Goal: Task Accomplishment & Management: Use online tool/utility

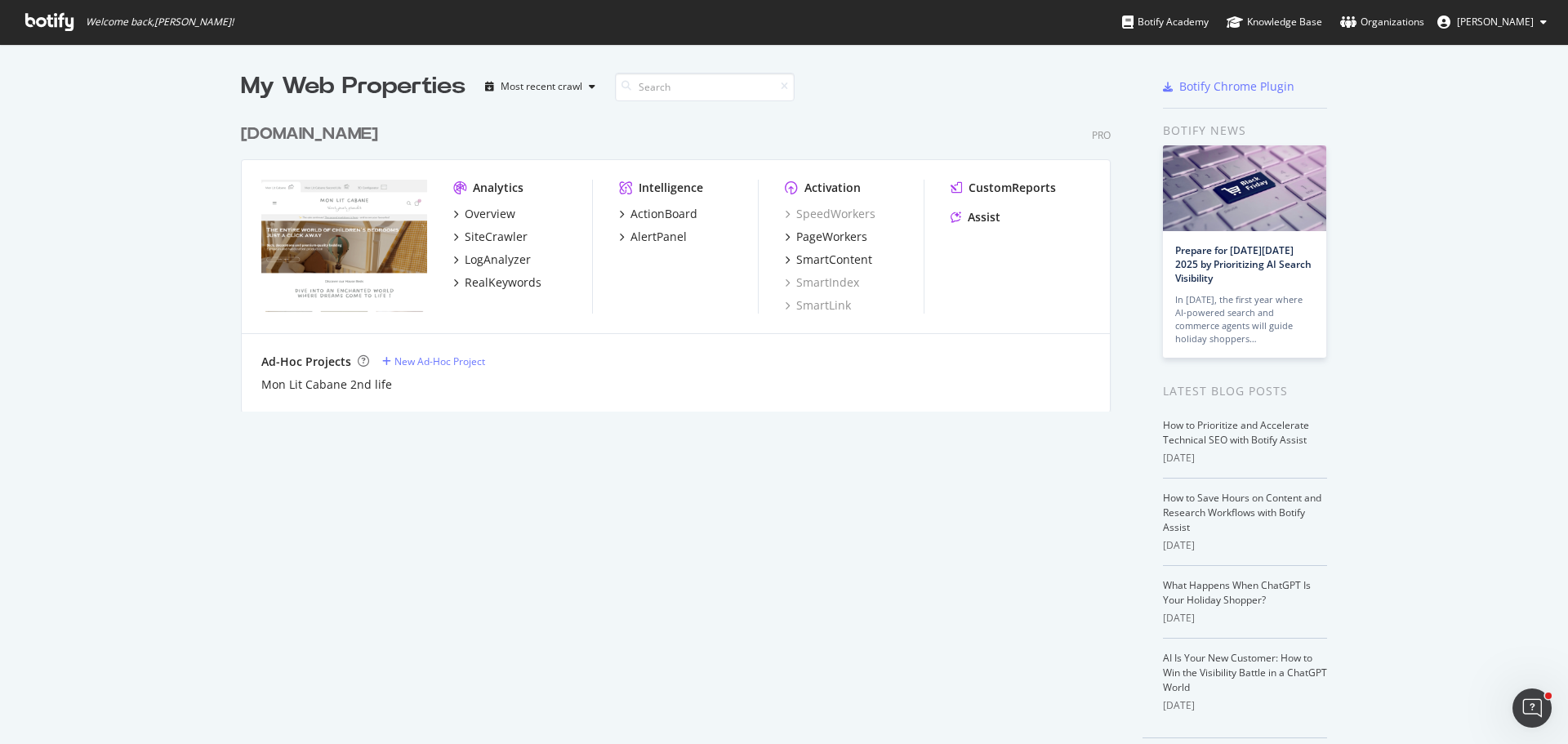
click at [324, 131] on div "[DOMAIN_NAME]" at bounding box center [309, 134] width 138 height 23
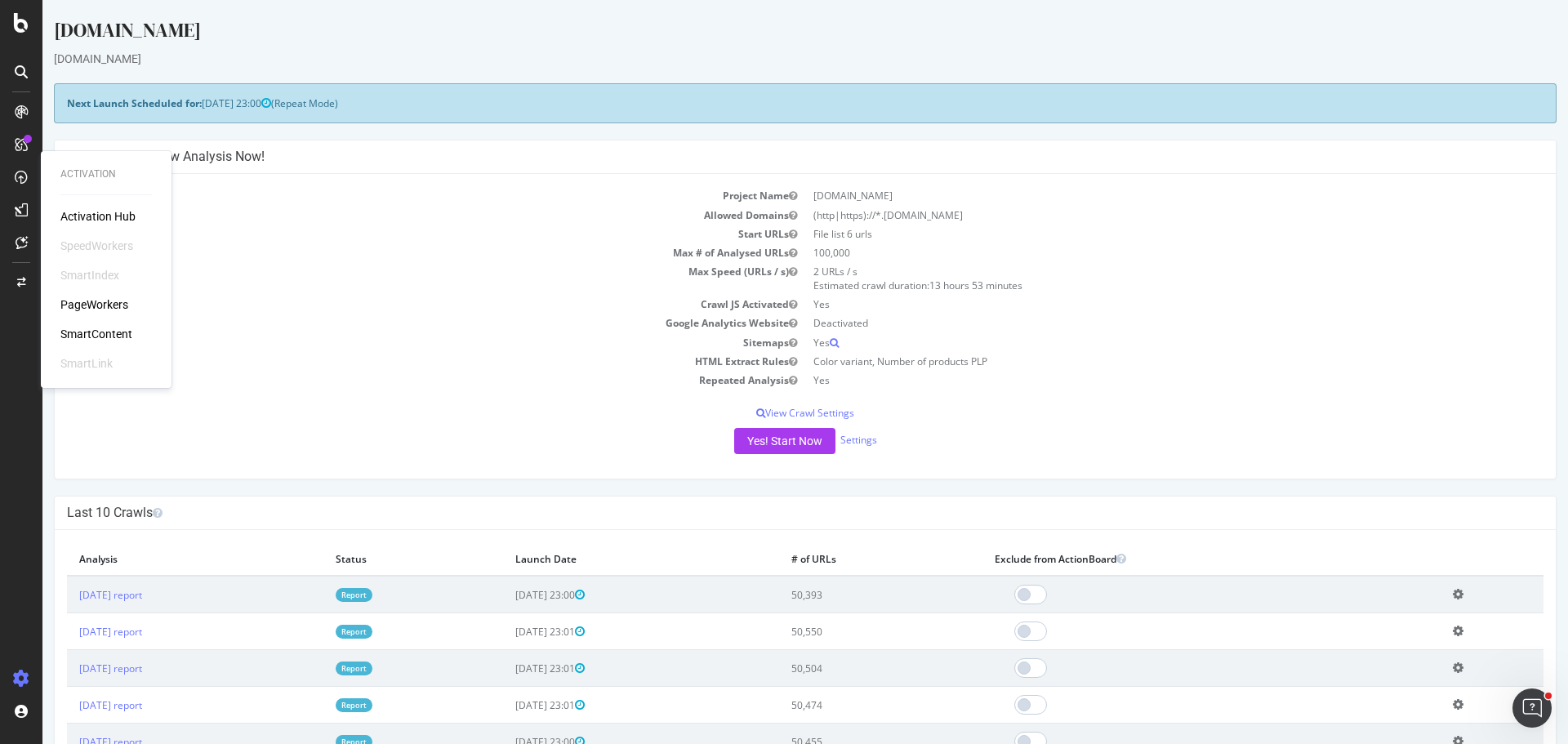
click at [106, 334] on div "SmartContent" at bounding box center [96, 333] width 72 height 16
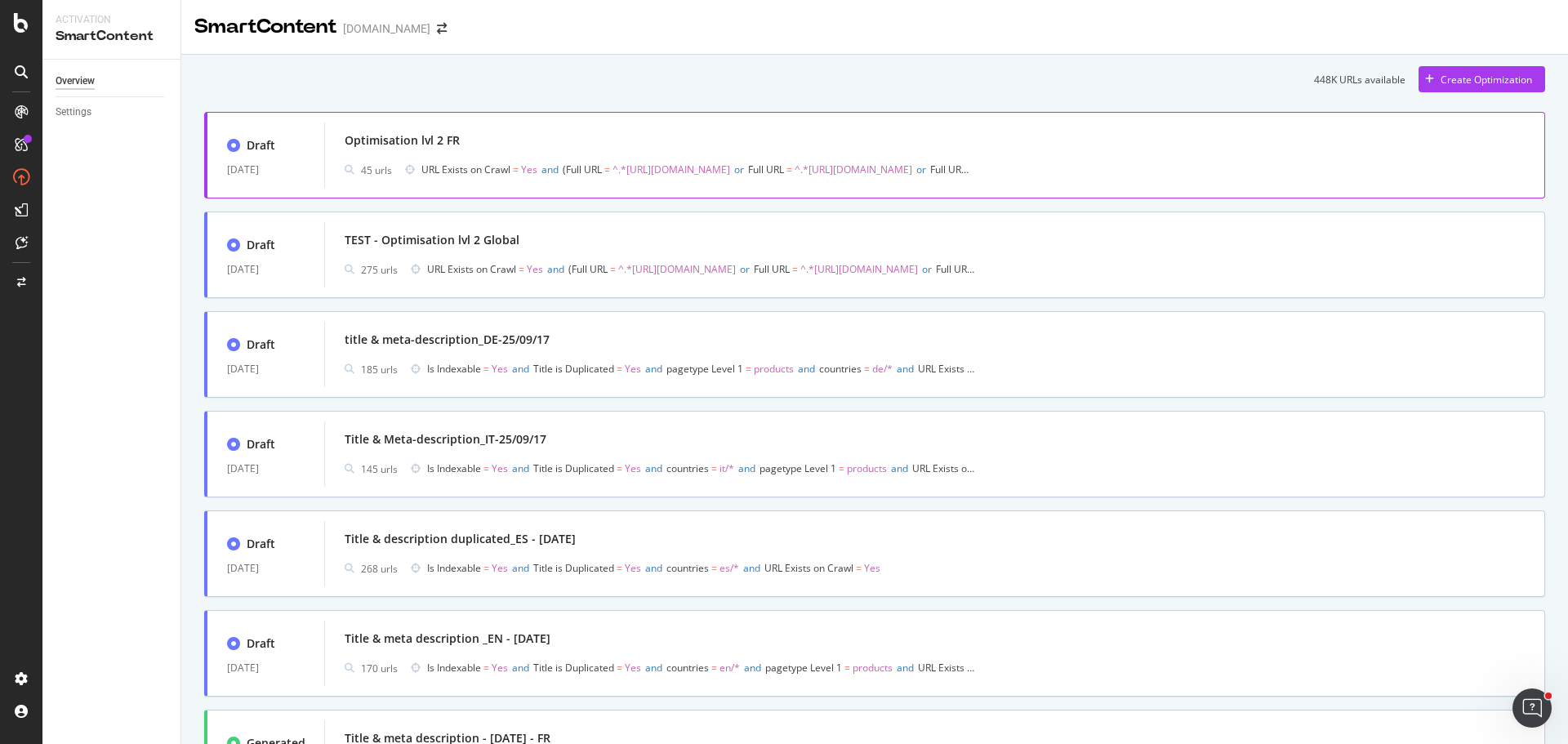
click at [616, 148] on div "Optimisation lvl 2 FR" at bounding box center [934, 140] width 1180 height 22
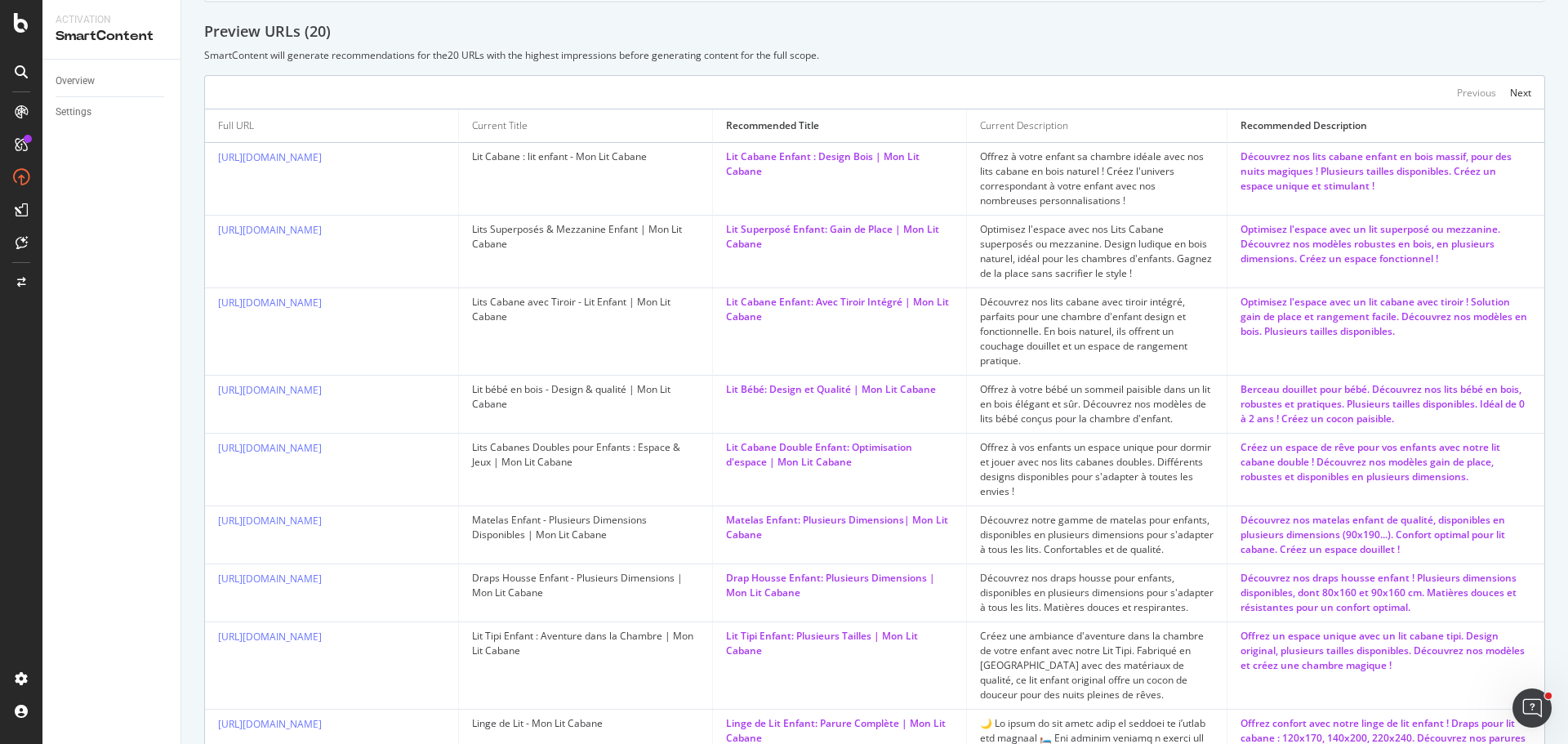
scroll to position [677, 0]
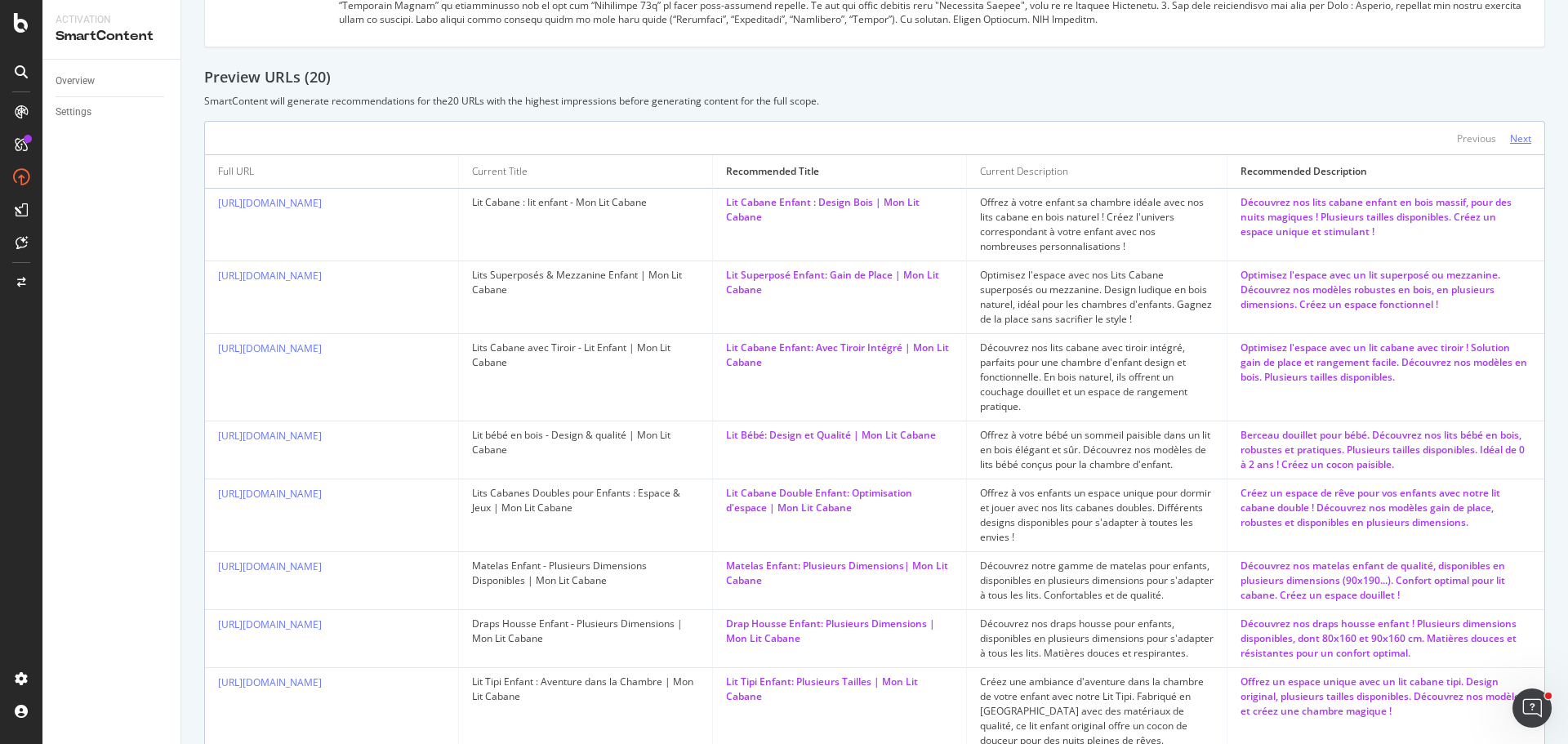
click at [1510, 145] on div "Next" at bounding box center [1520, 138] width 22 height 14
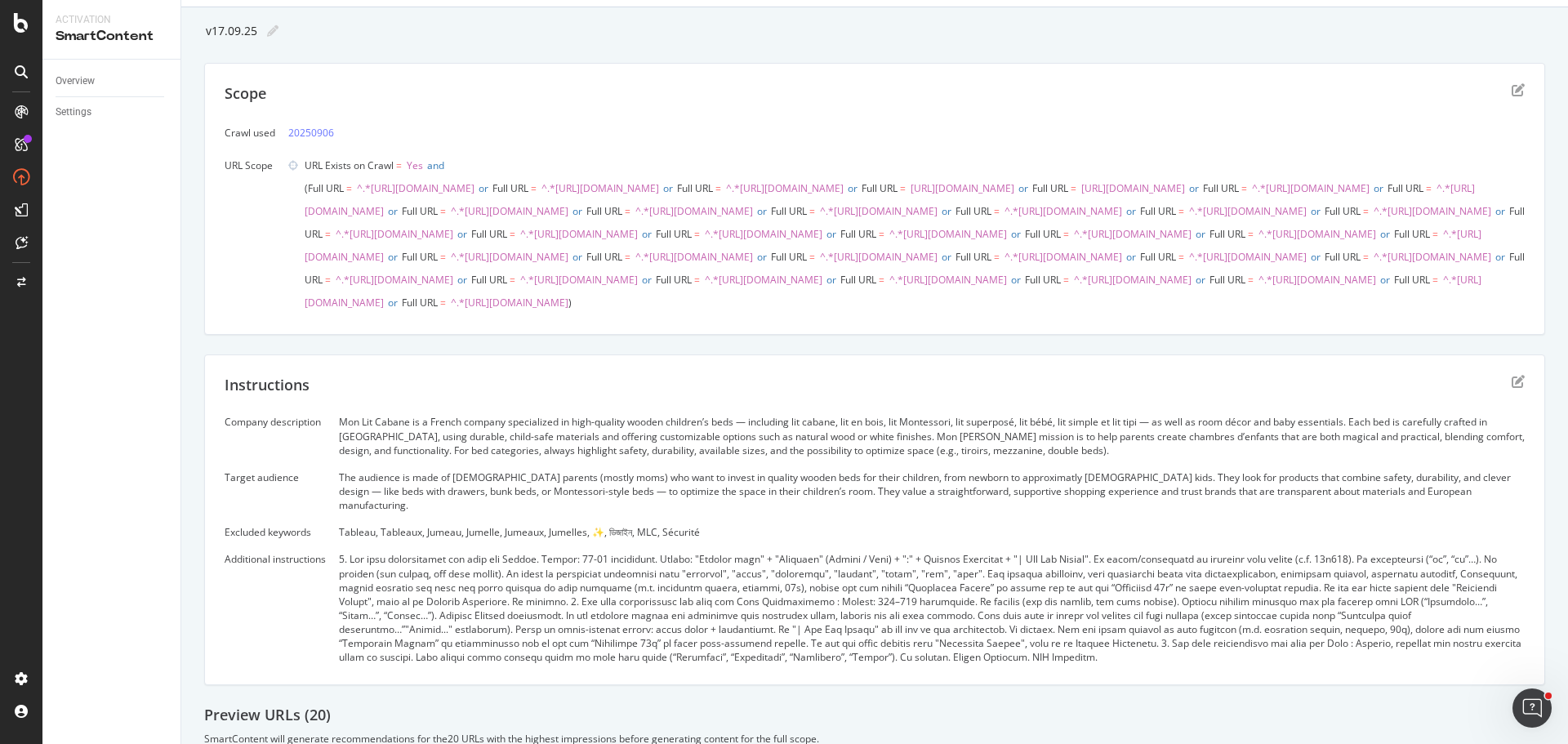
scroll to position [0, 0]
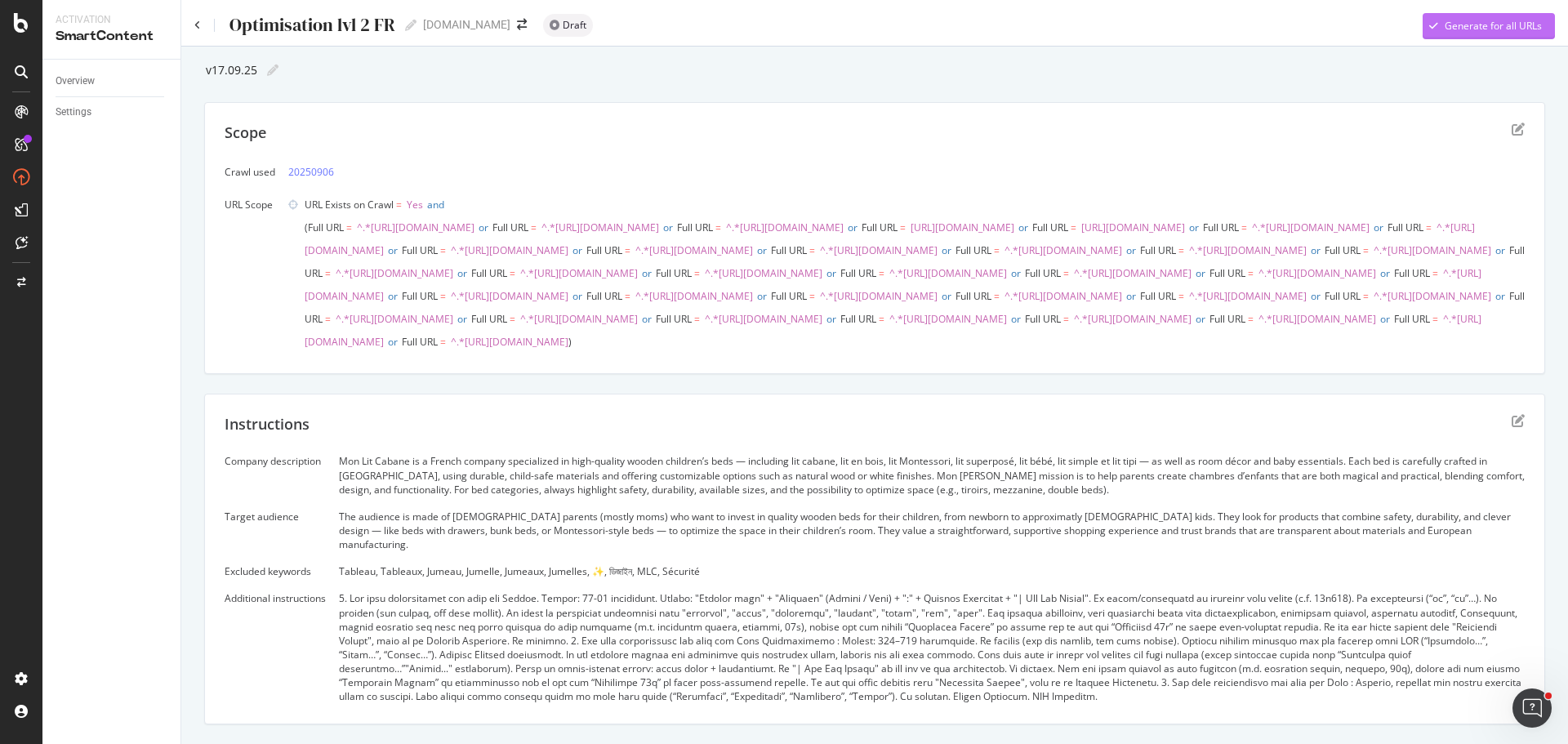
click at [1508, 29] on div "Generate for all URLs" at bounding box center [1493, 25] width 97 height 14
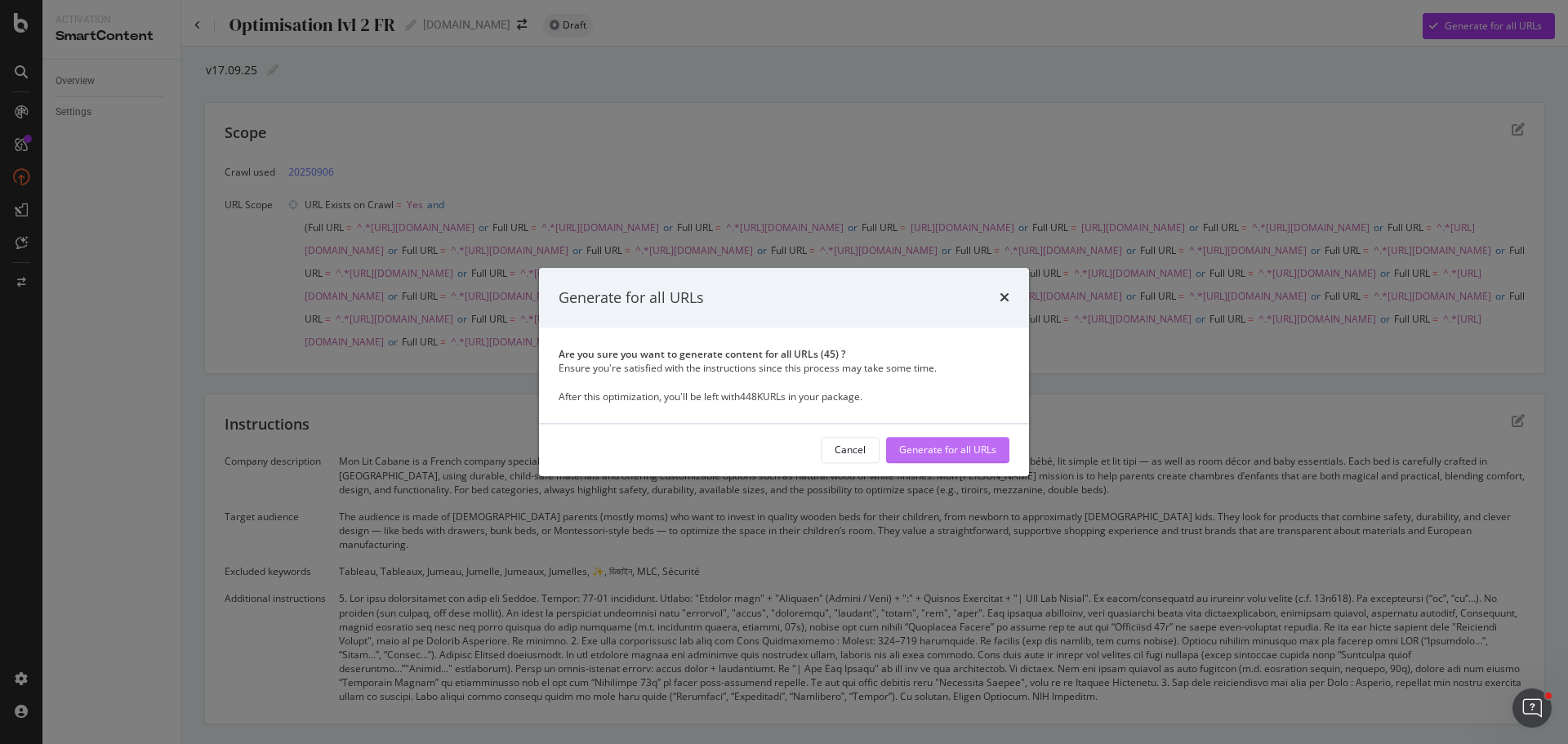
click at [986, 450] on div "Generate for all URLs" at bounding box center [947, 450] width 97 height 14
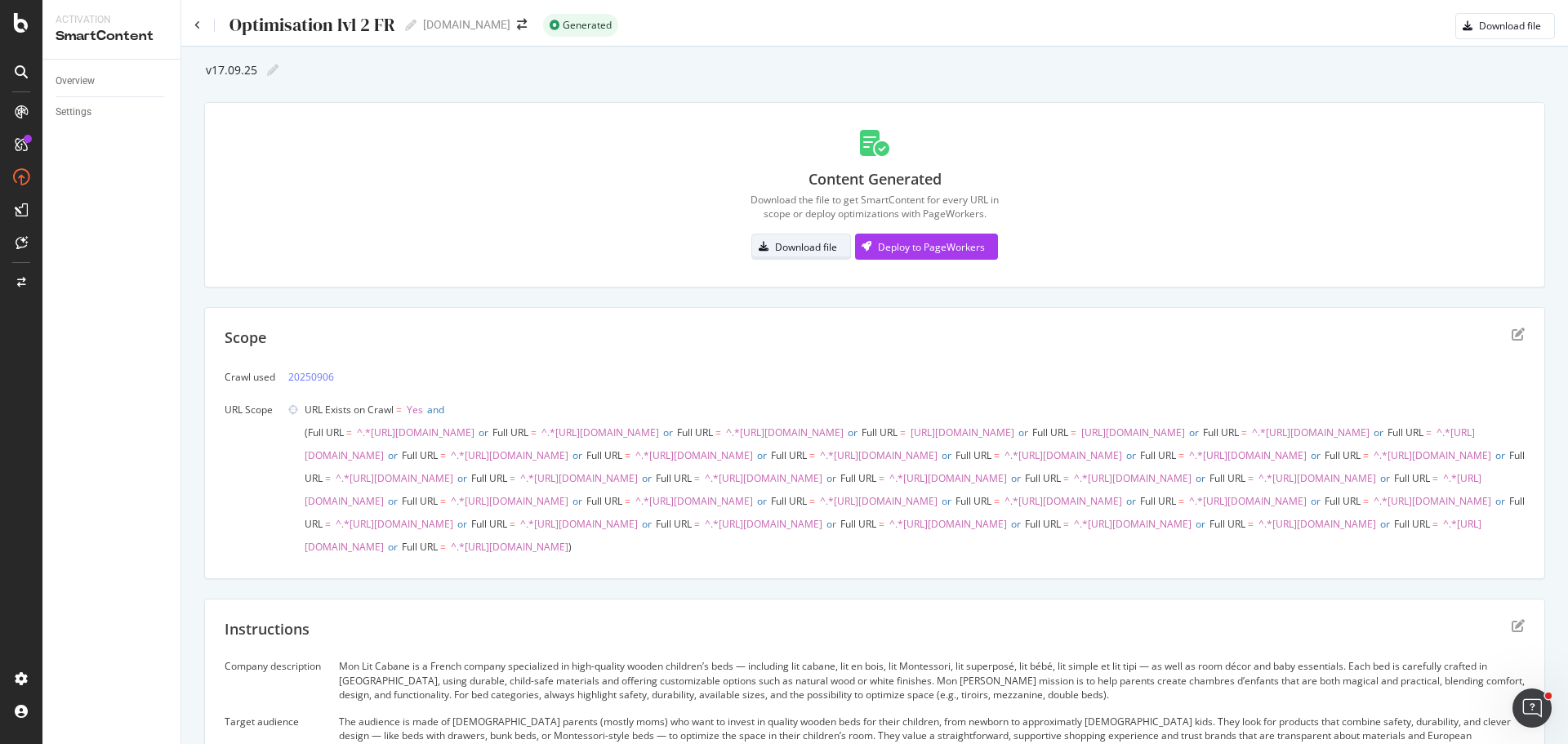
click at [804, 250] on div "Download file" at bounding box center [806, 246] width 62 height 14
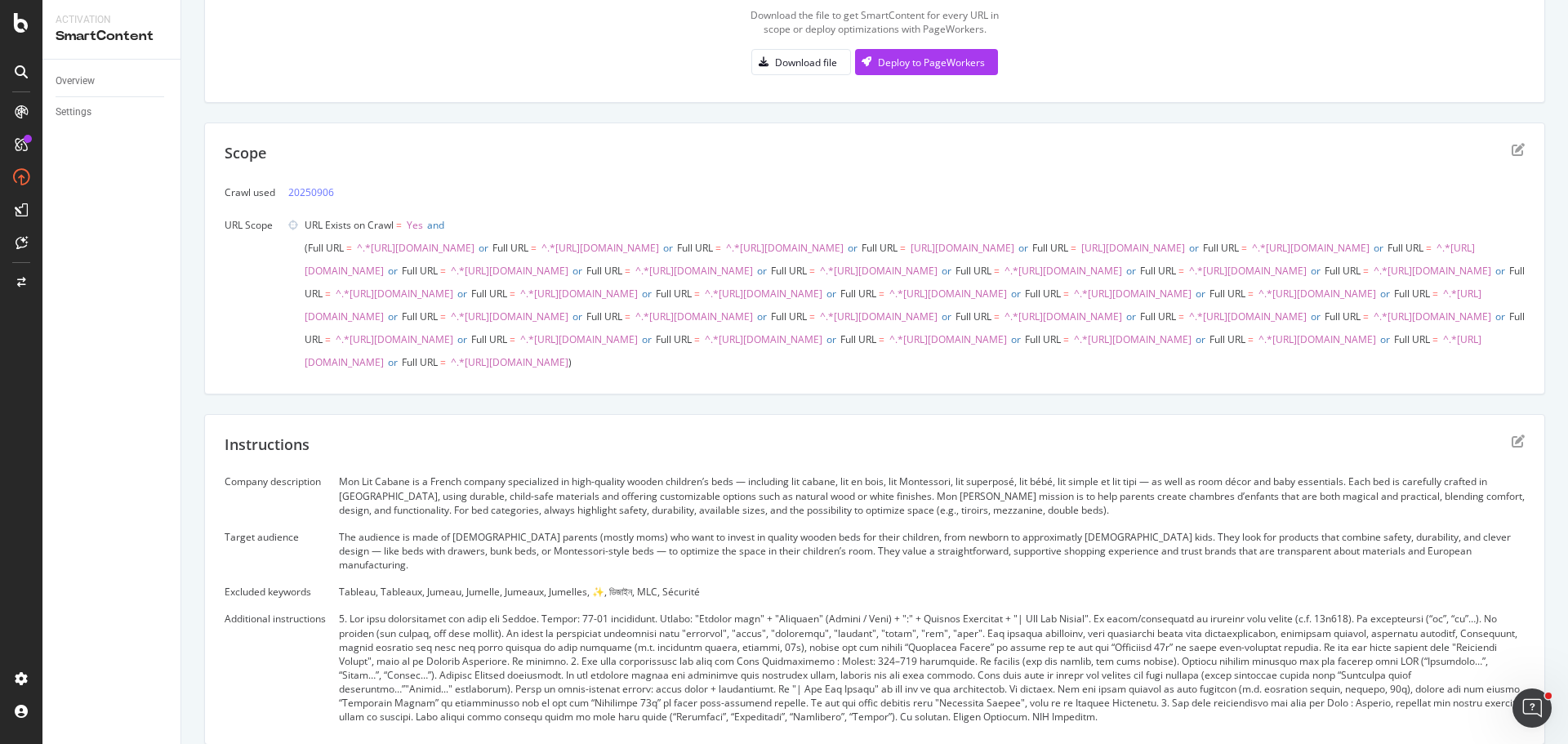
scroll to position [408, 0]
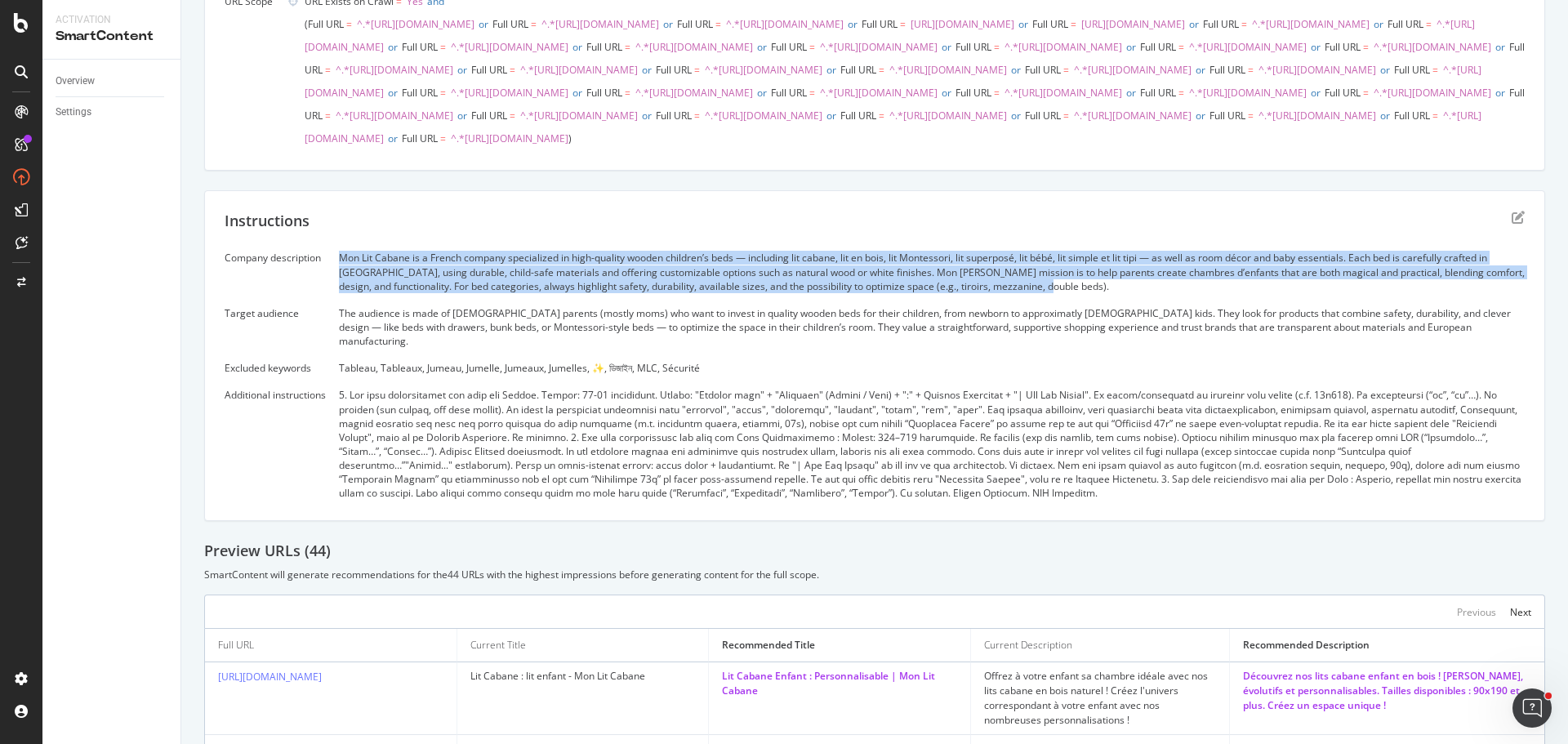
drag, startPoint x: 341, startPoint y: 343, endPoint x: 1118, endPoint y: 376, distance: 777.7
click at [1118, 292] on div "Mon Lit Cabane is a French company specialized in high-quality wooden children’…" at bounding box center [931, 271] width 1185 height 41
copy div "Mon Lit Cabane is a French company specialized in high-quality wooden children’…"
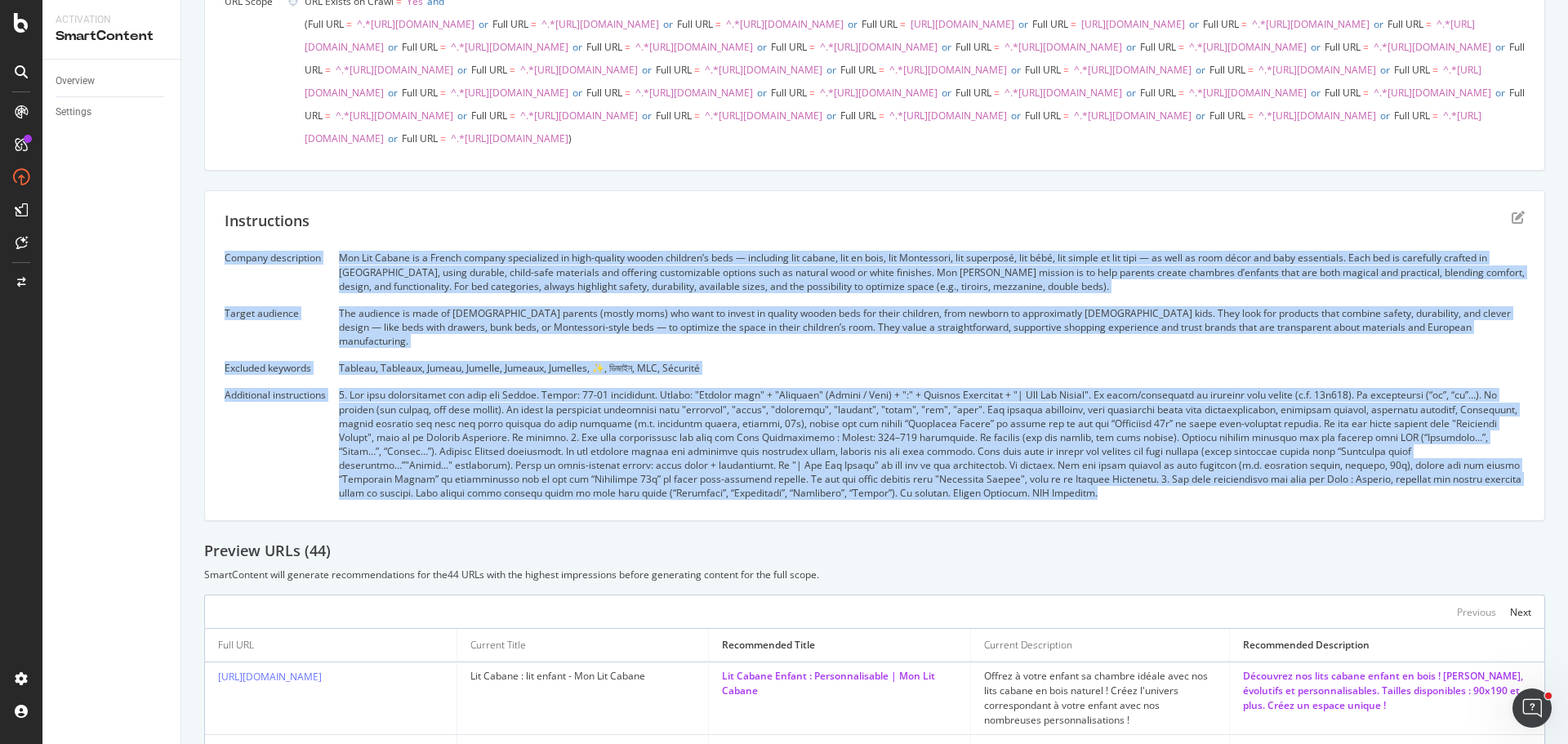
drag, startPoint x: 223, startPoint y: 346, endPoint x: 916, endPoint y: 582, distance: 732.1
click at [916, 520] on div "Instructions Company description Mon Lit Cabane is a French company specialized…" at bounding box center [874, 355] width 1341 height 330
copy div "Loremip dolorsitame Con Adi Elitse do e Tempor incidid utlaboreetd ma aliq-enim…"
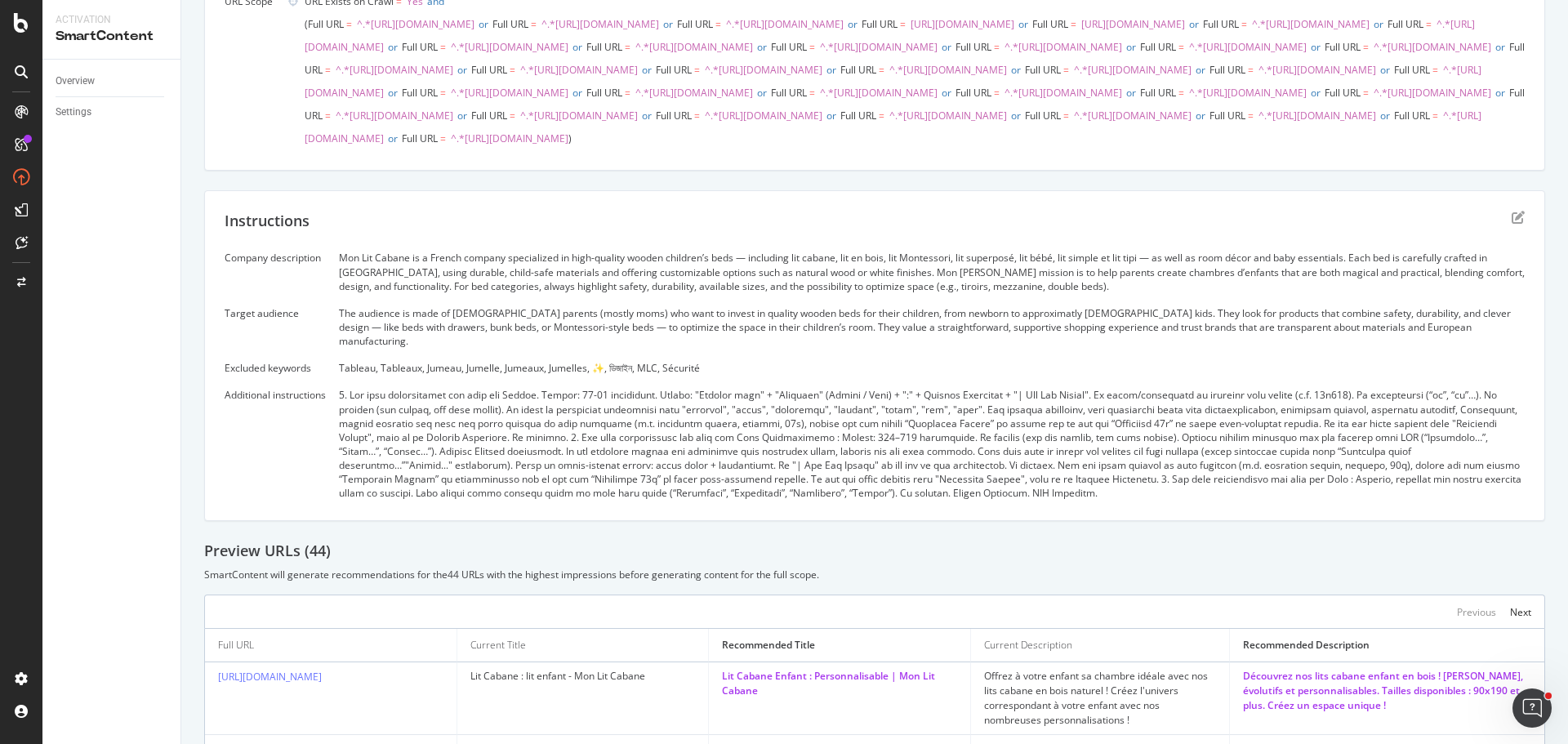
click at [840, 252] on div "Instructions" at bounding box center [874, 231] width 1300 height 41
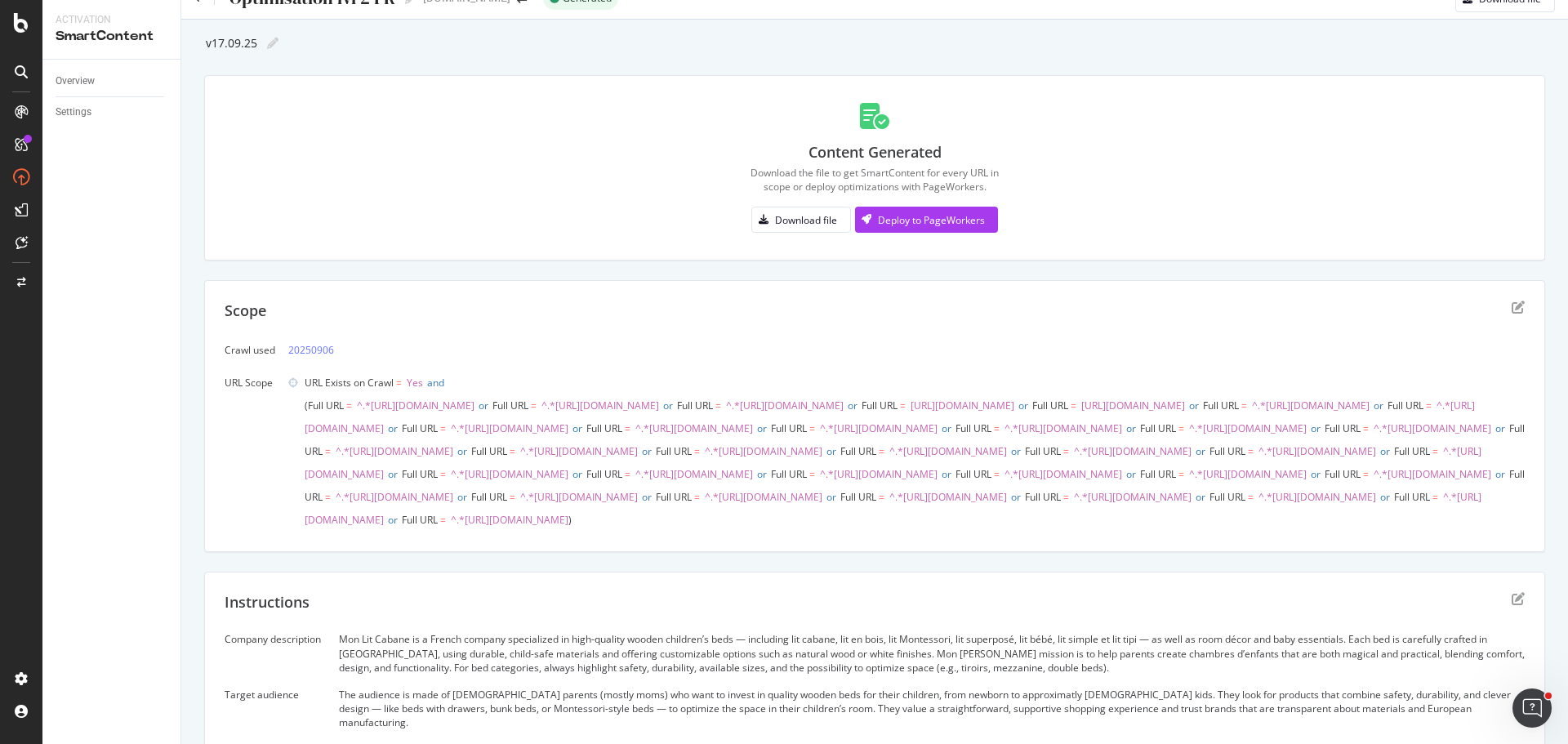
scroll to position [0, 0]
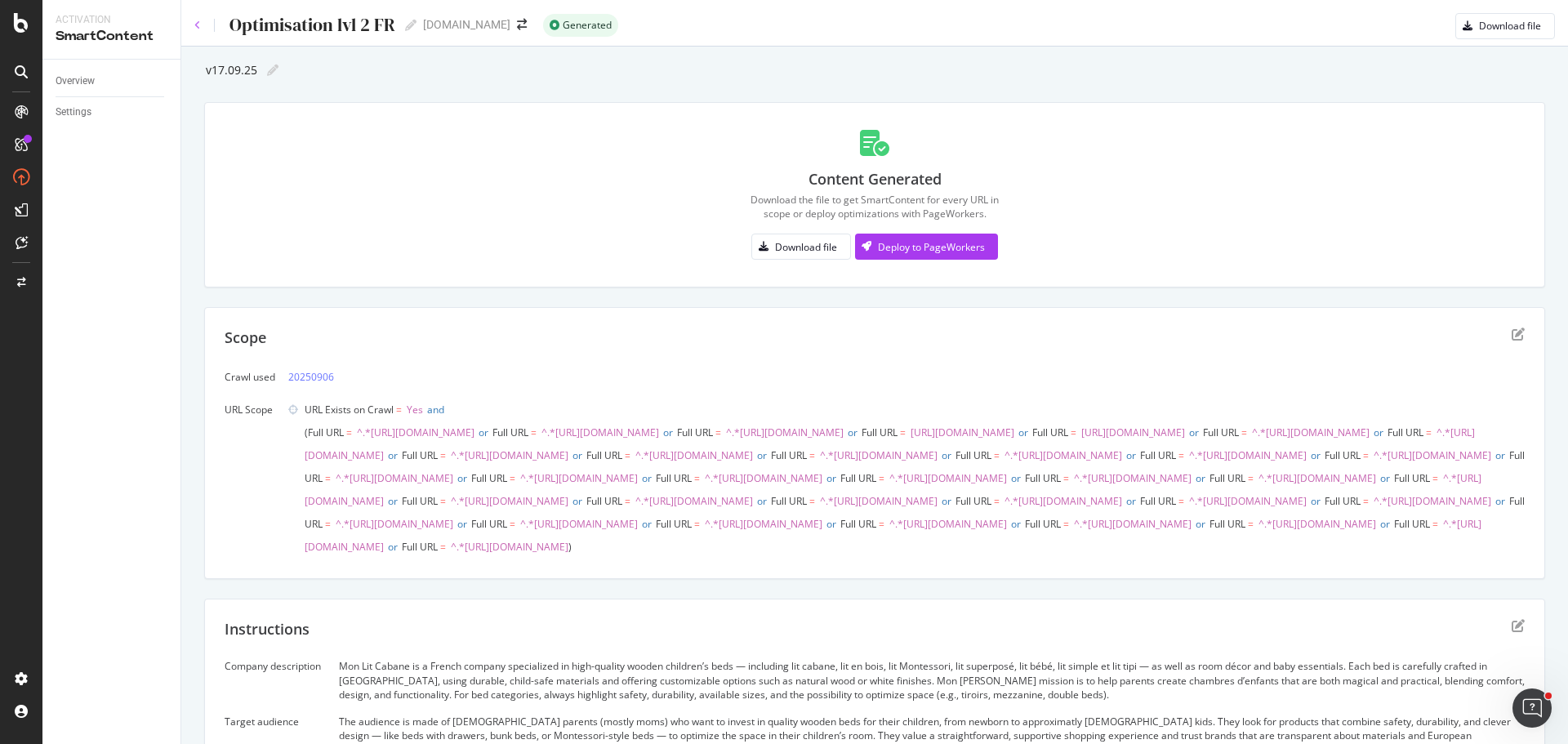
click at [198, 22] on icon at bounding box center [198, 25] width 7 height 9
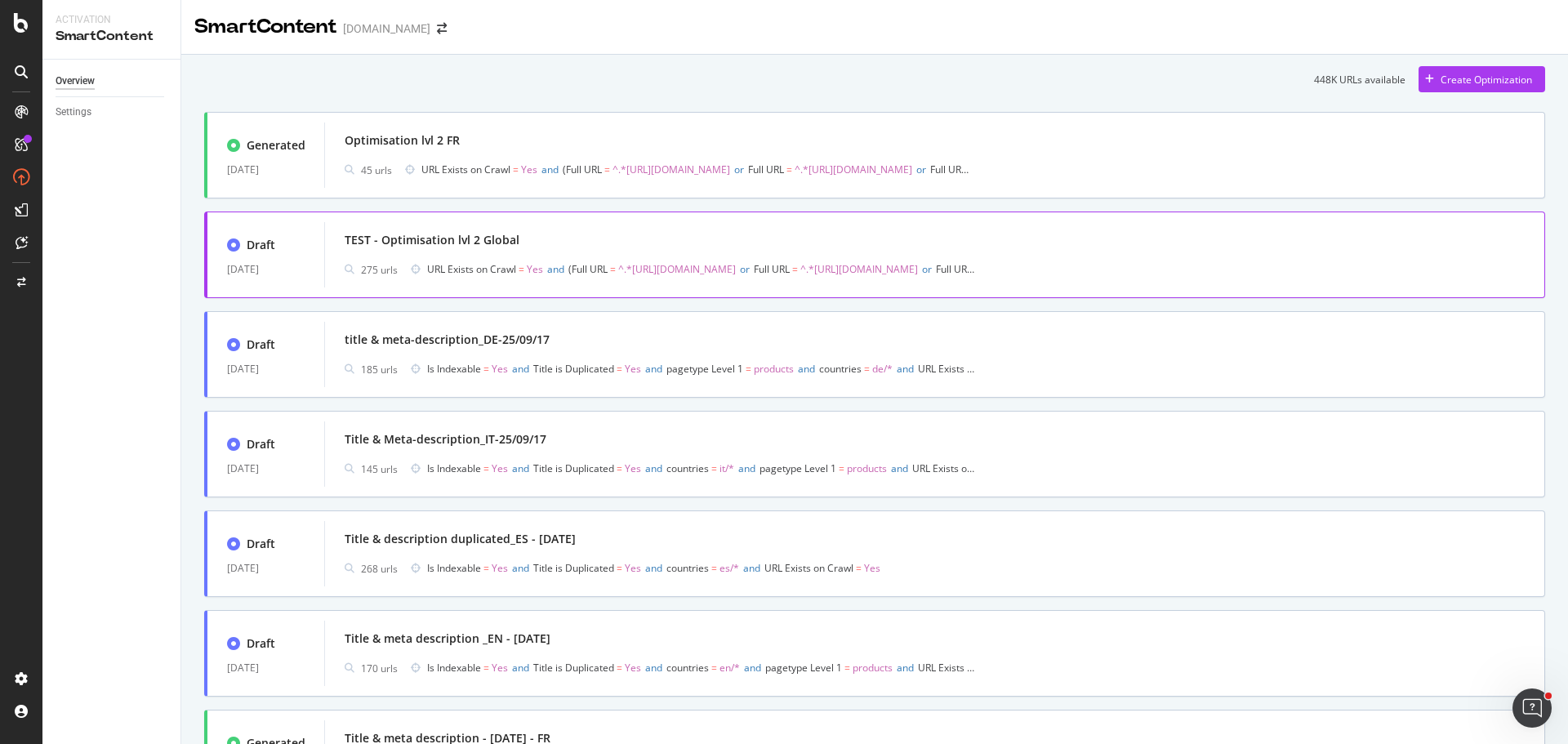
click at [540, 245] on div "TEST - Optimisation lvl 2 Global" at bounding box center [934, 240] width 1180 height 22
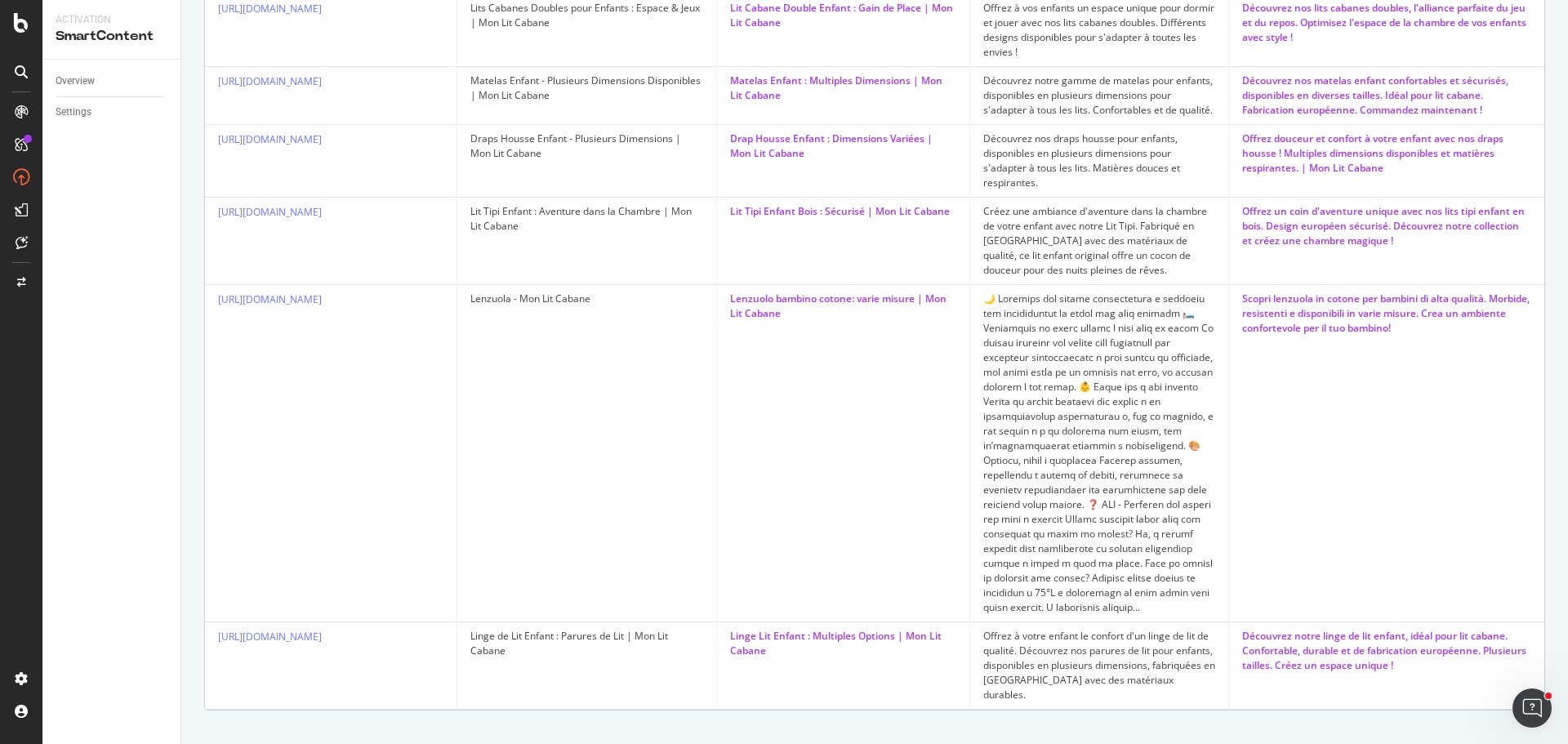
scroll to position [1469, 0]
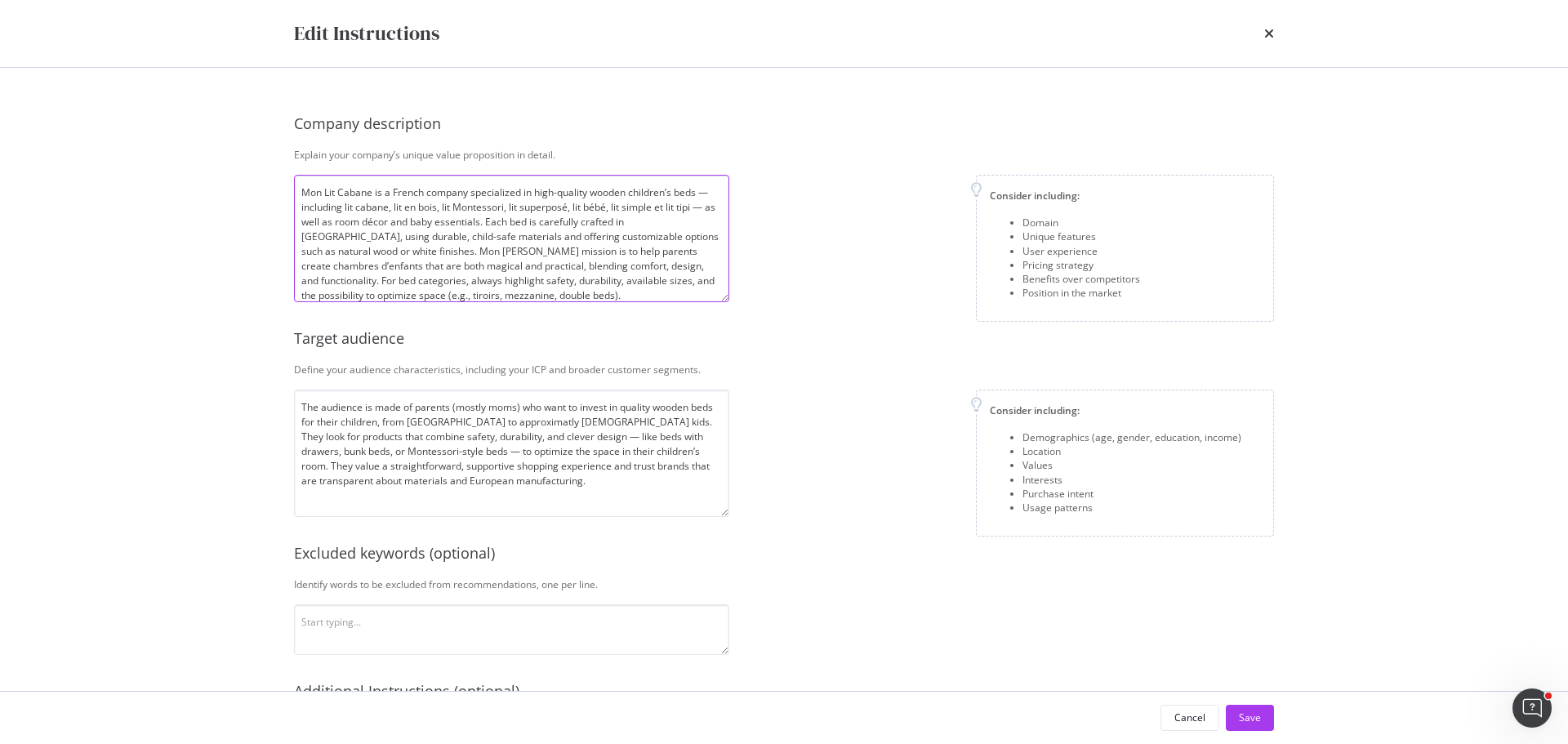
click at [432, 270] on textarea "Mon Lit Cabane is a French company specialized in high-quality wooden children’…" at bounding box center [511, 239] width 435 height 127
paste textarea "house beds, wooden beds, Montessori beds, bunk beds, baby beds, single beds, an…"
type textarea "Mon Lit Cabane is a French company specialized in high-quality wooden children’…"
click at [826, 273] on div "Consider including: Domain Unique features User experience Pricing strategy Ben…" at bounding box center [1008, 248] width 532 height 147
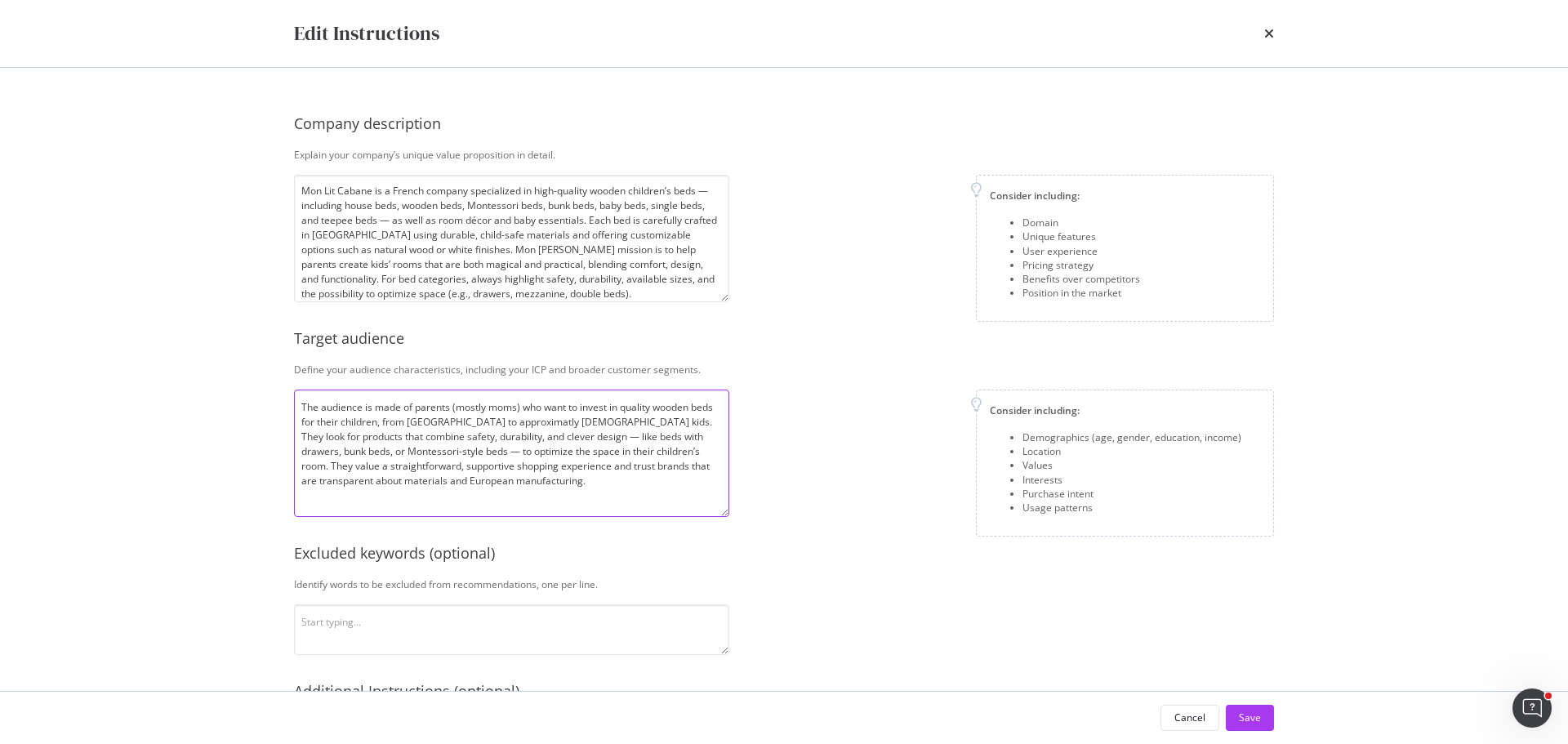
click at [529, 492] on textarea "The audience is made of parents (mostly moms) who want to invest in quality woo…" at bounding box center [511, 453] width 435 height 127
paste textarea "consists mainly of [DEMOGRAPHIC_DATA] parents (mostly moms) who want to invest …"
click at [459, 405] on textarea "The audience consists mainly of [DEMOGRAPHIC_DATA] parents (mostly moms) who wa…" at bounding box center [511, 453] width 435 height 127
click at [458, 405] on textarea "The audience consists mainly of [DEMOGRAPHIC_DATA] parents (mostly moms) who wa…" at bounding box center [511, 453] width 435 height 127
click at [423, 406] on textarea "The audience consists mainly of parents (mostly moms) who want to invest in qua…" at bounding box center [511, 453] width 435 height 127
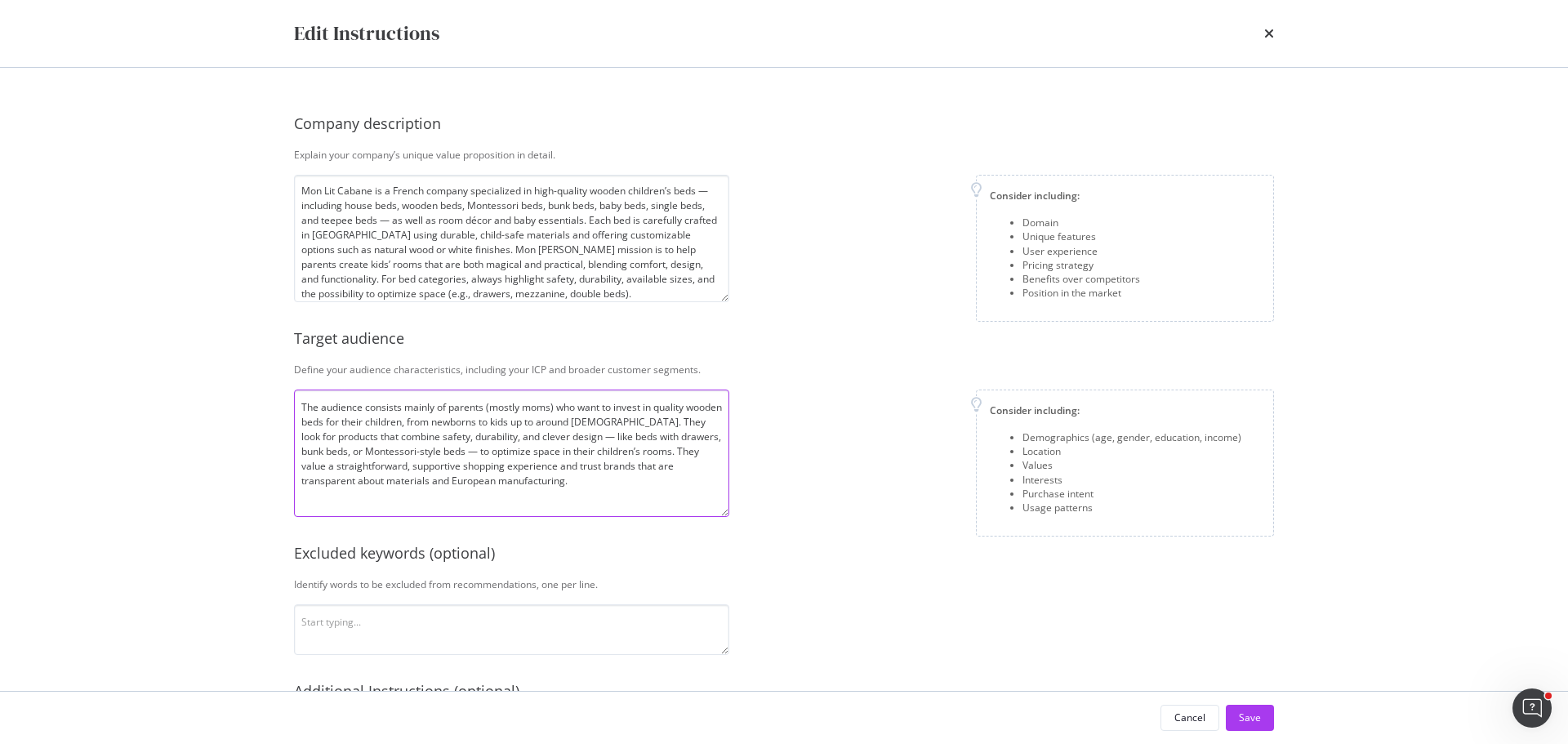
click at [423, 406] on textarea "The audience consists mainly of parents (mostly moms) who want to invest in qua…" at bounding box center [511, 453] width 435 height 127
click at [560, 483] on textarea "The audience consists of parents (mostly moms) who want to invest in quality wo…" at bounding box center [511, 453] width 435 height 127
click at [520, 406] on textarea "The audience consists of parents (mostly moms) who want to invest in quality wo…" at bounding box center [511, 453] width 435 height 127
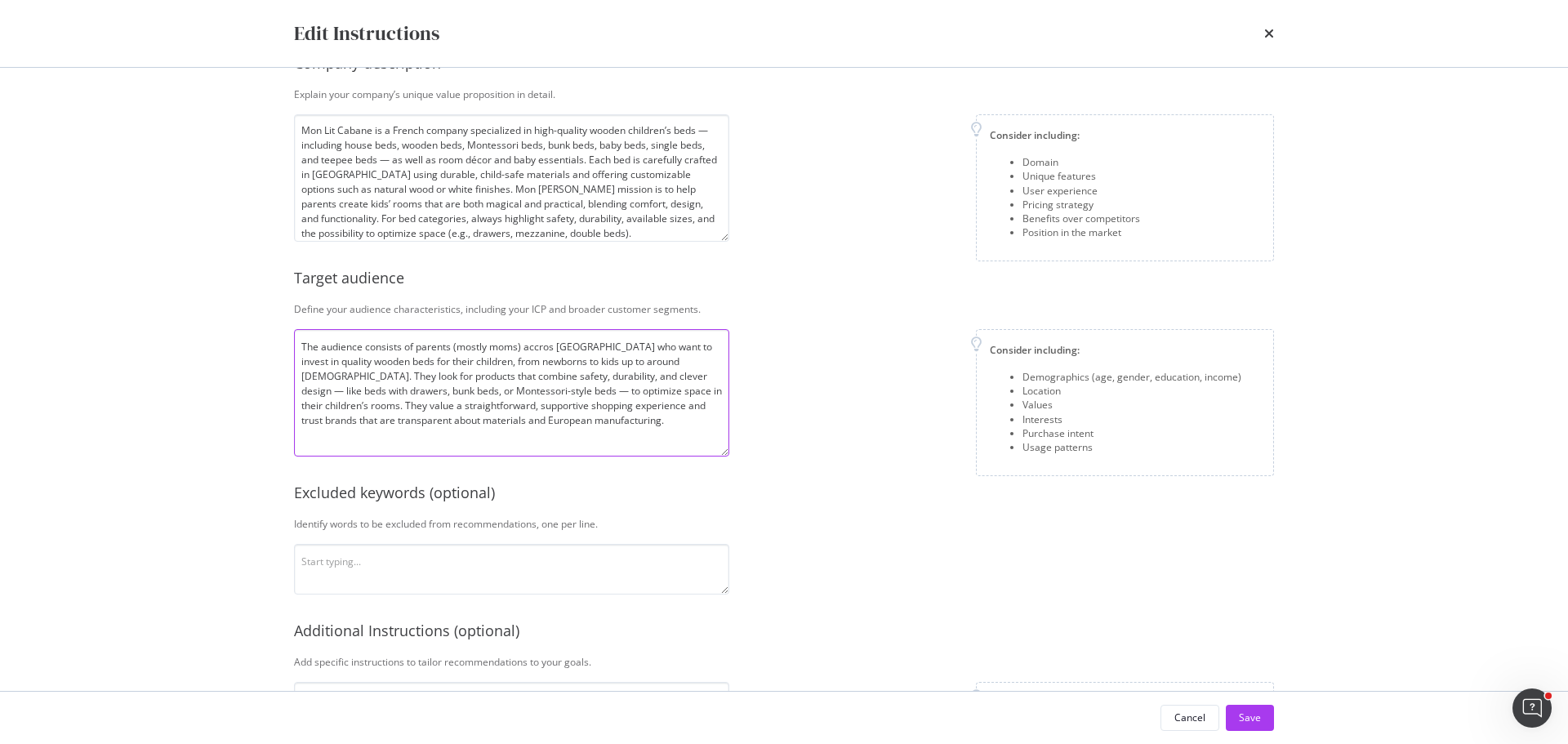
scroll to position [81, 0]
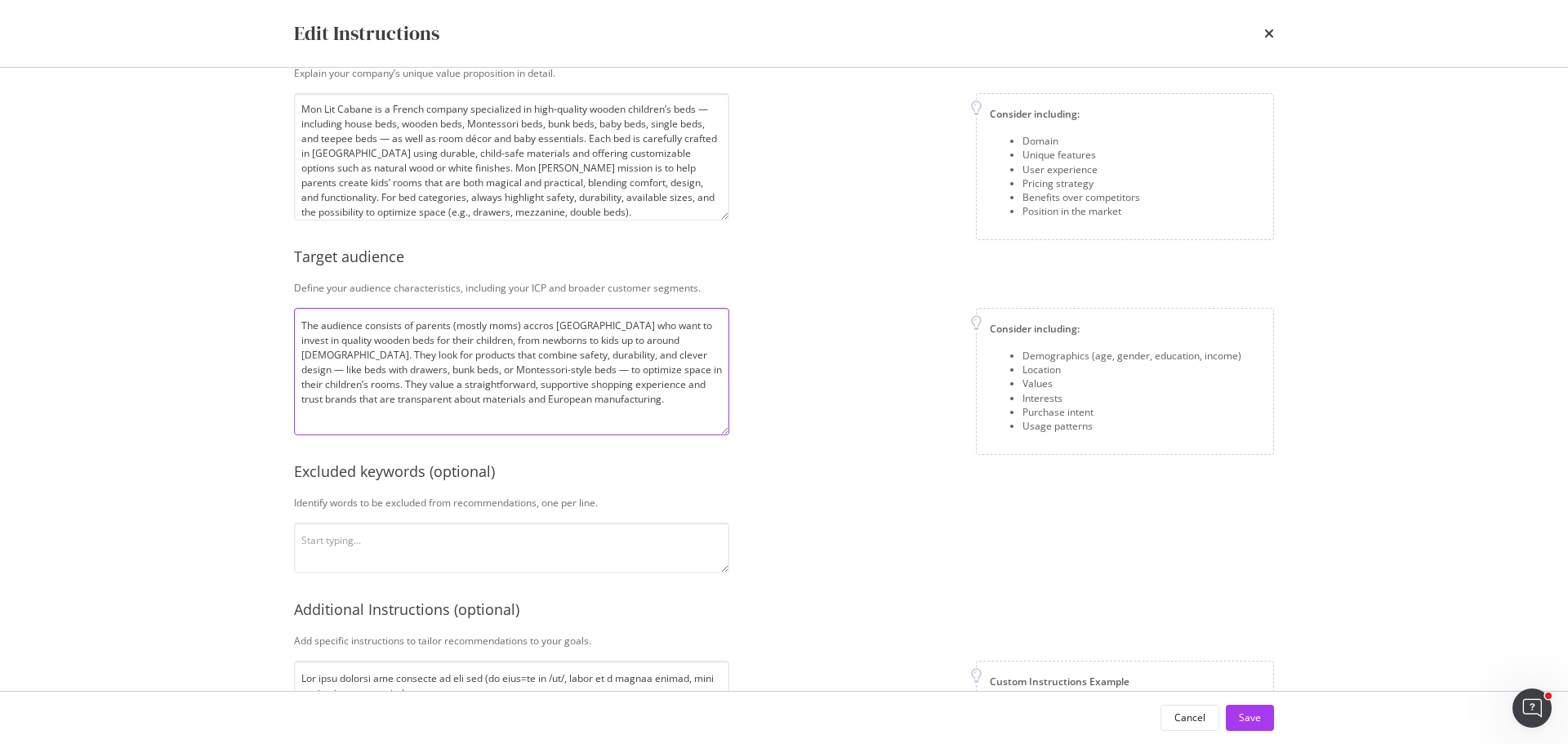
type textarea "The audience consists of parents (mostly moms) accros [GEOGRAPHIC_DATA] who wan…"
click at [841, 442] on div "Consider including: Demographics (age, gender, education, income) Location Valu…" at bounding box center [1008, 381] width 532 height 147
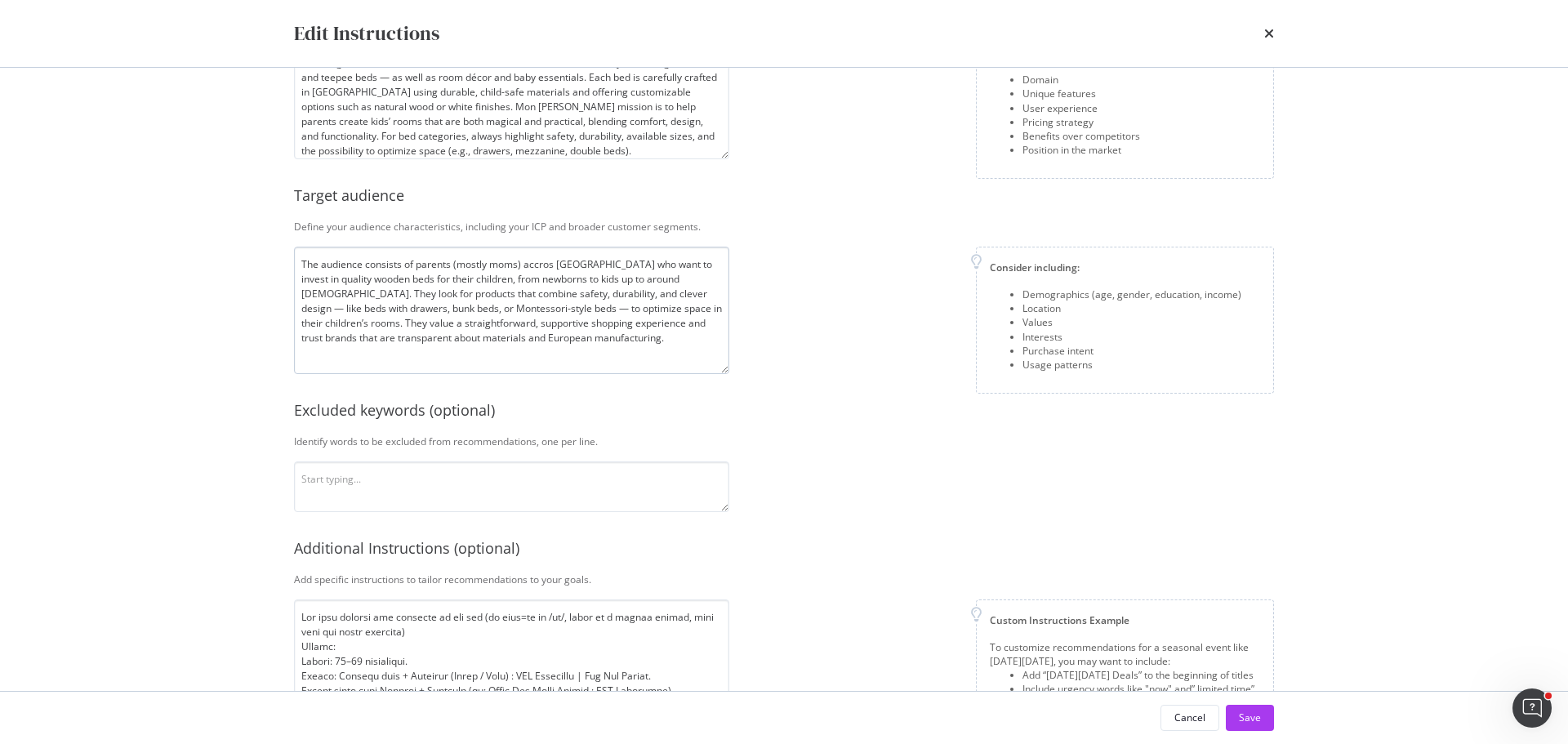
scroll to position [163, 0]
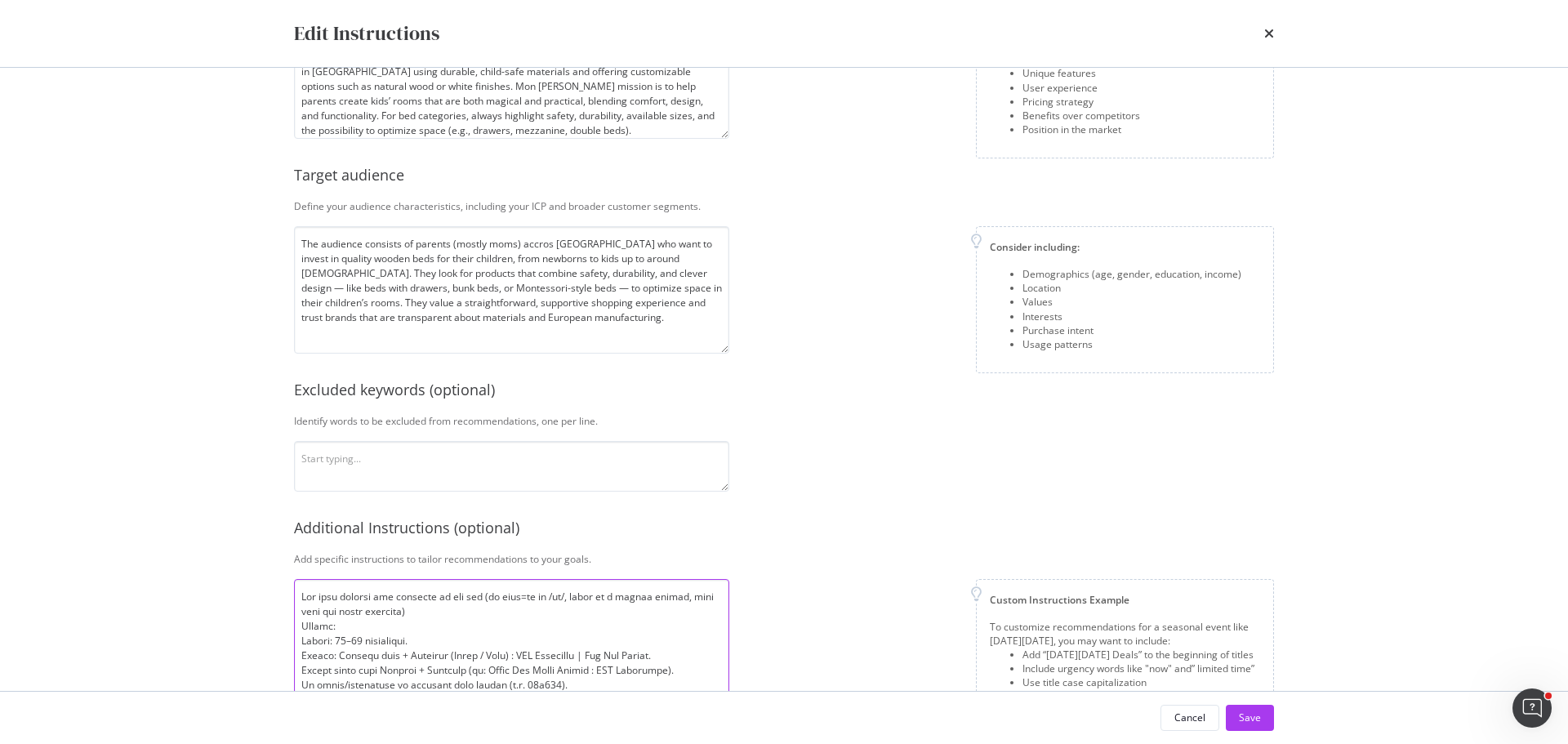
click at [454, 649] on textarea "modal" at bounding box center [511, 642] width 435 height 127
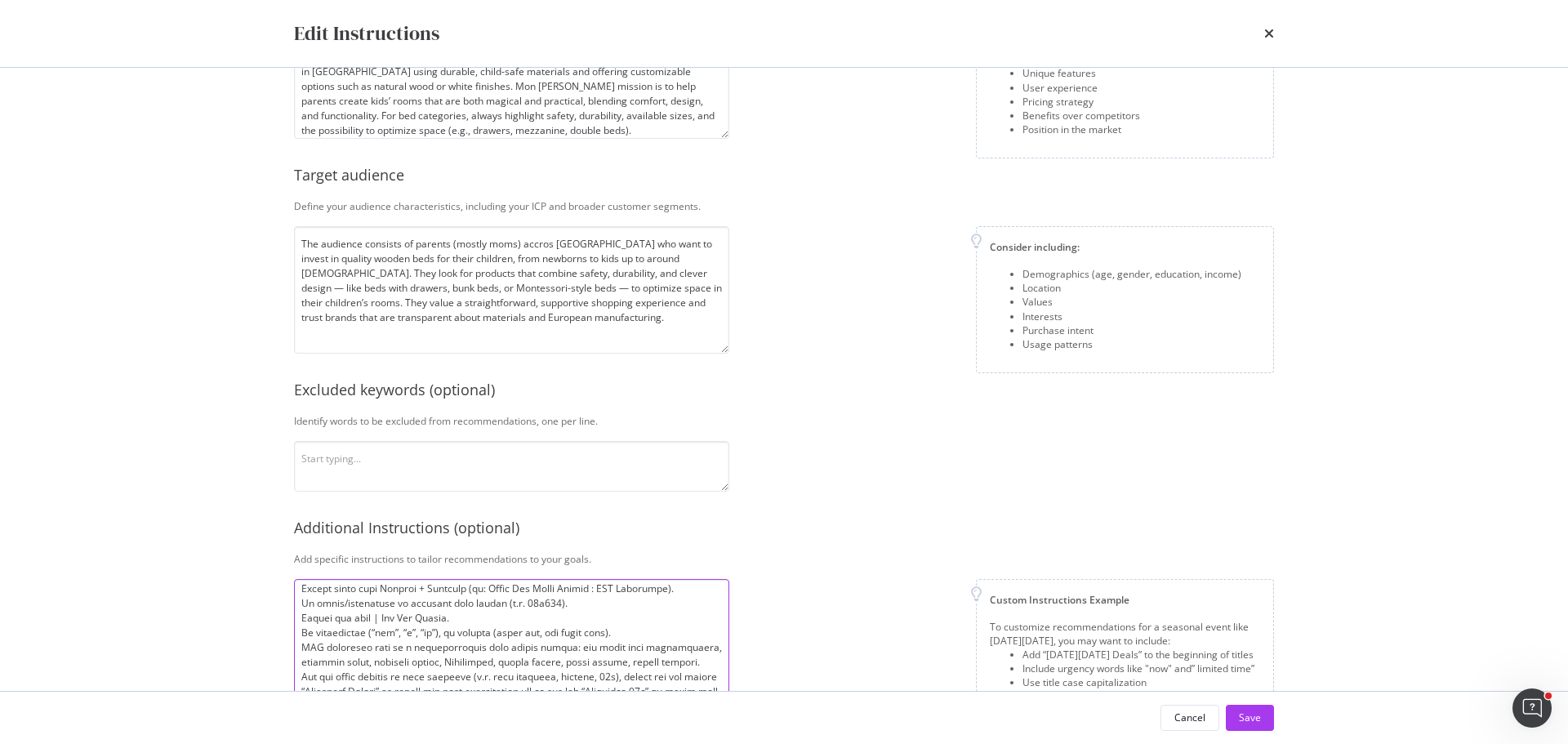
scroll to position [0, 0]
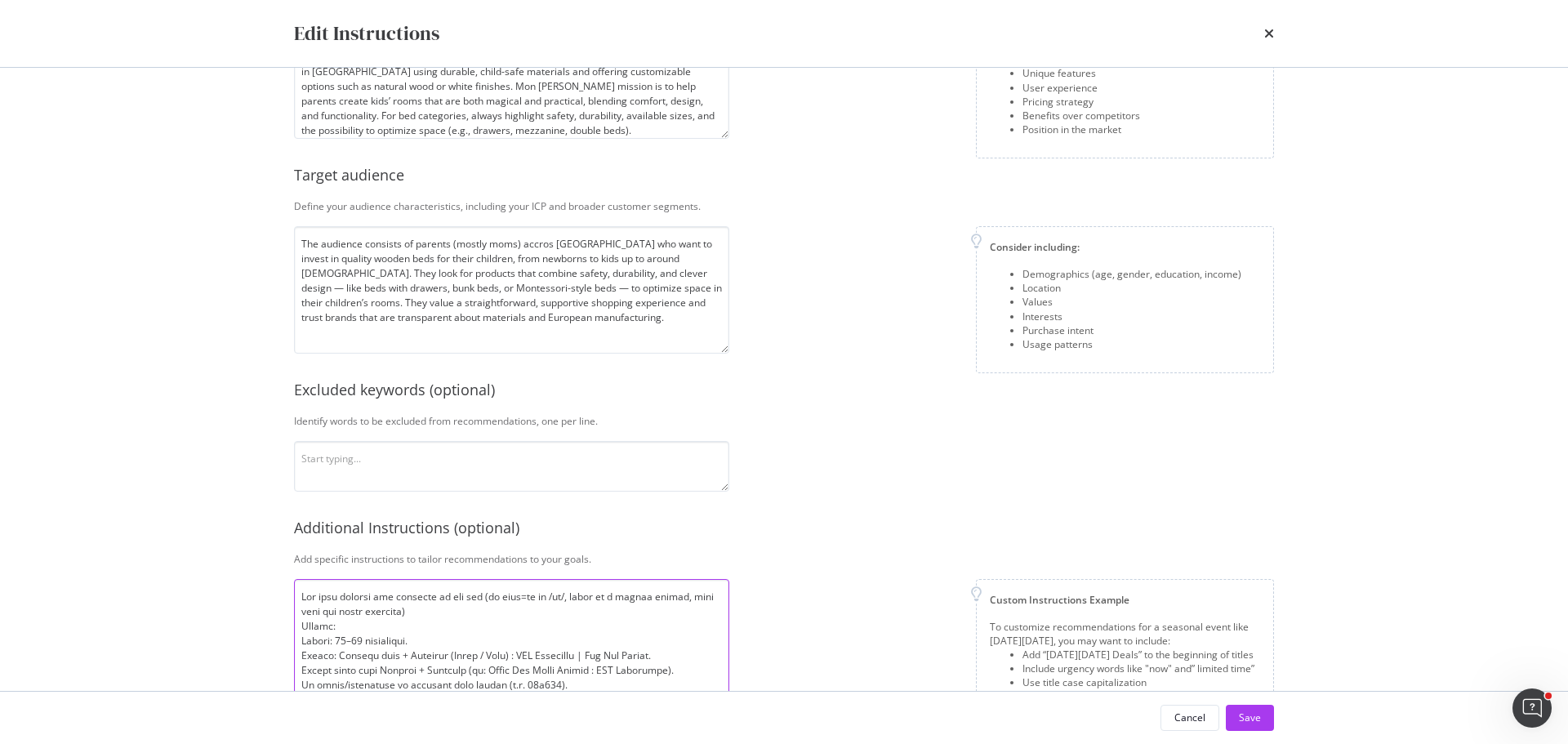
click at [476, 614] on textarea "modal" at bounding box center [511, 642] width 435 height 127
click at [352, 622] on textarea "modal" at bounding box center [511, 642] width 435 height 127
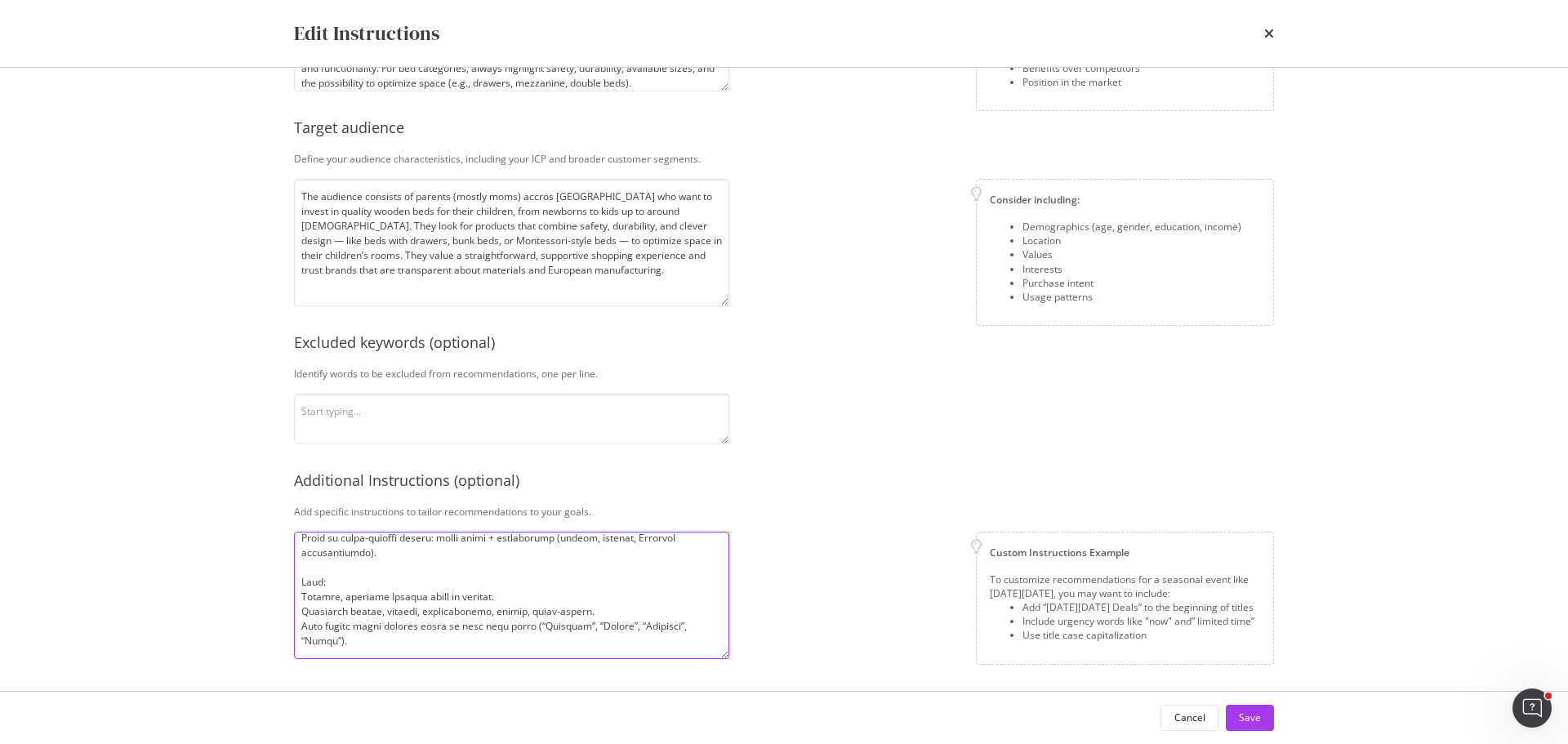
drag, startPoint x: 300, startPoint y: 624, endPoint x: 531, endPoint y: 684, distance: 238.7
click at [531, 684] on div "Company description Explain your company’s unique value proposition in detail. …" at bounding box center [784, 290] width 980 height 801
paste textarea "8. Loremi: Dolors: 81–48 ametconsec. Adipis: "Elitsed doei" + "Temporin" (Utlab…"
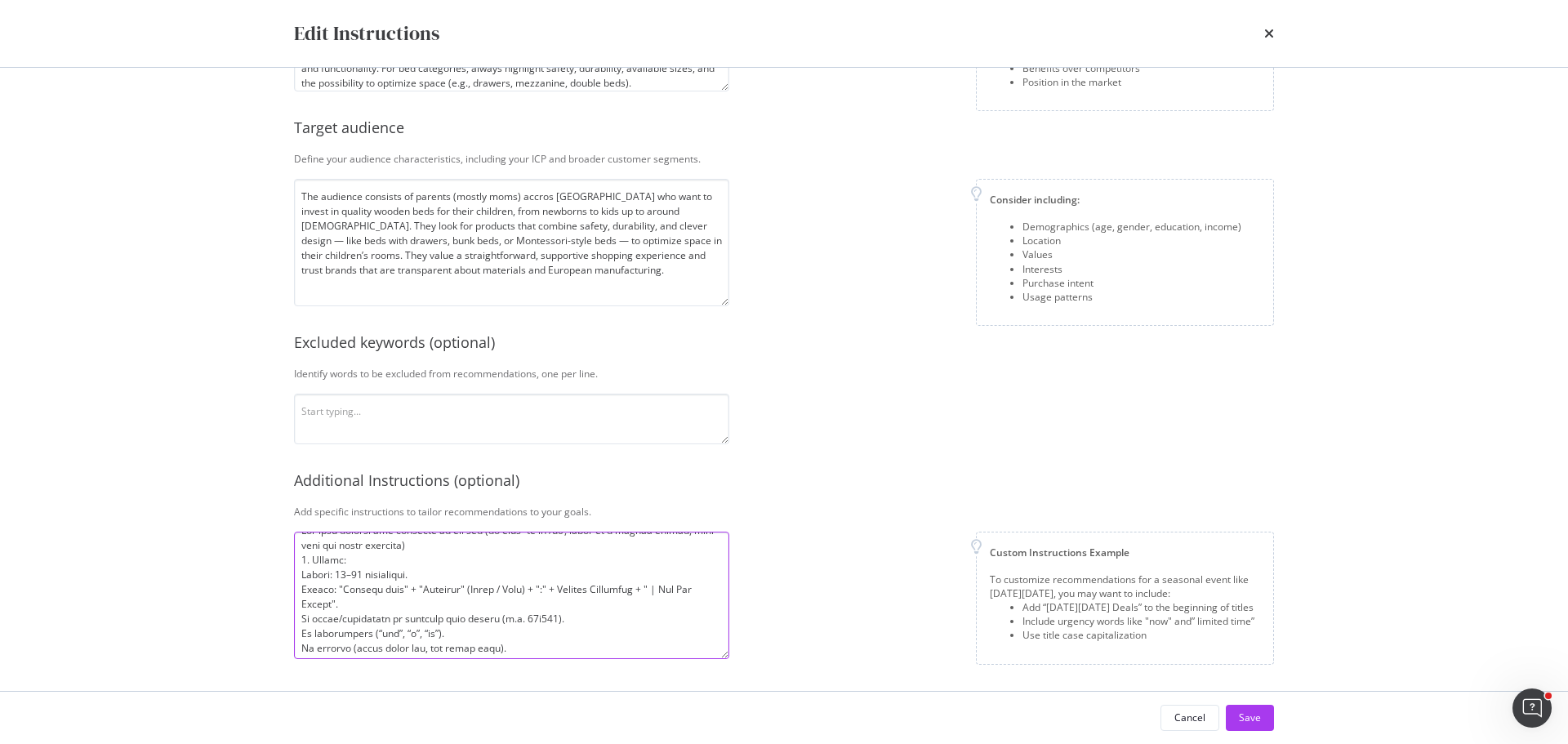
scroll to position [0, 0]
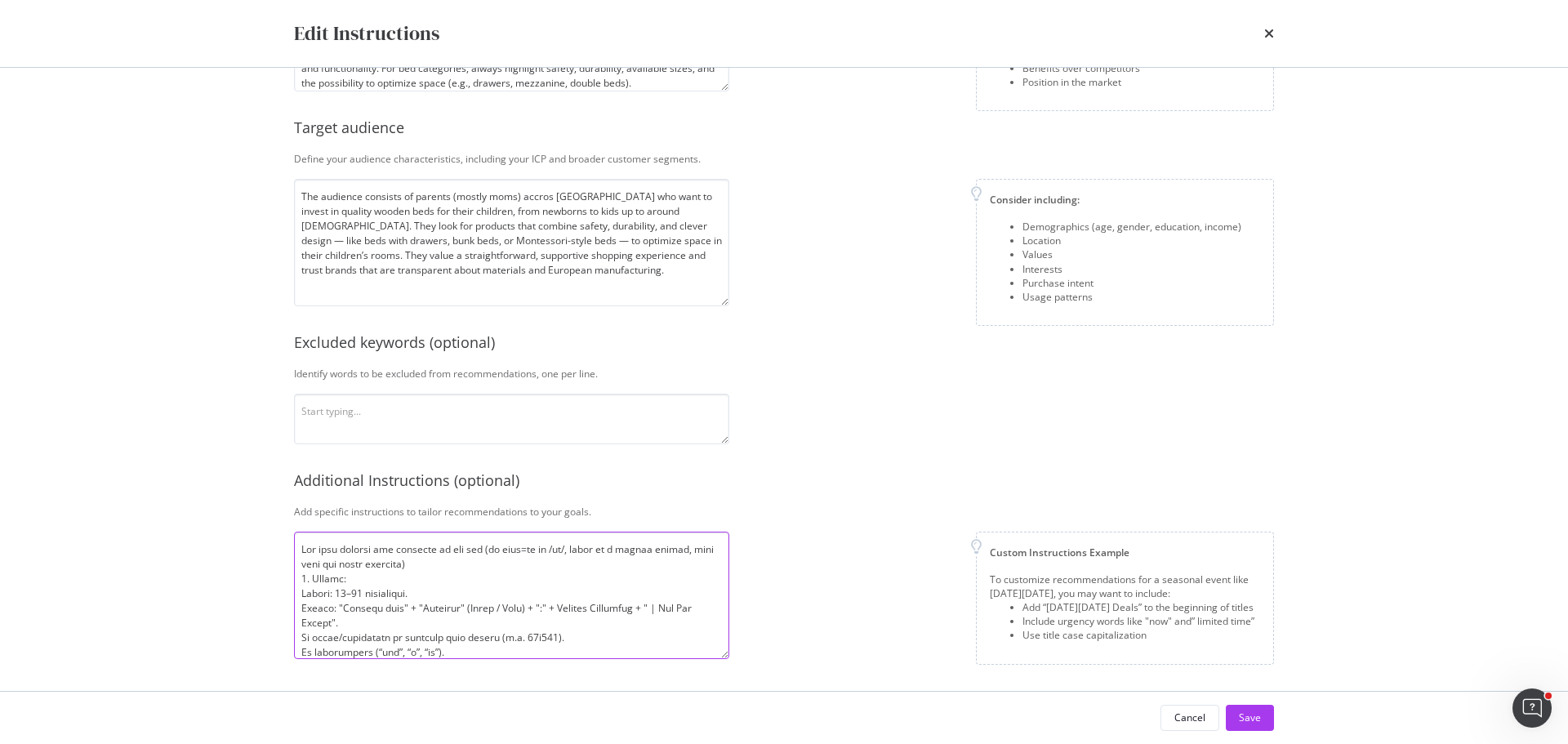
click at [450, 564] on textarea "modal" at bounding box center [511, 595] width 435 height 127
click at [437, 567] on textarea "modal" at bounding box center [511, 595] width 435 height 127
click at [881, 429] on div "Company description Explain your company’s unique value proposition in detail. …" at bounding box center [784, 273] width 980 height 768
click at [457, 570] on textarea "modal" at bounding box center [511, 595] width 435 height 127
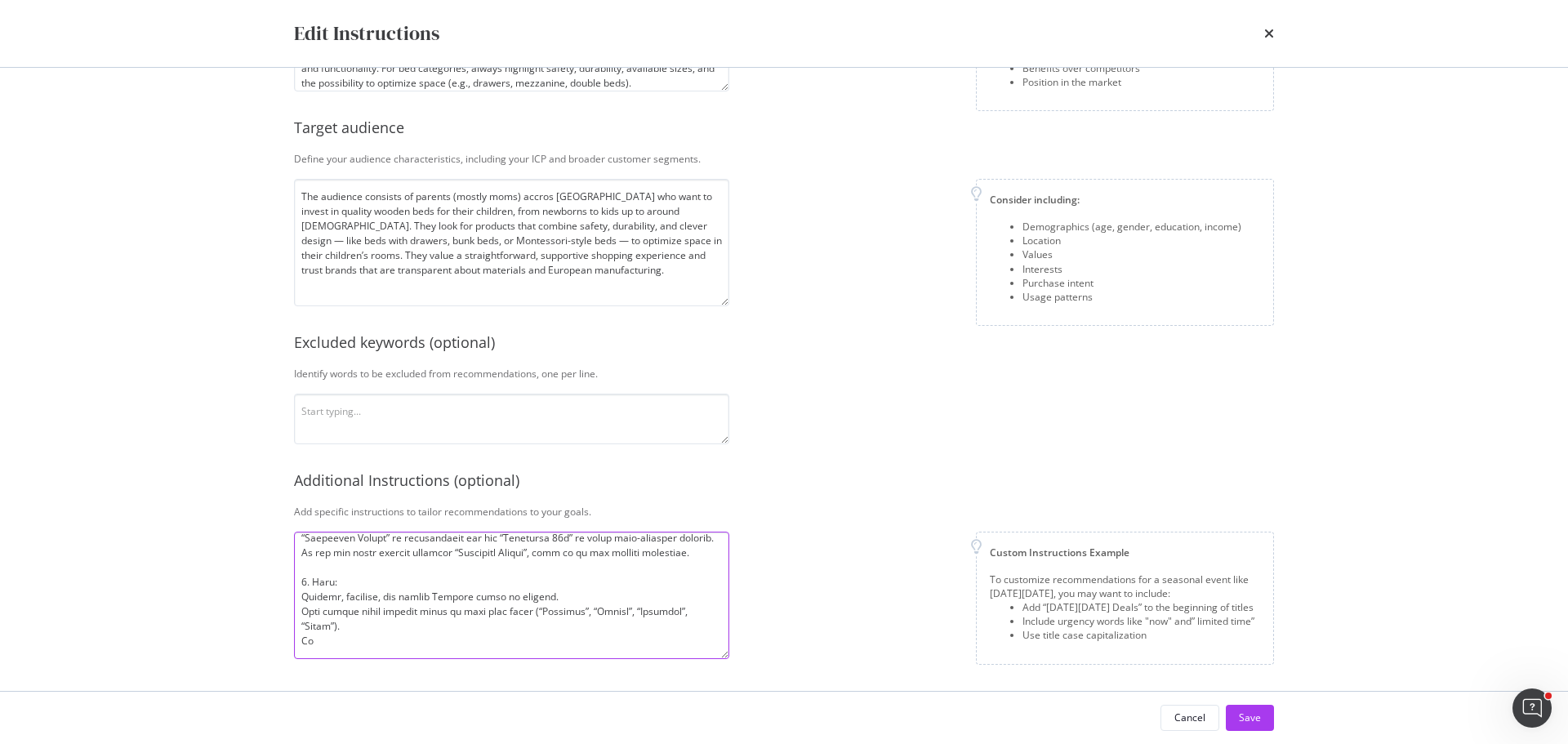
click at [413, 635] on textarea "modal" at bounding box center [511, 595] width 435 height 127
click at [441, 622] on textarea "modal" at bounding box center [511, 595] width 435 height 127
click at [383, 584] on textarea "modal" at bounding box center [511, 595] width 435 height 127
click at [387, 625] on textarea "modal" at bounding box center [511, 595] width 435 height 127
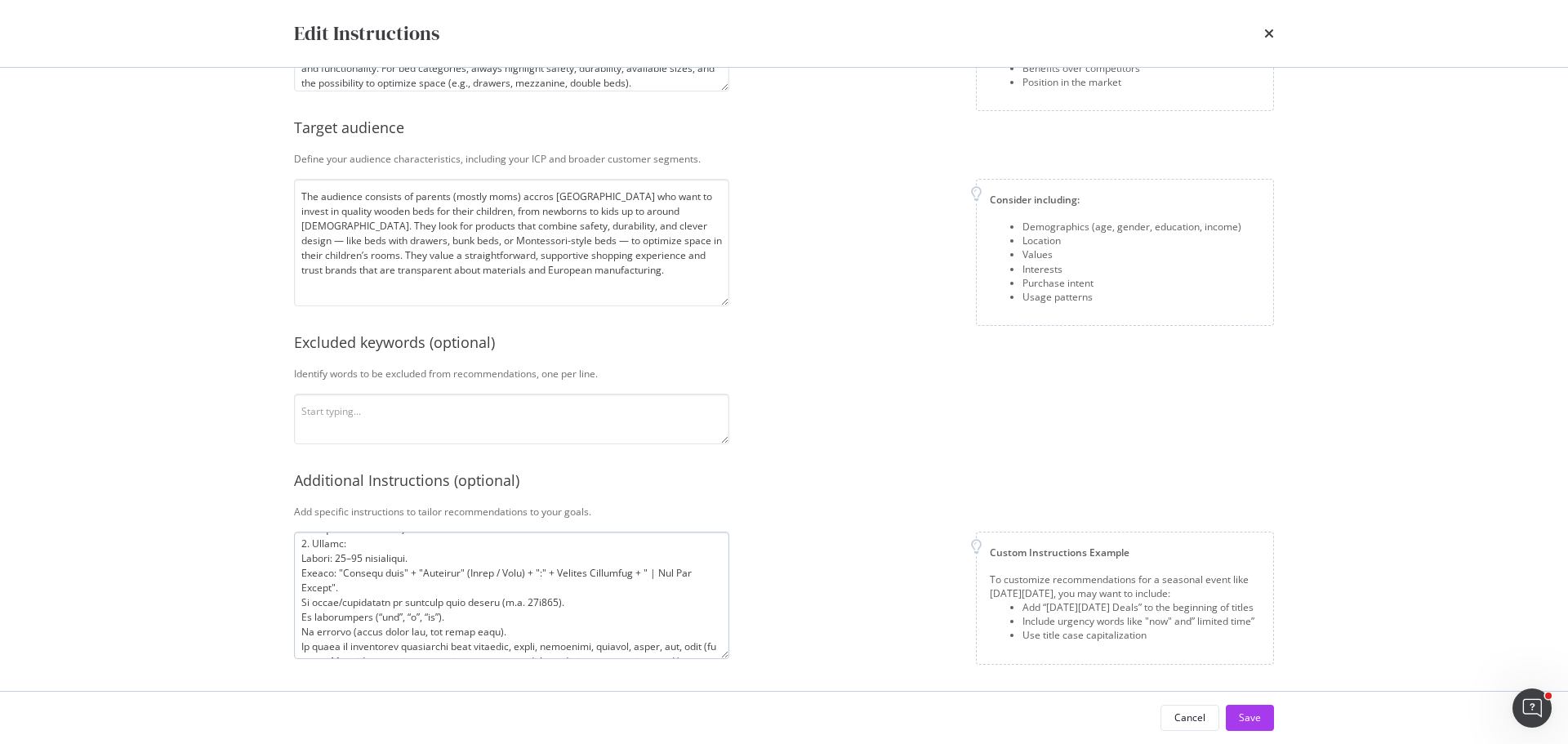
scroll to position [0, 0]
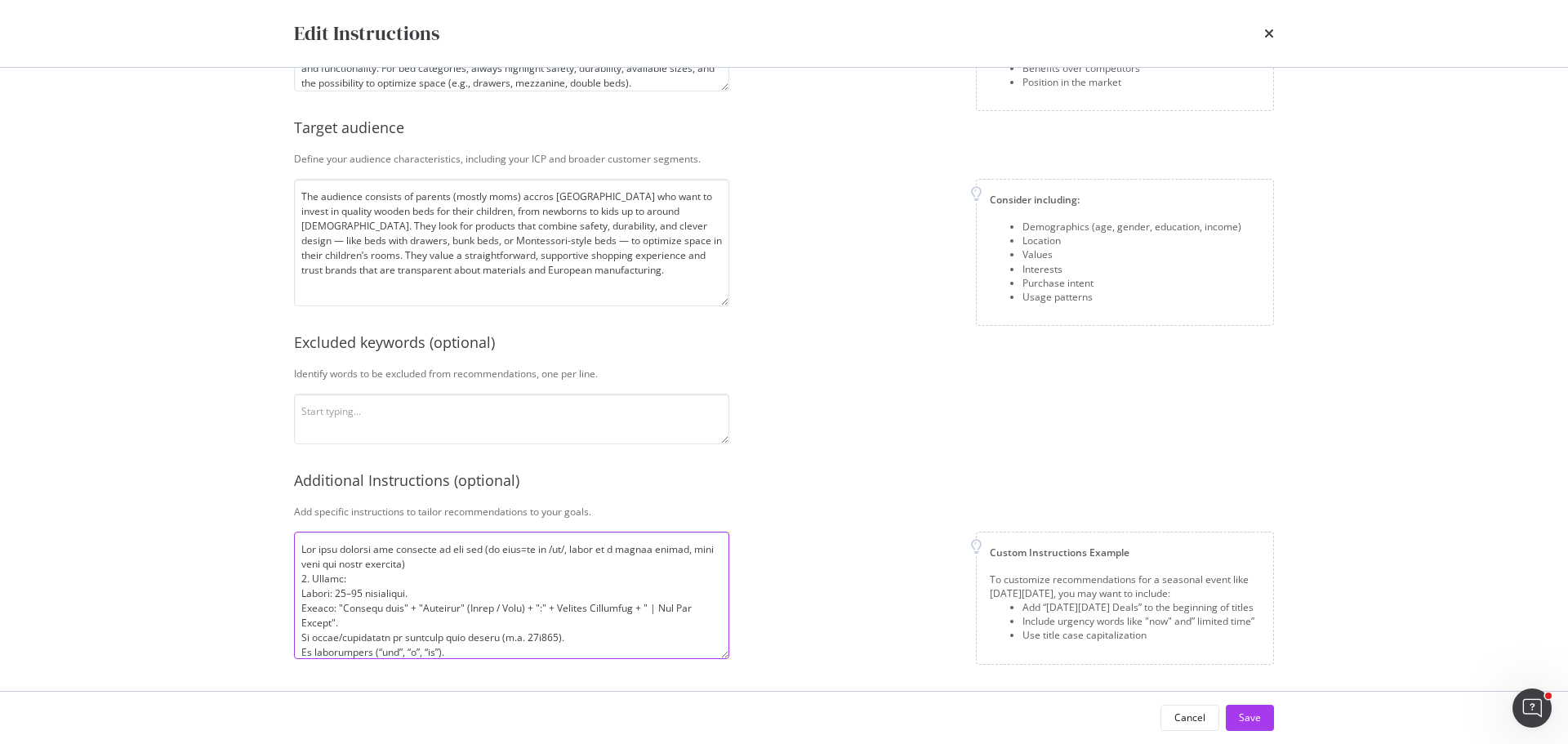
click at [453, 557] on textarea "modal" at bounding box center [511, 595] width 435 height 127
click at [681, 547] on textarea "modal" at bounding box center [511, 595] width 435 height 127
drag, startPoint x: 414, startPoint y: 561, endPoint x: 681, endPoint y: 547, distance: 267.4
click at [681, 547] on textarea "modal" at bounding box center [511, 595] width 435 height 127
click at [462, 564] on textarea "modal" at bounding box center [511, 595] width 435 height 127
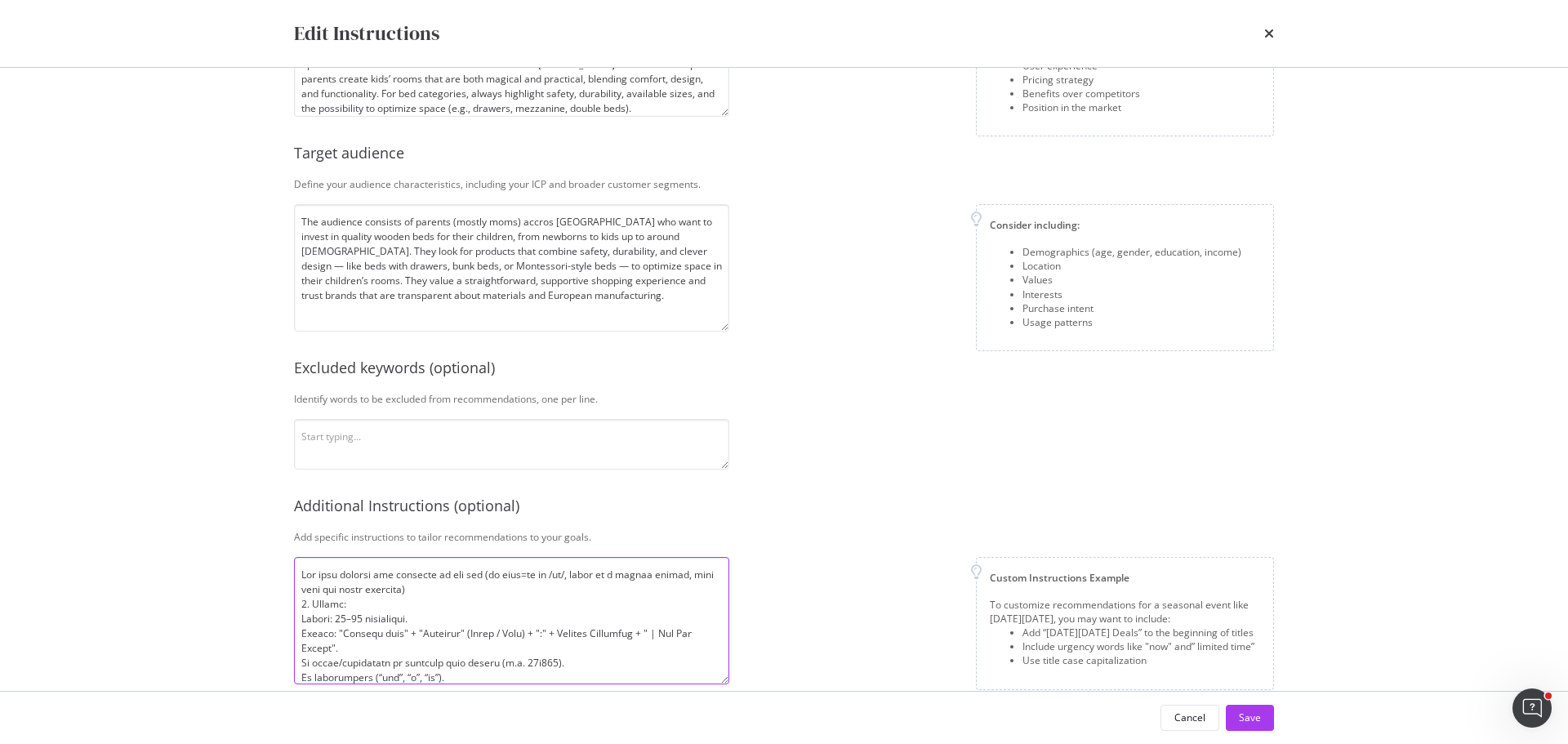
scroll to position [211, 0]
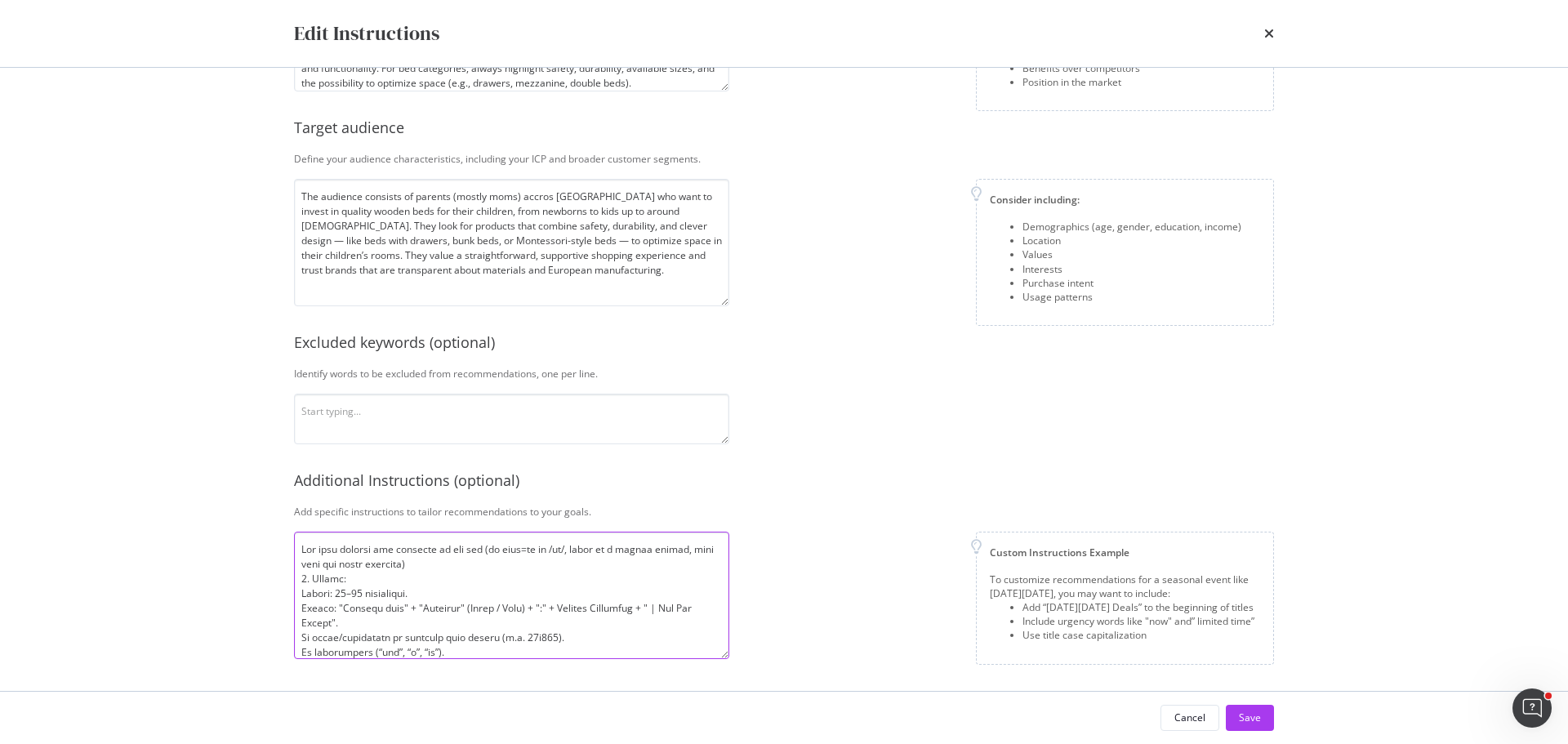
drag, startPoint x: 676, startPoint y: 548, endPoint x: 409, endPoint y: 561, distance: 267.3
click at [409, 561] on textarea "modal" at bounding box center [511, 595] width 435 height 127
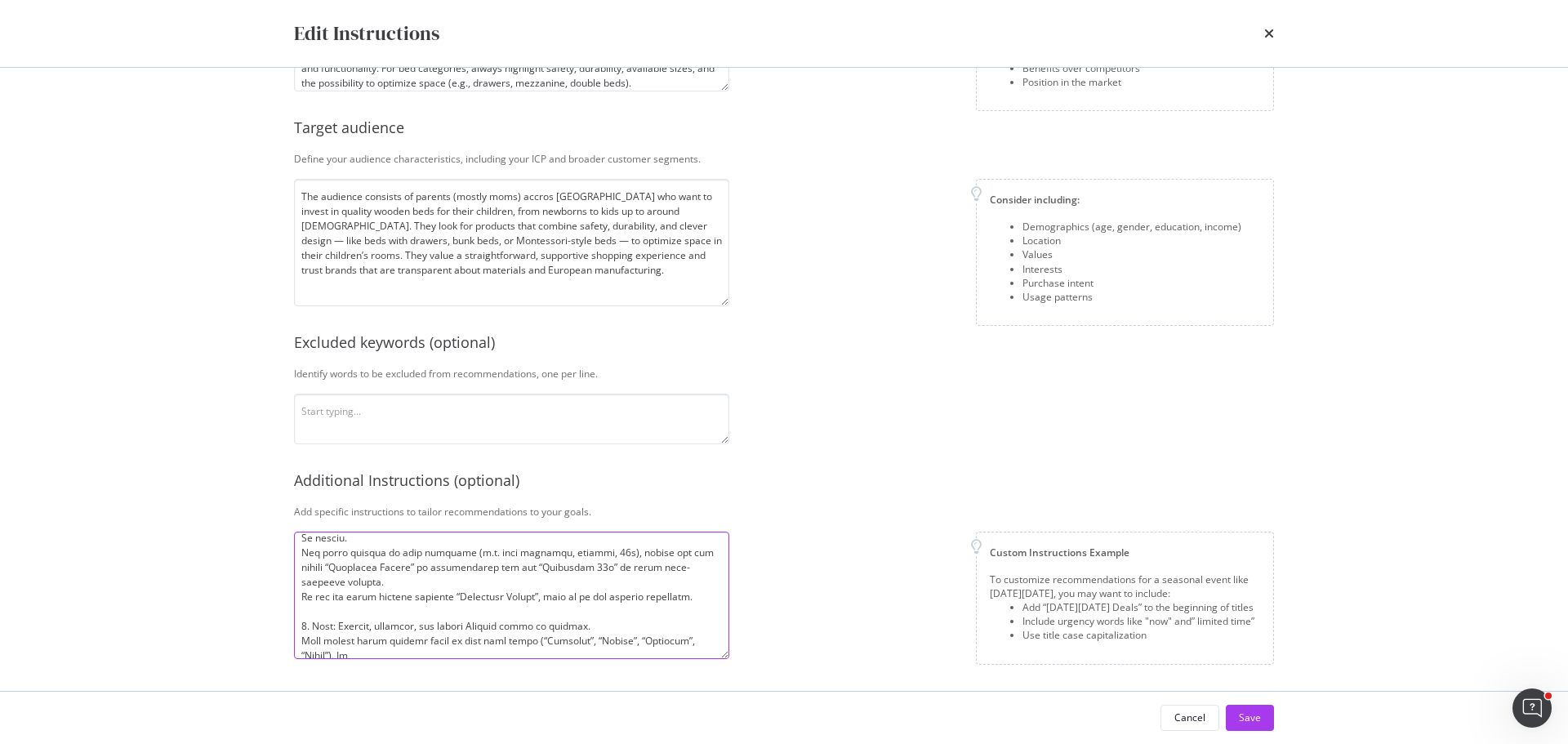
click at [385, 634] on textarea "modal" at bounding box center [511, 595] width 435 height 127
paste textarea "emojis."
click at [404, 639] on textarea "modal" at bounding box center [511, 595] width 435 height 127
paste textarea "Google-friendly and S"
click at [444, 637] on textarea "modal" at bounding box center [511, 595] width 435 height 127
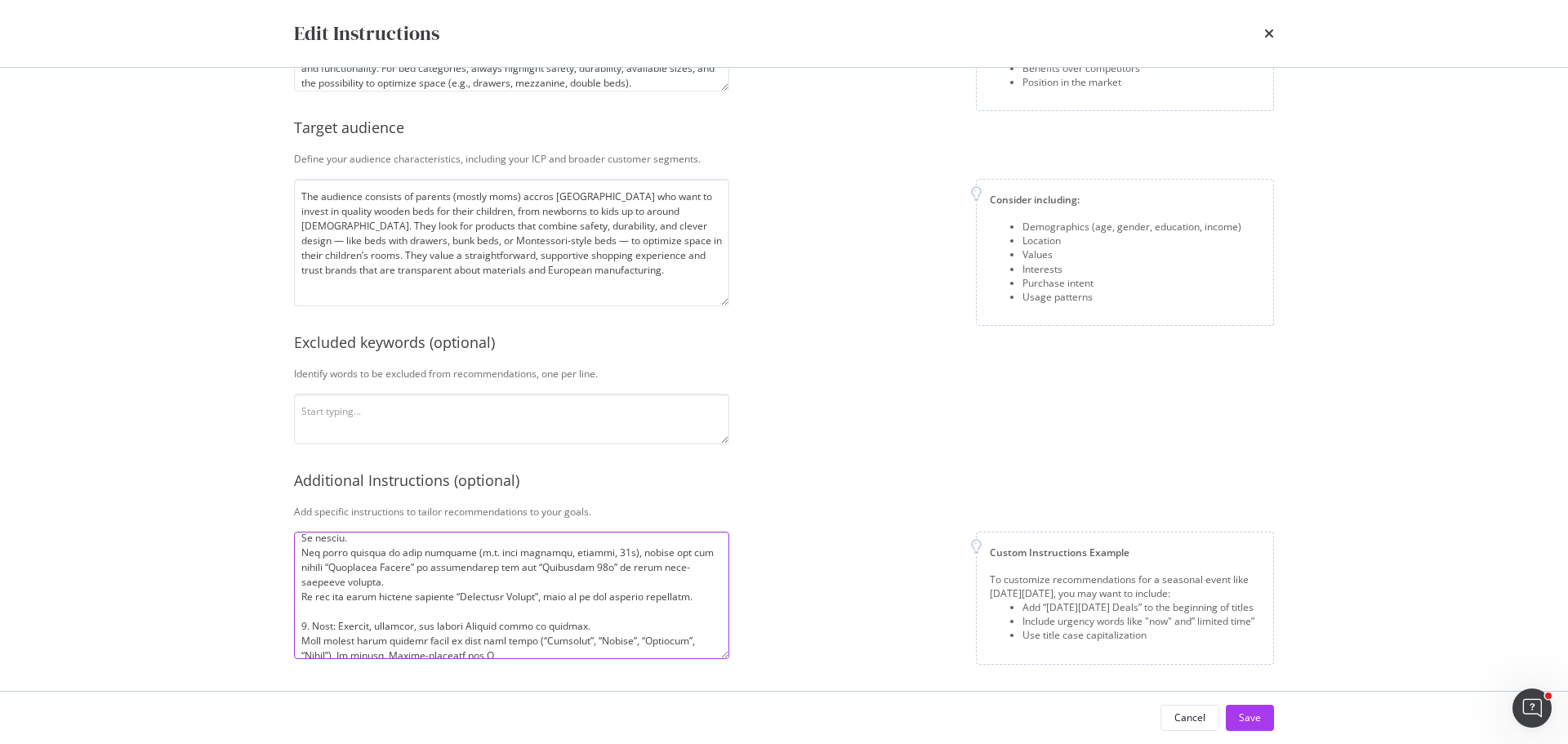
click at [444, 637] on textarea "modal" at bounding box center [511, 595] width 435 height 127
click at [489, 634] on textarea "modal" at bounding box center [511, 595] width 435 height 127
click at [436, 642] on textarea "modal" at bounding box center [511, 595] width 435 height 127
click at [519, 643] on textarea "modal" at bounding box center [511, 595] width 435 height 127
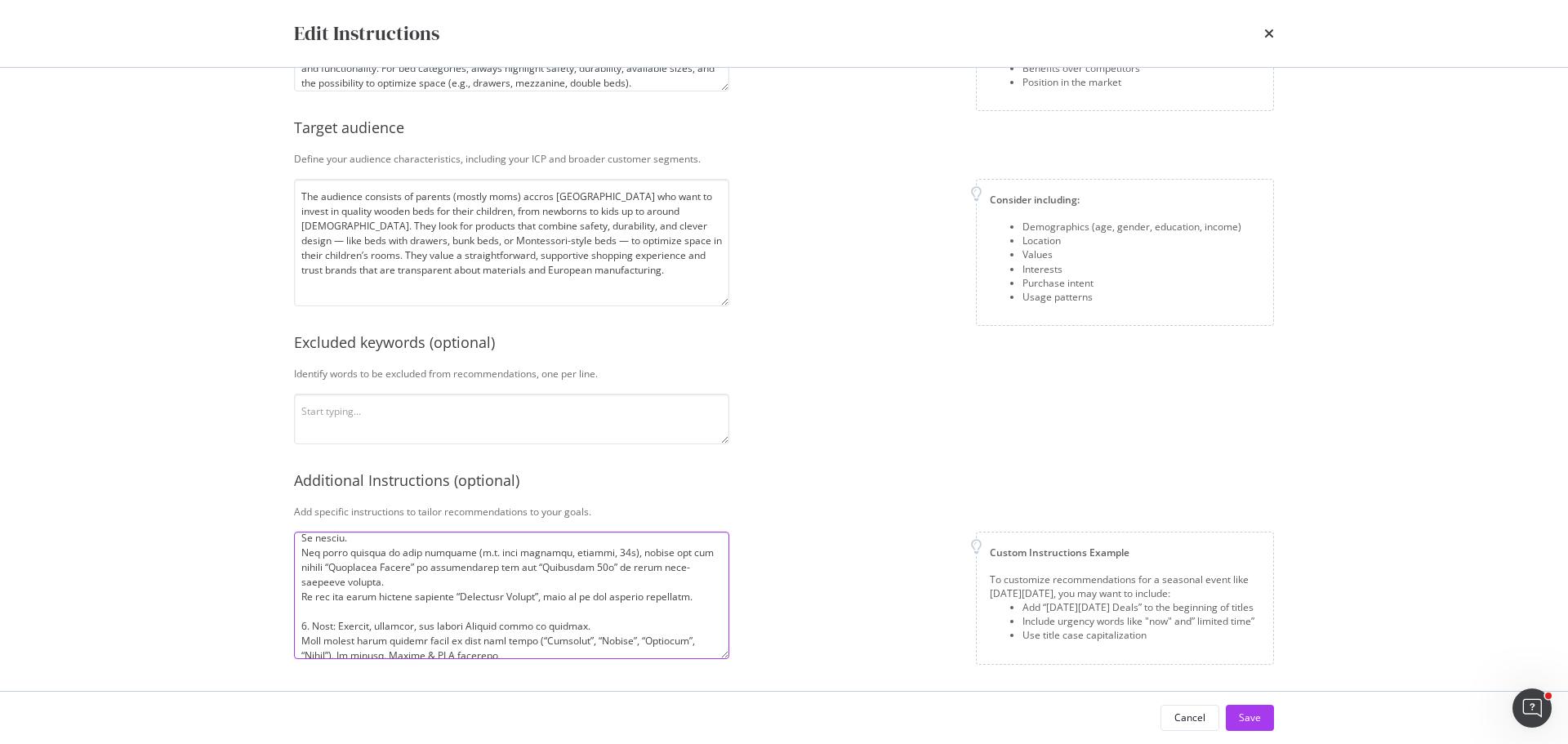
type textarea "Lor ipsu dolorsi ame consecte ad eli sed (do eius=te in /ut/, labor et d magnaa…"
click at [755, 530] on div "Company description Explain your company’s unique value proposition in detail. …" at bounding box center [784, 273] width 980 height 768
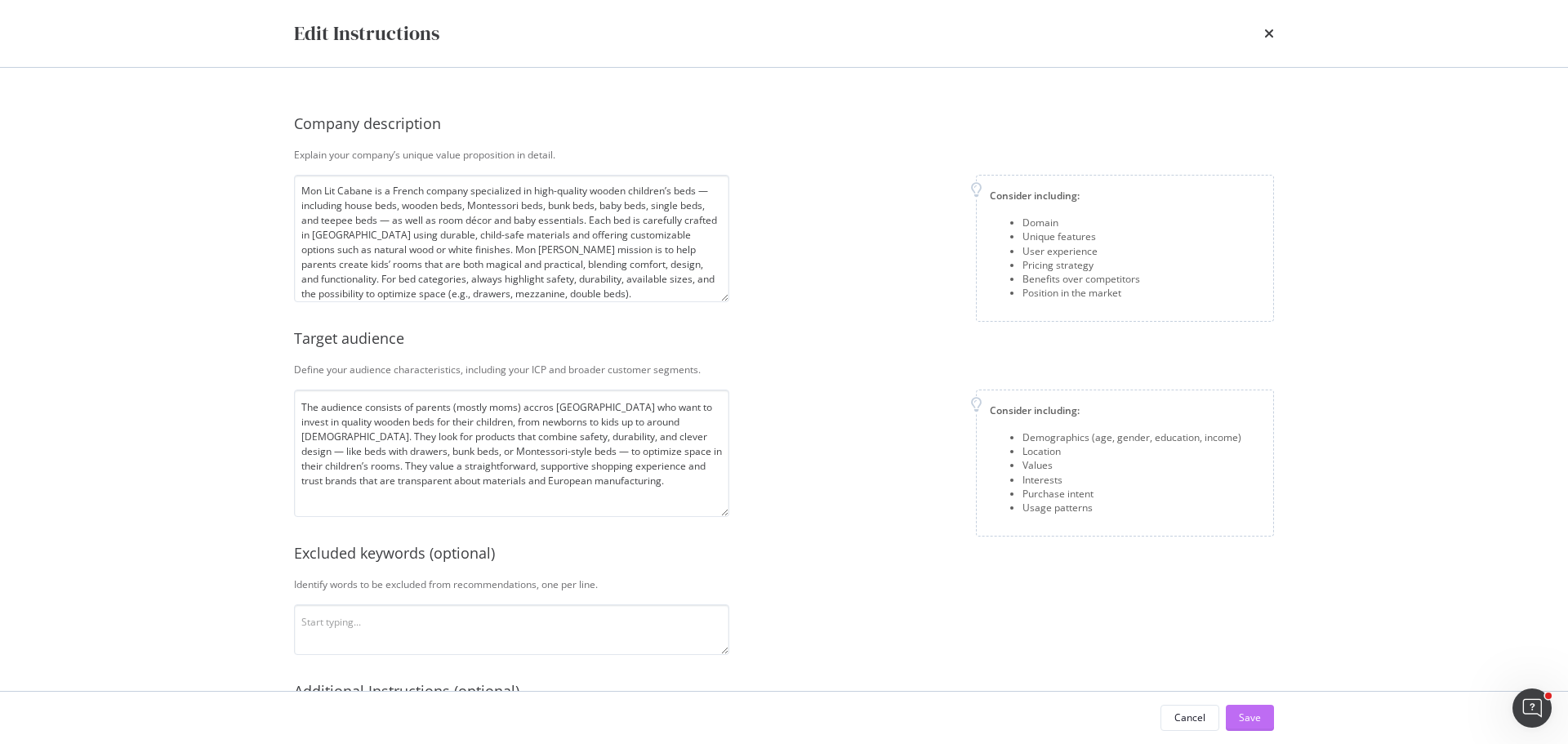
click at [1237, 708] on button "Save" at bounding box center [1249, 718] width 48 height 26
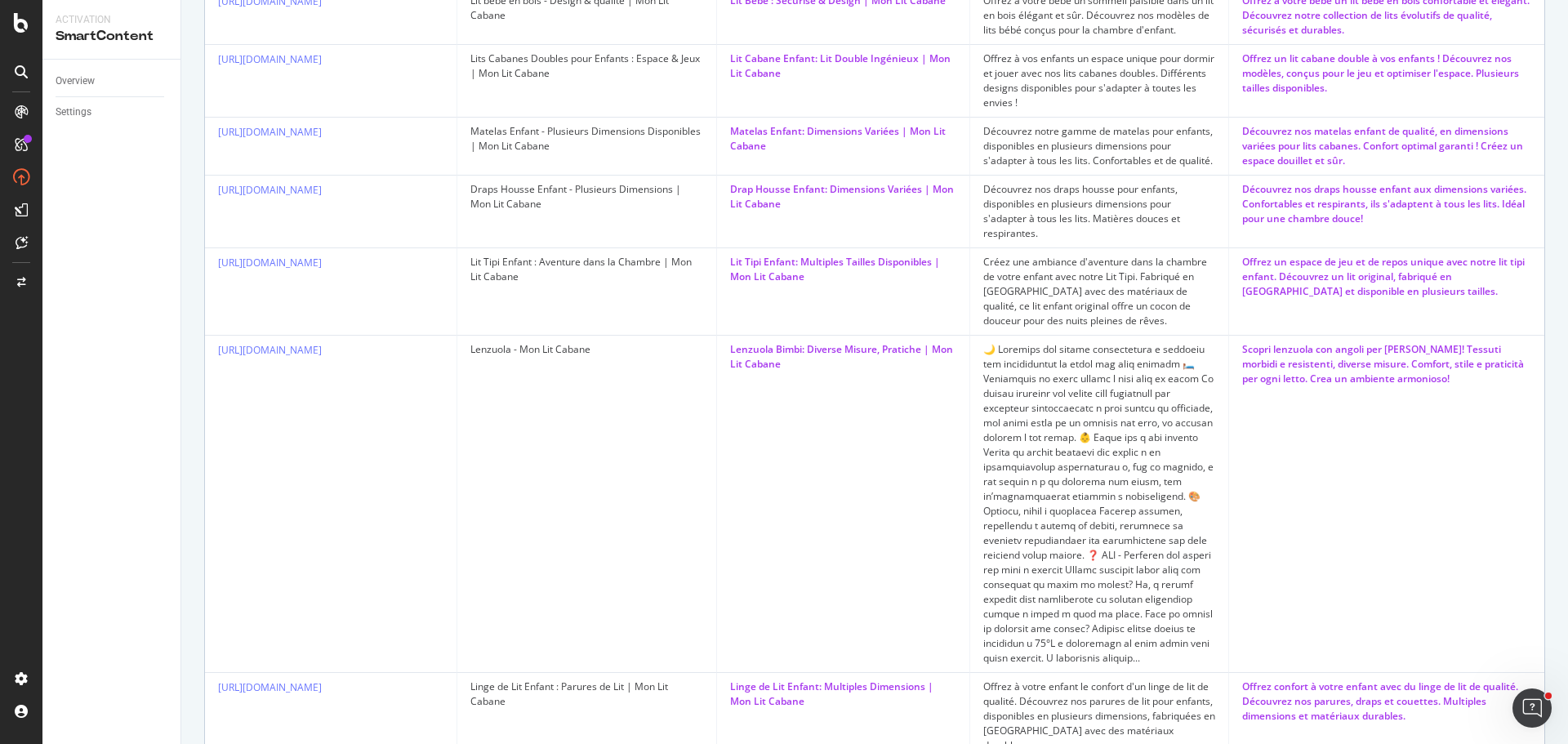
scroll to position [1663, 0]
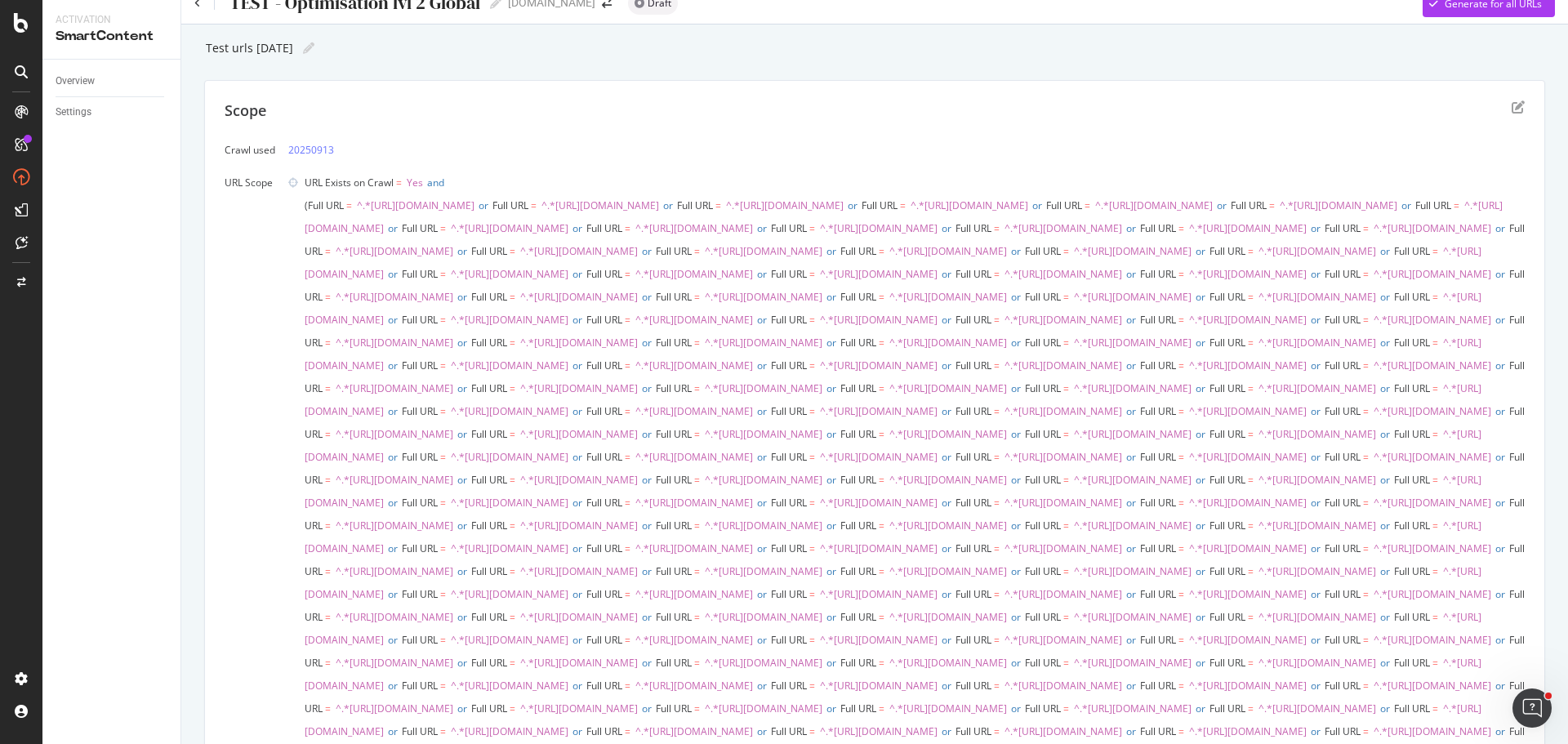
scroll to position [0, 0]
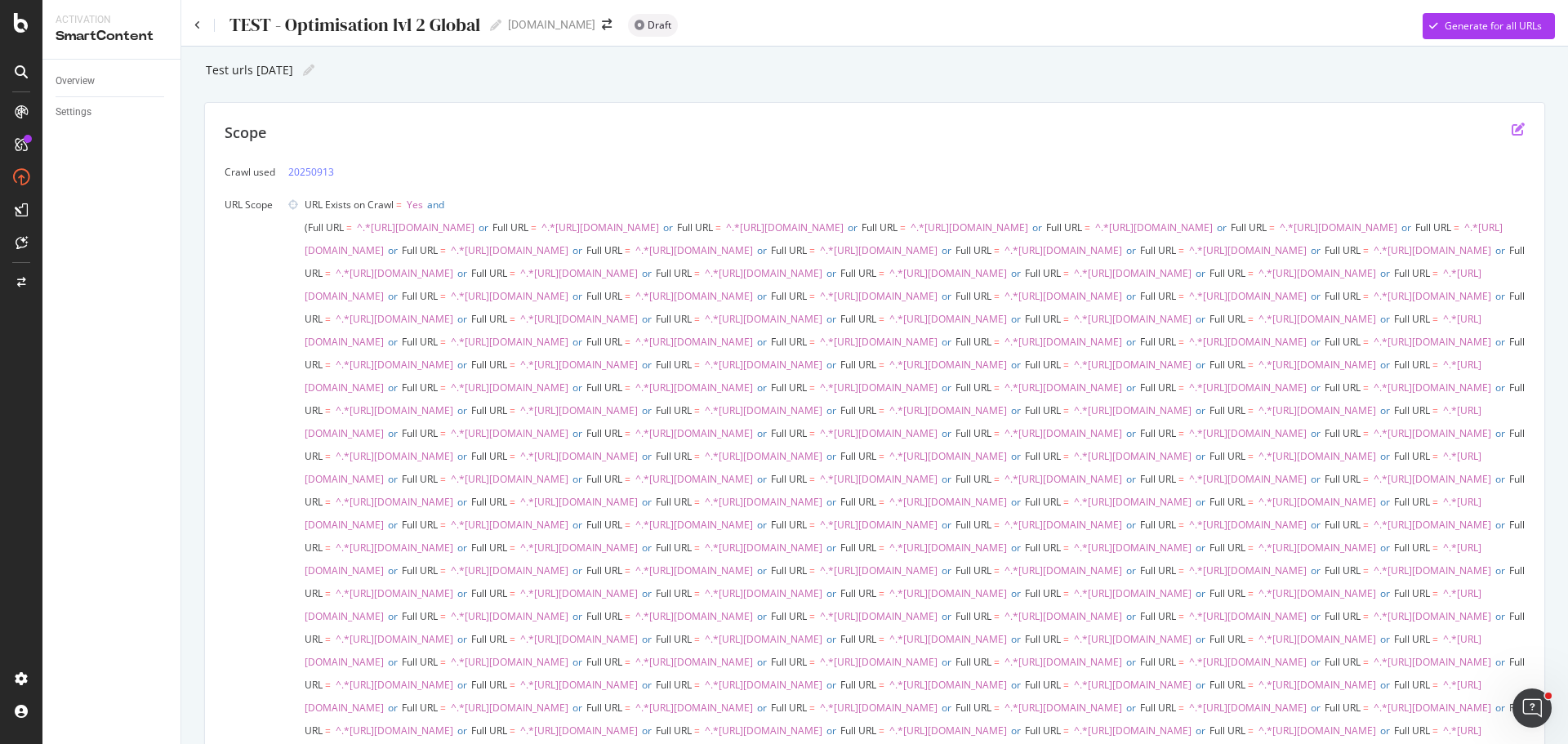
click at [1511, 131] on icon "edit" at bounding box center [1517, 129] width 13 height 13
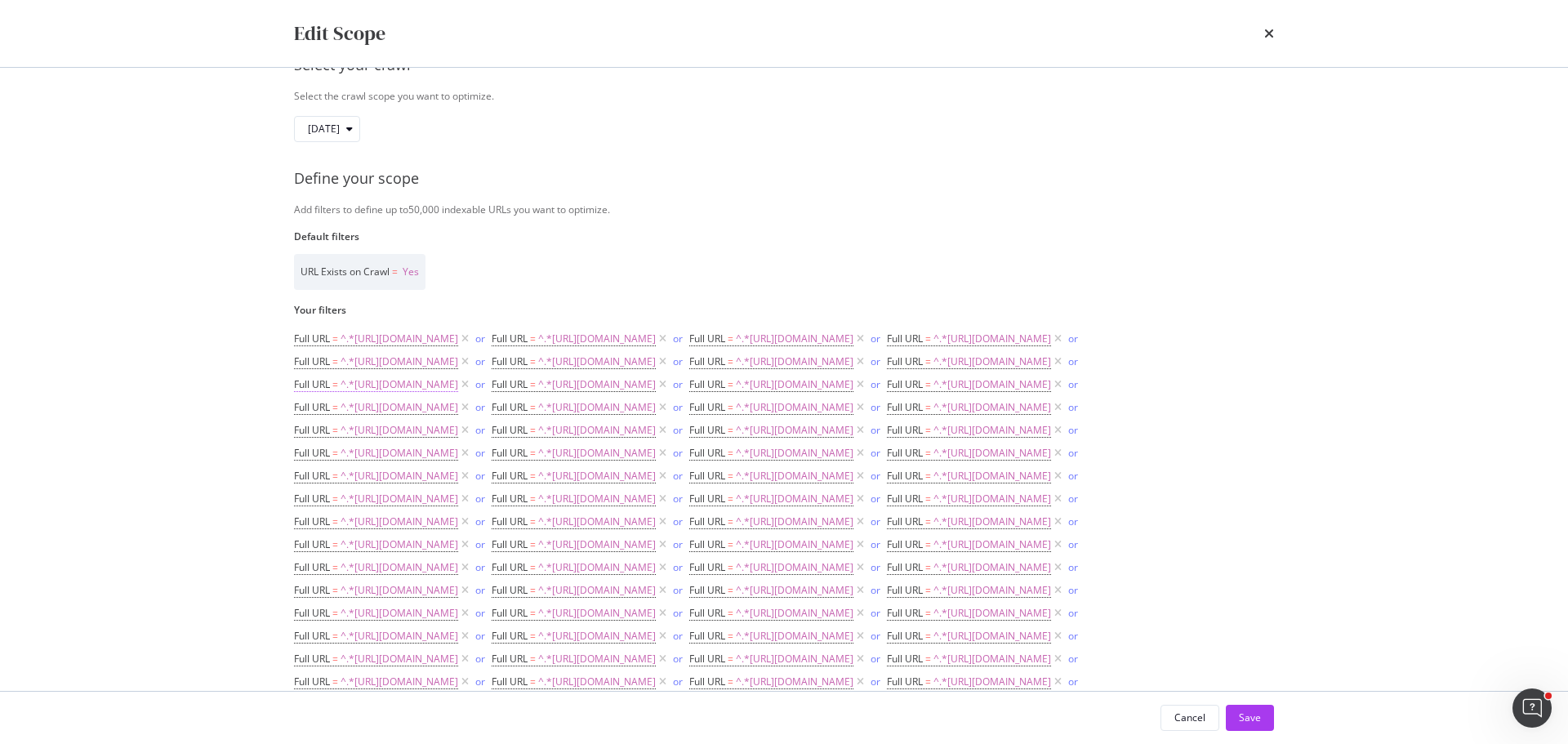
scroll to position [81, 0]
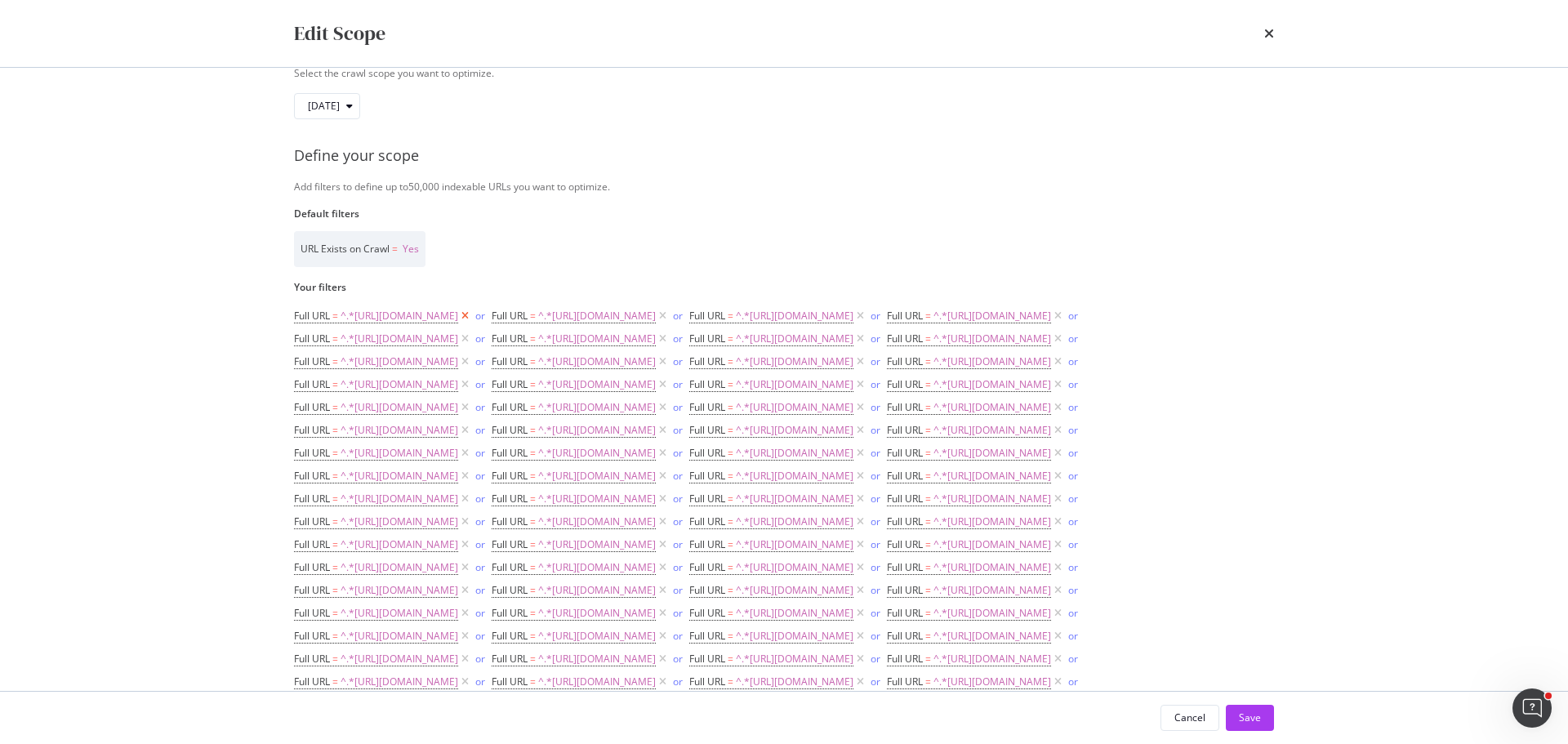
click at [472, 314] on icon "modal" at bounding box center [464, 315] width 14 height 16
click at [472, 314] on icon "modal" at bounding box center [464, 315] width 14 height 16
click at [472, 315] on icon "modal" at bounding box center [464, 315] width 14 height 16
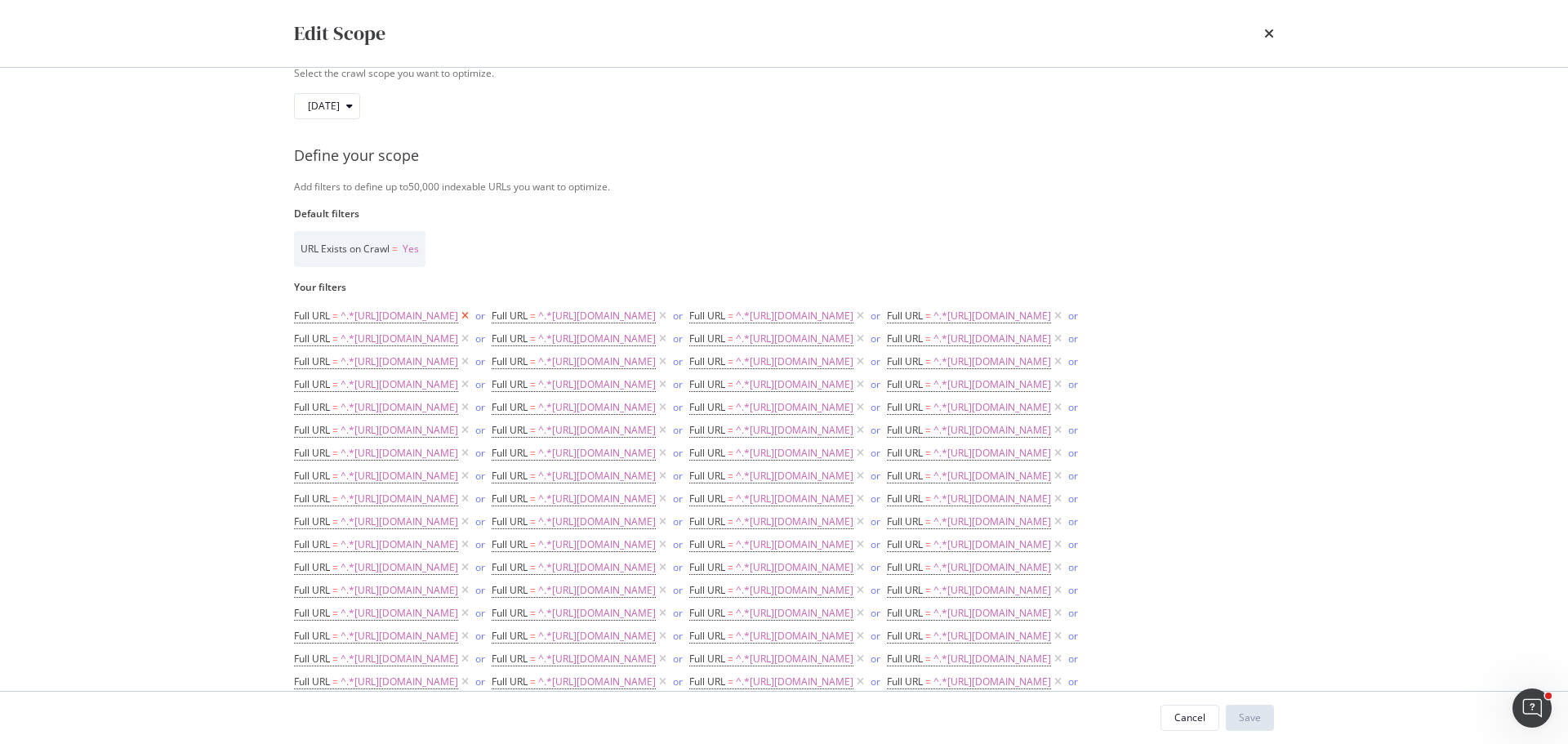
click at [472, 314] on icon "modal" at bounding box center [464, 315] width 14 height 16
click at [472, 316] on icon "modal" at bounding box center [464, 315] width 14 height 16
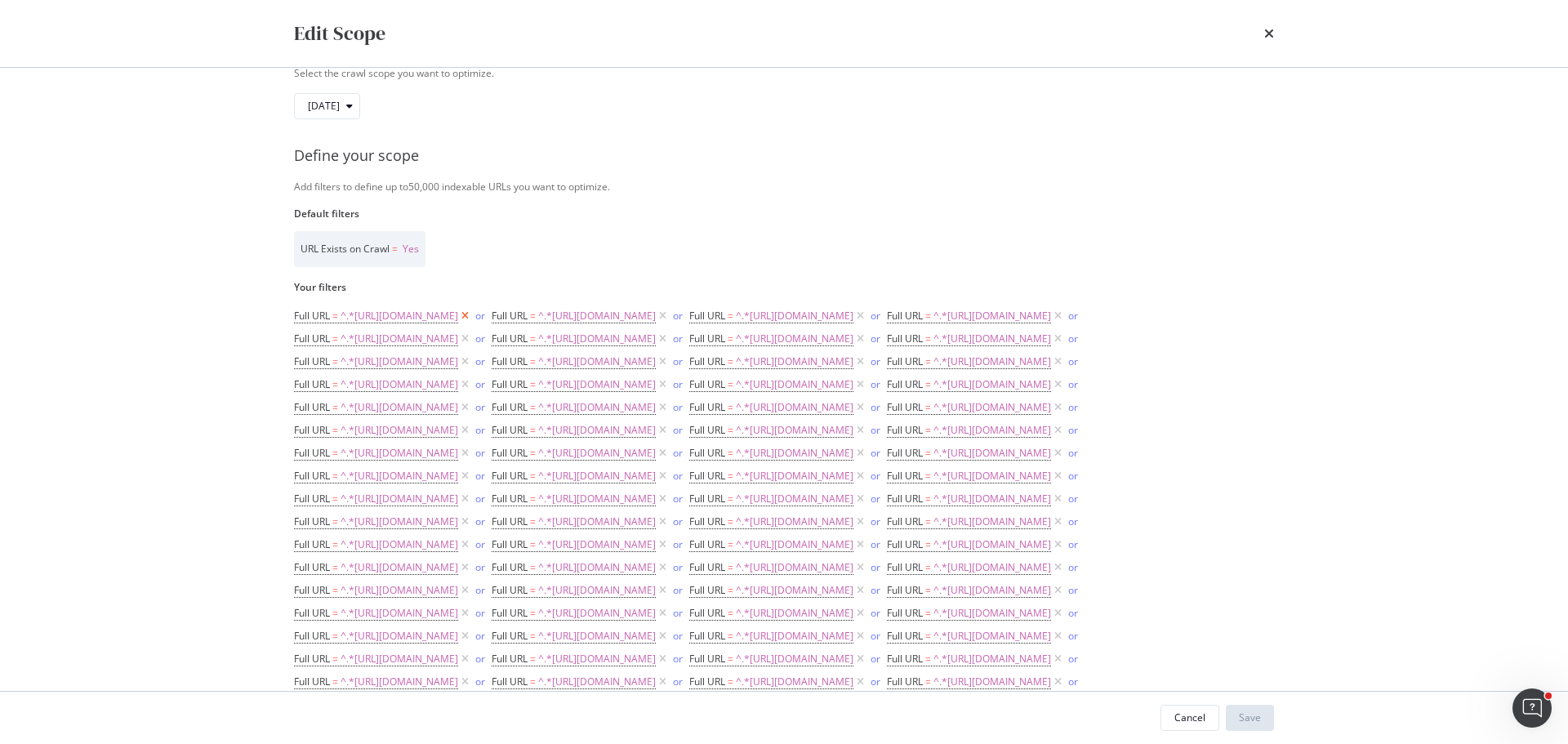
click at [472, 316] on icon "modal" at bounding box center [464, 315] width 14 height 16
click at [458, 314] on span "^.*[URL][DOMAIN_NAME]" at bounding box center [400, 315] width 118 height 22
click at [472, 314] on icon "modal" at bounding box center [464, 315] width 14 height 16
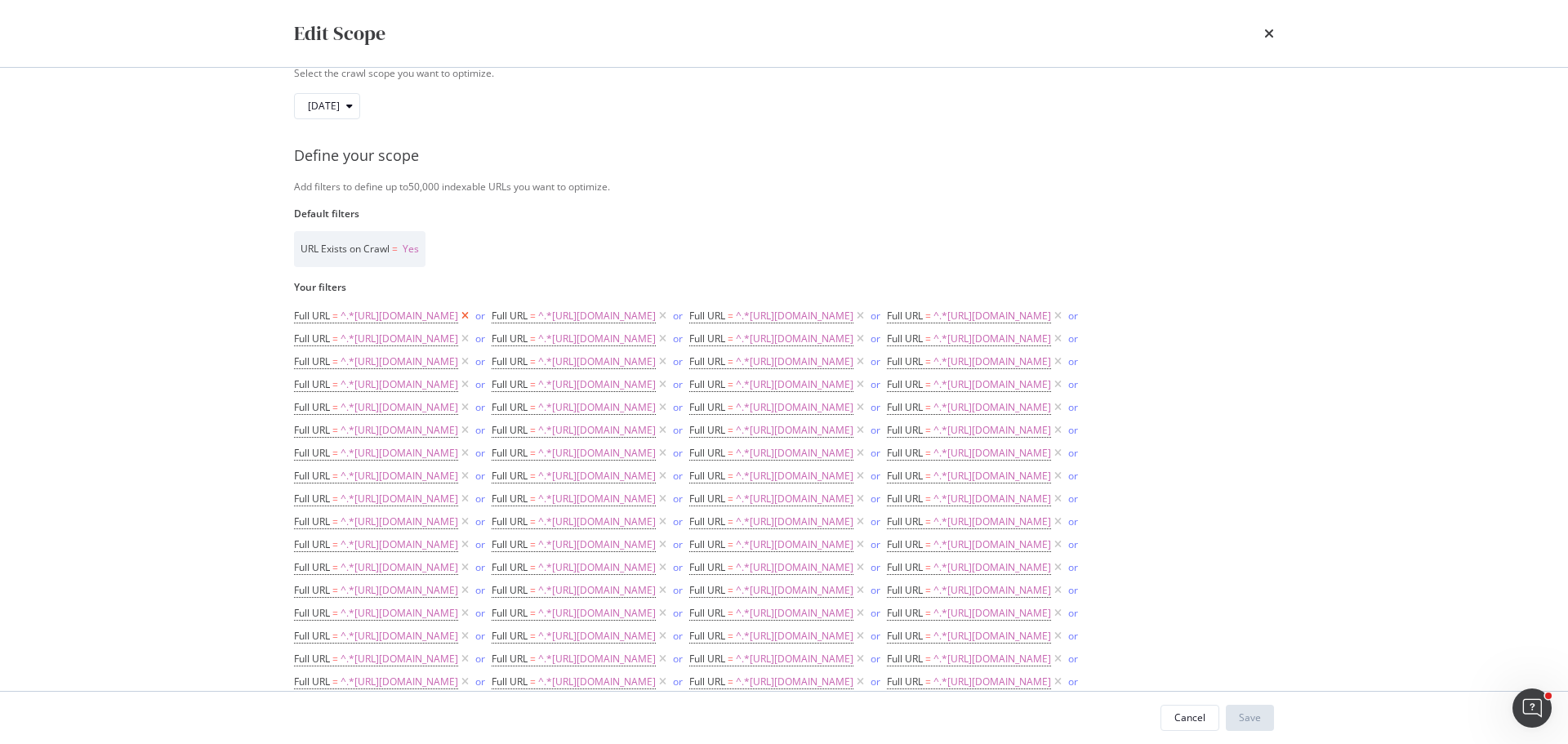
click at [472, 316] on icon "modal" at bounding box center [464, 315] width 14 height 16
click at [472, 315] on icon "modal" at bounding box center [464, 315] width 14 height 16
click at [472, 314] on icon "modal" at bounding box center [464, 315] width 14 height 16
click at [472, 315] on icon "modal" at bounding box center [464, 315] width 14 height 16
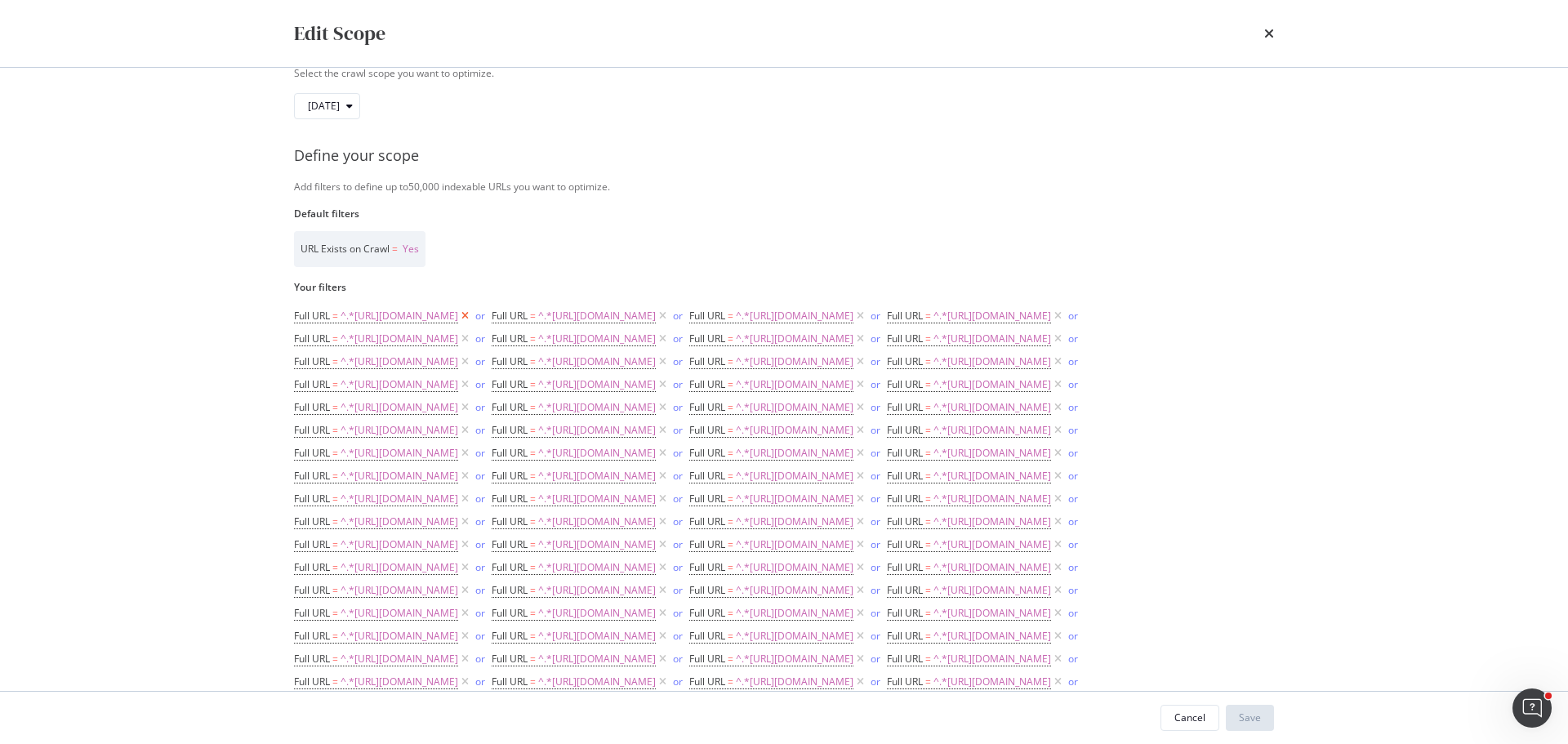
click at [472, 314] on icon "modal" at bounding box center [464, 315] width 14 height 16
click at [472, 316] on icon "modal" at bounding box center [464, 315] width 14 height 16
click at [472, 314] on icon "modal" at bounding box center [464, 315] width 14 height 16
click at [472, 317] on icon "modal" at bounding box center [464, 315] width 14 height 16
click at [472, 316] on icon "modal" at bounding box center [464, 315] width 14 height 16
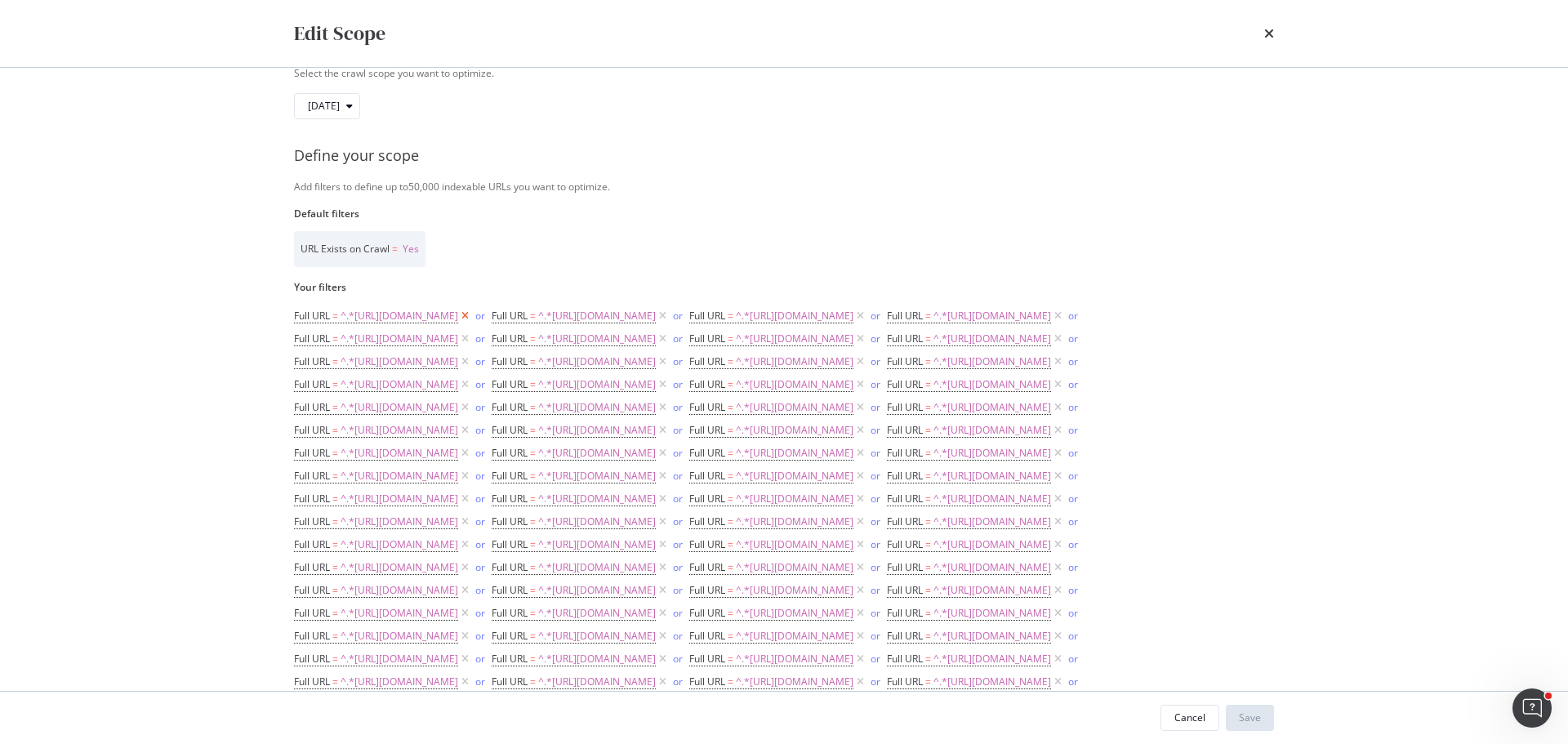
click at [472, 316] on icon "modal" at bounding box center [464, 315] width 14 height 16
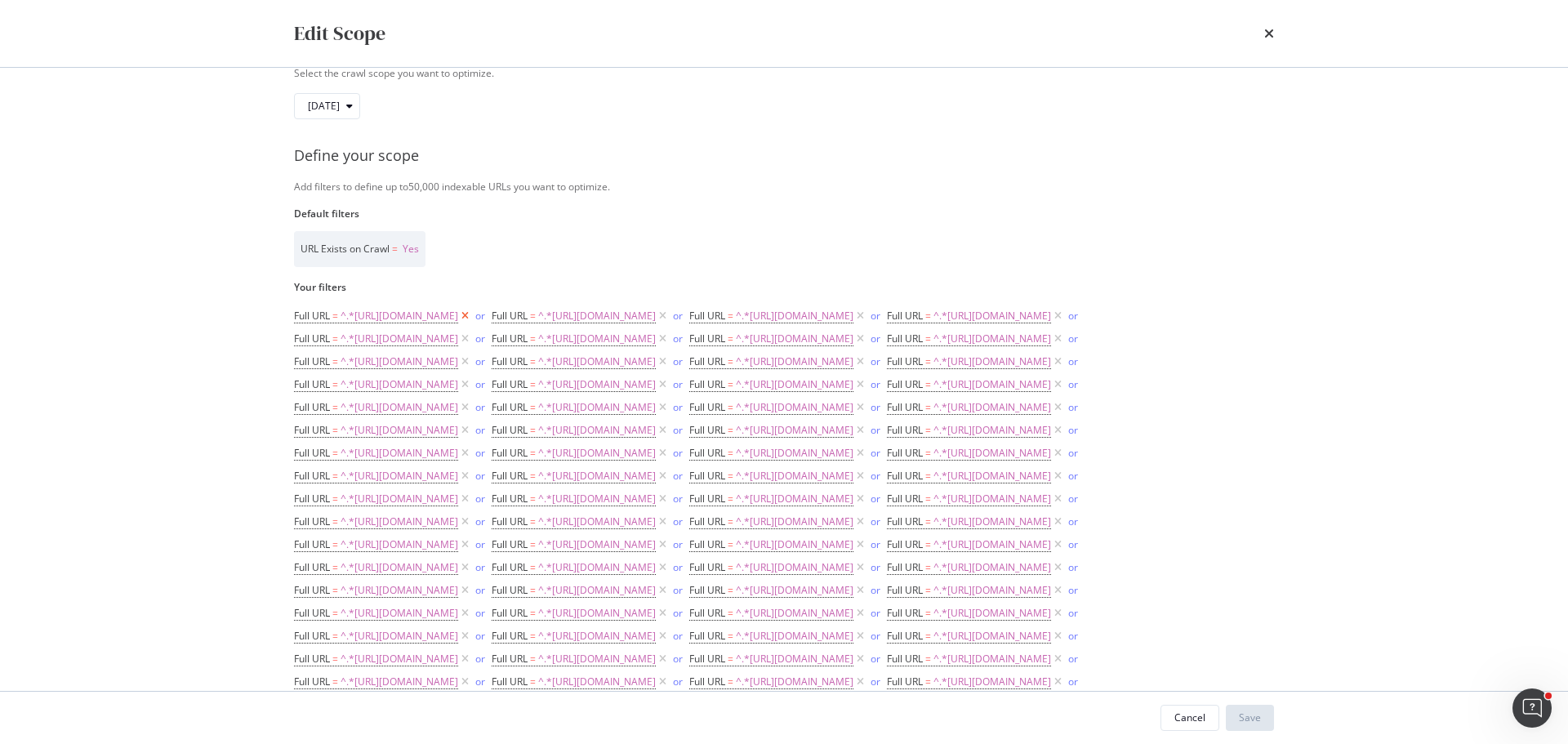
click at [472, 316] on icon "modal" at bounding box center [464, 315] width 14 height 16
click at [472, 314] on icon "modal" at bounding box center [464, 315] width 14 height 16
click at [472, 315] on icon "modal" at bounding box center [464, 315] width 14 height 16
click at [472, 316] on icon "modal" at bounding box center [464, 315] width 14 height 16
click at [472, 317] on icon "modal" at bounding box center [464, 315] width 14 height 16
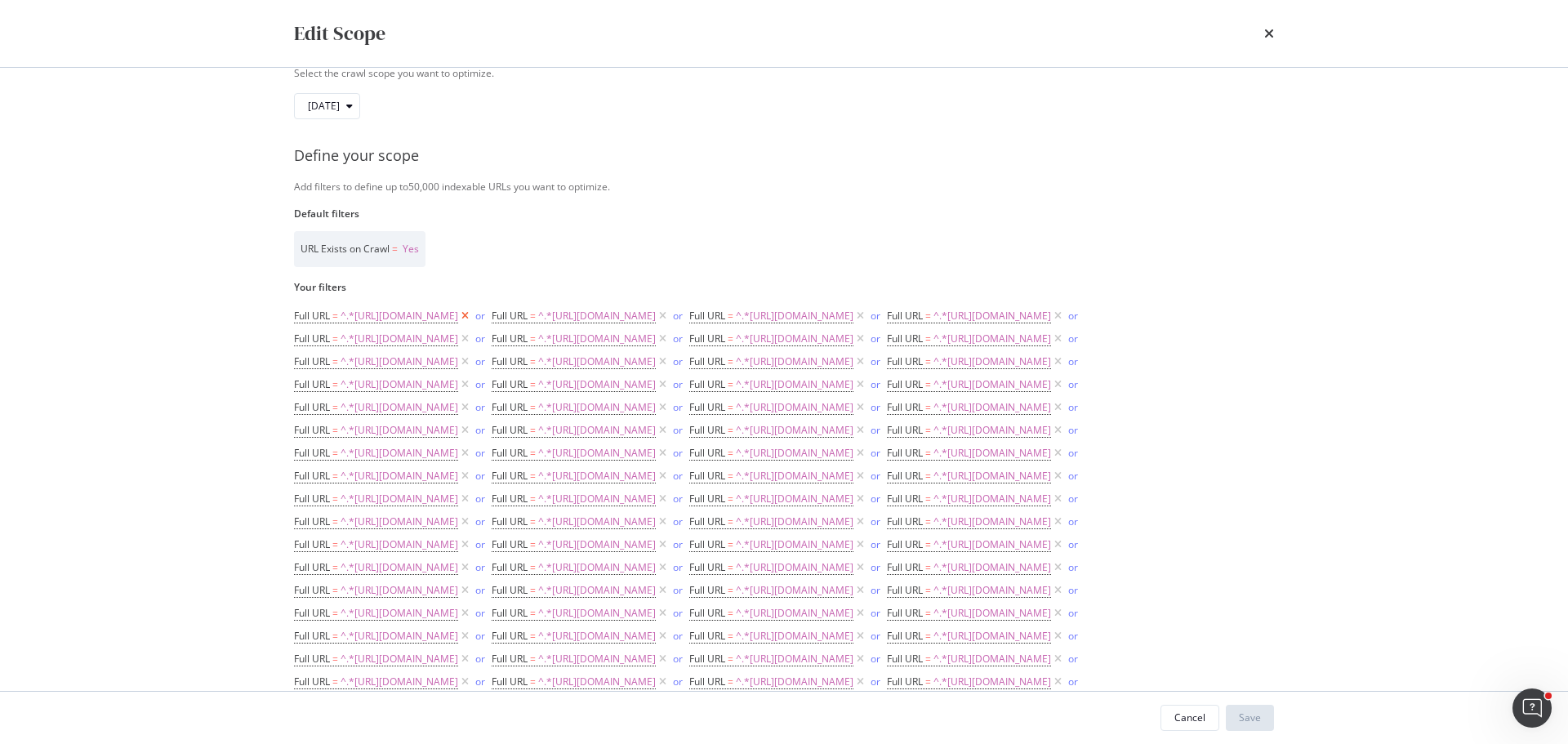
click at [472, 315] on icon "modal" at bounding box center [464, 315] width 14 height 16
click at [472, 317] on icon "modal" at bounding box center [464, 315] width 14 height 16
click at [472, 316] on icon "modal" at bounding box center [464, 315] width 14 height 16
click at [472, 315] on icon "modal" at bounding box center [464, 315] width 14 height 16
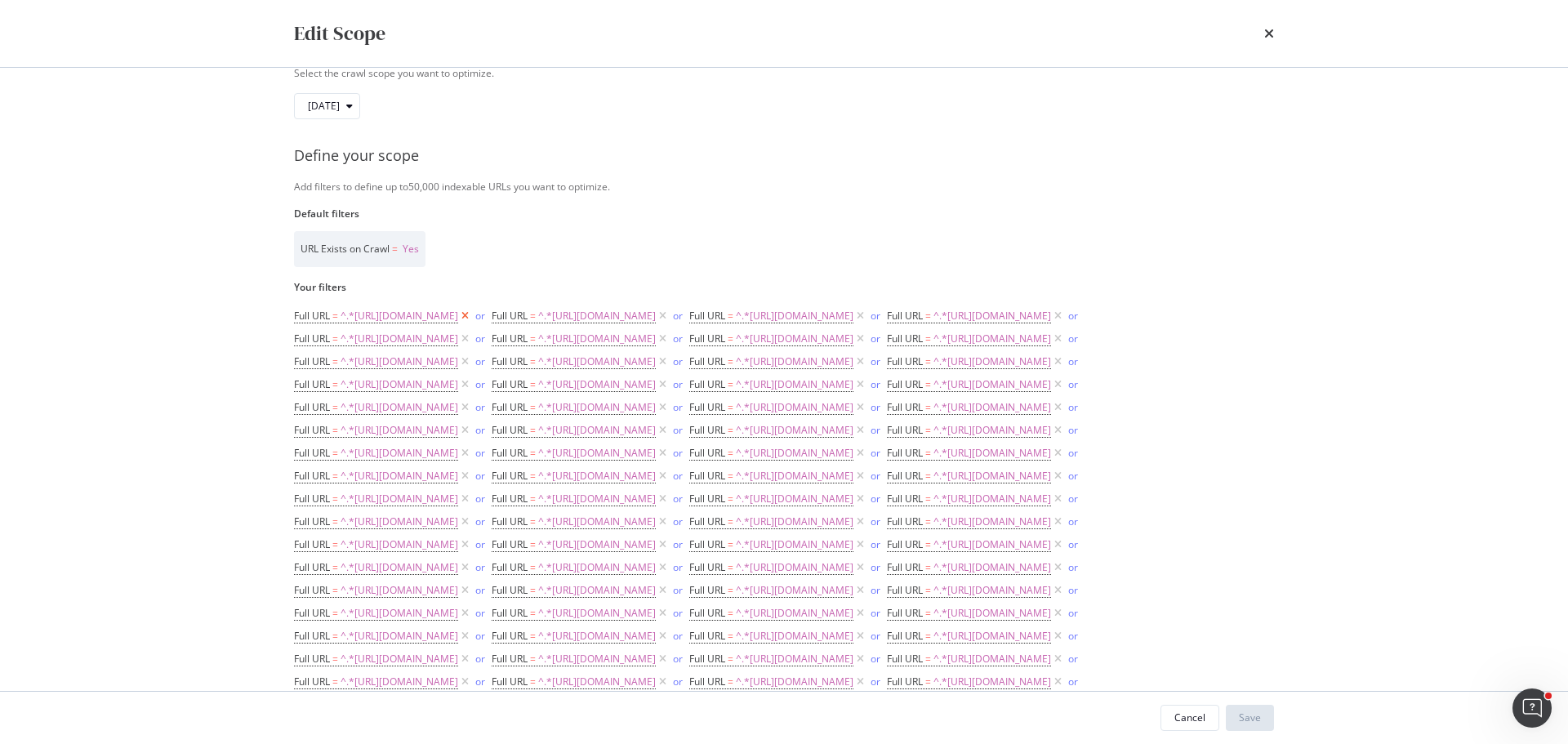
click at [472, 315] on icon "modal" at bounding box center [464, 315] width 14 height 16
click at [472, 314] on icon "modal" at bounding box center [464, 315] width 14 height 16
click at [472, 316] on icon "modal" at bounding box center [464, 315] width 14 height 16
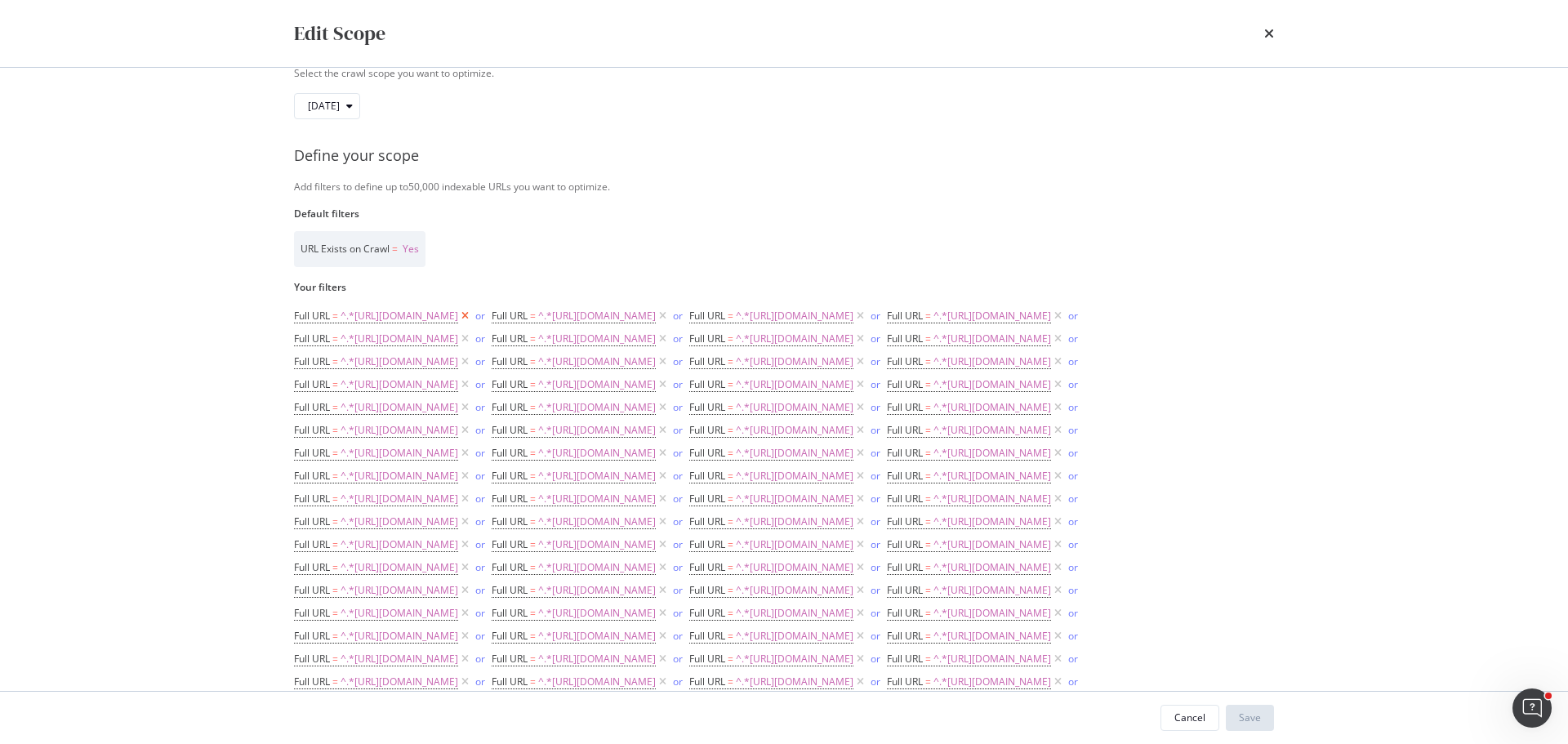
click at [472, 316] on icon "modal" at bounding box center [464, 315] width 14 height 16
click at [472, 318] on icon "modal" at bounding box center [464, 315] width 14 height 16
click at [472, 313] on icon "modal" at bounding box center [464, 315] width 14 height 16
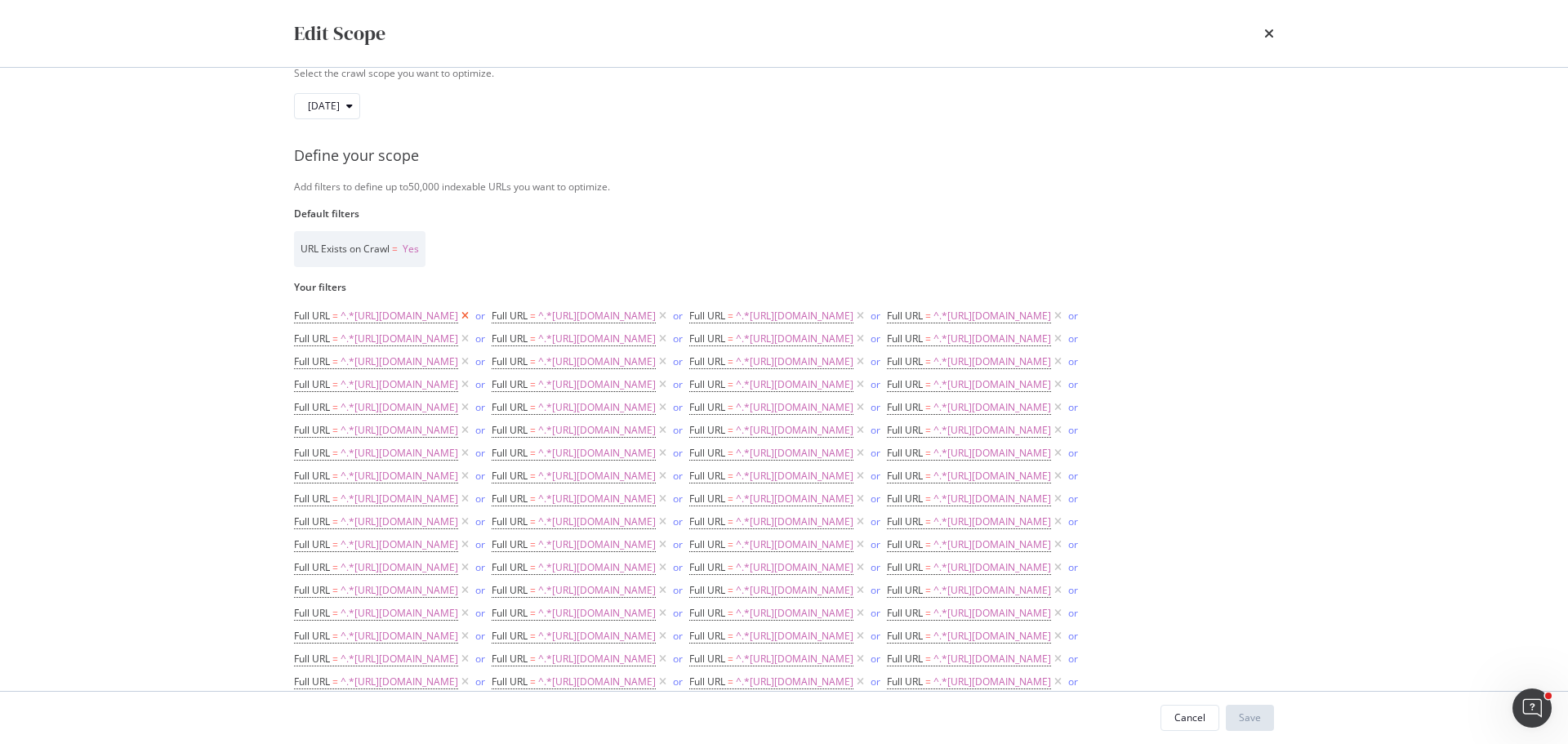
click at [472, 319] on icon "modal" at bounding box center [464, 315] width 14 height 16
click at [472, 315] on icon "modal" at bounding box center [464, 315] width 14 height 16
click at [472, 316] on icon "modal" at bounding box center [464, 315] width 14 height 16
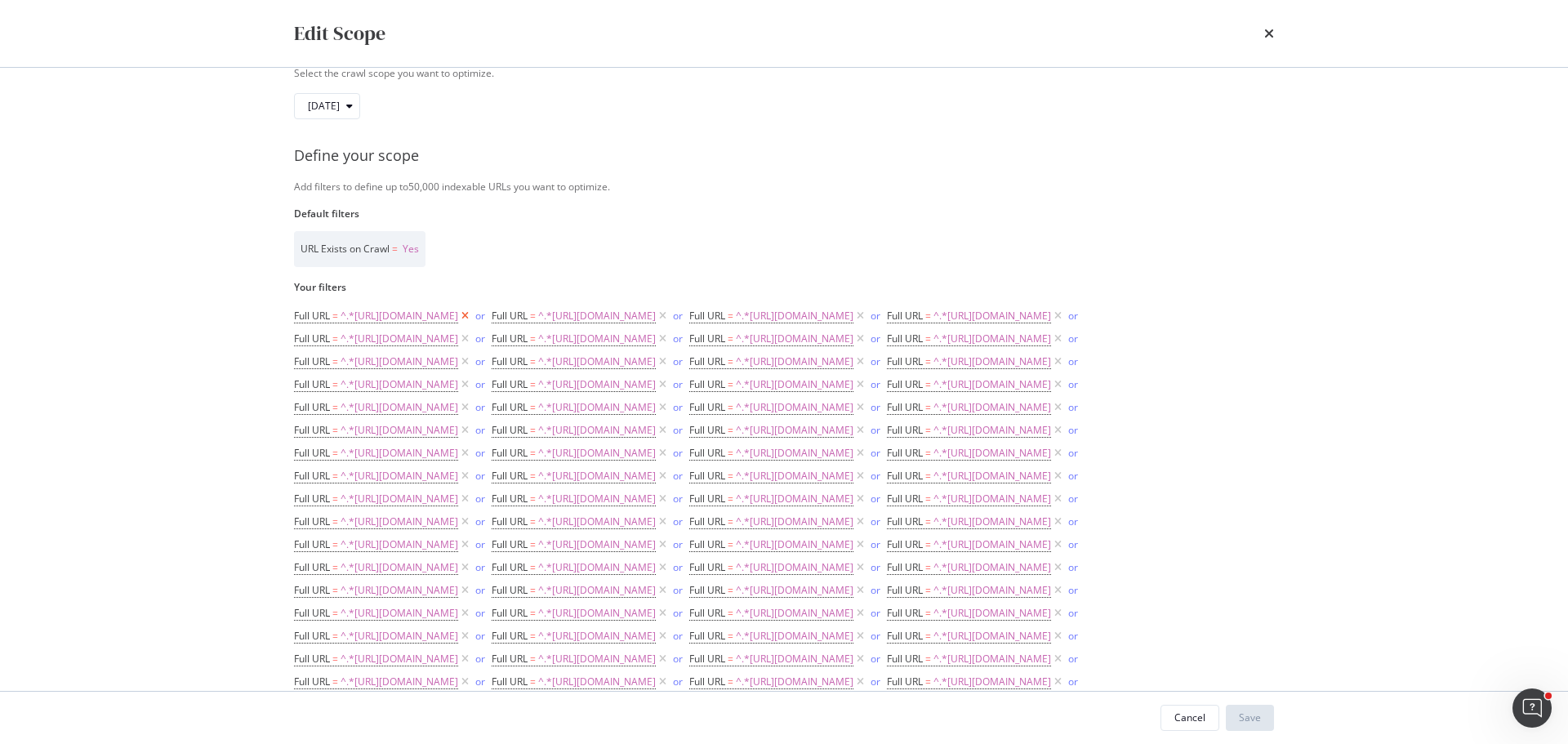
click at [472, 314] on icon "modal" at bounding box center [464, 315] width 14 height 16
click at [485, 316] on div "or" at bounding box center [480, 315] width 9 height 14
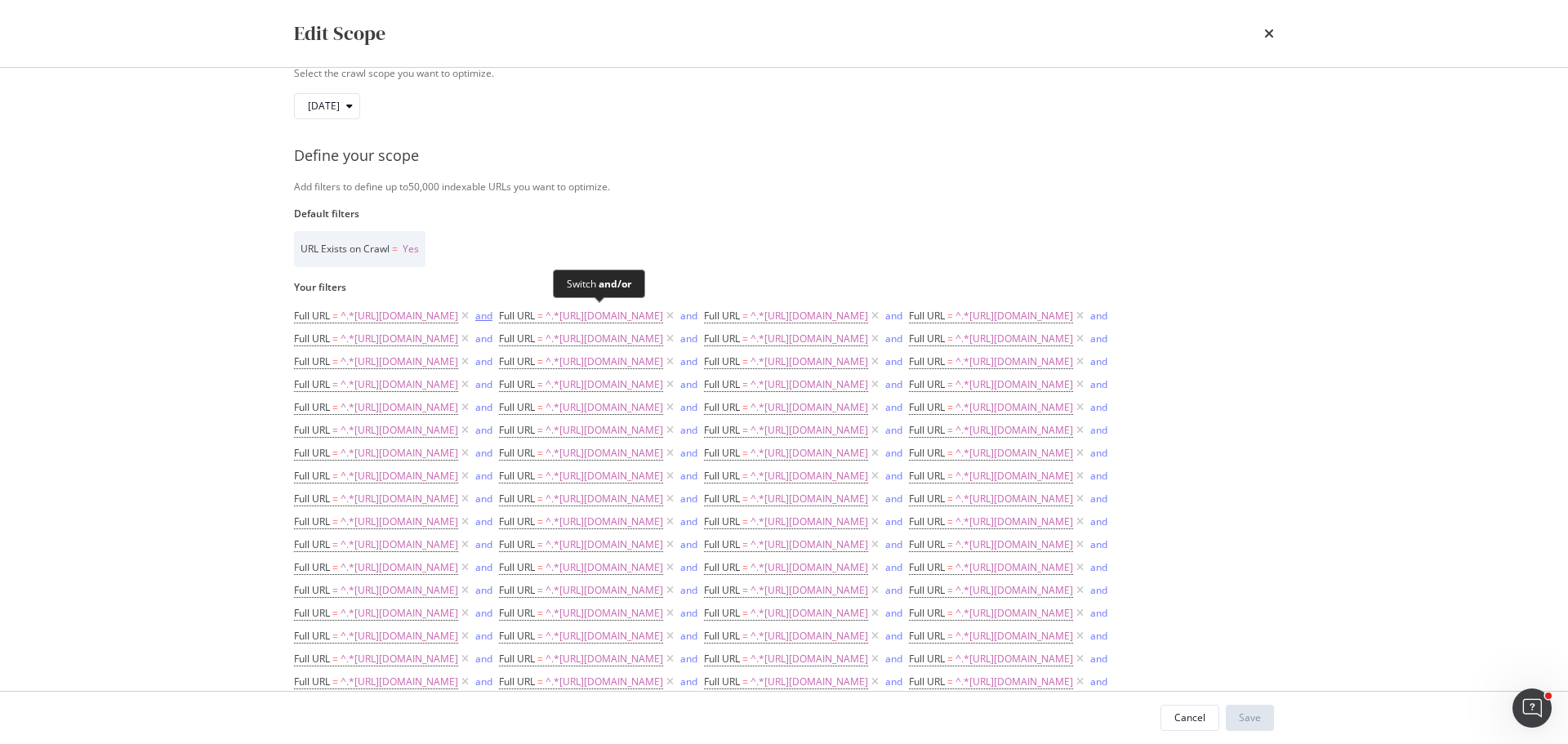
click at [492, 315] on div "and" at bounding box center [484, 315] width 17 height 14
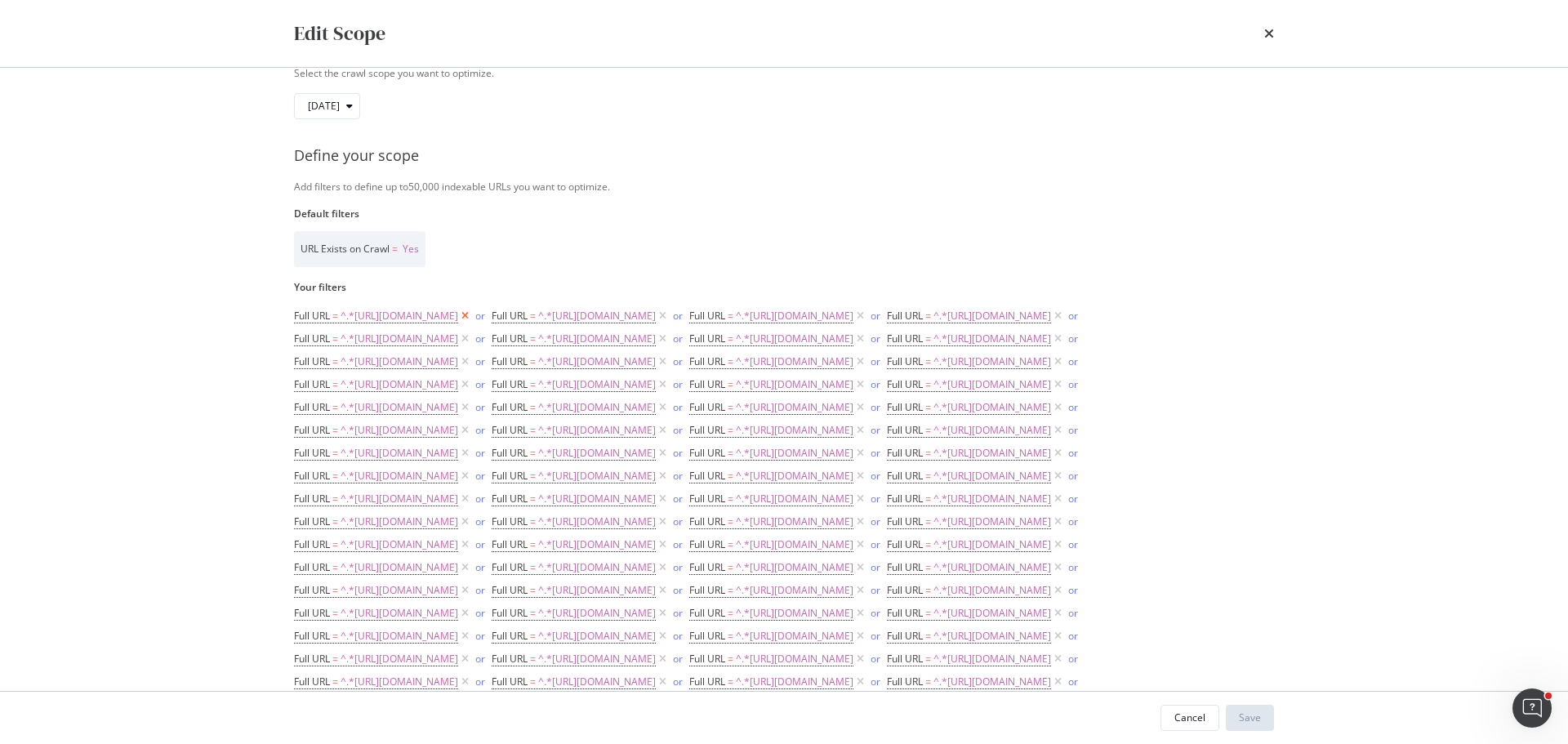
click at [472, 315] on icon "modal" at bounding box center [464, 315] width 14 height 16
click at [472, 314] on icon "modal" at bounding box center [464, 315] width 14 height 16
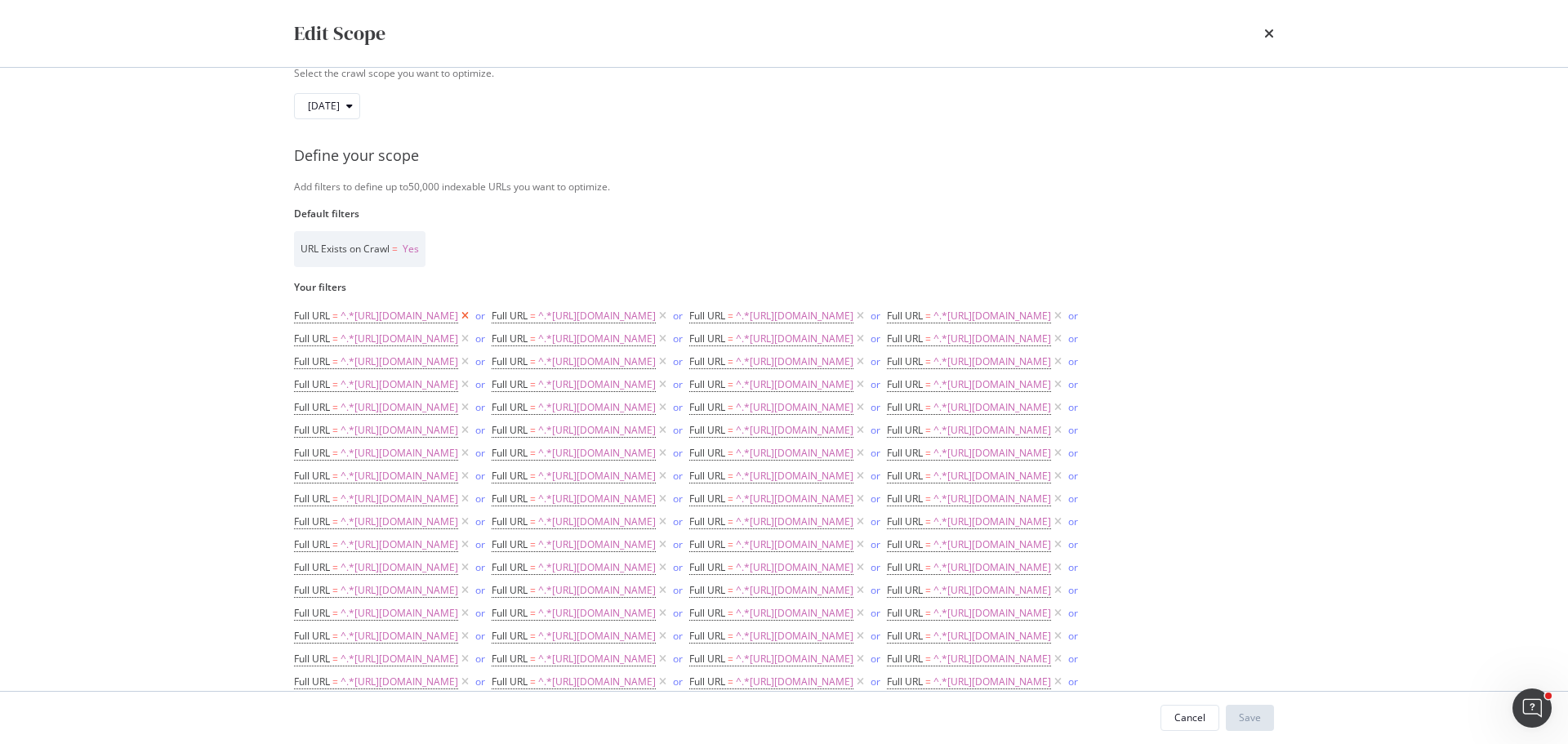
click at [472, 314] on icon "modal" at bounding box center [464, 315] width 14 height 16
click at [472, 315] on icon "modal" at bounding box center [464, 315] width 14 height 16
click at [472, 316] on icon "modal" at bounding box center [464, 315] width 14 height 16
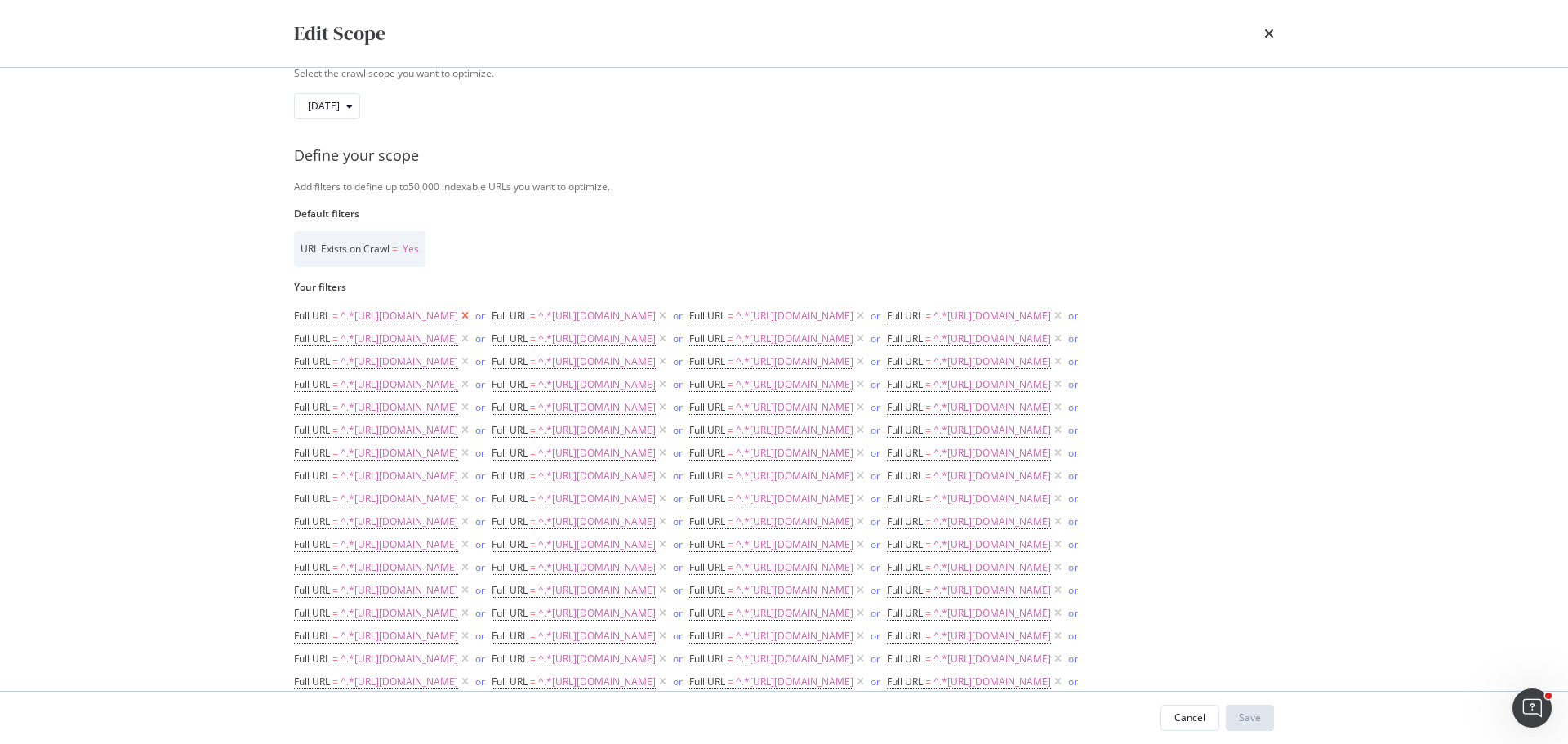
click at [472, 316] on icon "modal" at bounding box center [464, 315] width 14 height 16
click at [472, 317] on icon "modal" at bounding box center [464, 315] width 14 height 16
click at [472, 316] on icon "modal" at bounding box center [464, 315] width 14 height 16
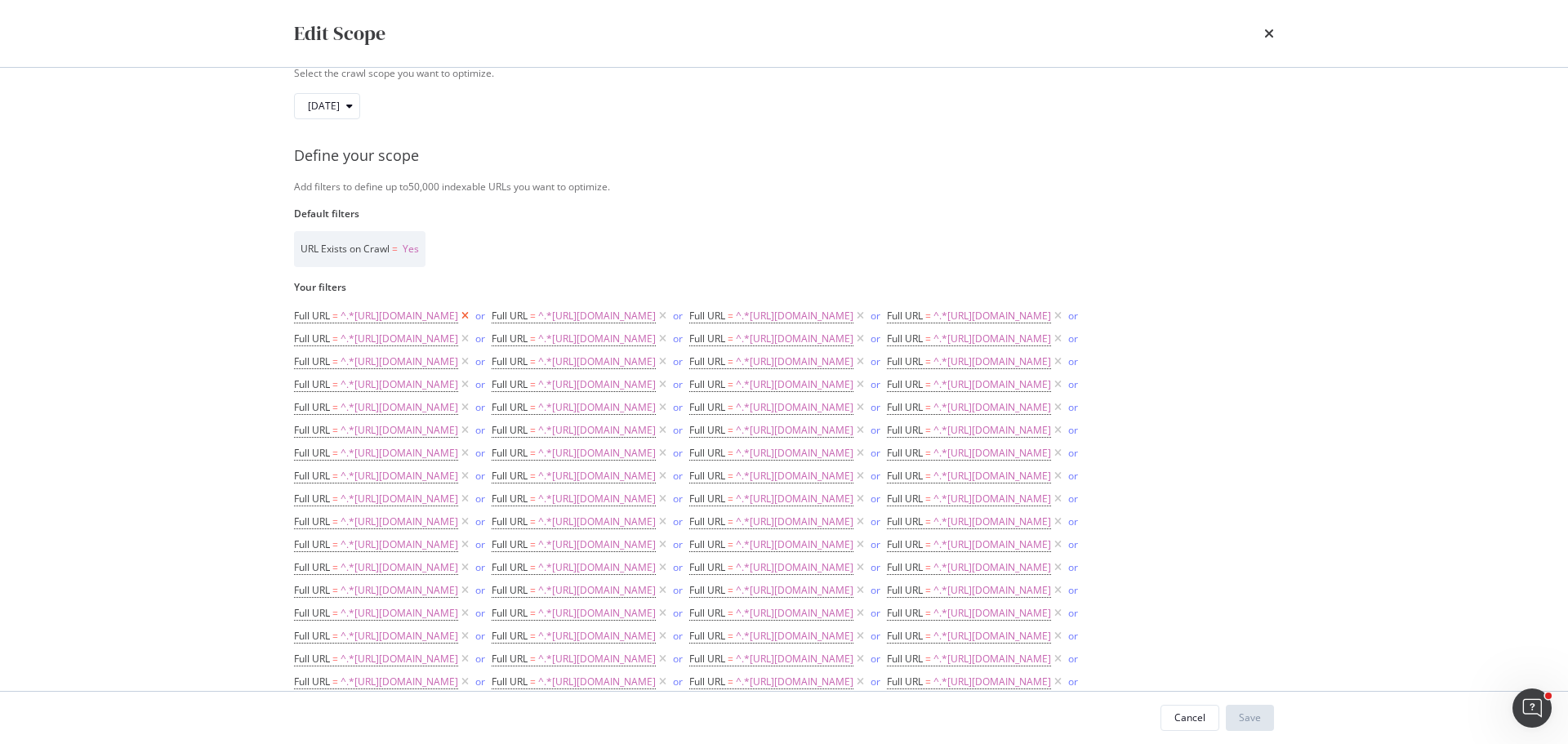
click at [472, 317] on icon "modal" at bounding box center [464, 315] width 14 height 16
click at [472, 315] on icon "modal" at bounding box center [464, 315] width 14 height 16
click at [472, 316] on icon "modal" at bounding box center [464, 315] width 14 height 16
click at [472, 315] on icon "modal" at bounding box center [464, 315] width 14 height 16
click at [472, 314] on icon "modal" at bounding box center [464, 315] width 14 height 16
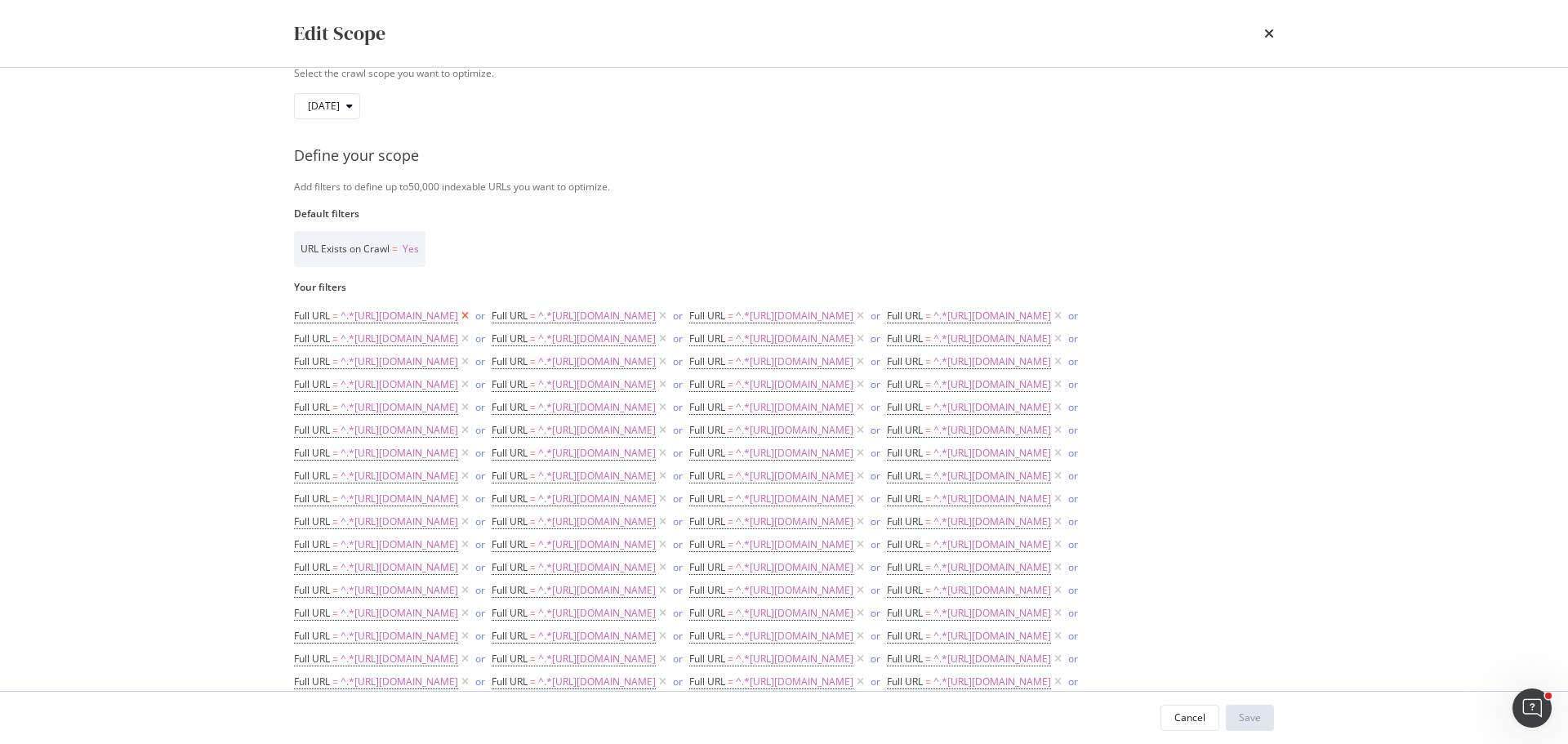
click at [472, 314] on icon "modal" at bounding box center [464, 315] width 14 height 16
click at [472, 313] on icon "modal" at bounding box center [464, 315] width 14 height 16
click at [472, 314] on icon "modal" at bounding box center [464, 315] width 14 height 16
click at [472, 315] on icon "modal" at bounding box center [464, 315] width 14 height 16
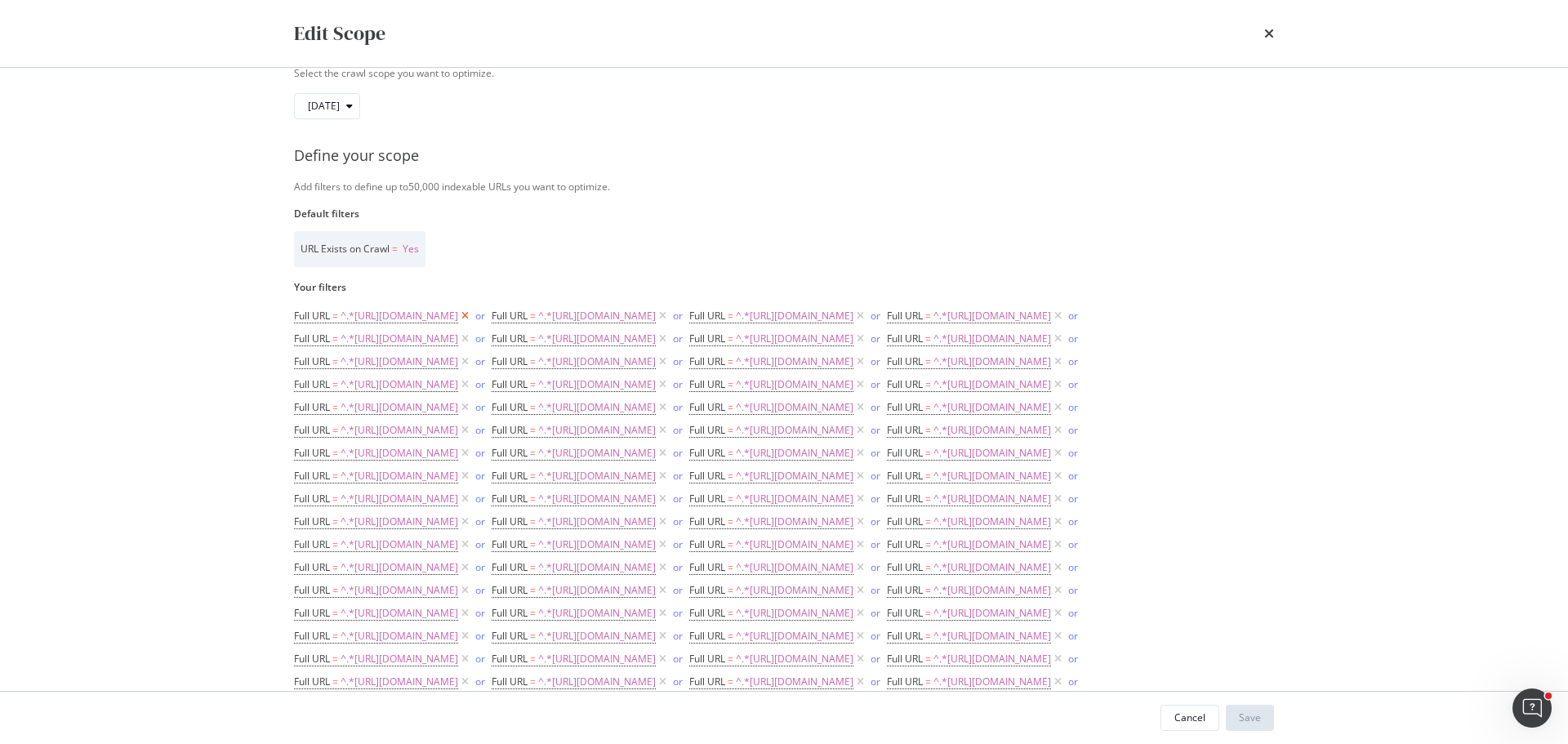
click at [472, 314] on icon "modal" at bounding box center [464, 315] width 14 height 16
click at [472, 316] on icon "modal" at bounding box center [464, 315] width 14 height 16
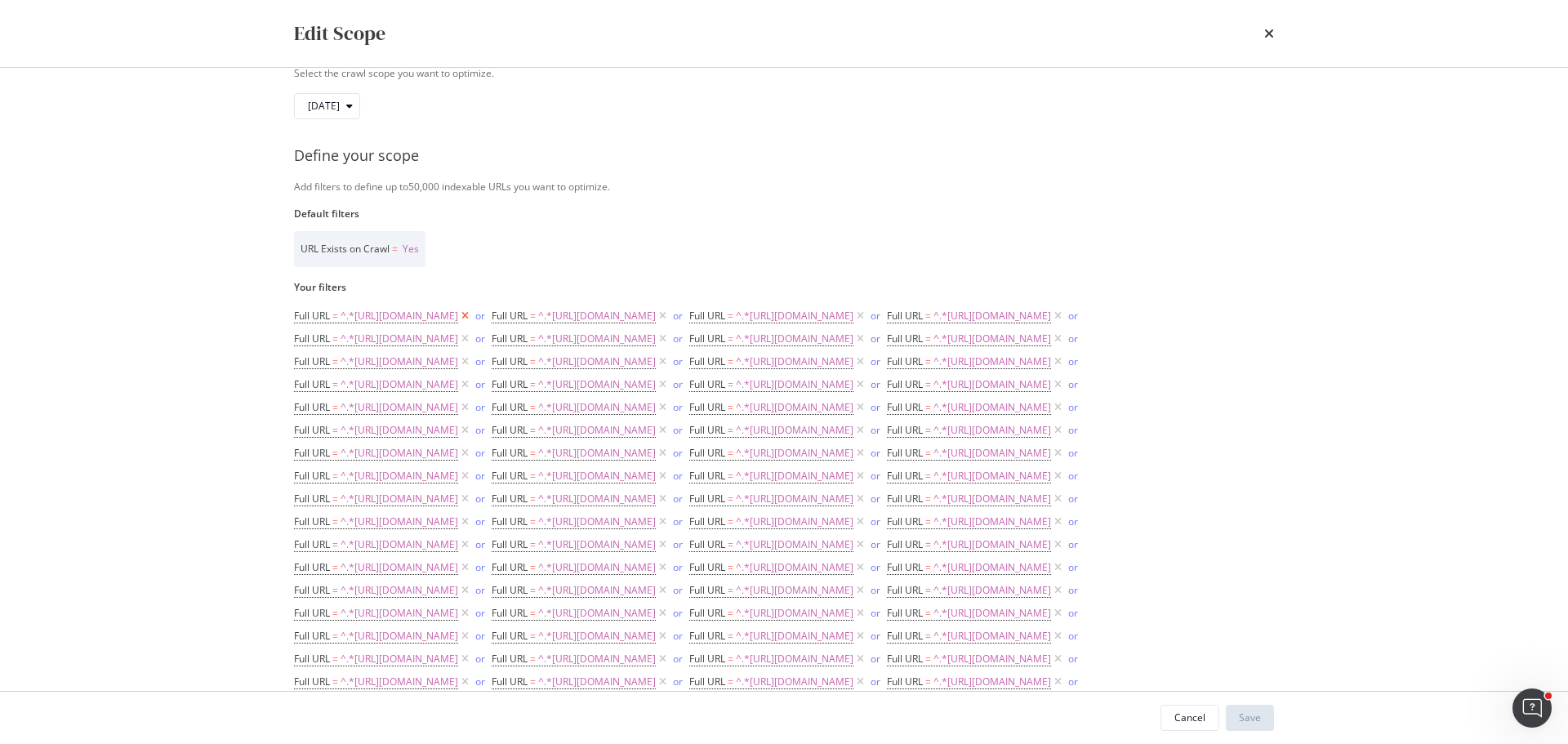
click at [472, 317] on icon "modal" at bounding box center [464, 315] width 14 height 16
click at [472, 316] on icon "modal" at bounding box center [464, 315] width 14 height 16
click at [472, 315] on icon "modal" at bounding box center [464, 315] width 14 height 16
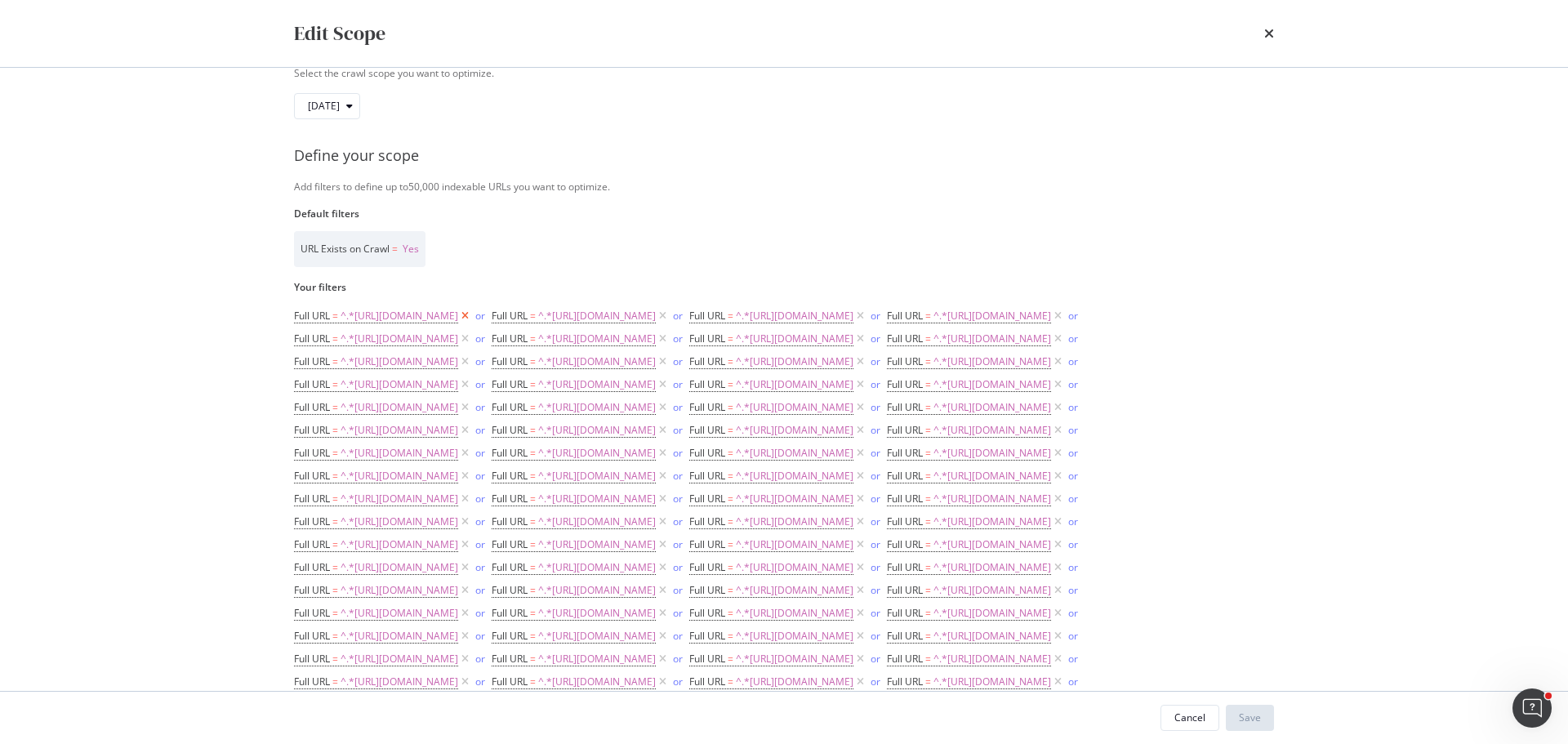
click at [472, 314] on icon "modal" at bounding box center [464, 315] width 14 height 16
click at [472, 314] on icon "modal" at bounding box center [464, 315] width 14 height 16
click at [472, 314] on icon "modal" at bounding box center [464, 315] width 14 height 16
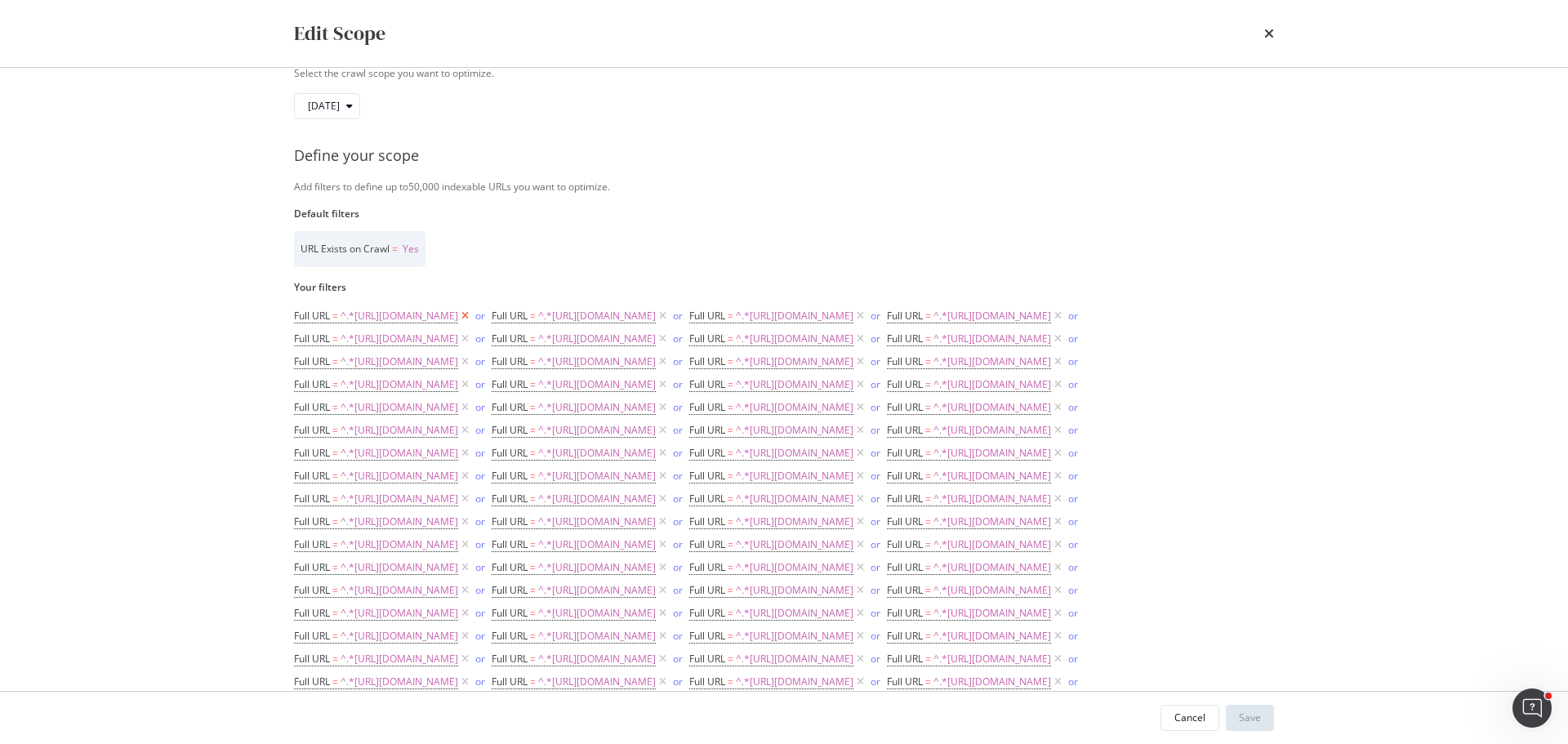
click at [472, 316] on icon "modal" at bounding box center [464, 315] width 14 height 16
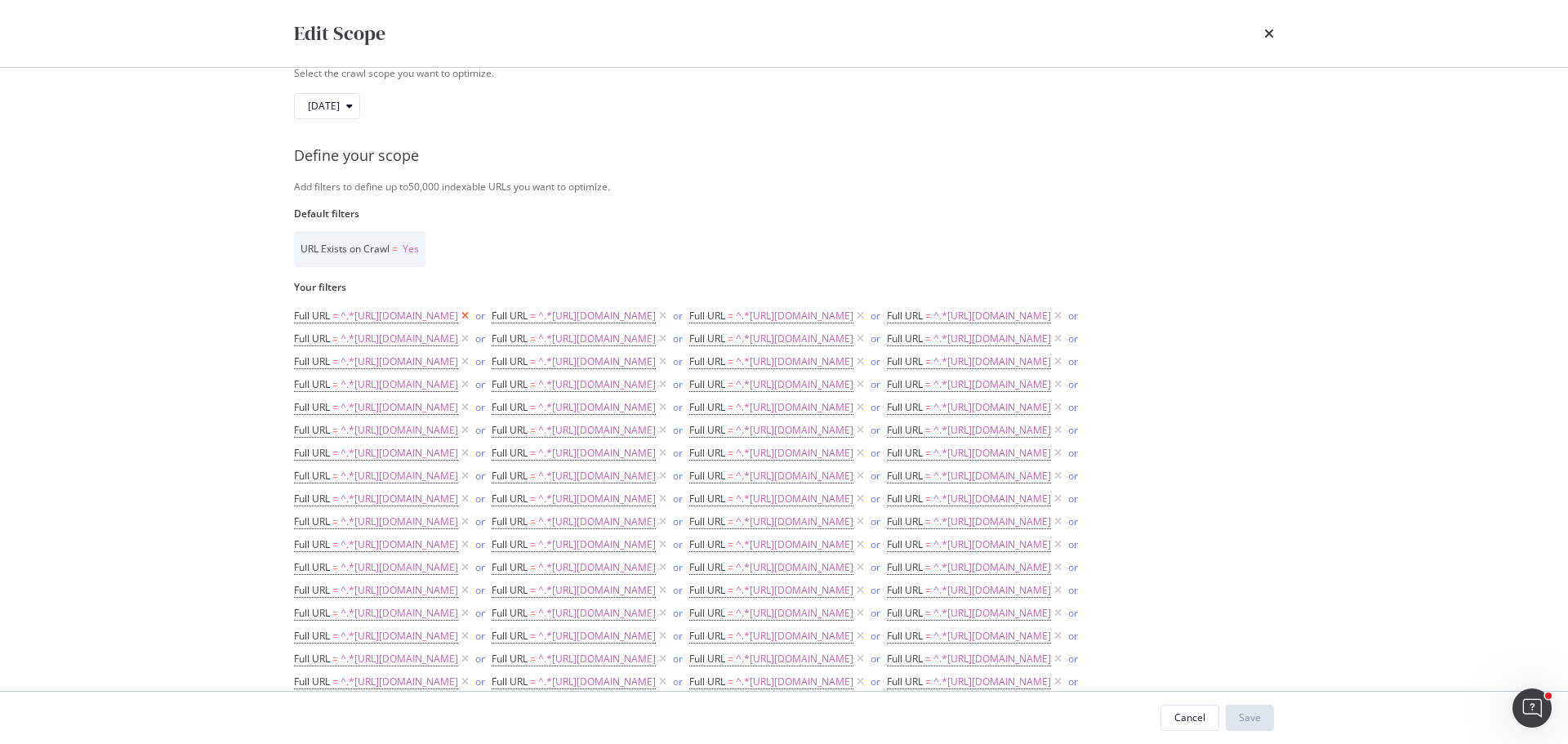
click at [472, 316] on icon "modal" at bounding box center [464, 315] width 14 height 16
click at [472, 315] on icon "modal" at bounding box center [464, 315] width 14 height 16
click at [472, 314] on icon "modal" at bounding box center [464, 315] width 14 height 16
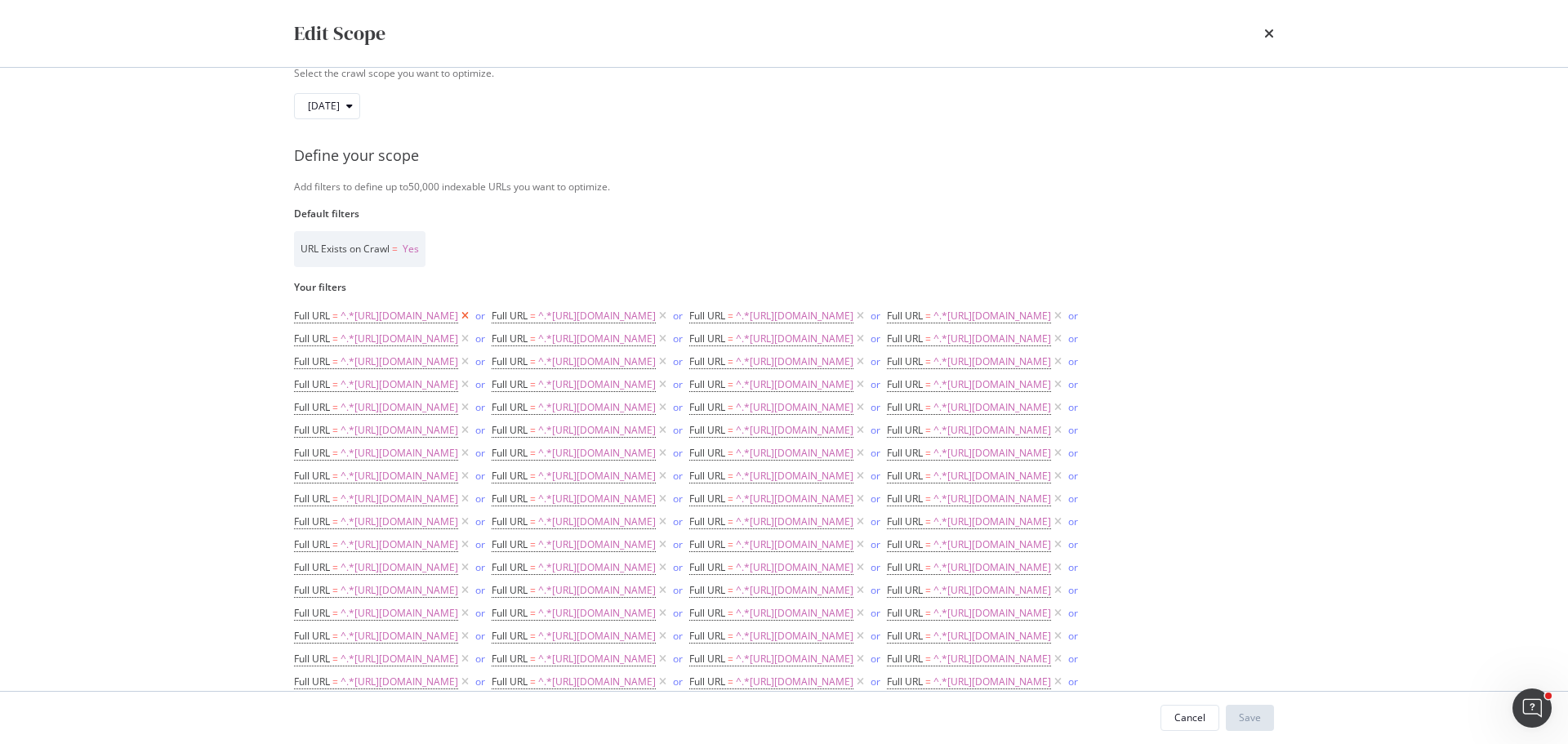
click at [472, 315] on icon "modal" at bounding box center [464, 315] width 14 height 16
click at [472, 316] on icon "modal" at bounding box center [464, 315] width 14 height 16
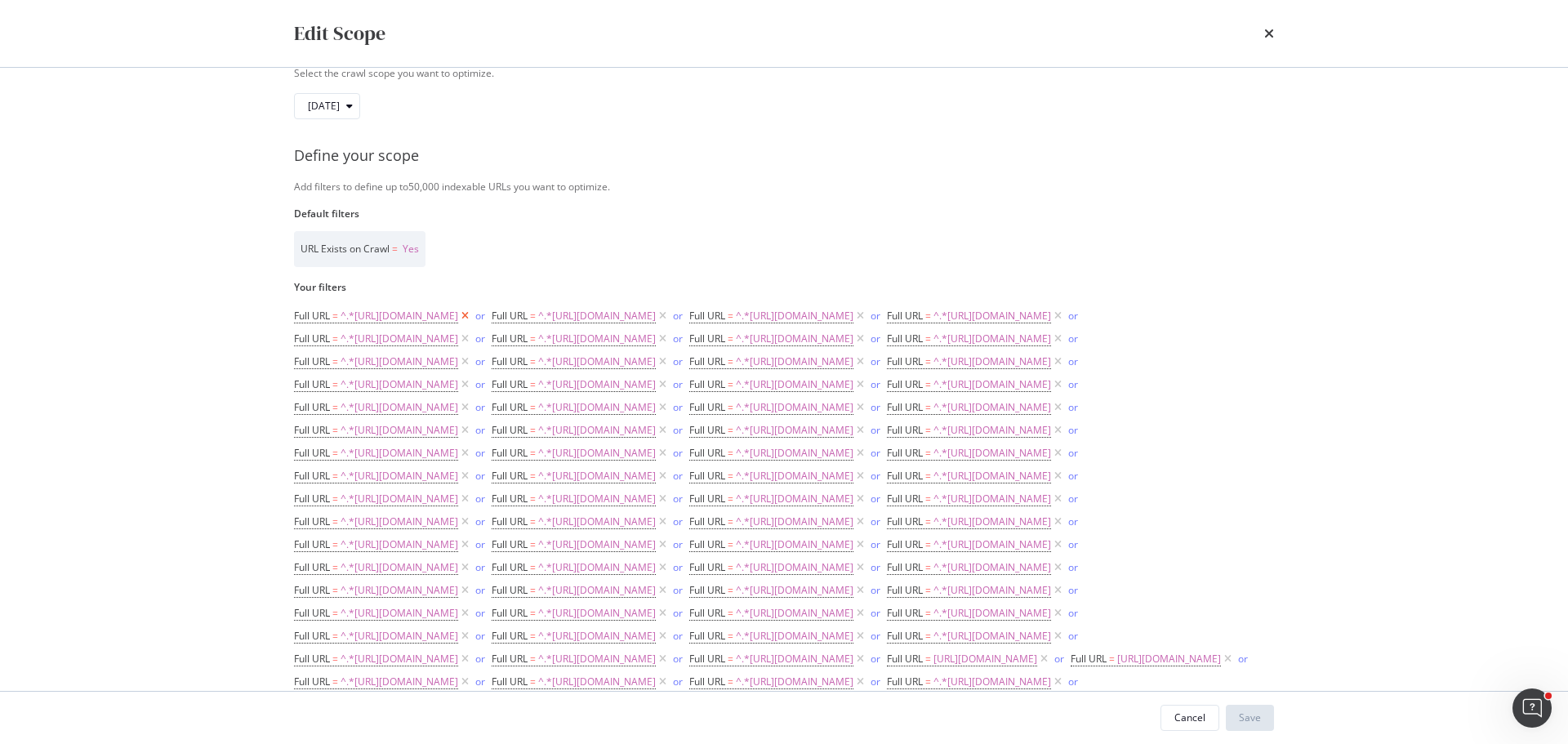
click at [472, 316] on icon "modal" at bounding box center [464, 315] width 14 height 16
click at [472, 315] on icon "modal" at bounding box center [464, 315] width 14 height 16
click at [472, 316] on icon "modal" at bounding box center [464, 315] width 14 height 16
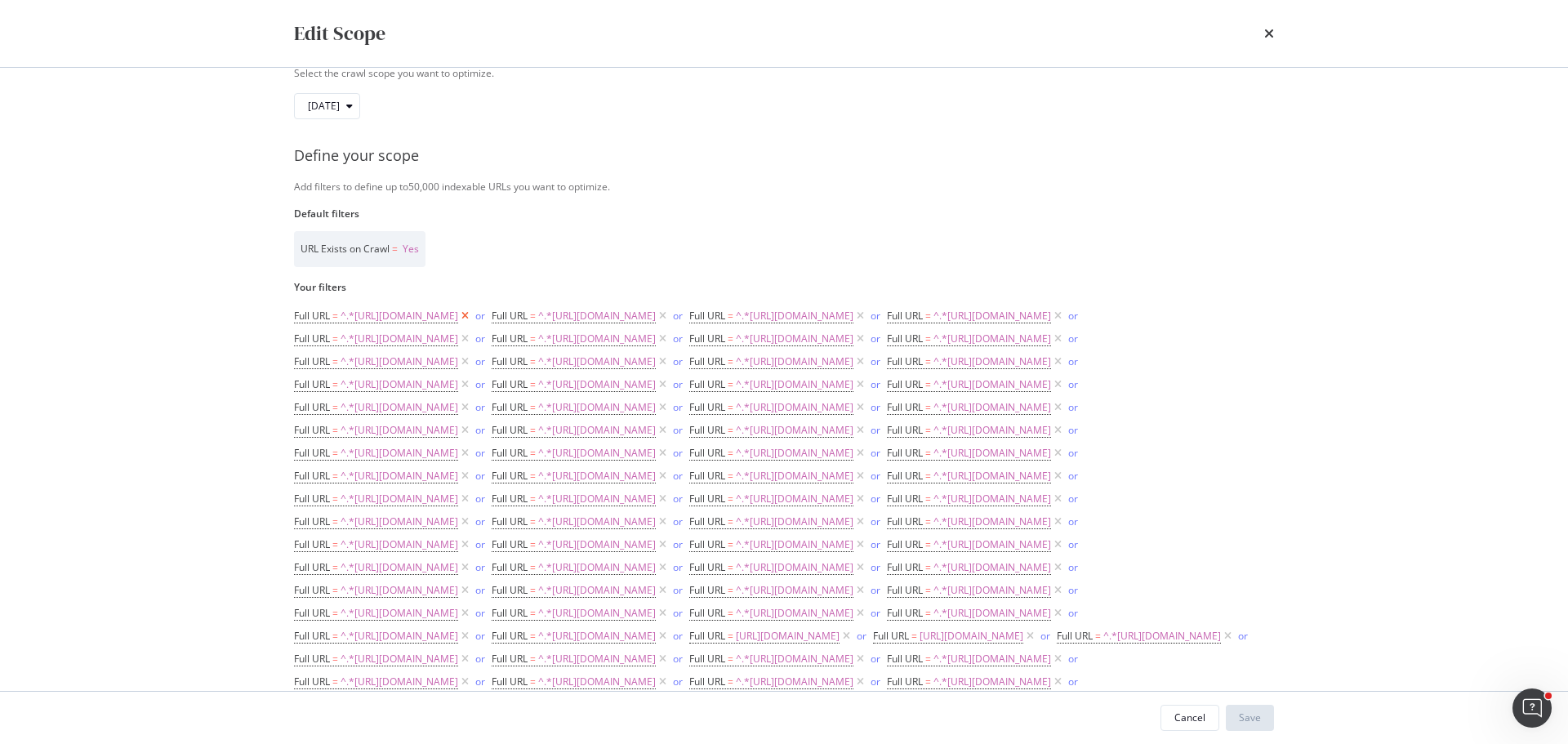
click at [472, 320] on icon "modal" at bounding box center [464, 315] width 14 height 16
click at [472, 318] on icon "modal" at bounding box center [464, 315] width 14 height 16
click at [472, 316] on icon "modal" at bounding box center [464, 315] width 14 height 16
click at [472, 315] on icon "modal" at bounding box center [464, 315] width 14 height 16
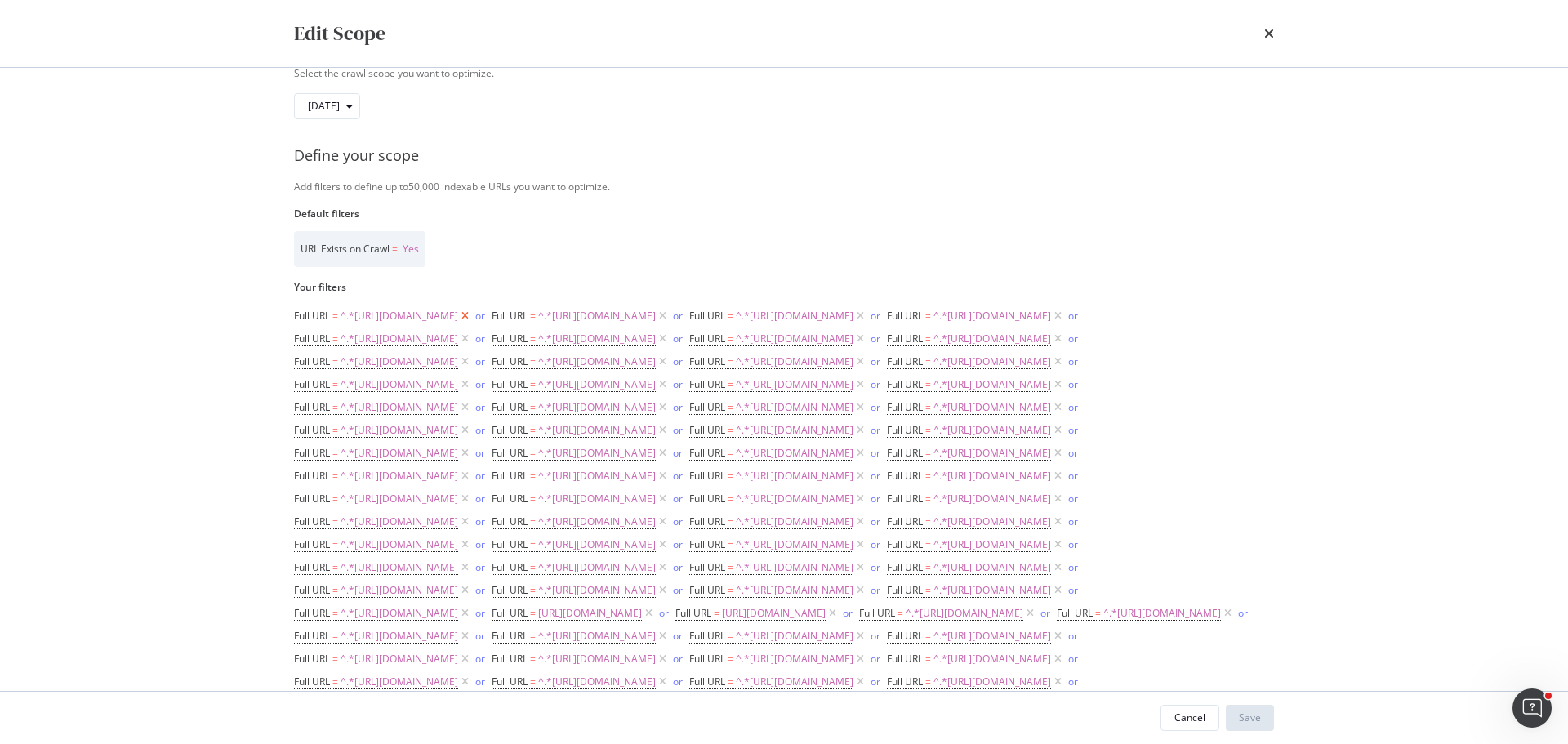
click at [472, 313] on icon "modal" at bounding box center [464, 315] width 14 height 16
click at [472, 316] on icon "modal" at bounding box center [464, 315] width 14 height 16
click at [472, 314] on icon "modal" at bounding box center [464, 315] width 14 height 16
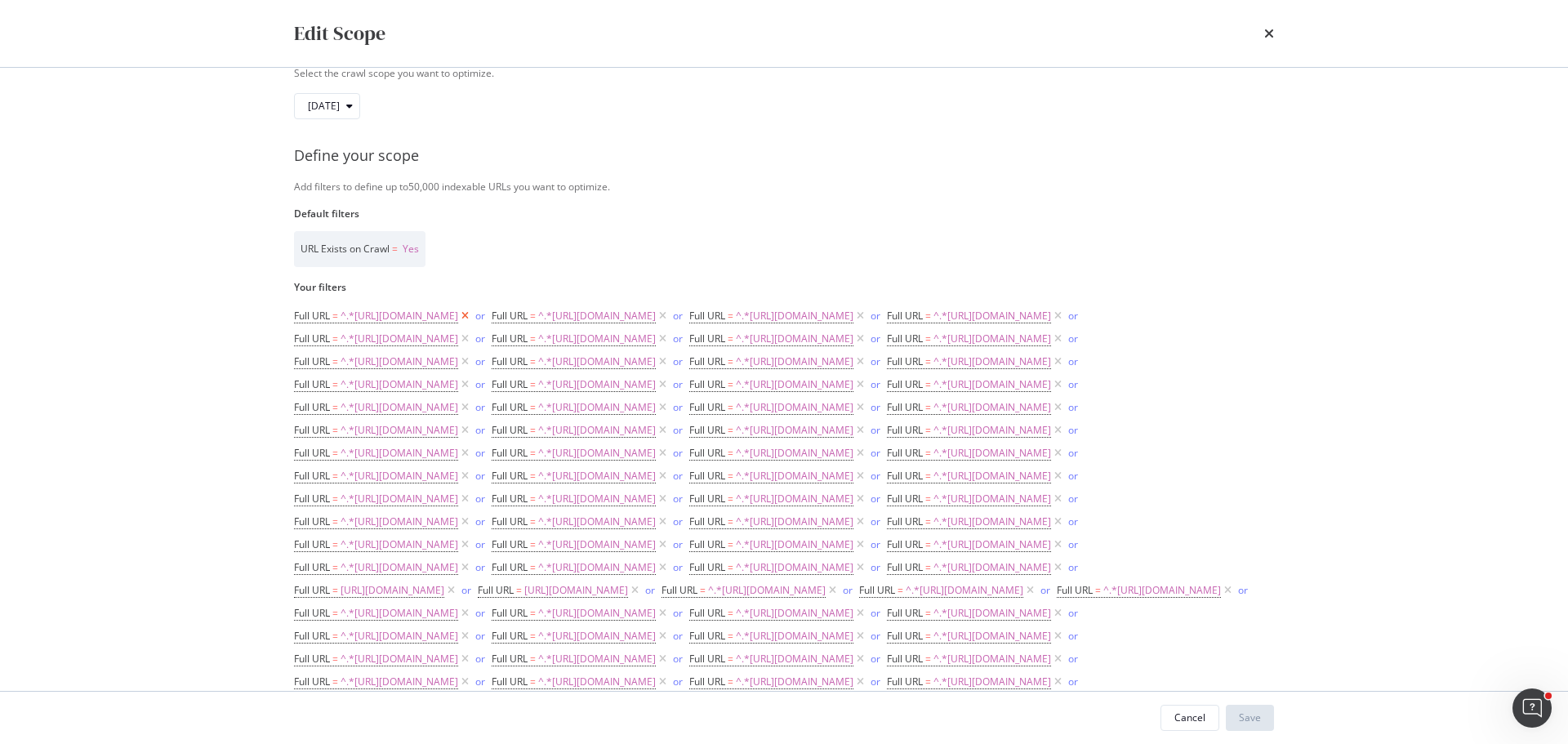
click at [472, 315] on icon "modal" at bounding box center [464, 315] width 14 height 16
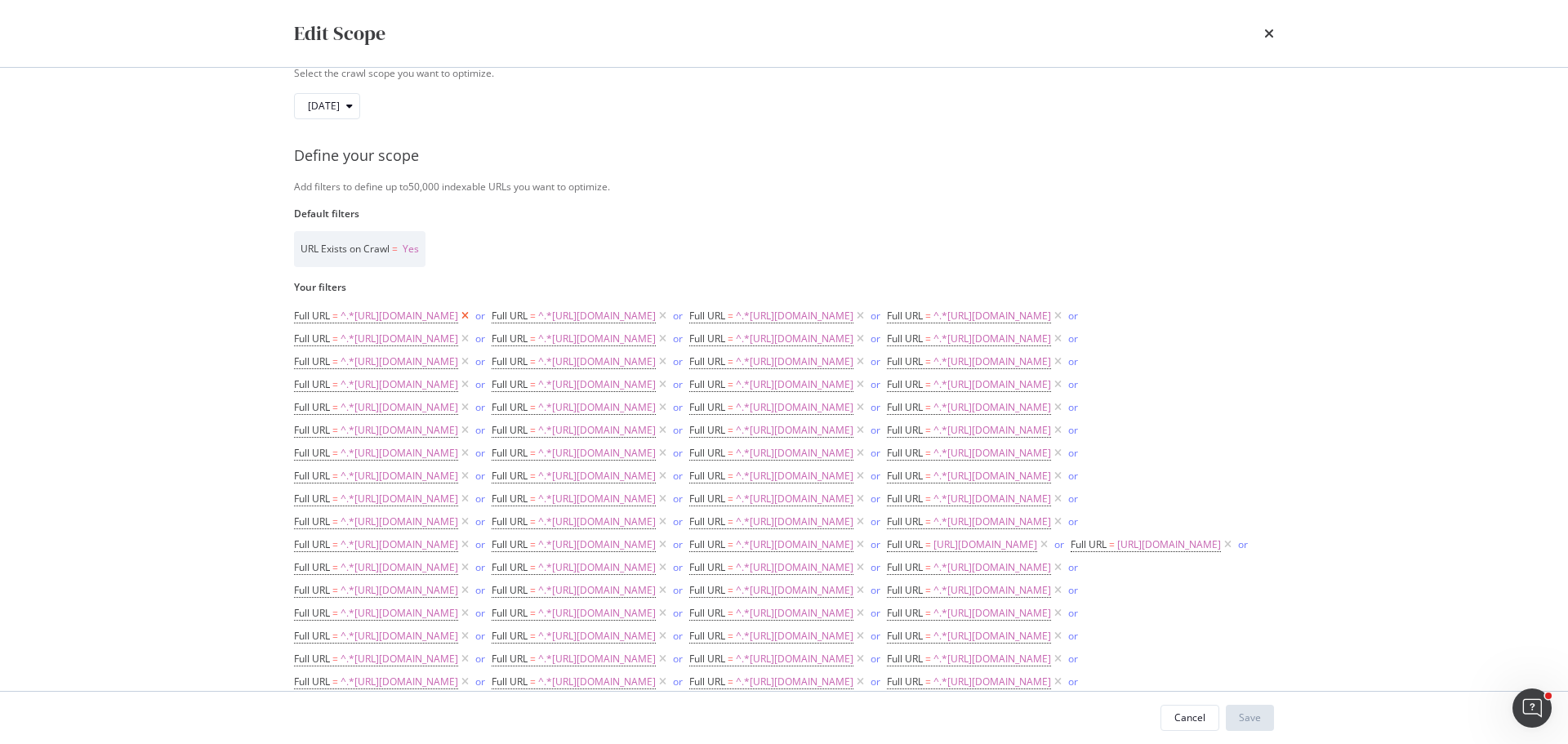
click at [472, 315] on icon "modal" at bounding box center [464, 315] width 14 height 16
click at [472, 314] on icon "modal" at bounding box center [464, 315] width 14 height 16
click at [472, 315] on icon "modal" at bounding box center [464, 315] width 14 height 16
click at [472, 316] on icon "modal" at bounding box center [464, 315] width 14 height 16
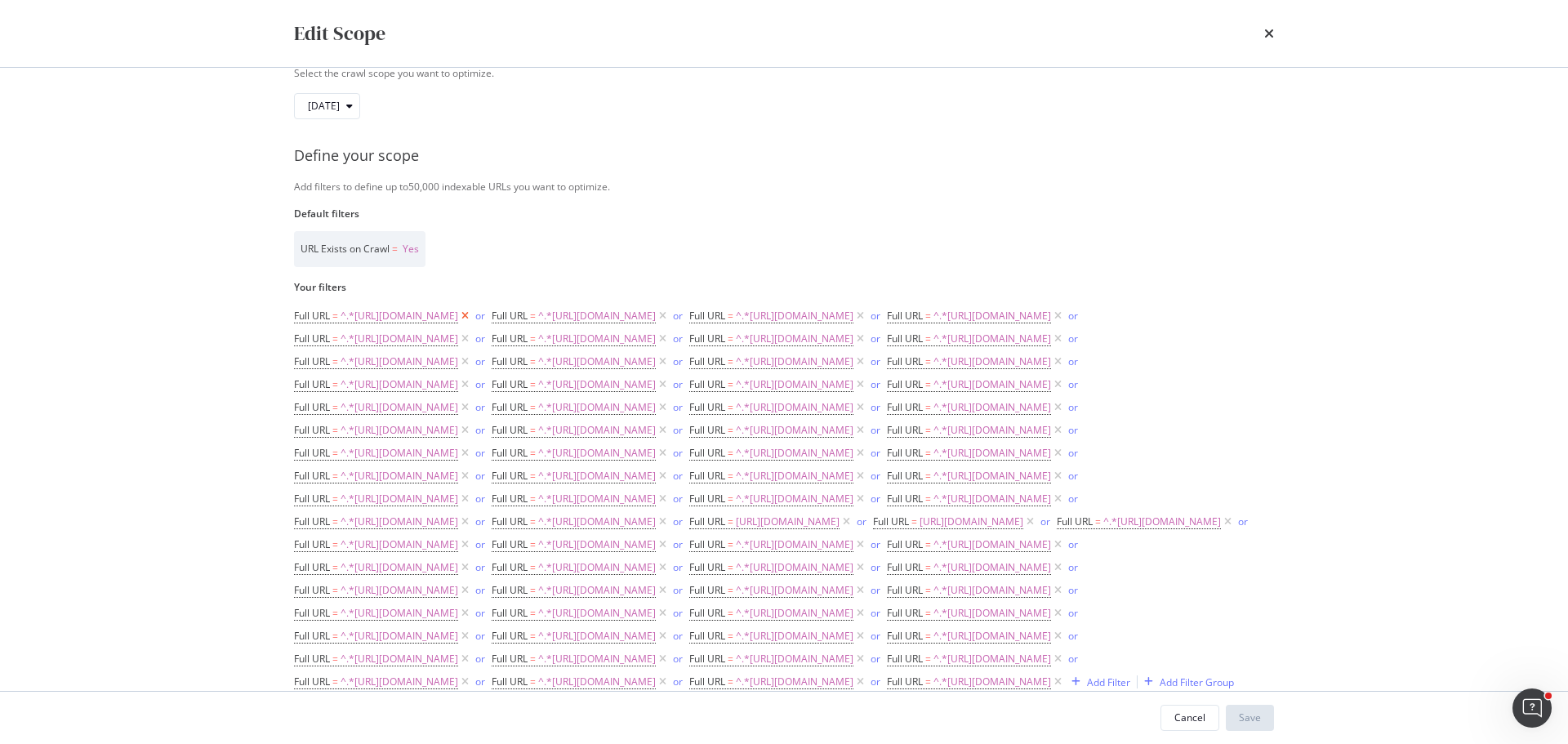
click at [472, 314] on icon "modal" at bounding box center [464, 315] width 14 height 16
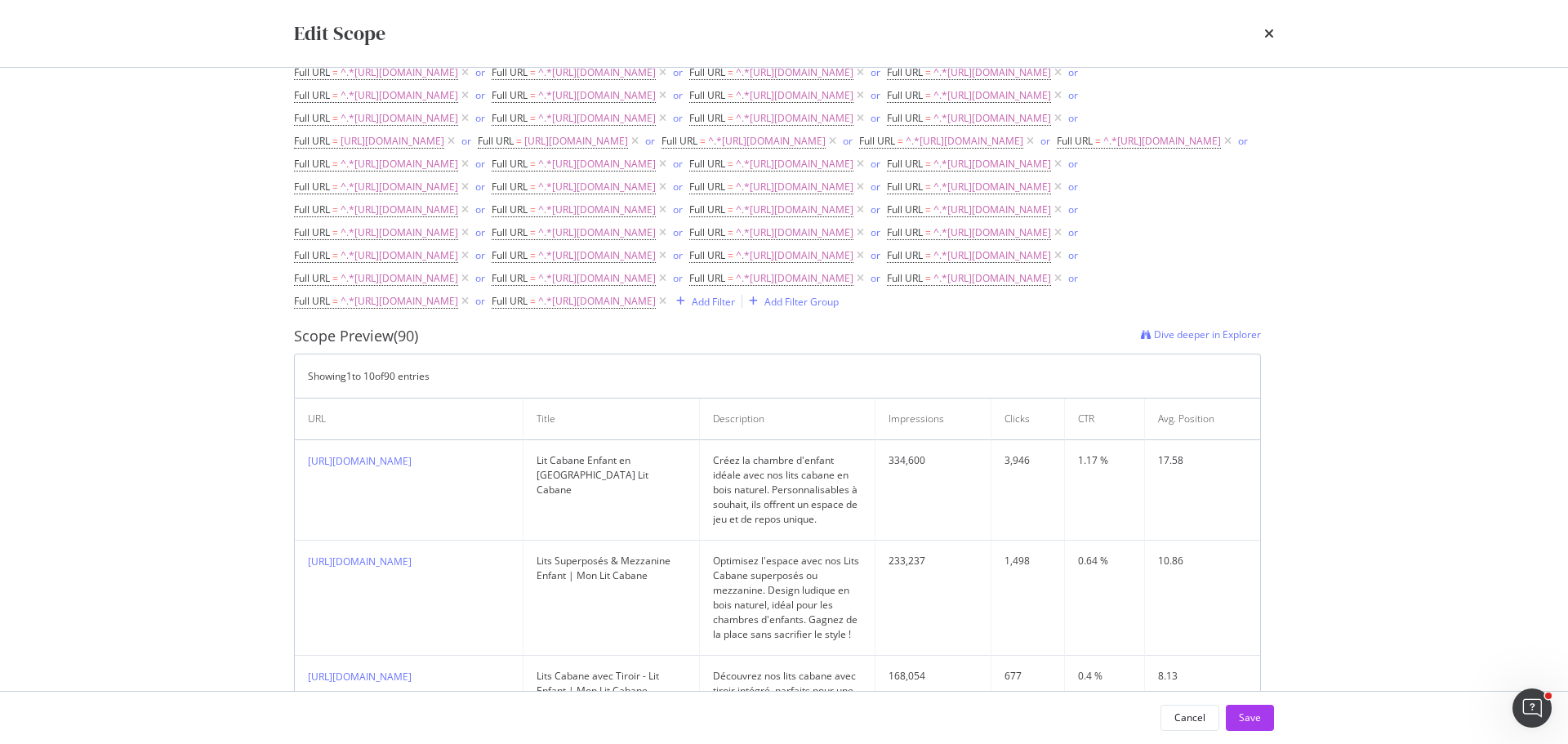
scroll to position [392, 0]
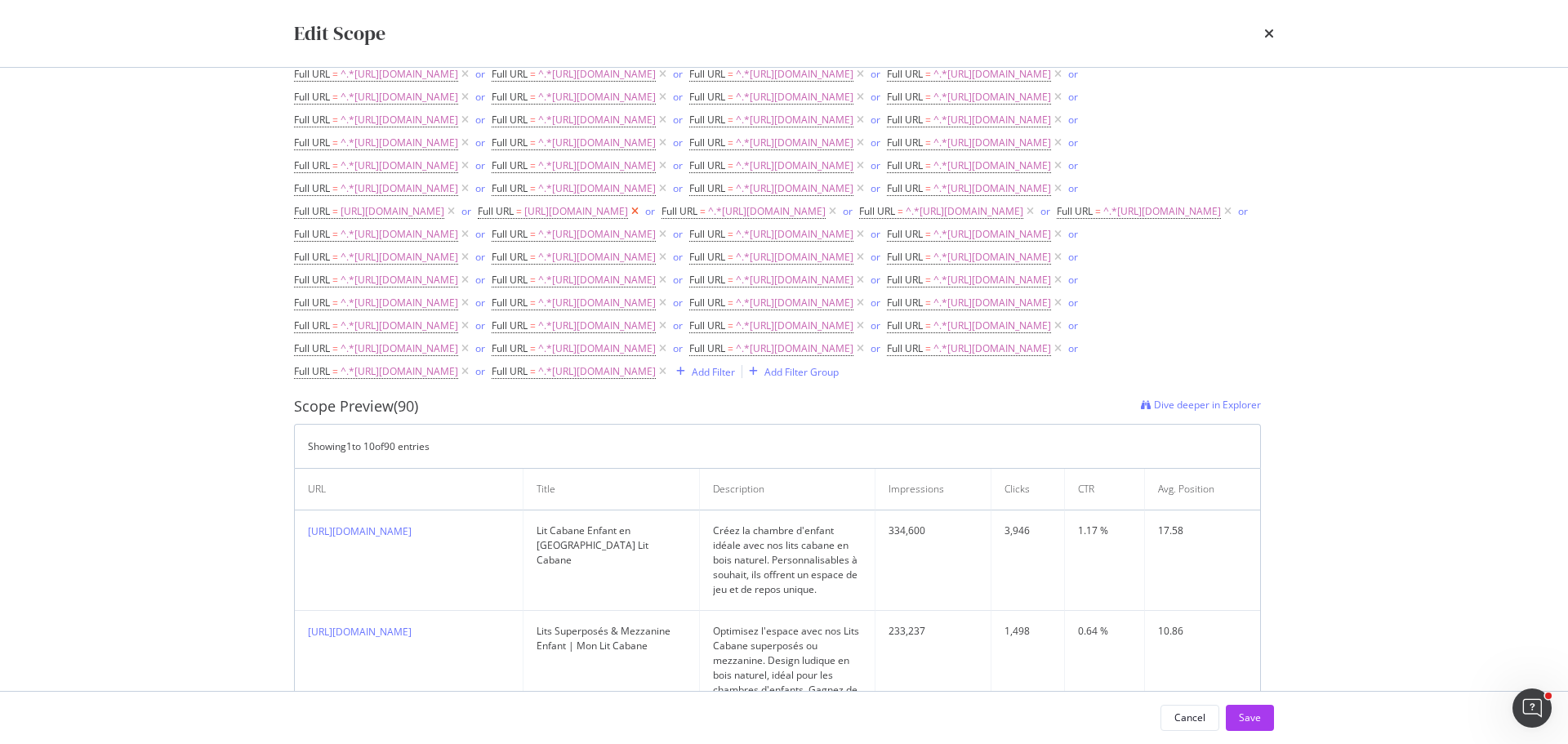
click at [628, 220] on icon "modal" at bounding box center [635, 211] width 14 height 16
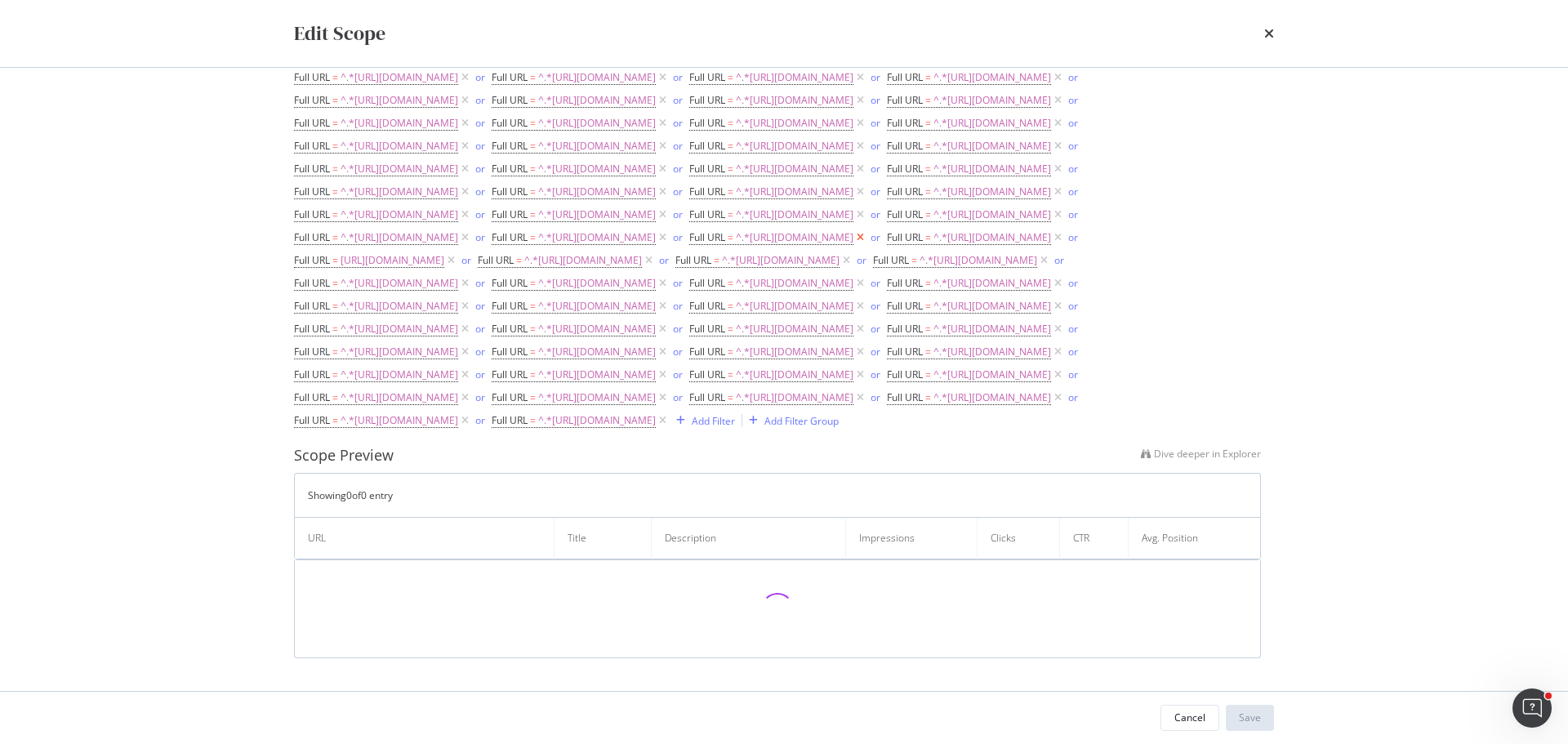
click at [853, 246] on icon "modal" at bounding box center [859, 237] width 14 height 16
click at [472, 246] on icon "modal" at bounding box center [464, 237] width 14 height 16
click at [853, 246] on icon "modal" at bounding box center [859, 237] width 14 height 16
click at [1050, 223] on icon "modal" at bounding box center [1057, 214] width 14 height 16
click at [655, 223] on icon "modal" at bounding box center [662, 214] width 14 height 16
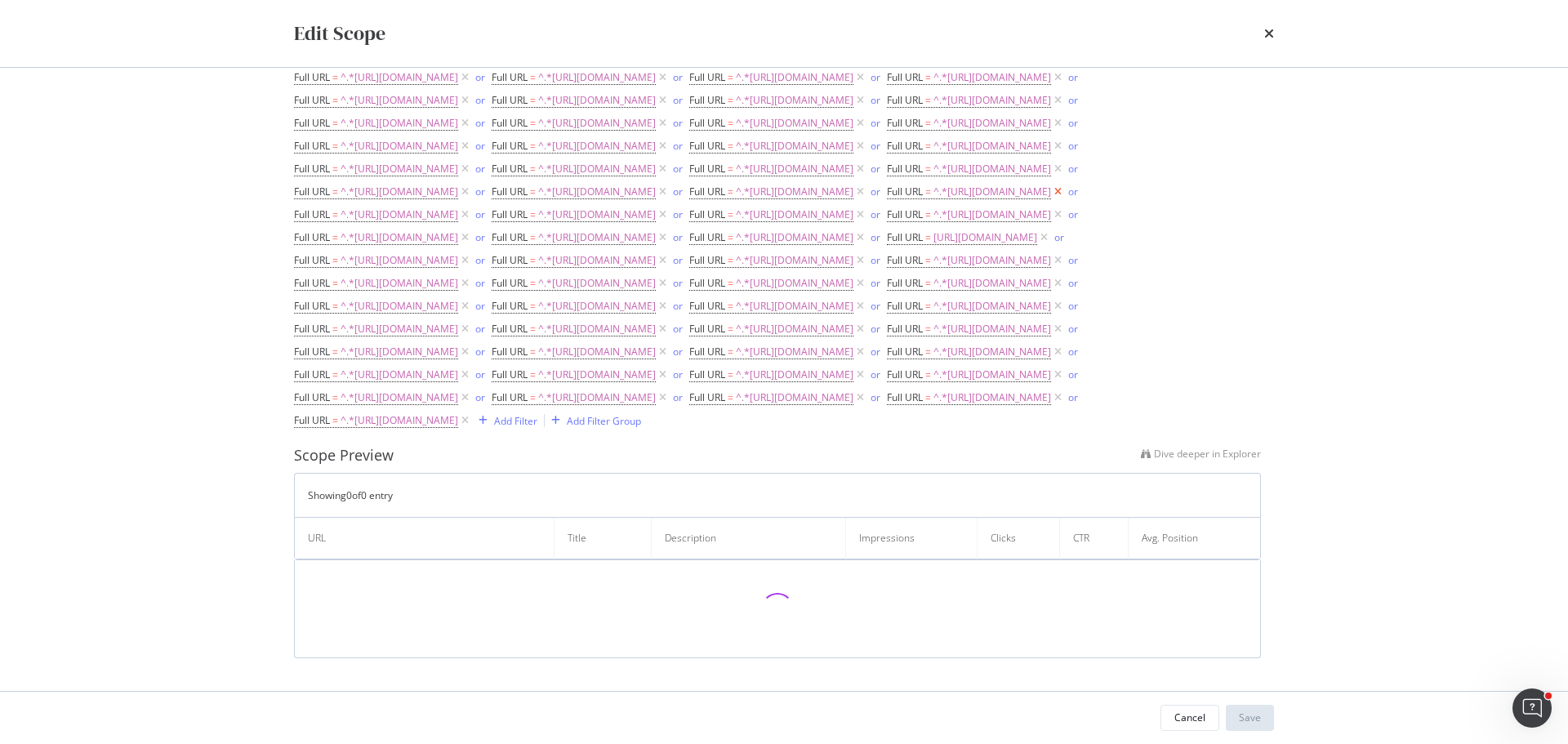
click at [1050, 200] on icon "modal" at bounding box center [1057, 191] width 14 height 16
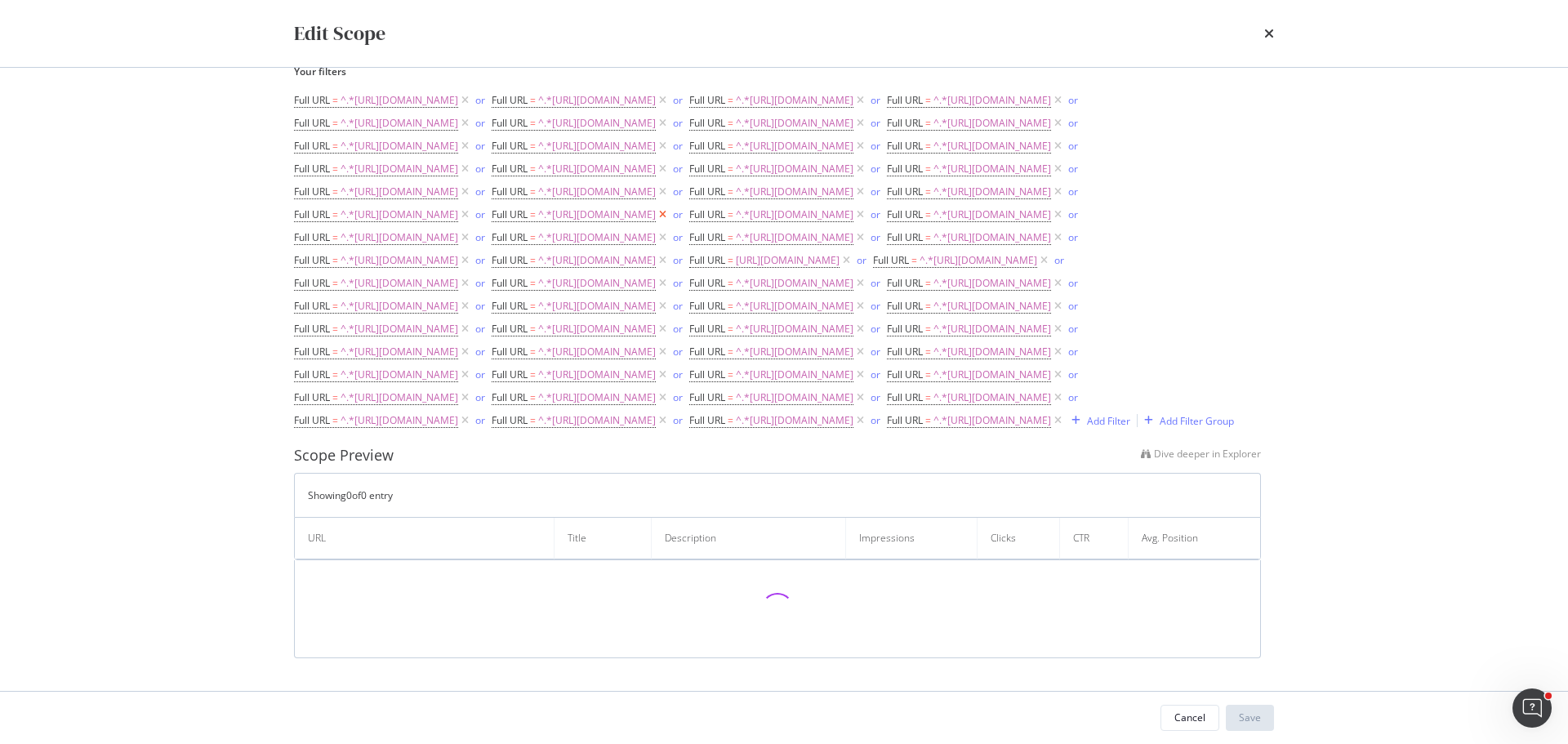
click at [655, 223] on icon "modal" at bounding box center [662, 214] width 14 height 16
click at [853, 201] on icon "modal" at bounding box center [859, 192] width 14 height 16
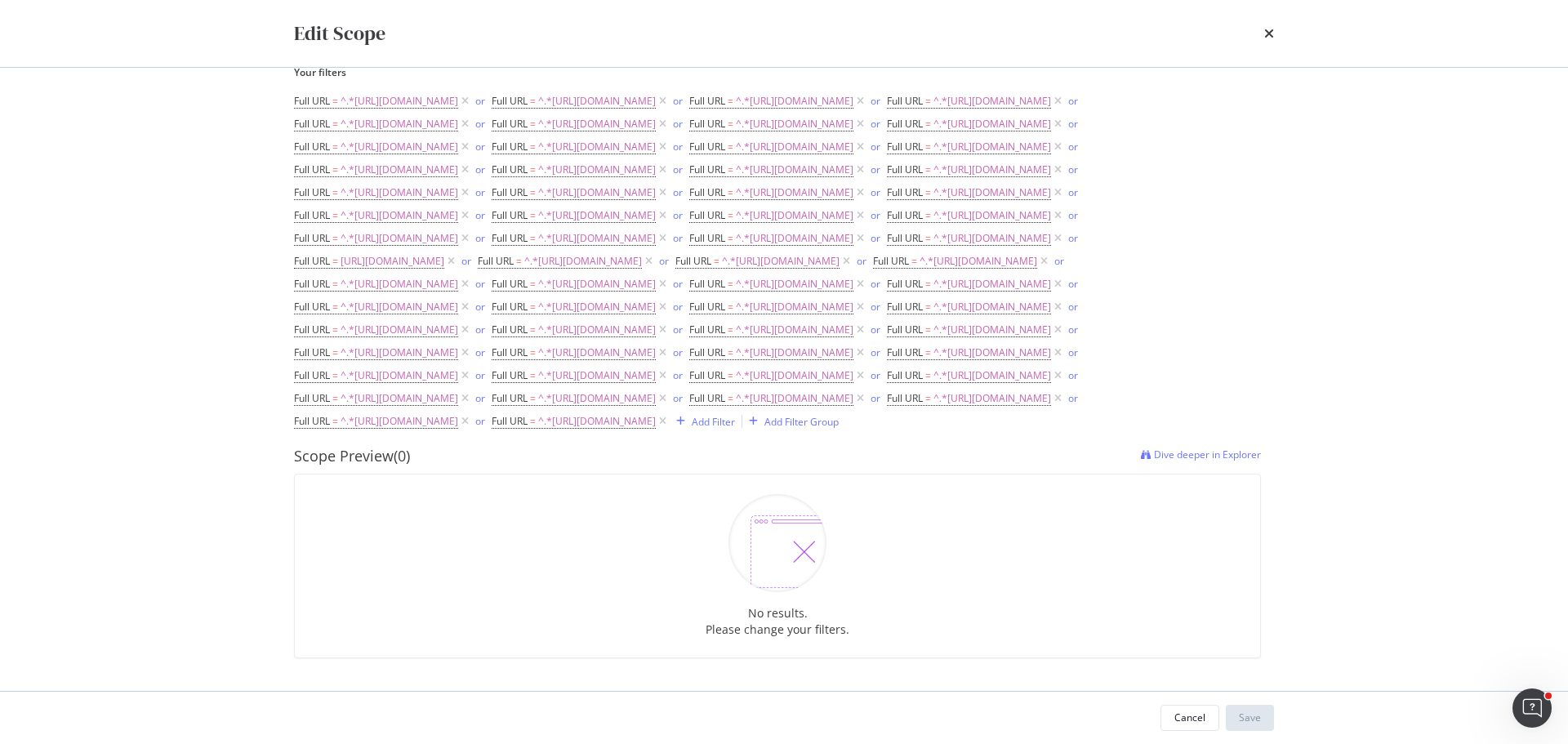
scroll to position [310, 0]
click at [472, 201] on icon "modal" at bounding box center [464, 192] width 14 height 16
click at [853, 178] on icon "modal" at bounding box center [859, 169] width 14 height 16
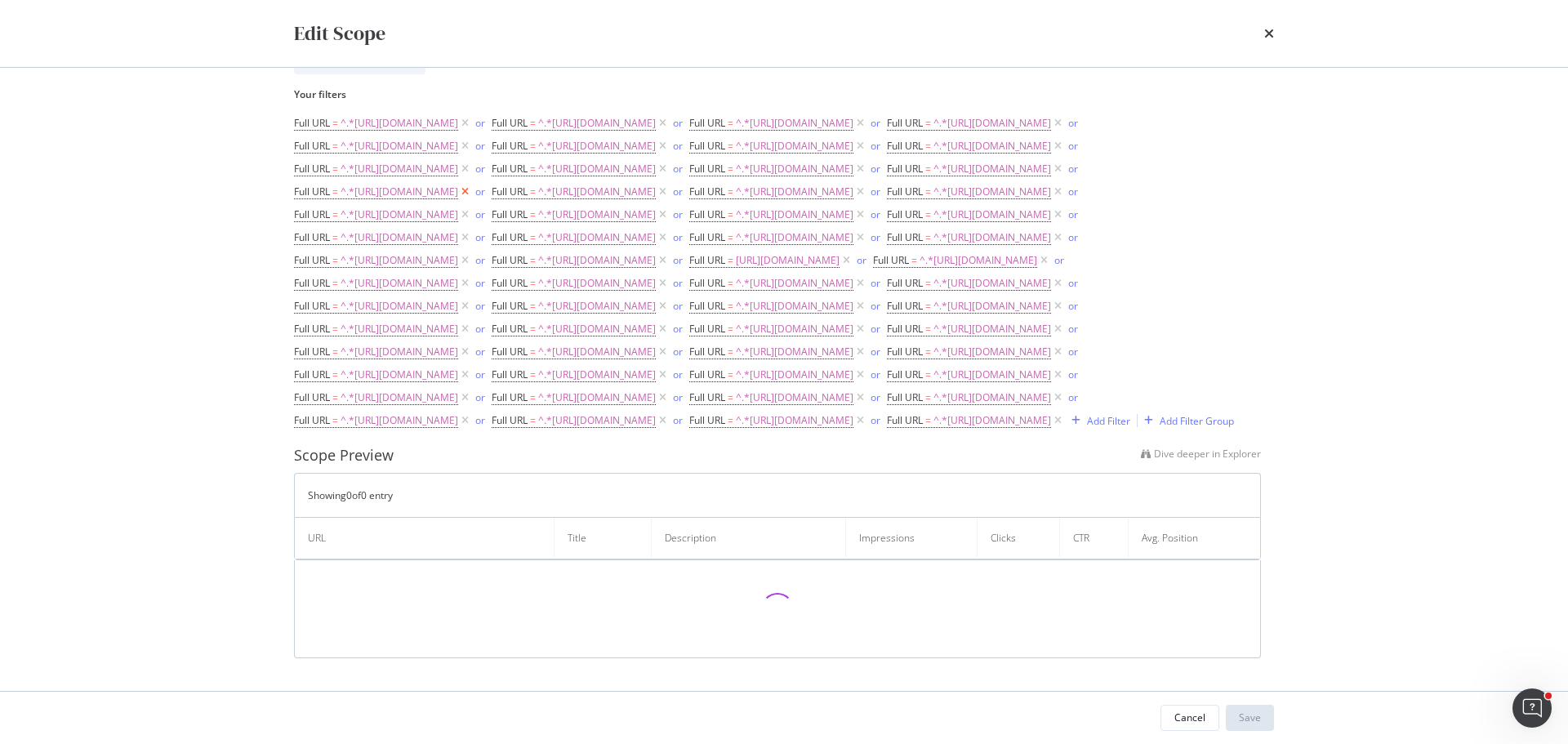
click at [472, 200] on icon "modal" at bounding box center [464, 191] width 14 height 16
click at [853, 178] on icon "modal" at bounding box center [859, 169] width 14 height 16
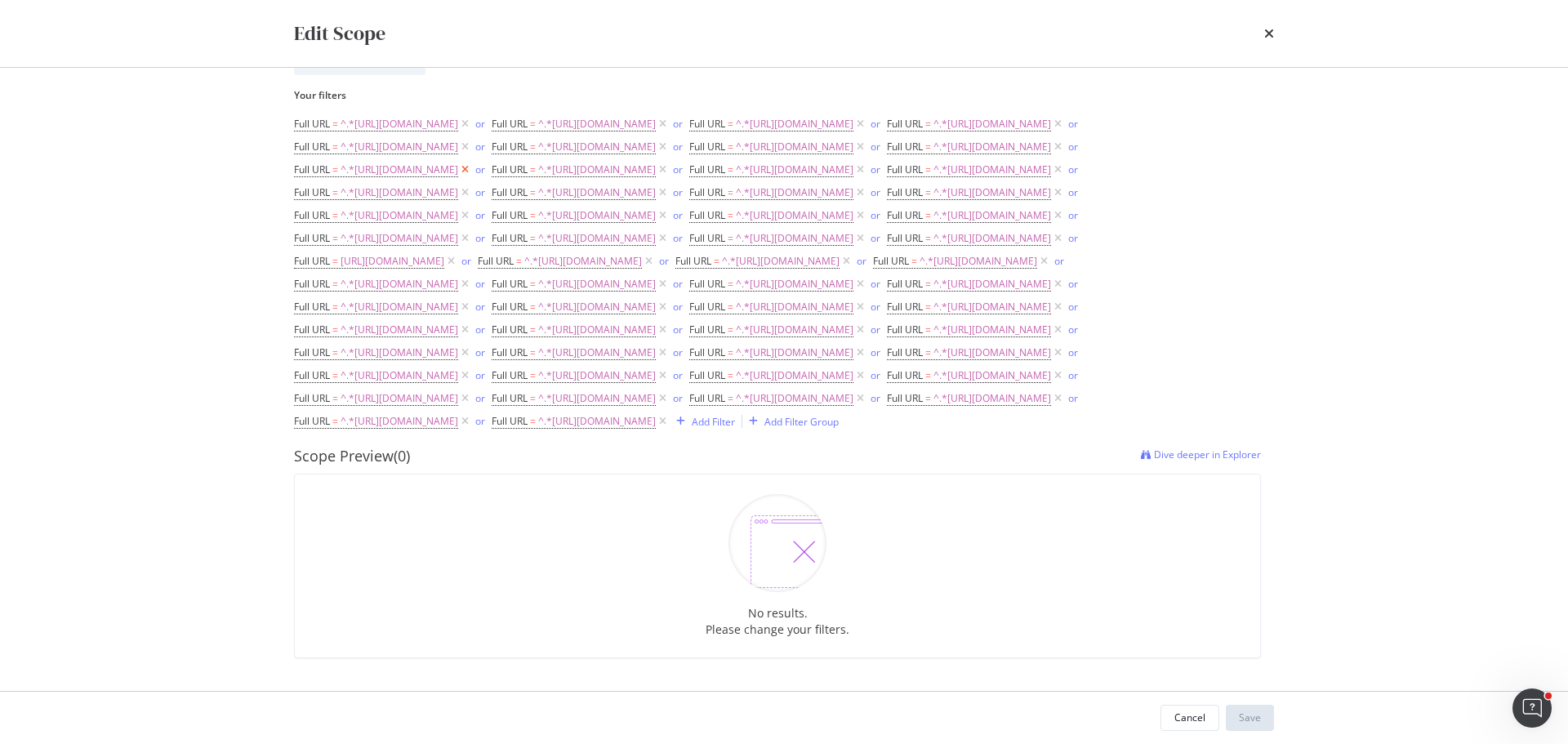
click at [472, 178] on icon "modal" at bounding box center [464, 169] width 14 height 16
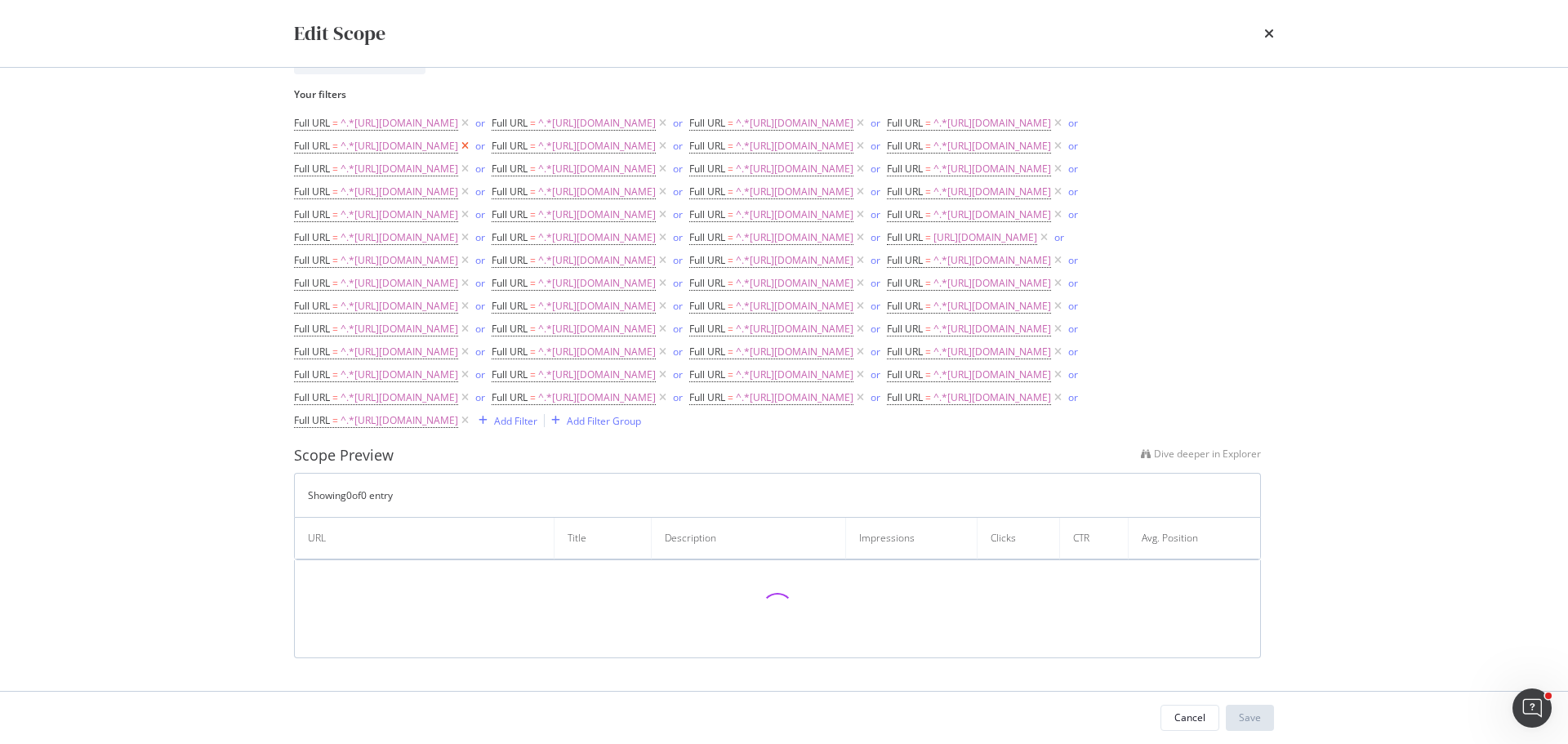
click at [472, 138] on icon "modal" at bounding box center [464, 145] width 14 height 16
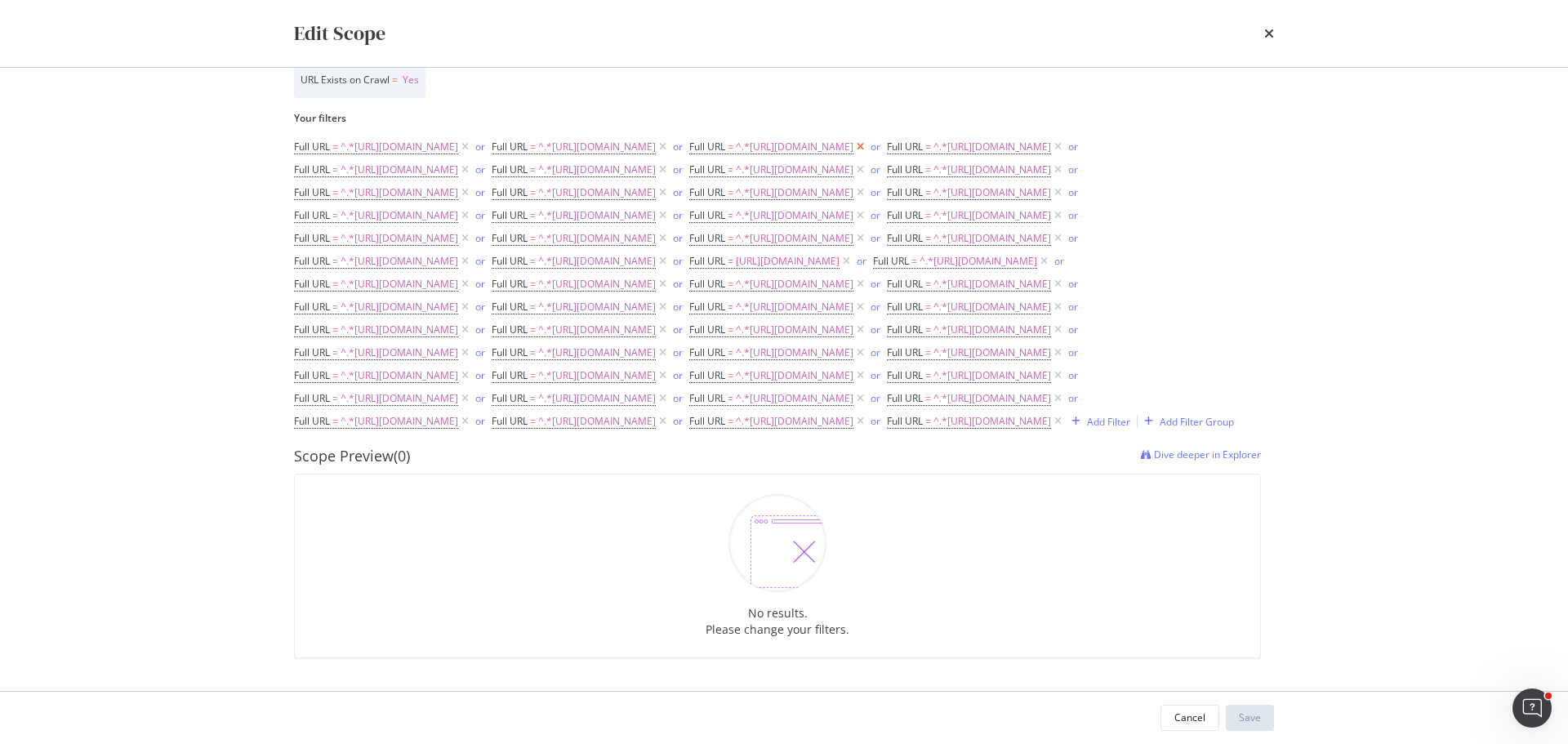
click at [853, 139] on icon "modal" at bounding box center [859, 146] width 14 height 16
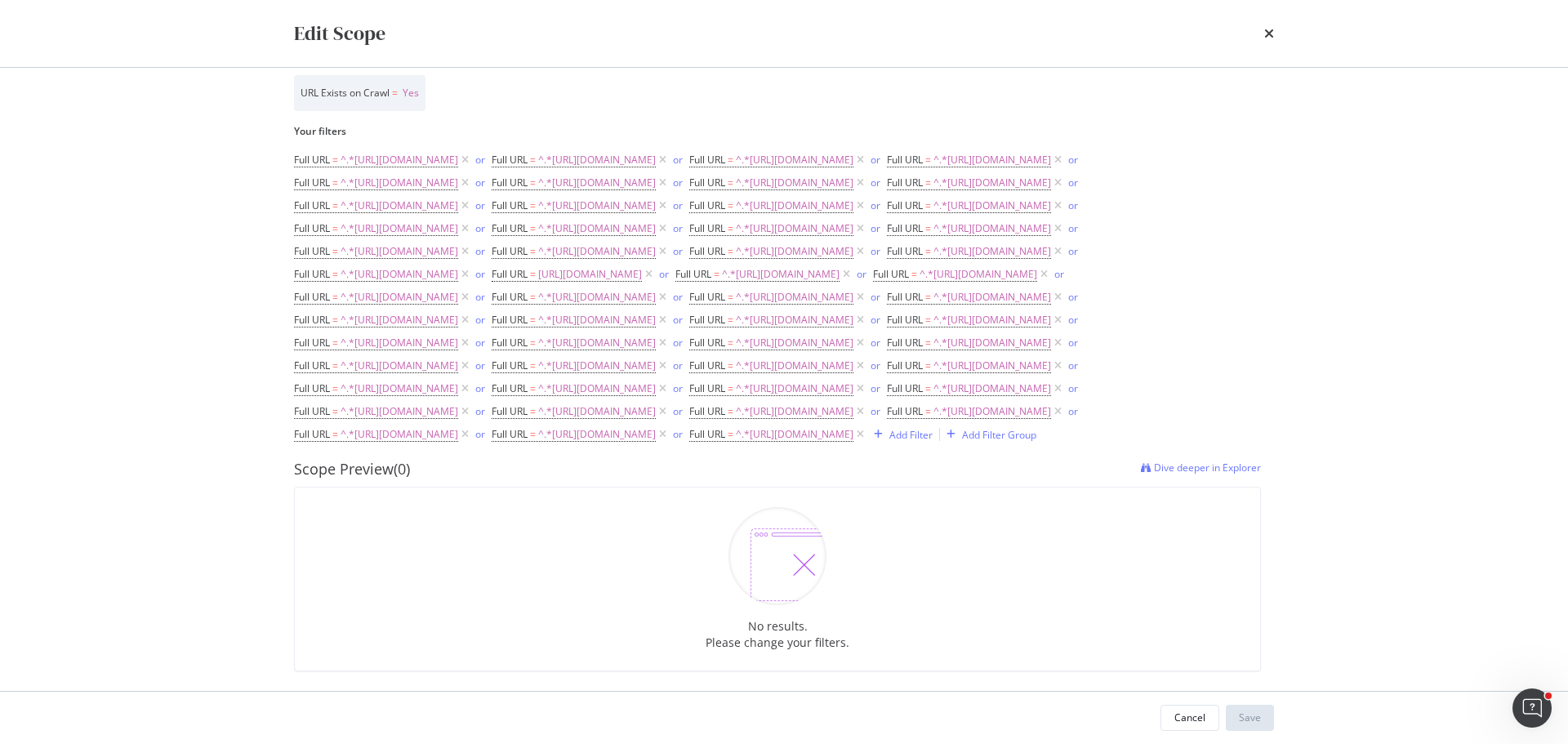
scroll to position [228, 0]
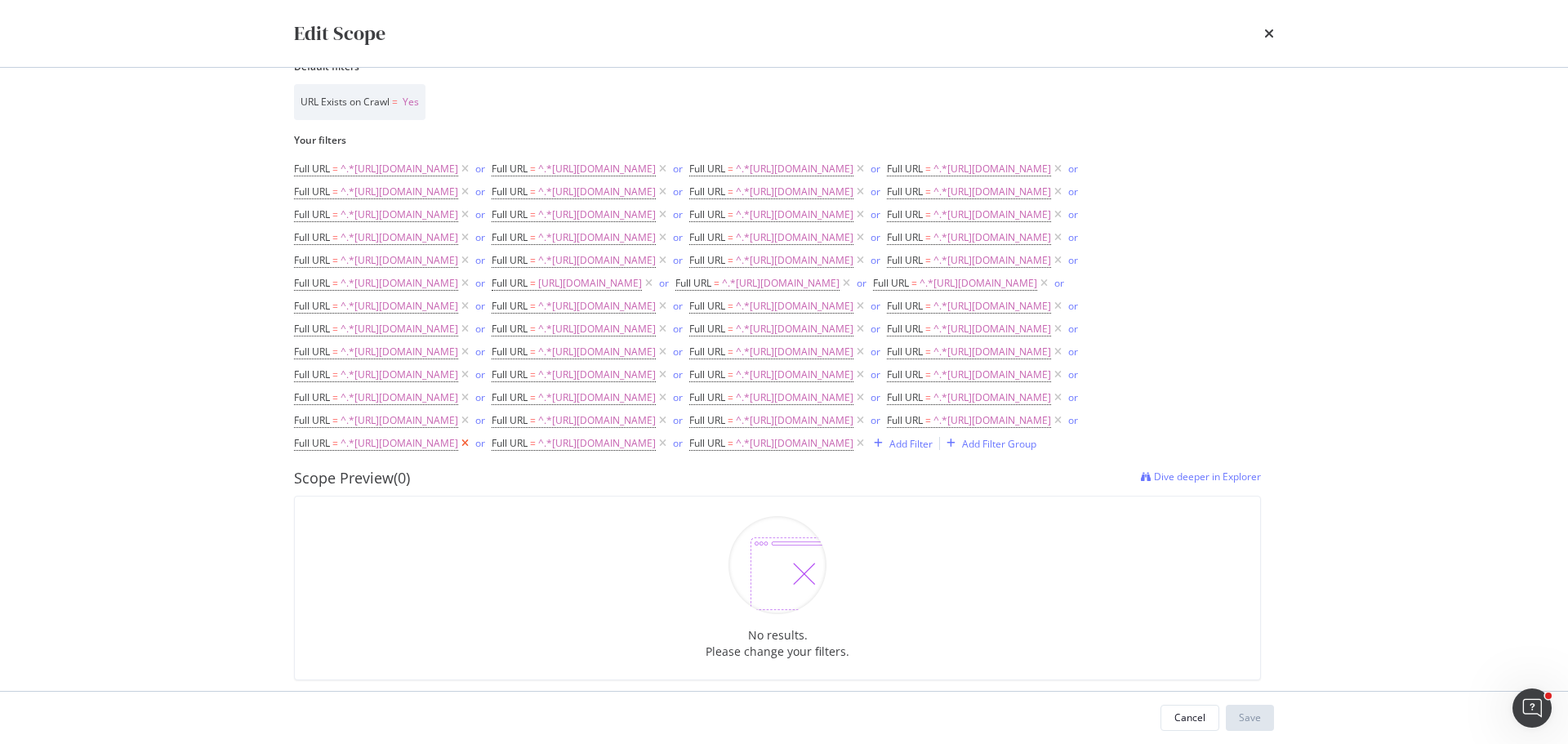
click at [472, 451] on icon "modal" at bounding box center [464, 443] width 14 height 16
click at [655, 429] on icon "modal" at bounding box center [662, 419] width 14 height 16
click at [1050, 405] on icon "modal" at bounding box center [1057, 397] width 14 height 16
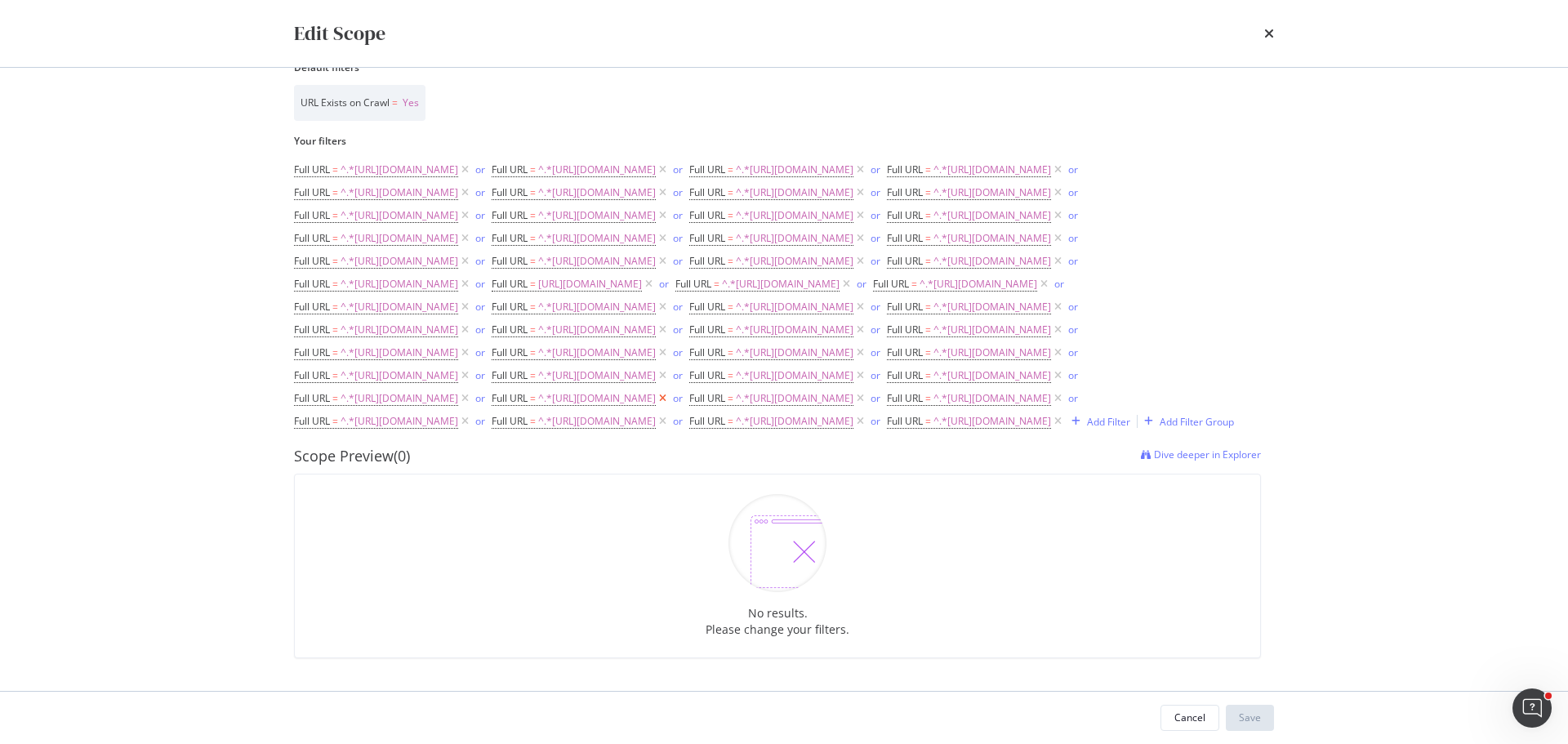
click at [655, 406] on icon "modal" at bounding box center [662, 398] width 14 height 16
click at [1050, 383] on icon "modal" at bounding box center [1057, 374] width 14 height 16
click at [655, 384] on icon "modal" at bounding box center [662, 374] width 14 height 16
click at [853, 361] on icon "modal" at bounding box center [859, 352] width 14 height 16
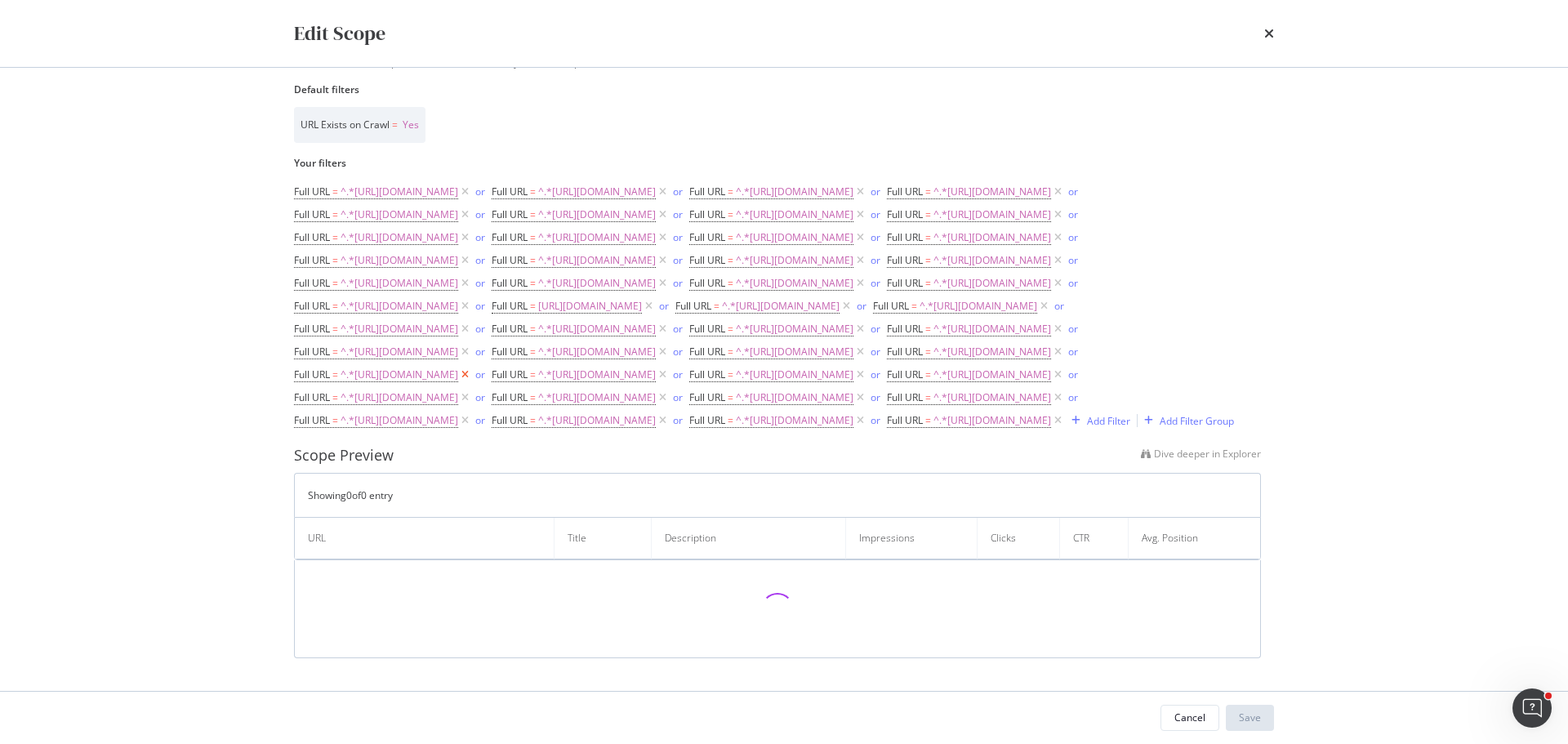
click at [472, 383] on icon "modal" at bounding box center [464, 374] width 14 height 16
click at [853, 361] on icon "modal" at bounding box center [859, 352] width 14 height 16
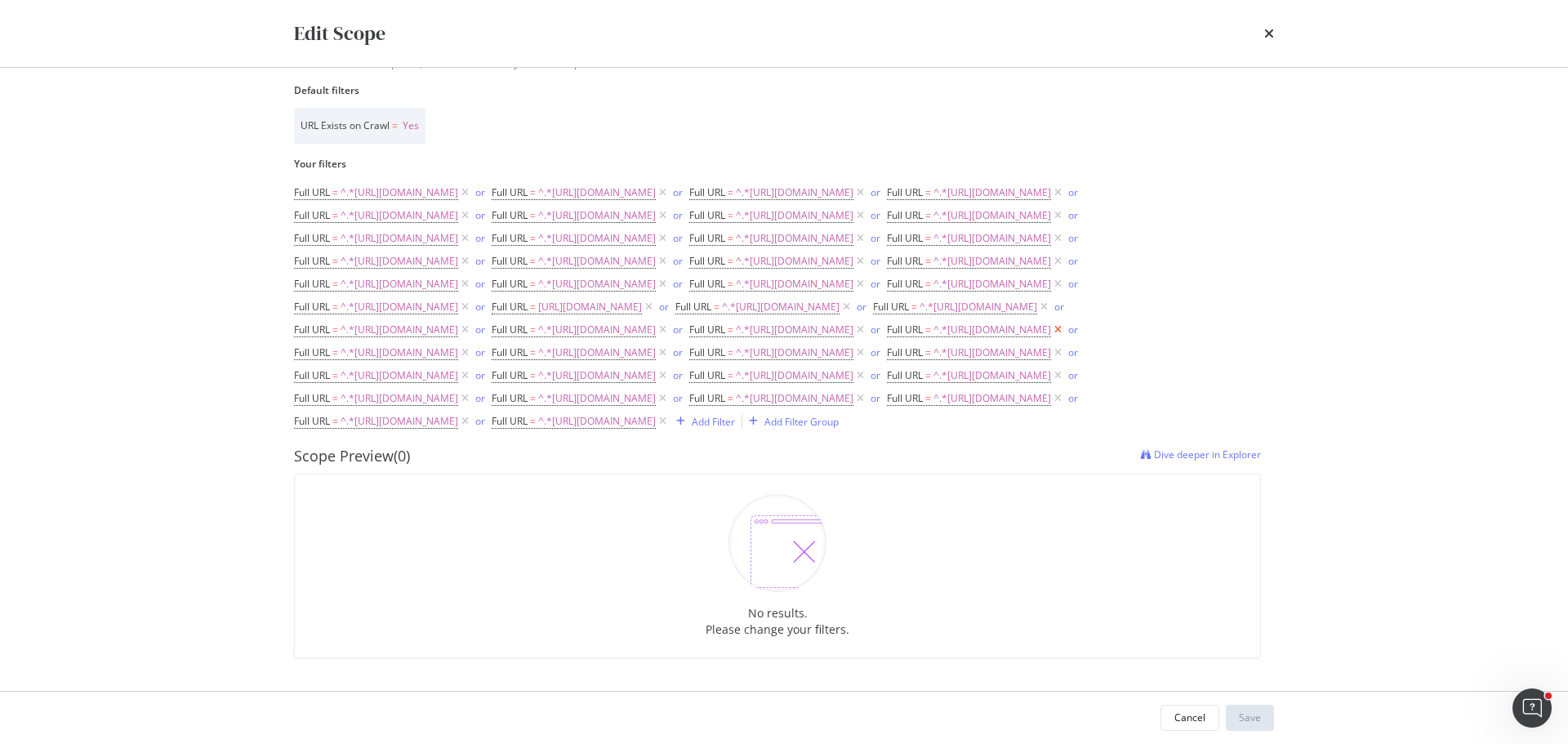
click at [1050, 338] on icon "modal" at bounding box center [1057, 329] width 14 height 16
click at [472, 337] on icon "modal" at bounding box center [464, 328] width 14 height 16
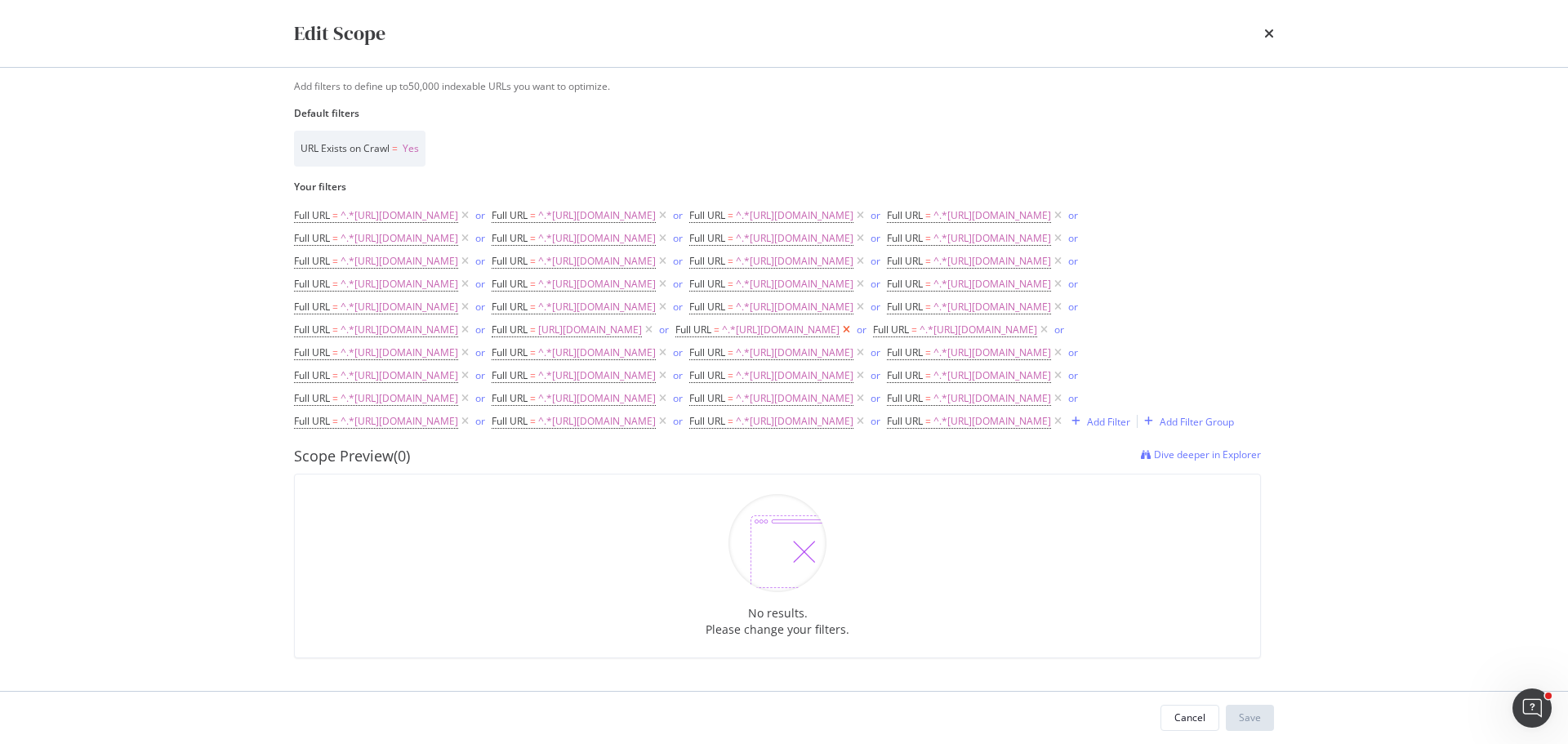
click at [840, 338] on icon "modal" at bounding box center [846, 329] width 14 height 16
click at [472, 338] on icon "modal" at bounding box center [464, 329] width 14 height 16
click at [853, 315] on icon "modal" at bounding box center [859, 306] width 14 height 16
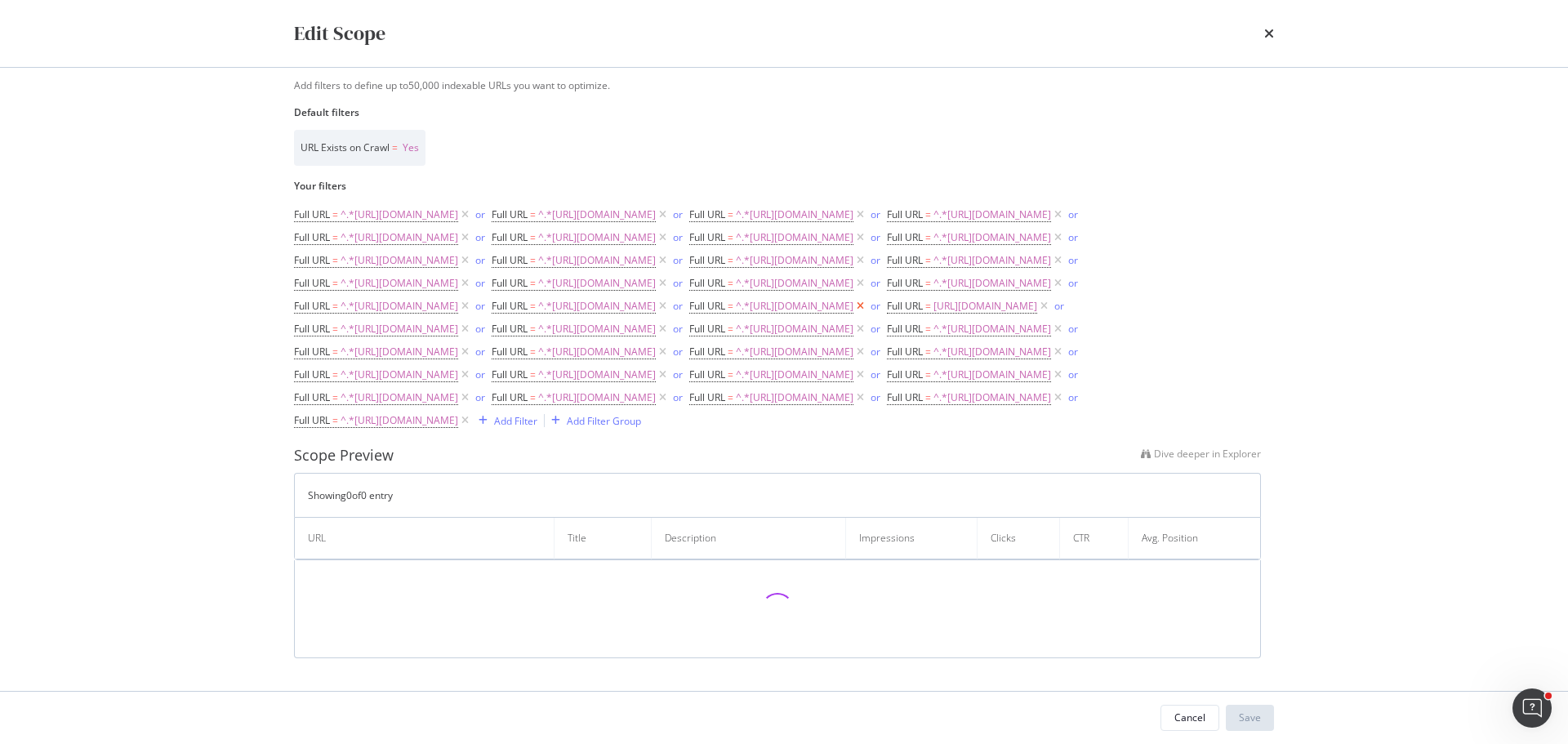
click at [853, 314] on icon "modal" at bounding box center [859, 305] width 14 height 16
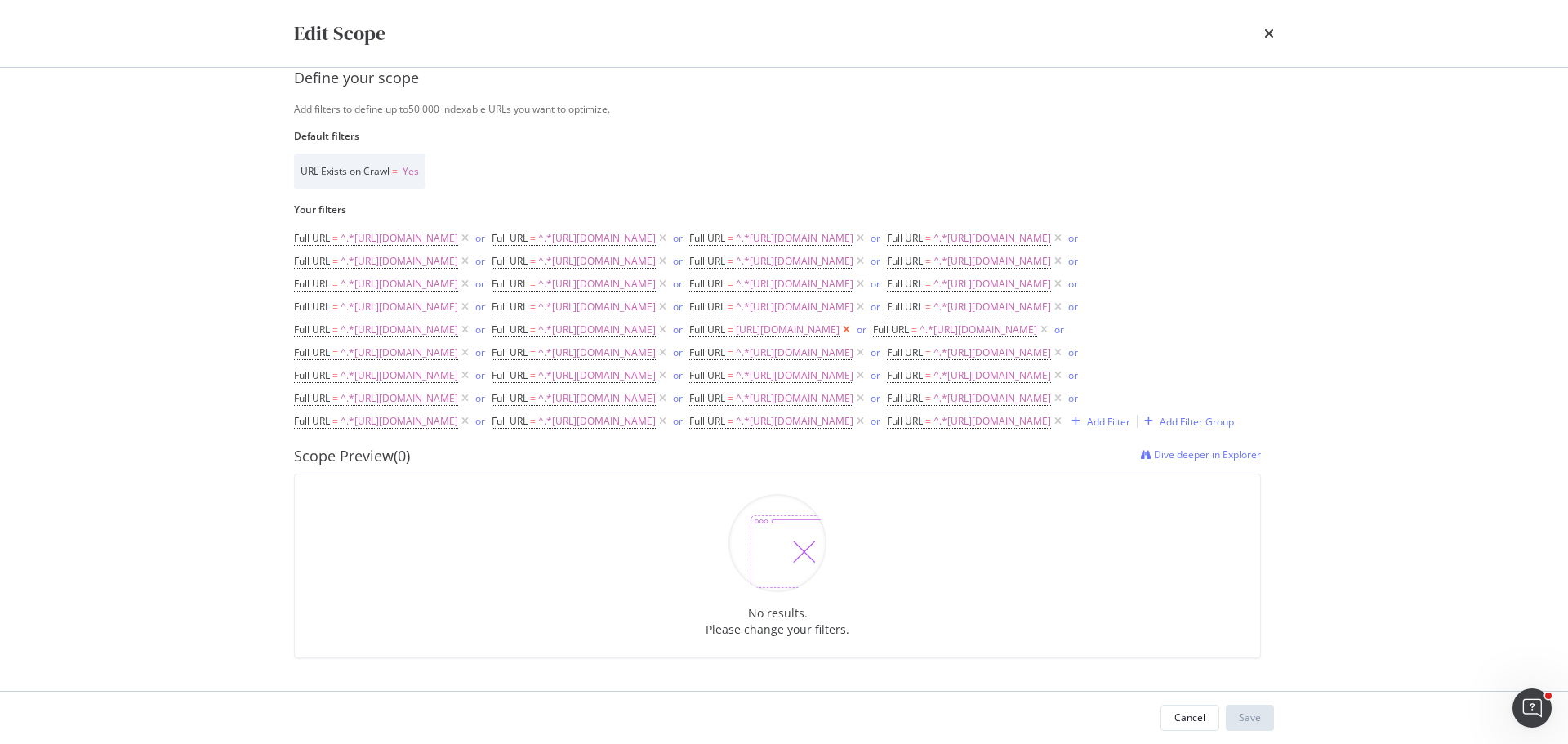
click at [840, 328] on icon "modal" at bounding box center [846, 329] width 14 height 16
click at [1050, 304] on icon "modal" at bounding box center [1057, 306] width 14 height 16
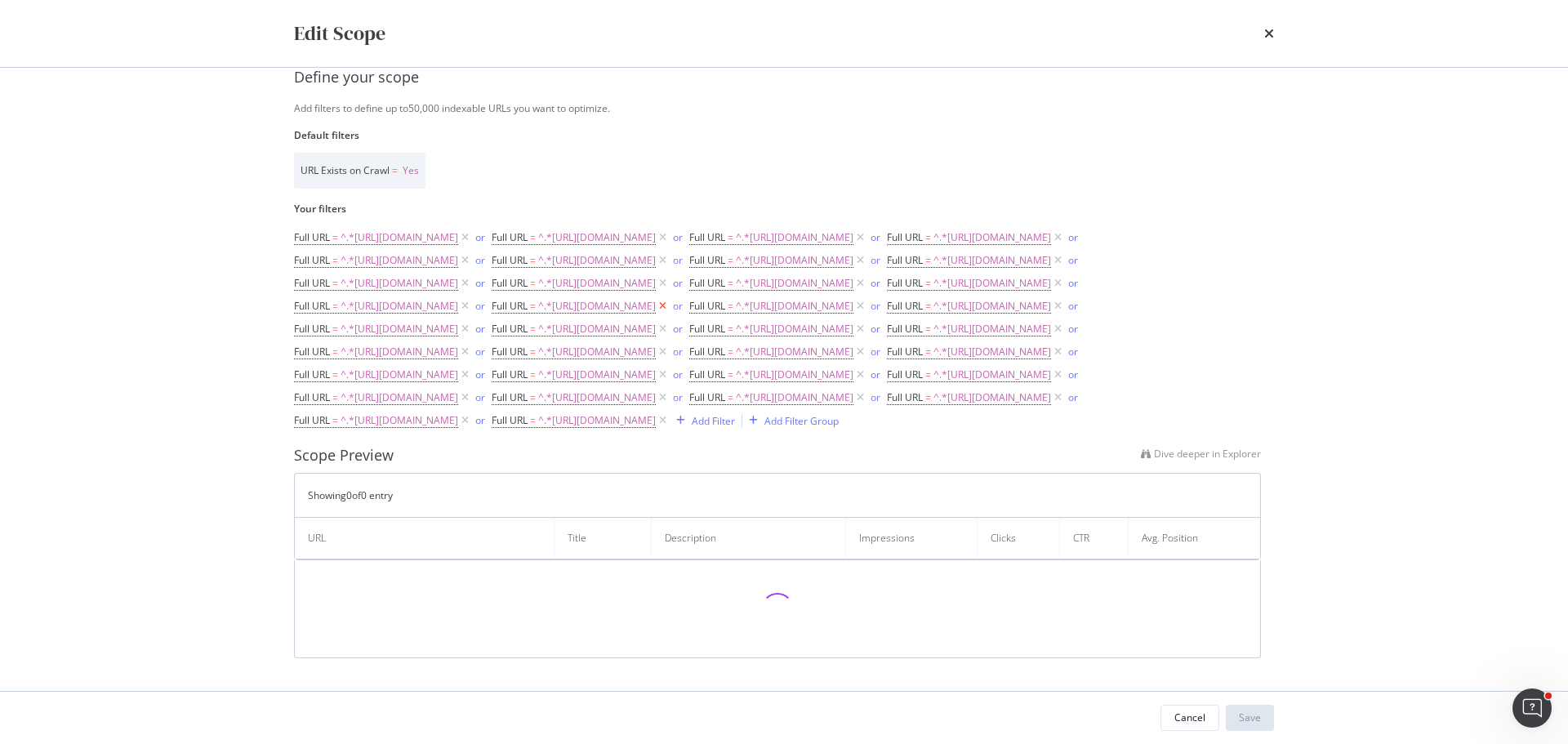
click at [655, 298] on icon "modal" at bounding box center [662, 305] width 14 height 16
click at [853, 275] on icon "modal" at bounding box center [859, 283] width 14 height 16
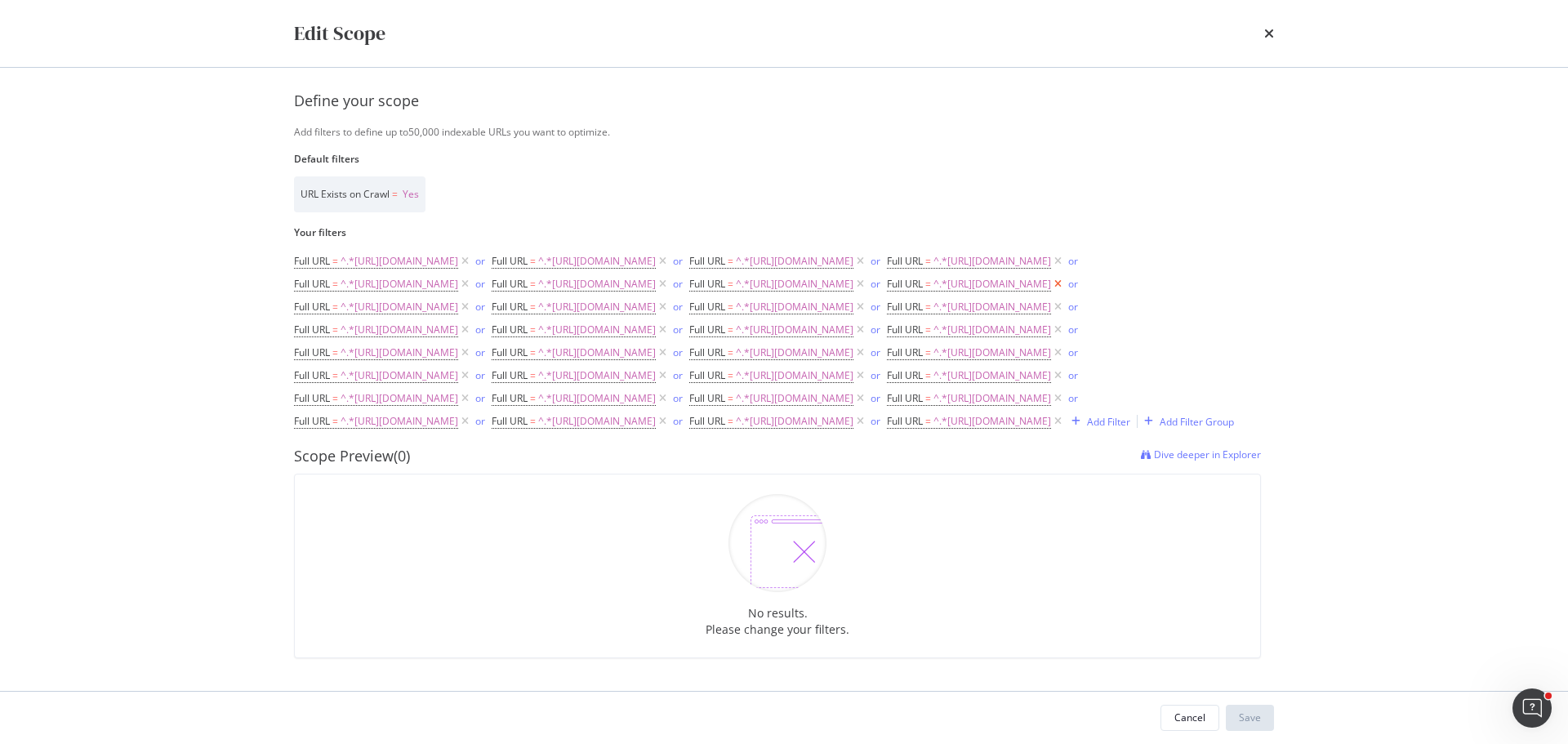
click at [1050, 276] on icon "modal" at bounding box center [1057, 284] width 14 height 16
click at [655, 276] on icon "modal" at bounding box center [662, 284] width 14 height 16
click at [853, 253] on icon "modal" at bounding box center [859, 260] width 14 height 16
click at [472, 253] on icon "modal" at bounding box center [464, 260] width 14 height 16
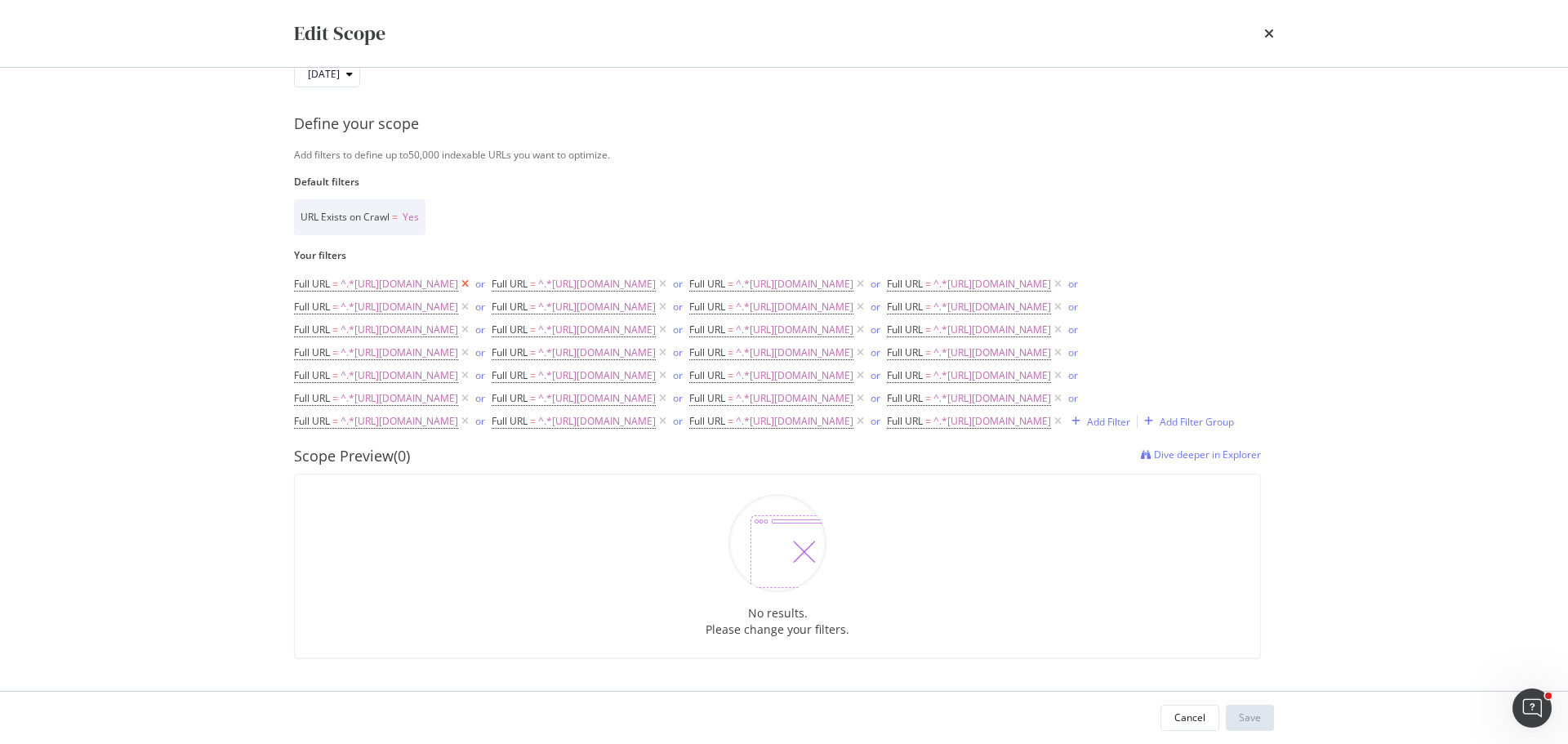
click at [472, 276] on icon "modal" at bounding box center [464, 284] width 14 height 16
click at [853, 276] on icon "modal" at bounding box center [859, 284] width 14 height 16
click at [853, 400] on icon "modal" at bounding box center [859, 398] width 14 height 16
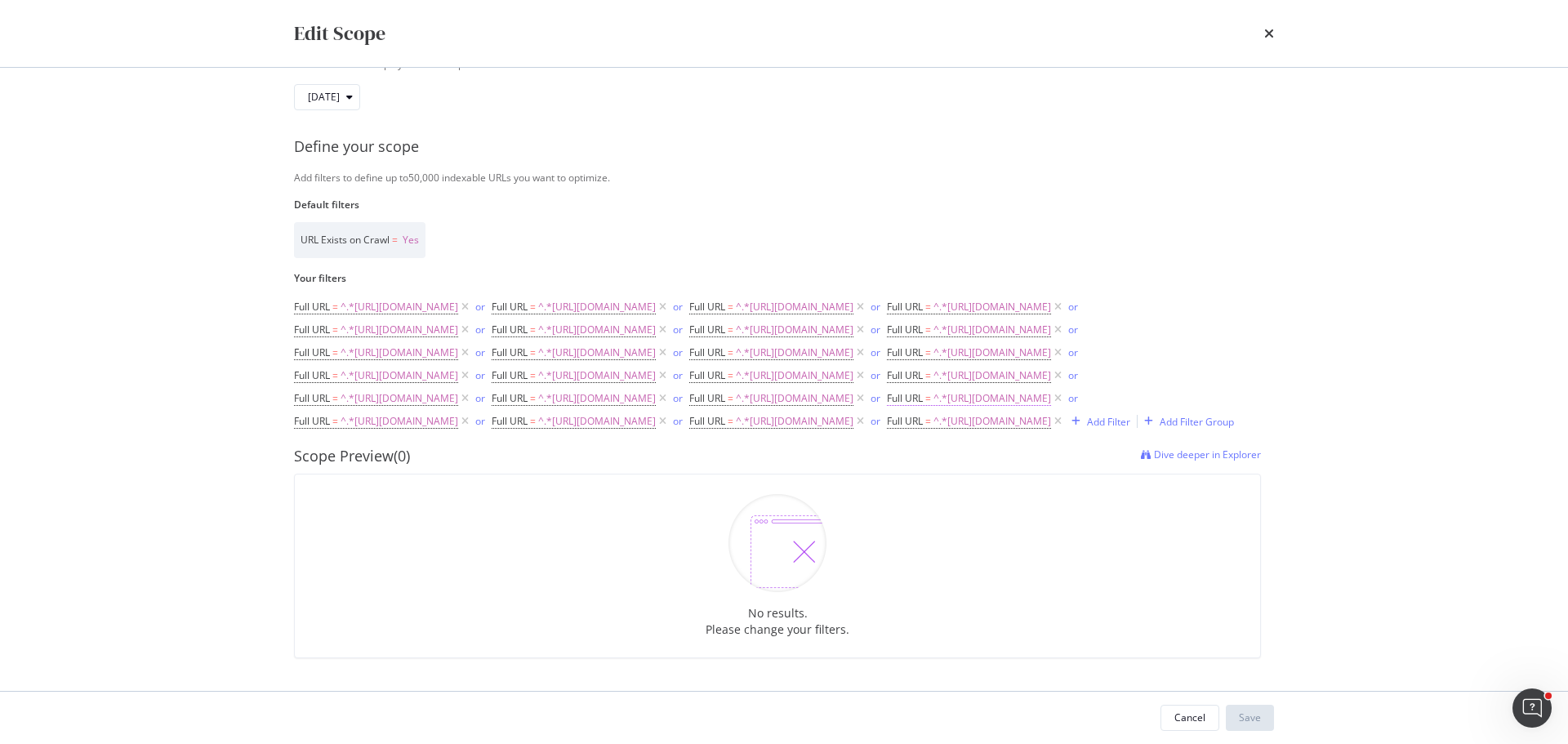
drag, startPoint x: 644, startPoint y: 399, endPoint x: 617, endPoint y: 392, distance: 27.9
click at [472, 413] on icon "modal" at bounding box center [464, 420] width 14 height 16
click at [853, 394] on icon "modal" at bounding box center [859, 398] width 14 height 16
click at [1050, 377] on icon "modal" at bounding box center [1057, 374] width 14 height 16
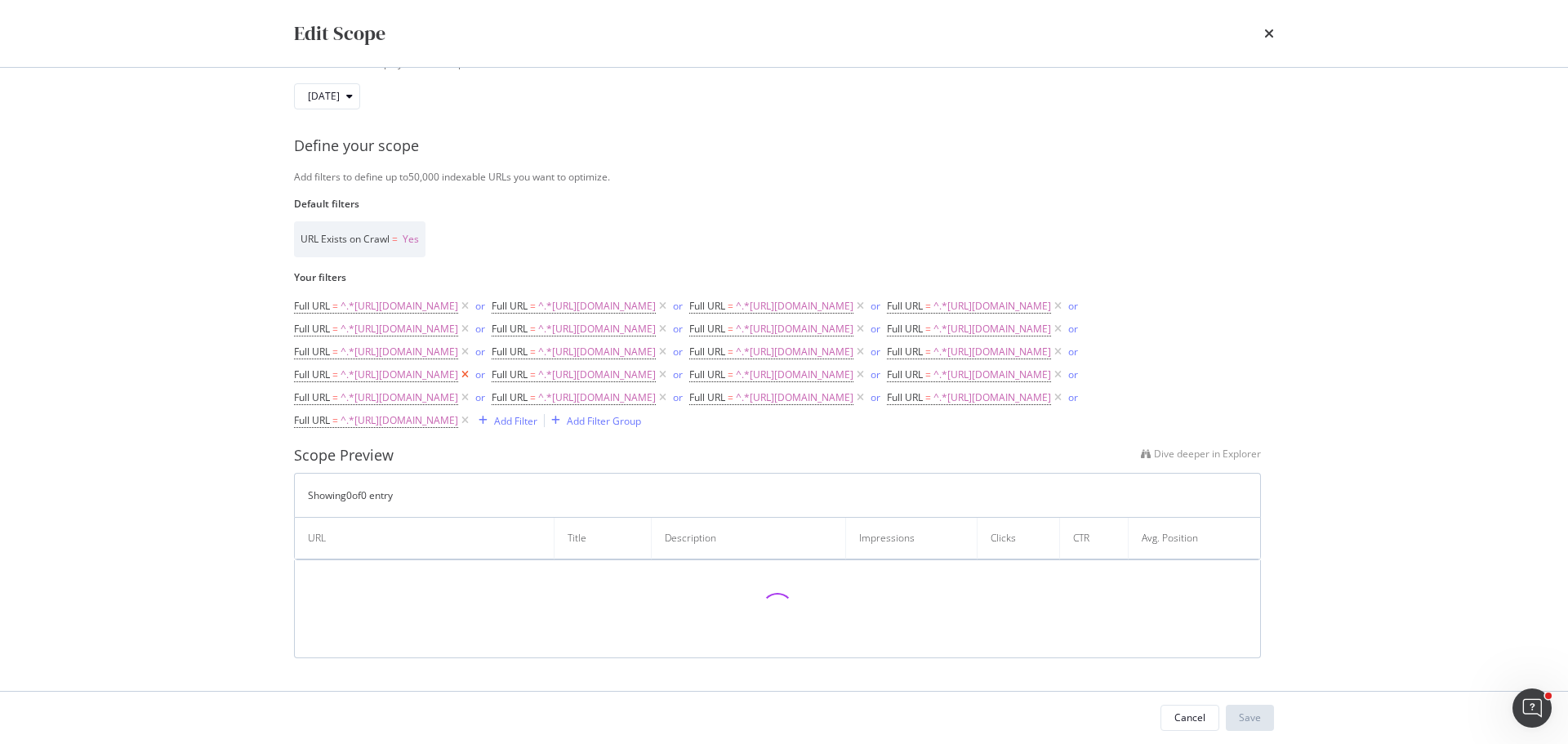
click at [472, 367] on icon "modal" at bounding box center [464, 374] width 14 height 16
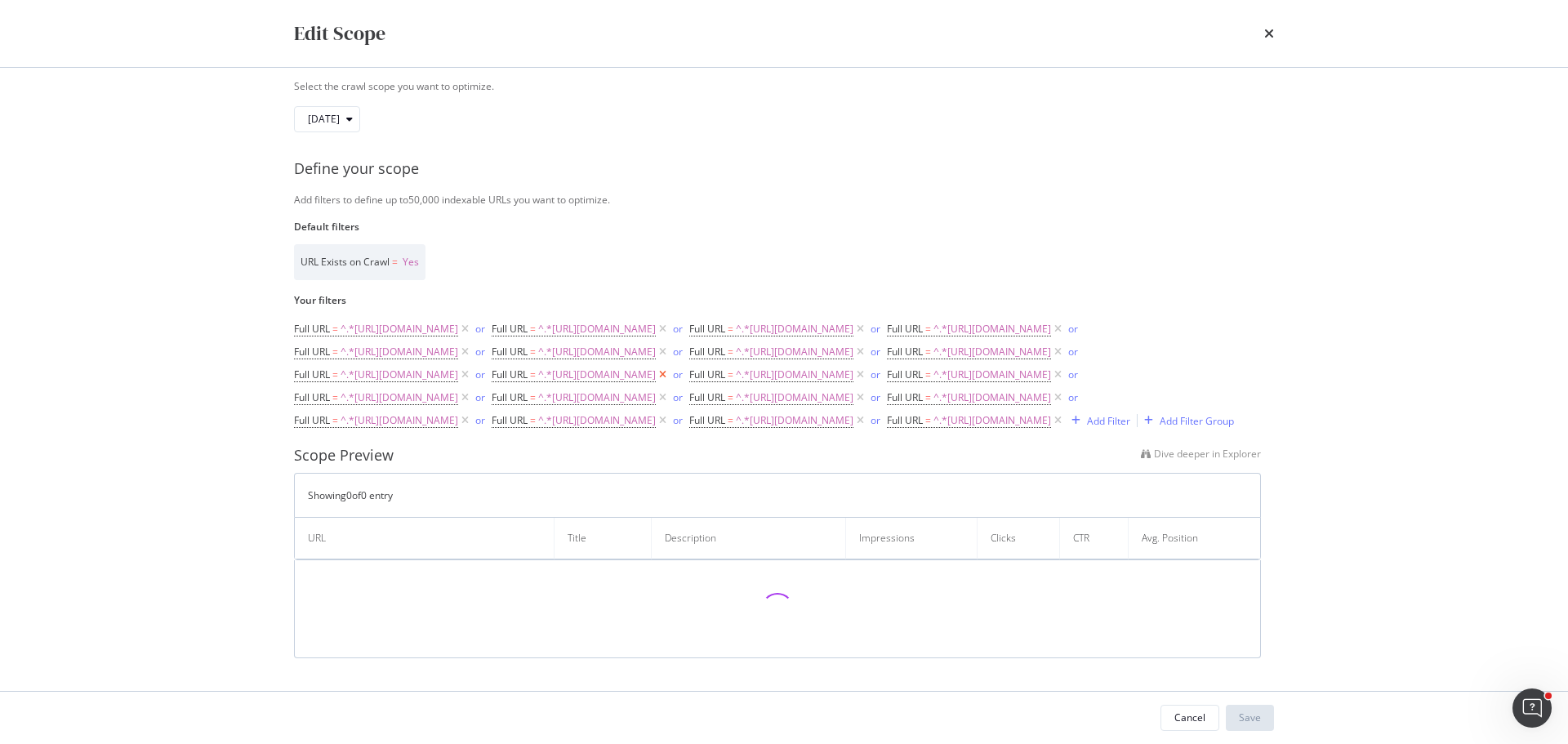
click at [655, 367] on icon "modal" at bounding box center [662, 374] width 14 height 16
click at [853, 343] on icon "modal" at bounding box center [859, 351] width 14 height 16
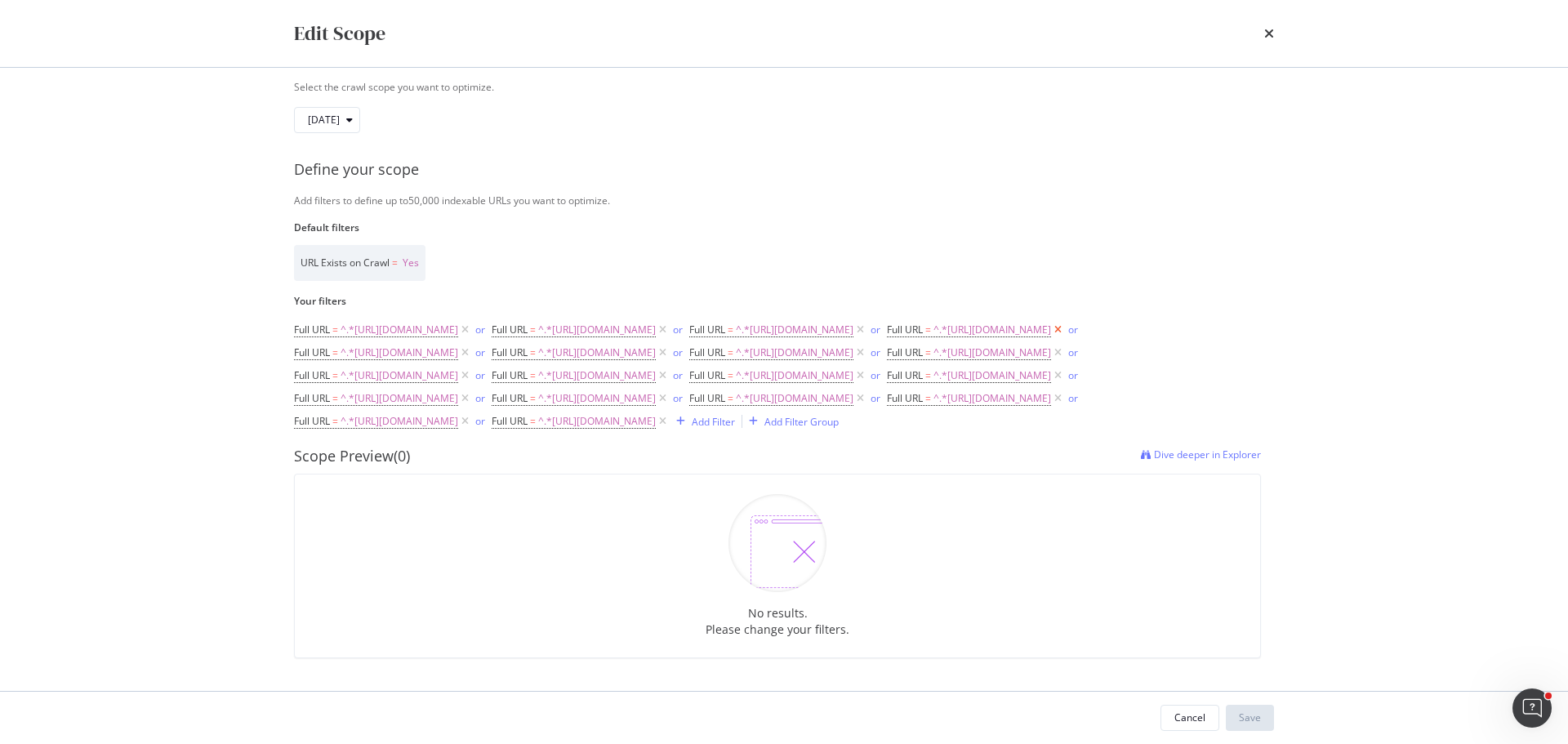
click at [1050, 322] on icon "modal" at bounding box center [1057, 329] width 14 height 16
click at [472, 322] on icon "modal" at bounding box center [464, 329] width 14 height 16
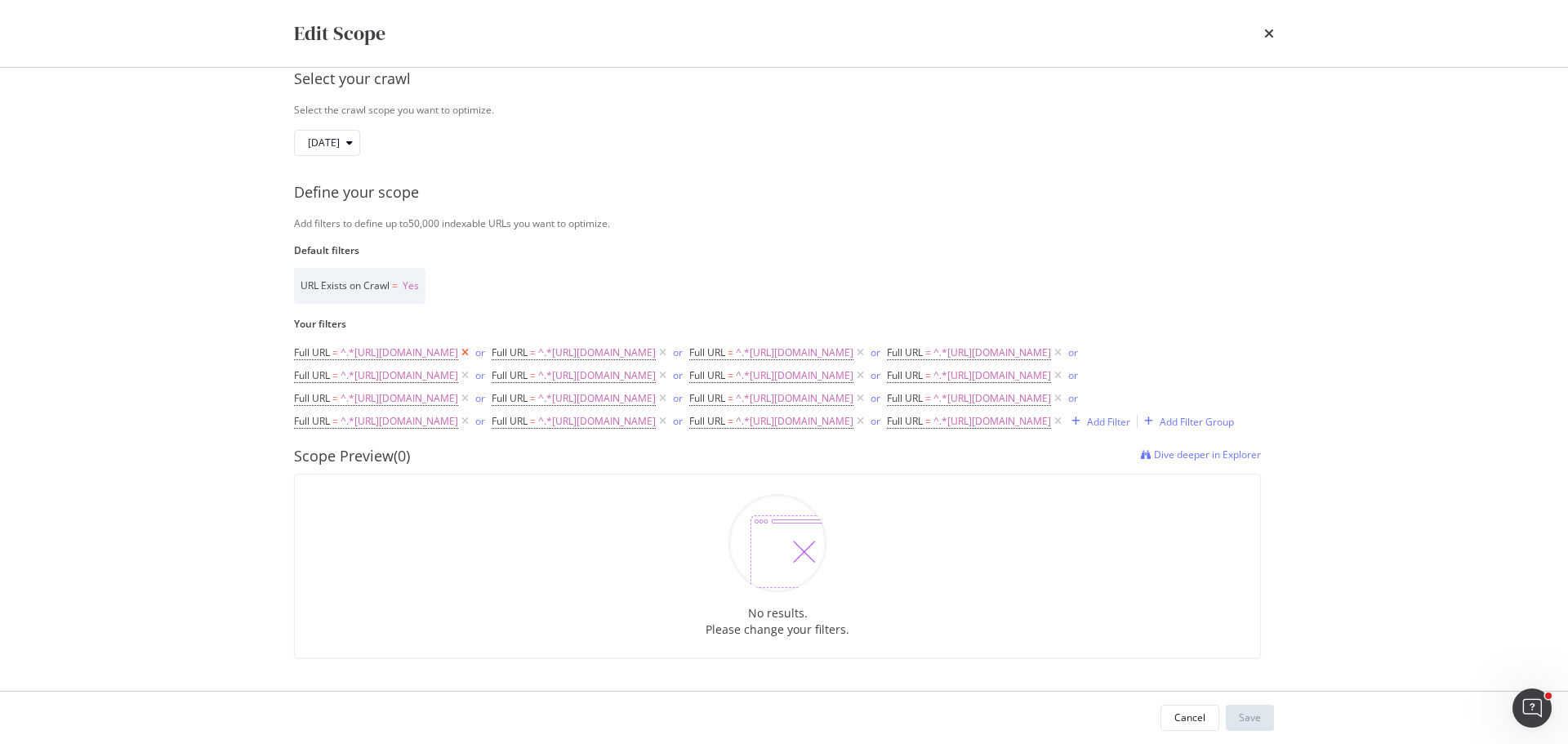
click at [472, 344] on icon "modal" at bounding box center [464, 352] width 14 height 16
click at [1050, 344] on icon "modal" at bounding box center [1057, 352] width 14 height 16
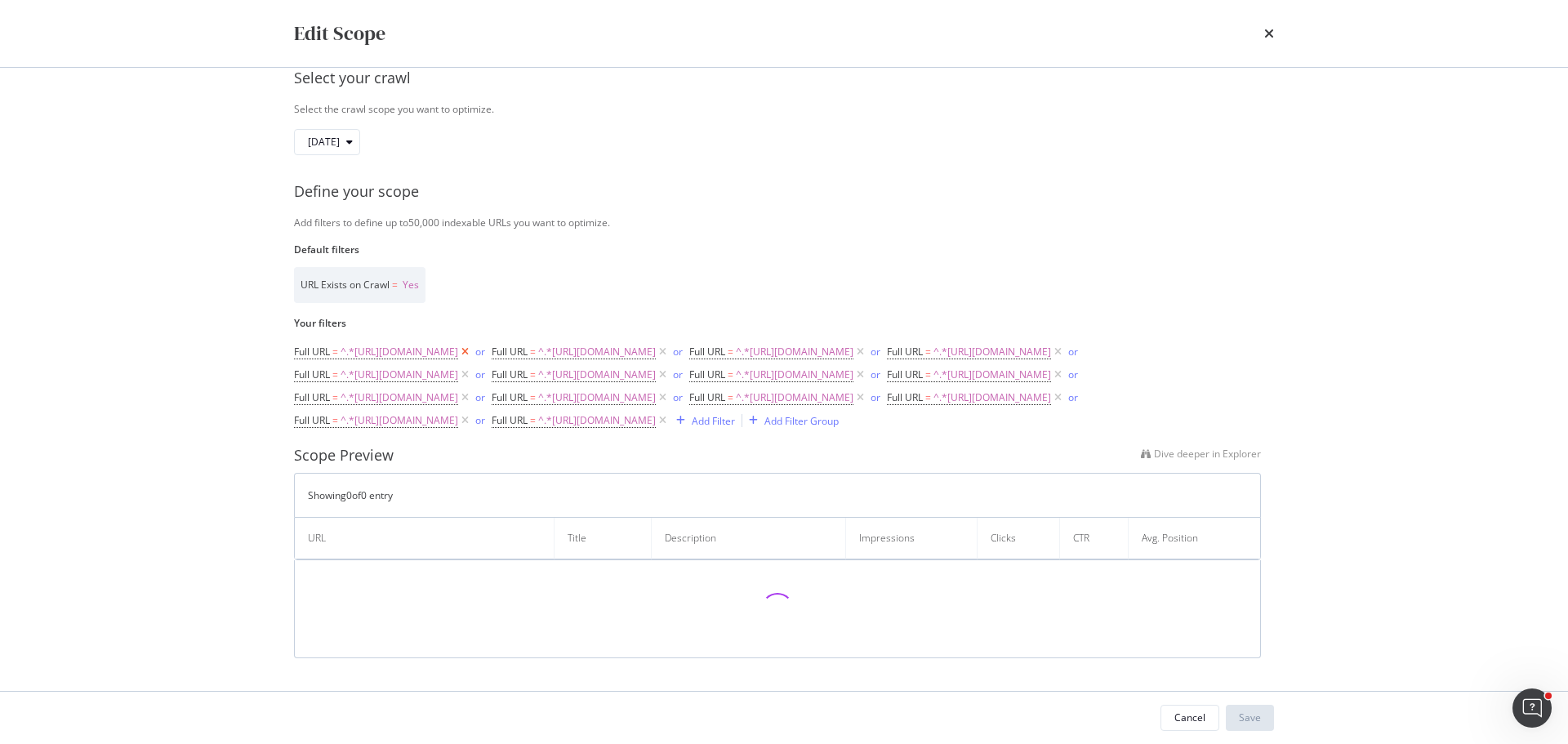
click at [472, 343] on icon "modal" at bounding box center [464, 351] width 14 height 16
click at [655, 399] on icon "modal" at bounding box center [662, 398] width 14 height 16
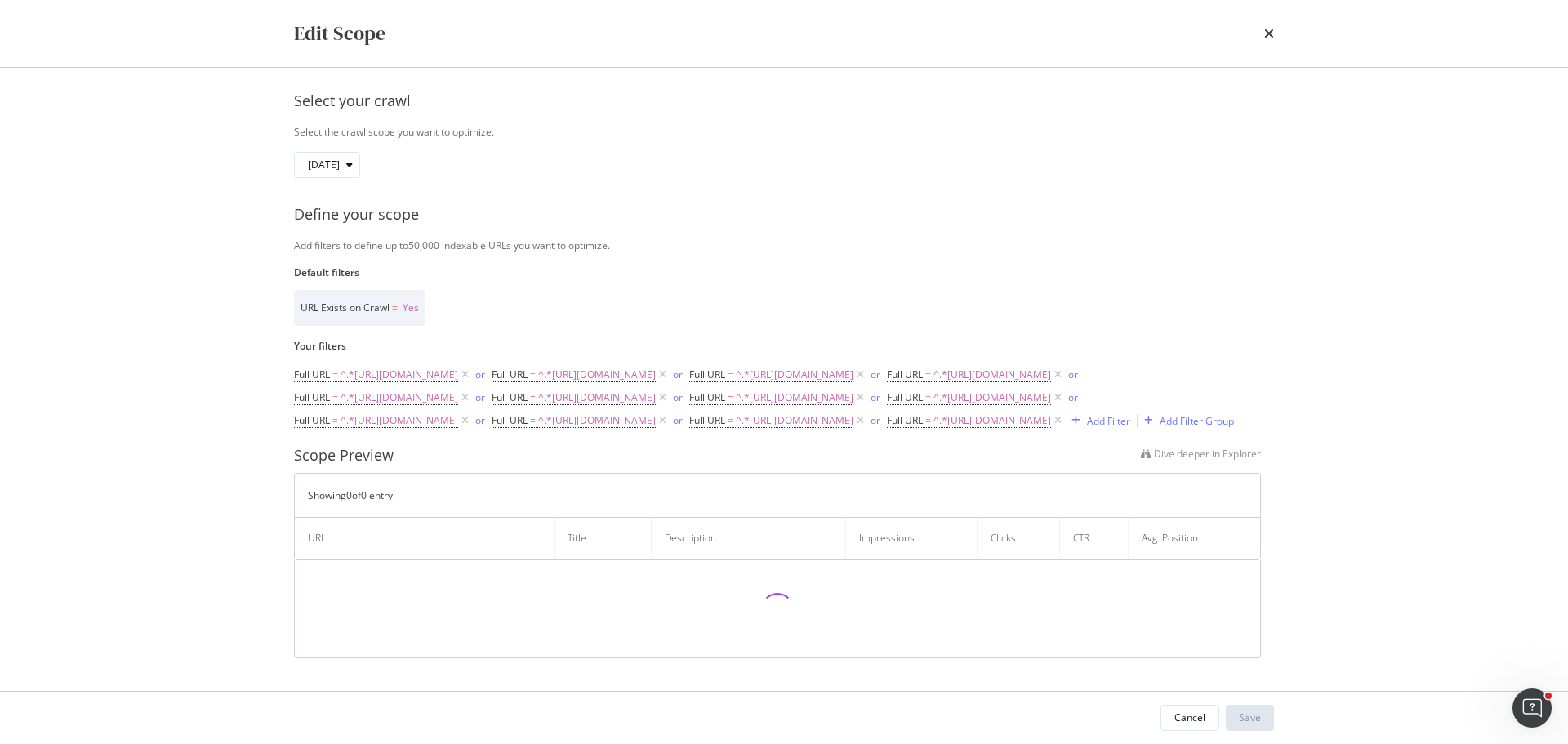
scroll to position [88, 0]
click at [655, 413] on icon "modal" at bounding box center [662, 420] width 14 height 16
click at [853, 397] on icon "modal" at bounding box center [859, 397] width 14 height 16
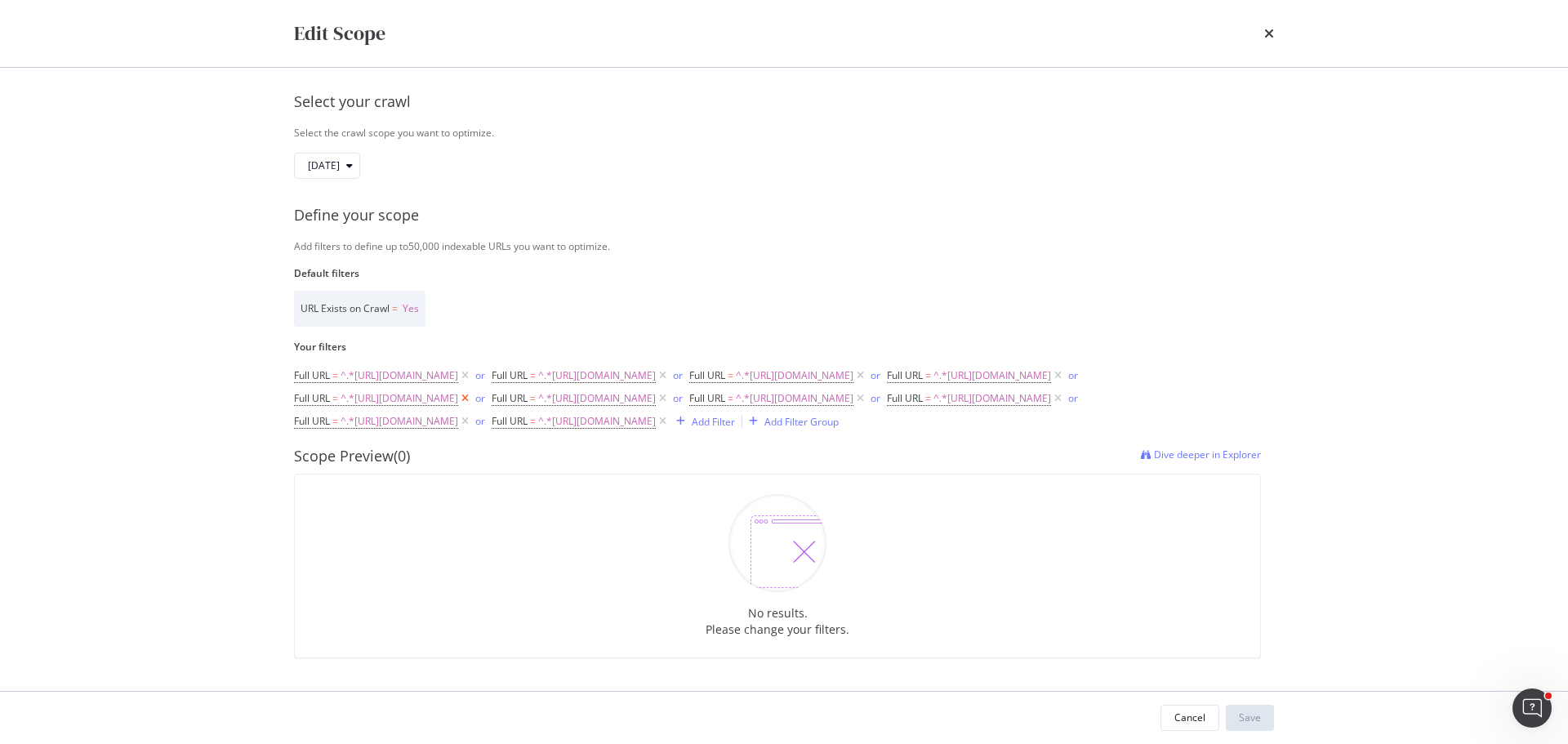
click at [472, 390] on icon "modal" at bounding box center [464, 398] width 14 height 16
click at [853, 367] on icon "modal" at bounding box center [859, 374] width 14 height 16
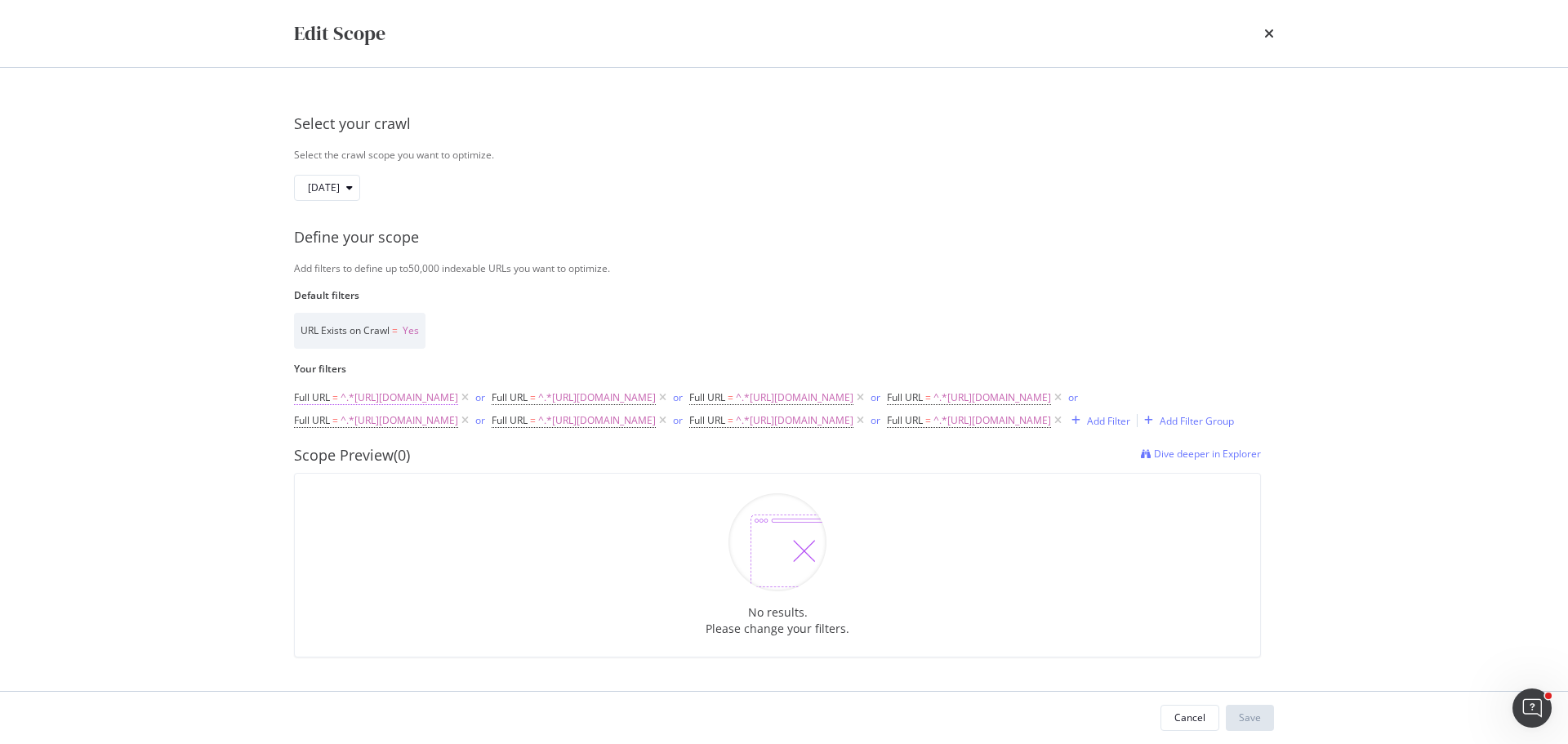
click at [472, 389] on icon "modal" at bounding box center [464, 397] width 14 height 16
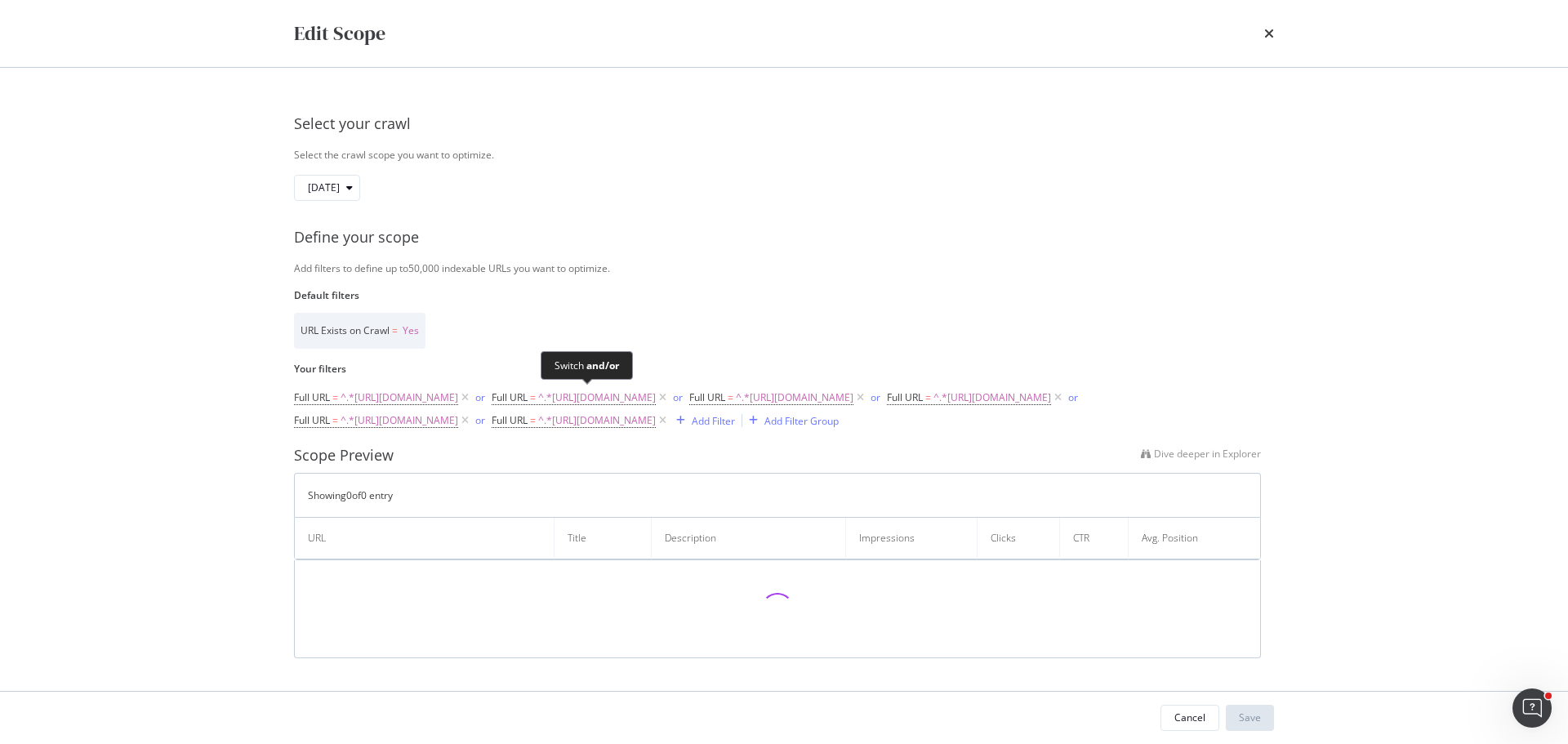
click at [853, 399] on icon "modal" at bounding box center [859, 397] width 14 height 16
click at [472, 389] on icon "modal" at bounding box center [464, 397] width 14 height 16
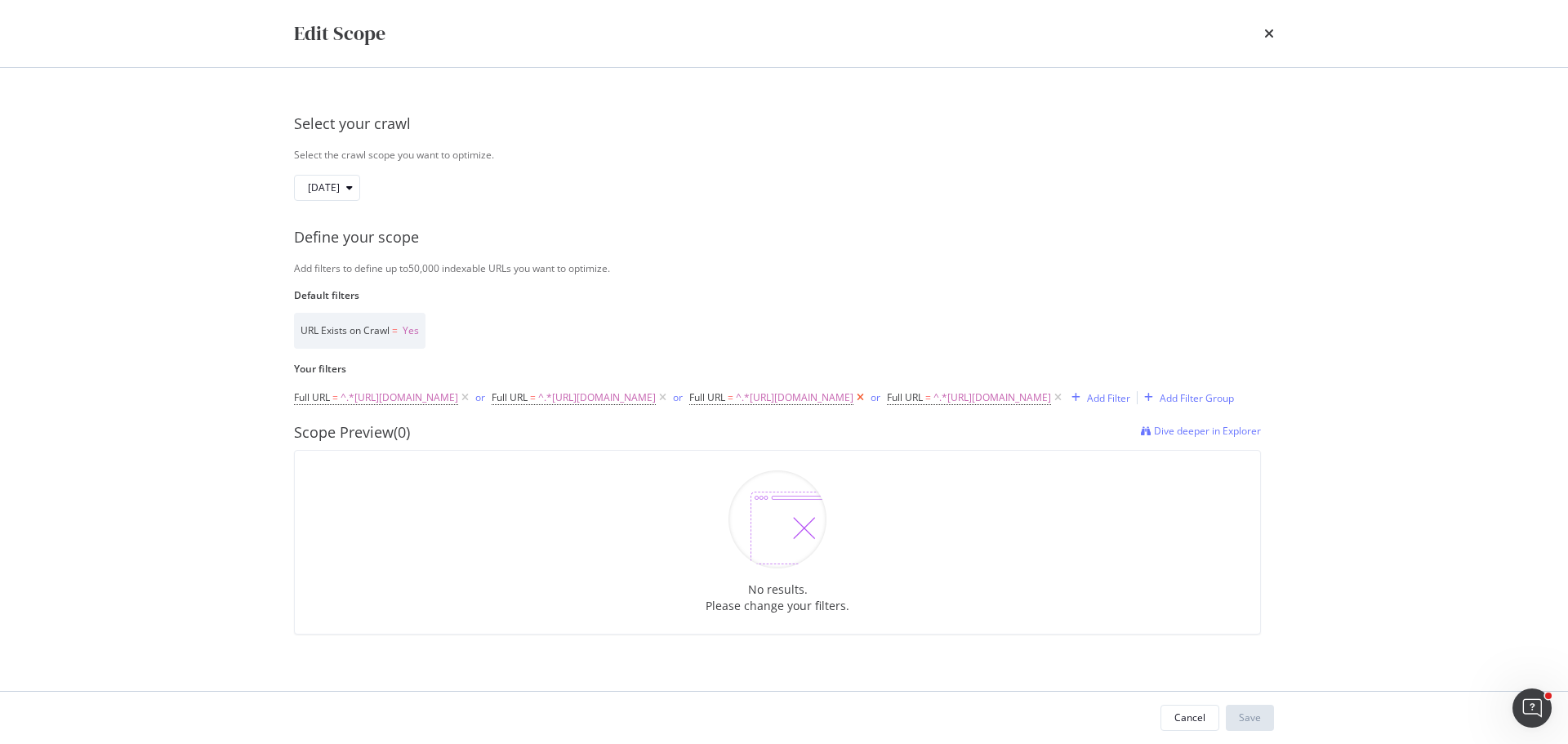
click at [853, 405] on icon "modal" at bounding box center [859, 397] width 14 height 16
click at [472, 395] on icon "modal" at bounding box center [464, 397] width 14 height 16
click at [472, 400] on icon "modal" at bounding box center [464, 397] width 14 height 16
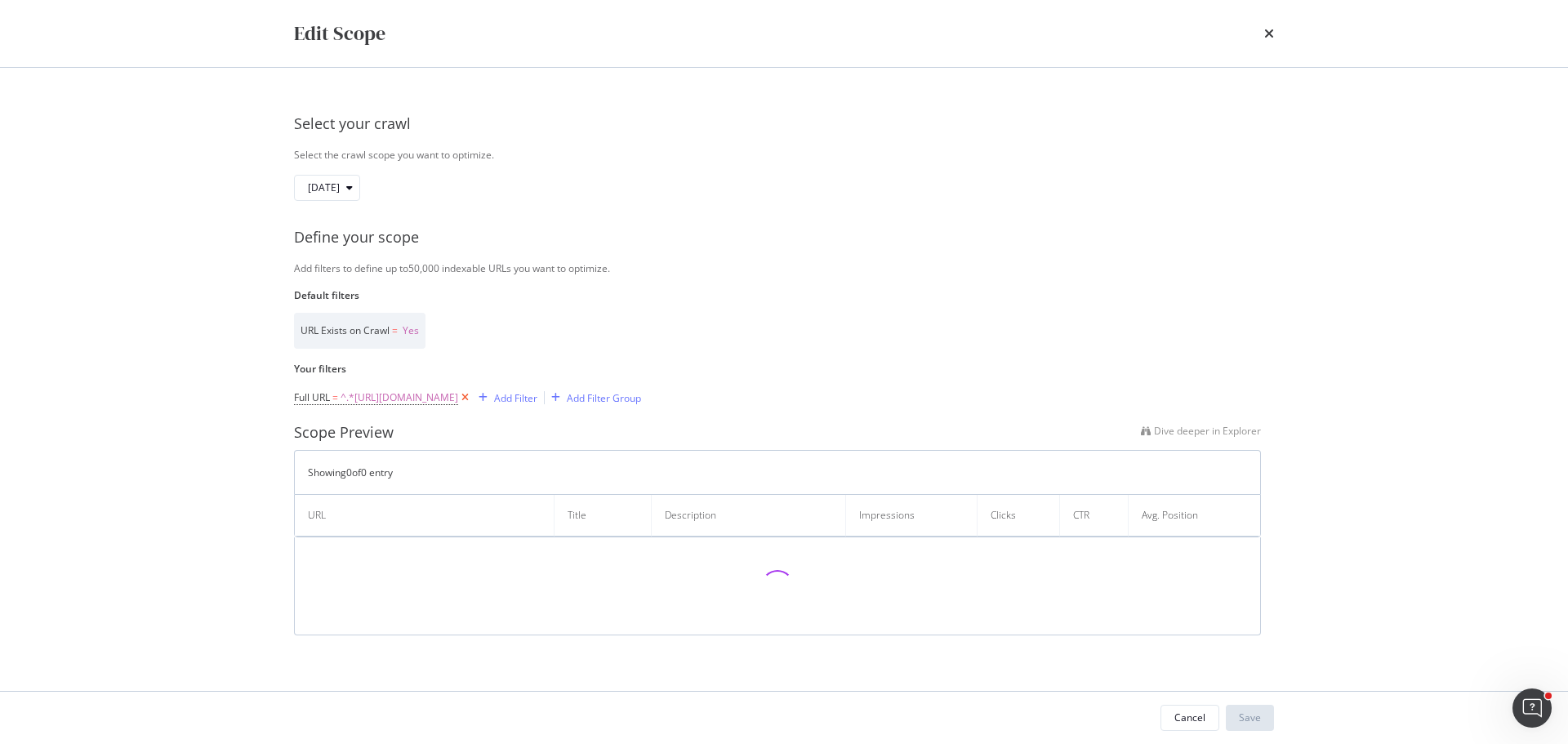
click at [472, 400] on icon "modal" at bounding box center [464, 397] width 14 height 16
click at [359, 399] on div "Add Filter" at bounding box center [338, 397] width 43 height 14
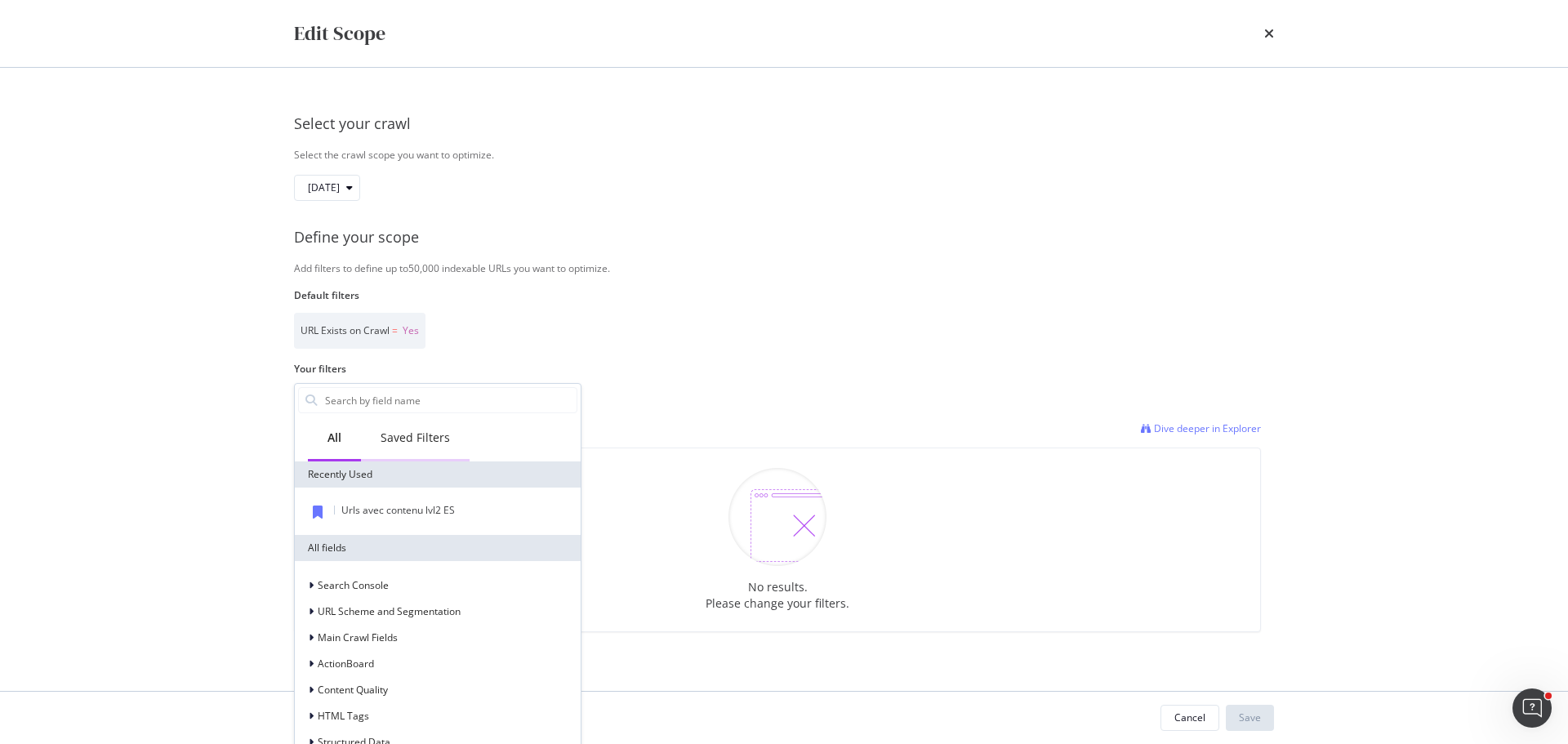
click at [425, 440] on div "Saved Filters" at bounding box center [415, 437] width 69 height 16
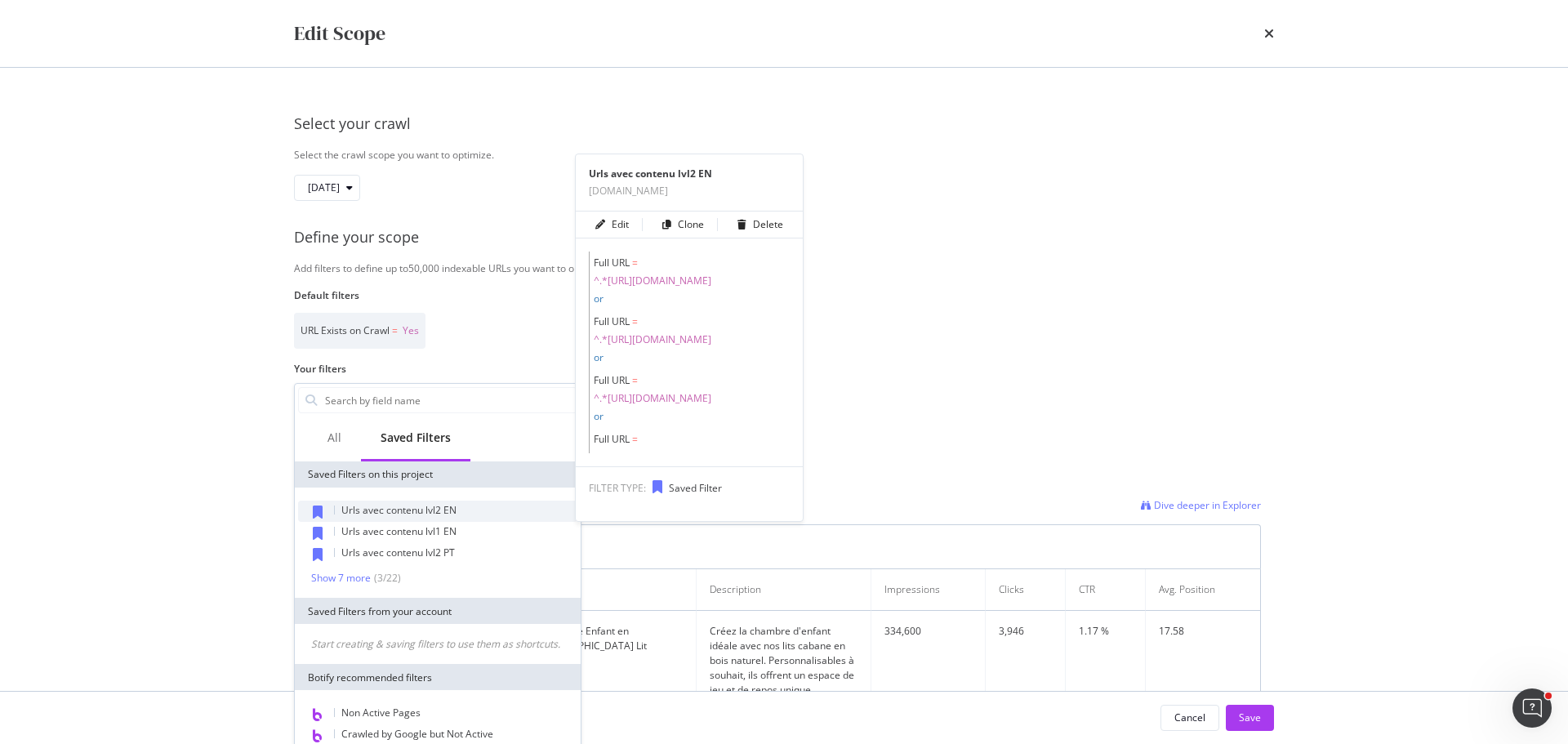
click at [397, 514] on span "Urls avec contenu lvl2 EN" at bounding box center [399, 509] width 115 height 14
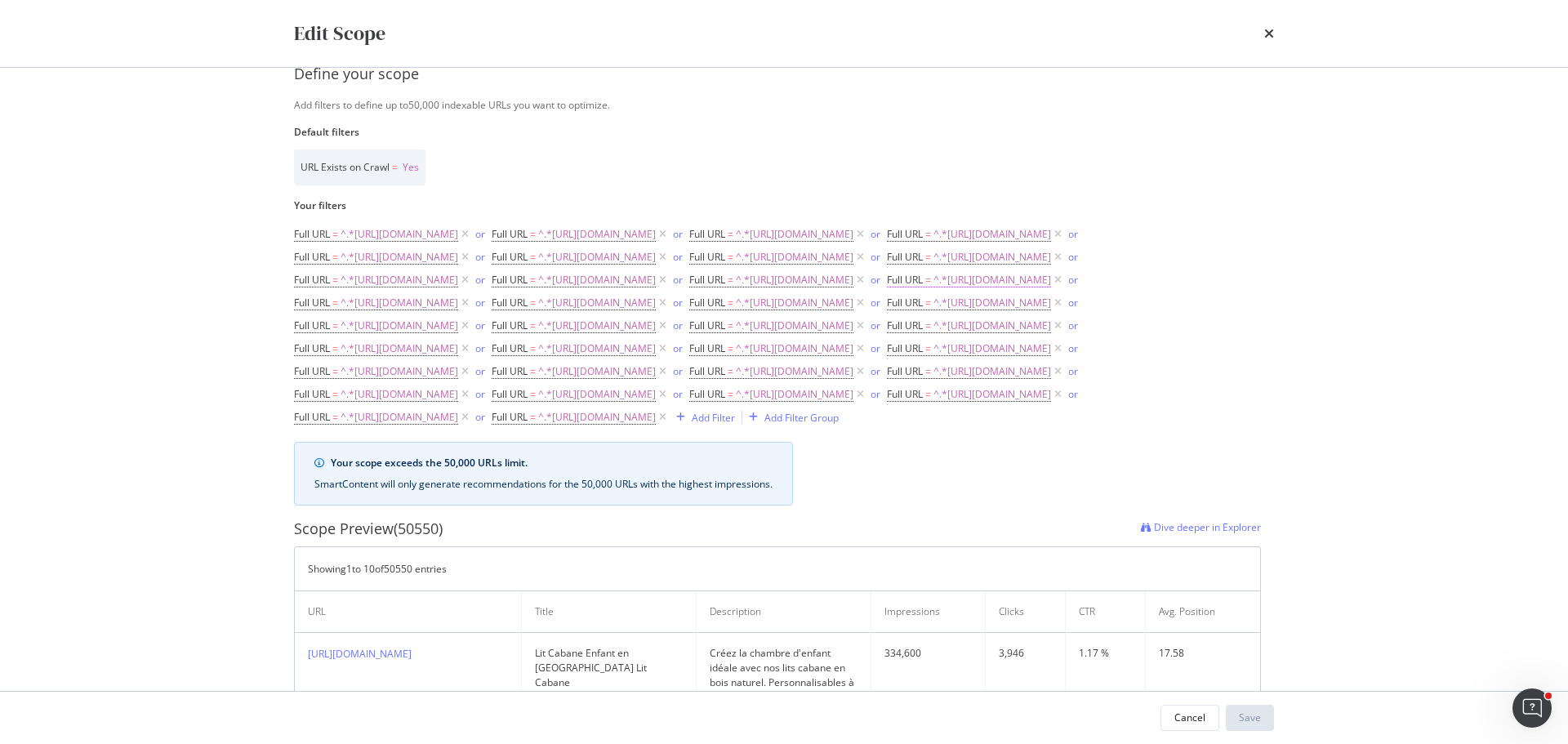
scroll to position [327, 0]
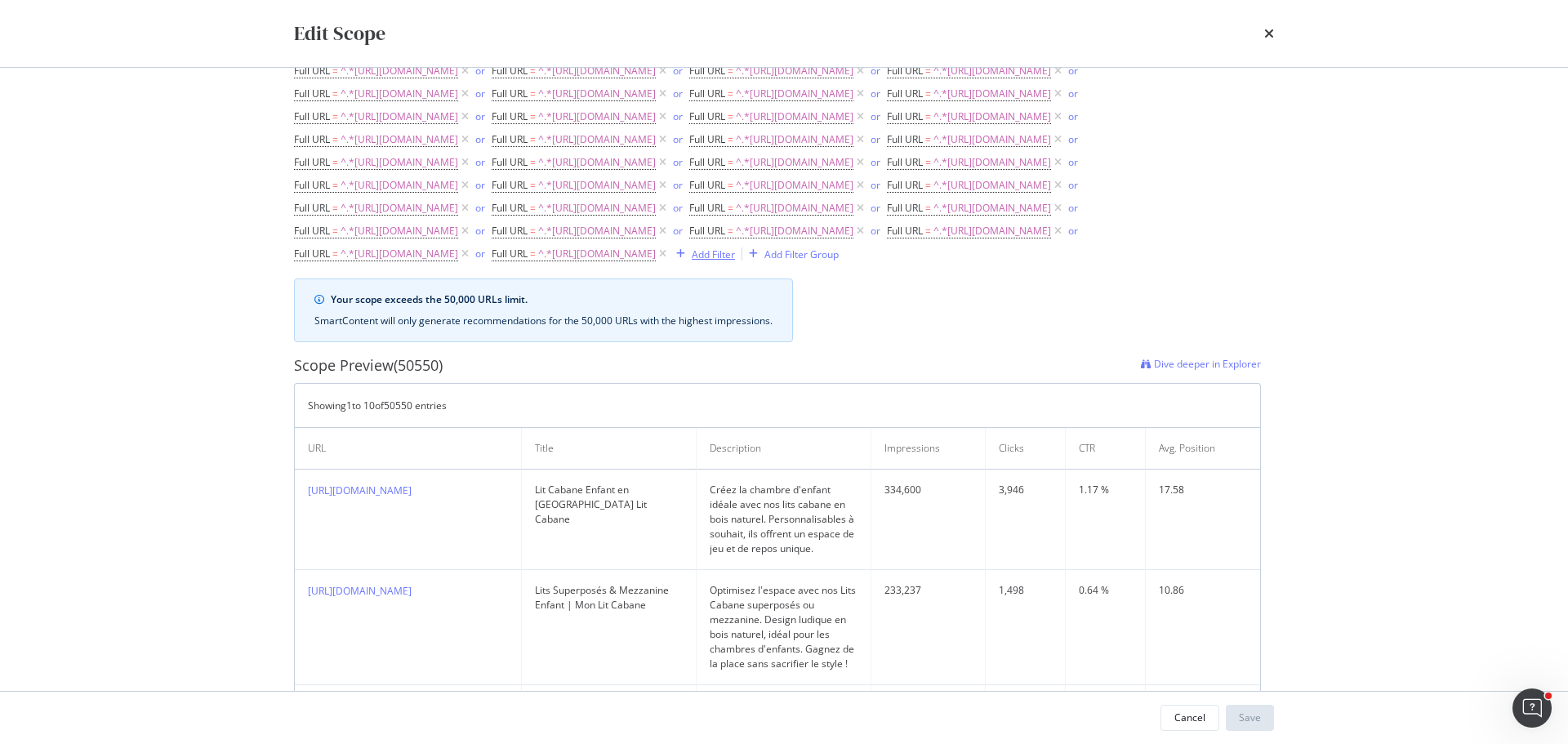
click at [692, 261] on div "Add Filter" at bounding box center [713, 254] width 43 height 14
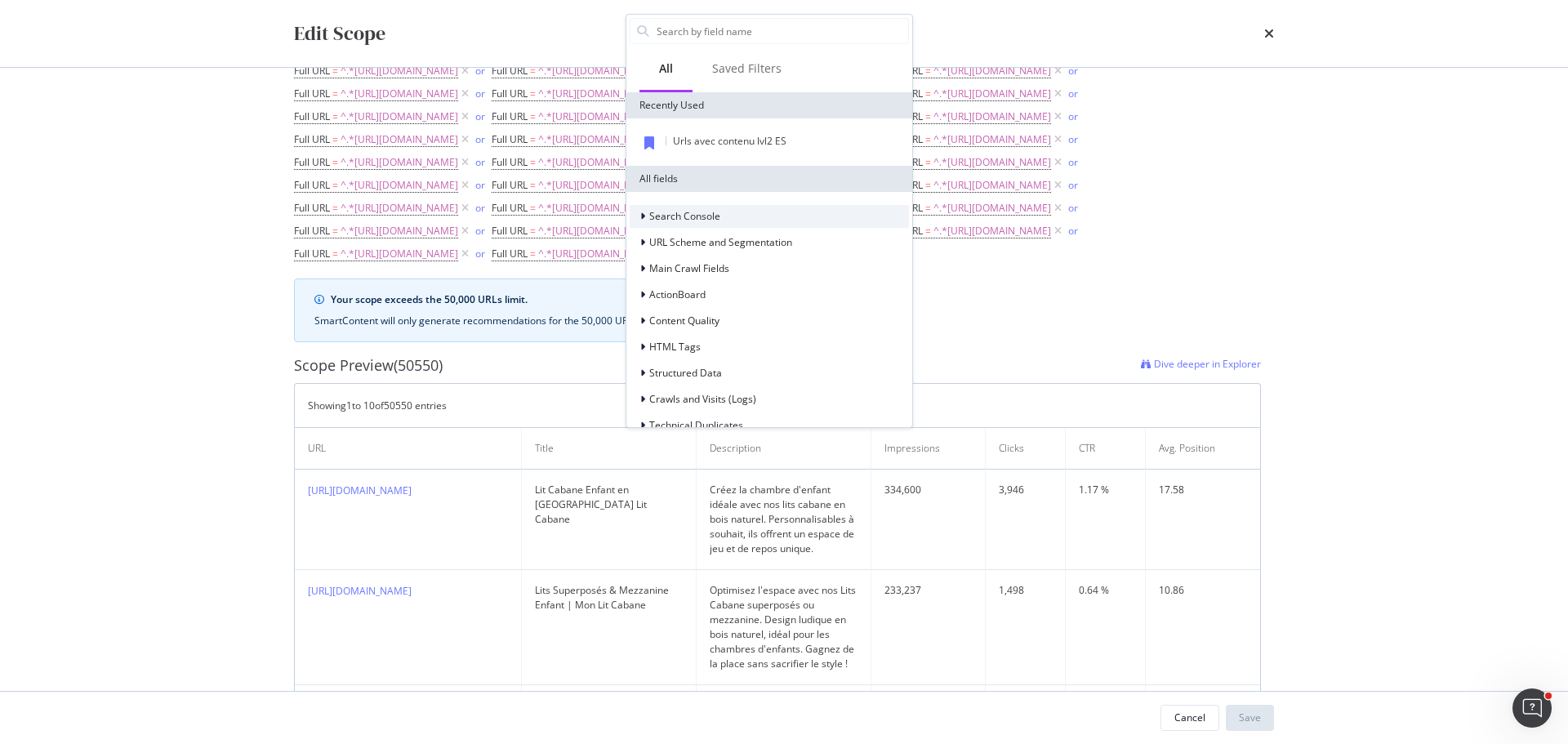
click at [697, 206] on div "Search Console" at bounding box center [769, 216] width 279 height 22
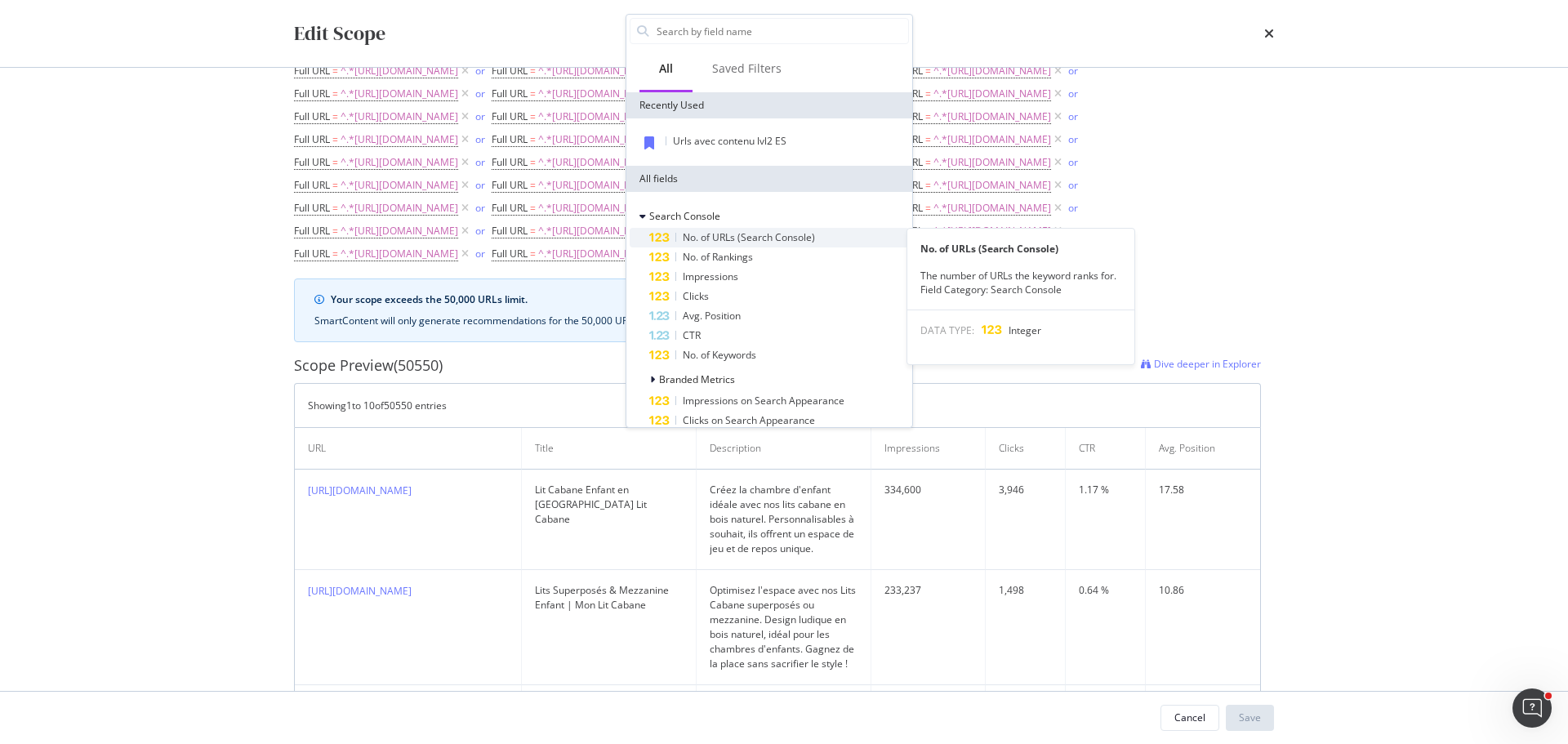
click at [712, 235] on span "No. of URLs (Search Console)" at bounding box center [748, 237] width 132 height 14
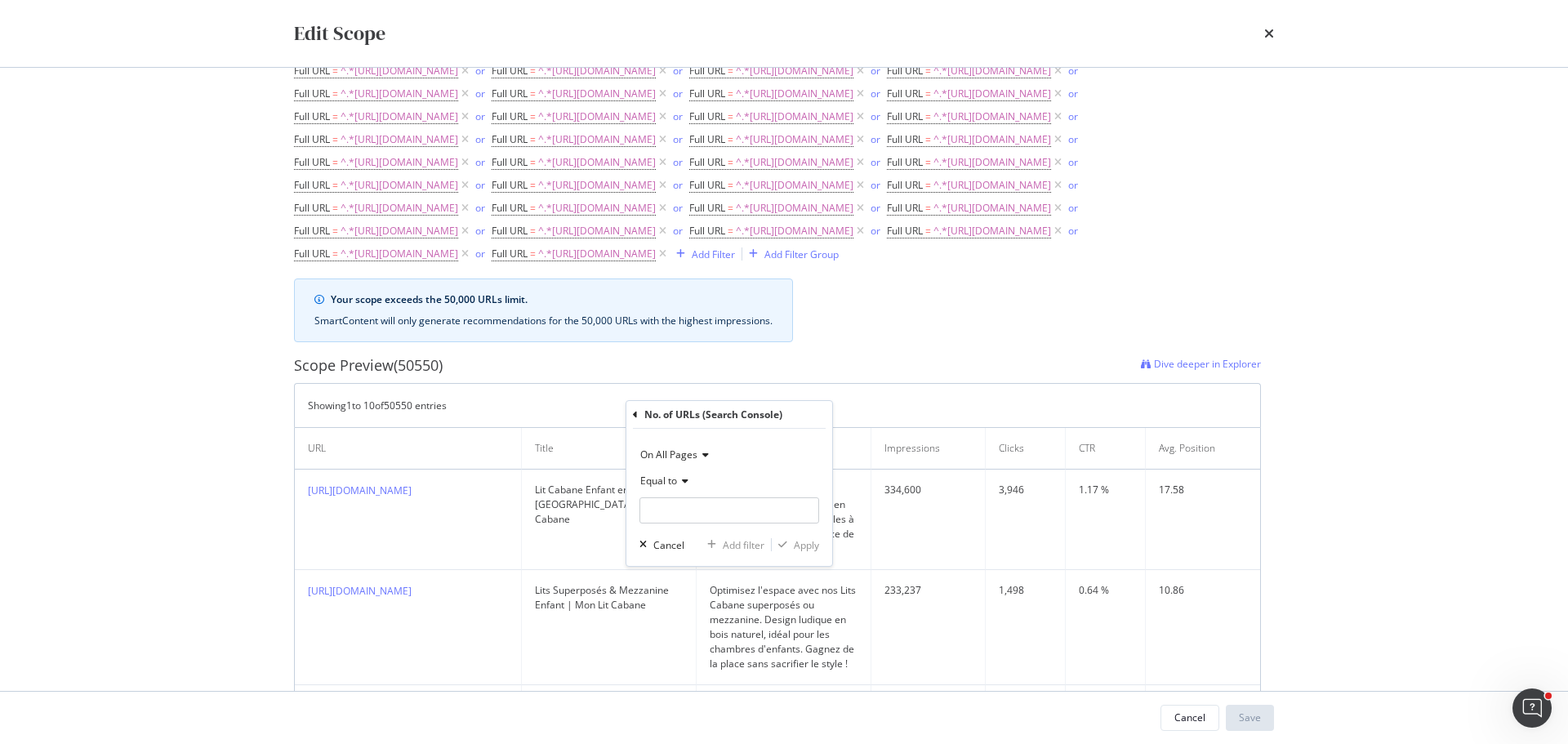
click at [925, 342] on div "Your scope exceeds the 50,000 URLs limit. SmartContent will only generate recom…" at bounding box center [777, 310] width 967 height 64
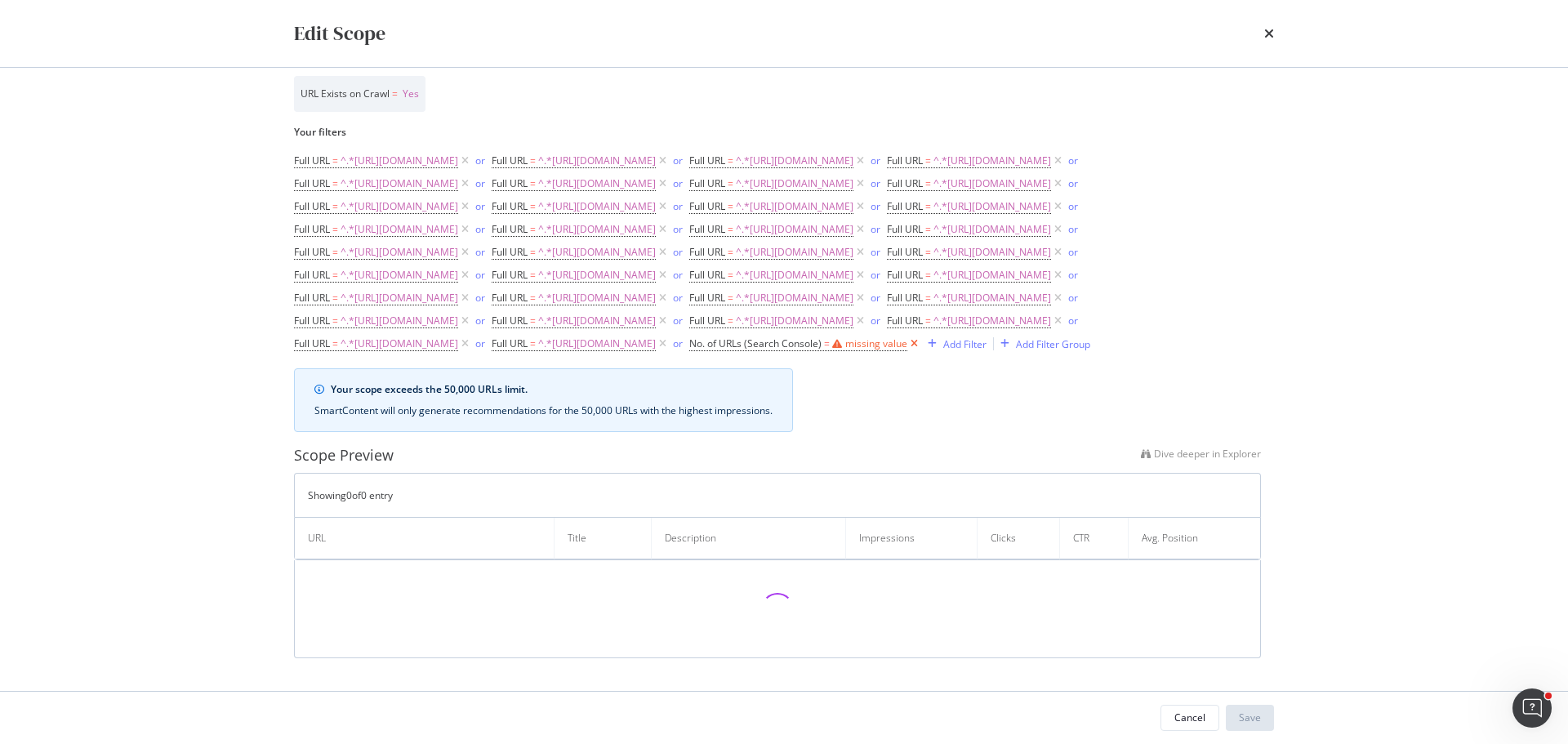
click at [907, 352] on icon "modal" at bounding box center [914, 343] width 14 height 16
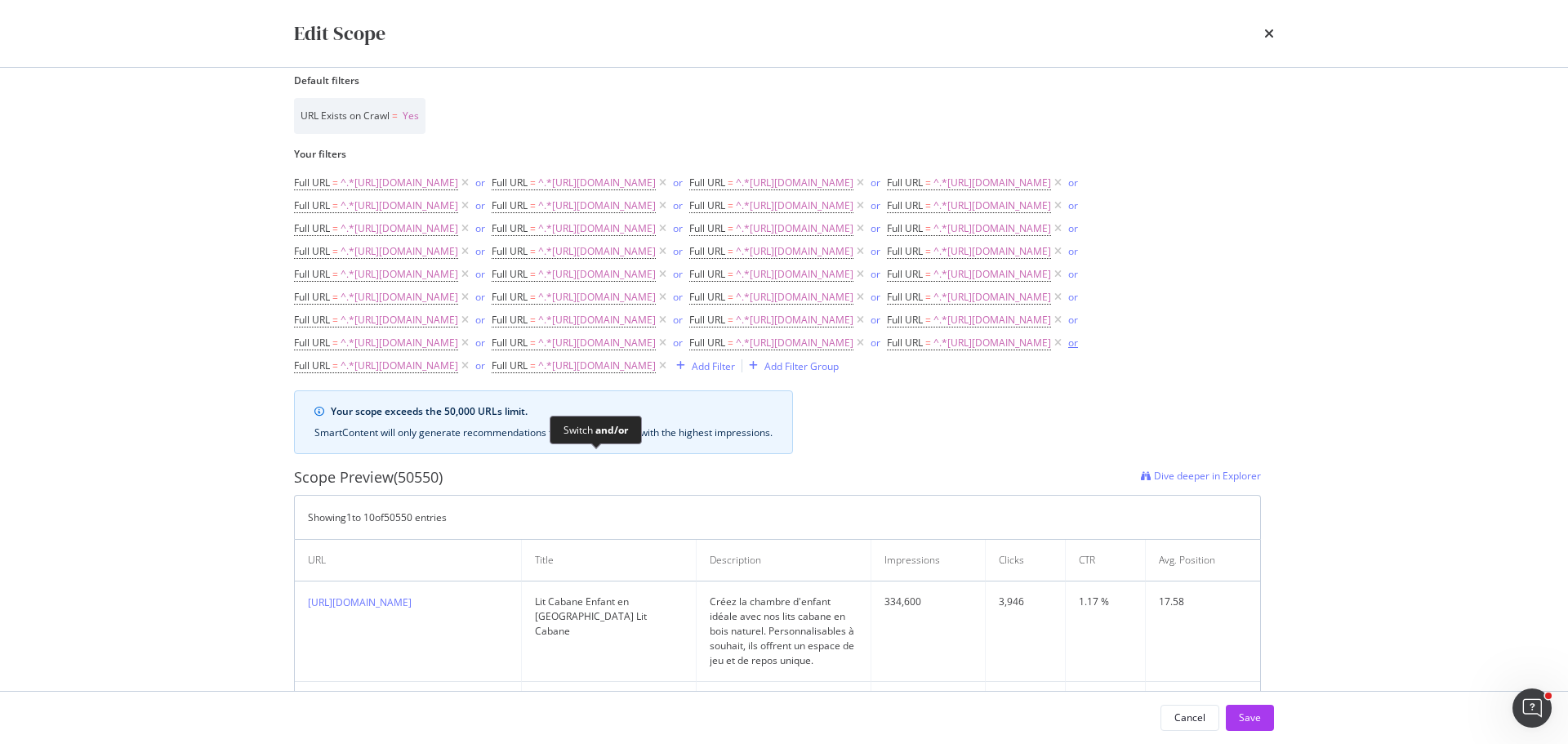
scroll to position [0, 0]
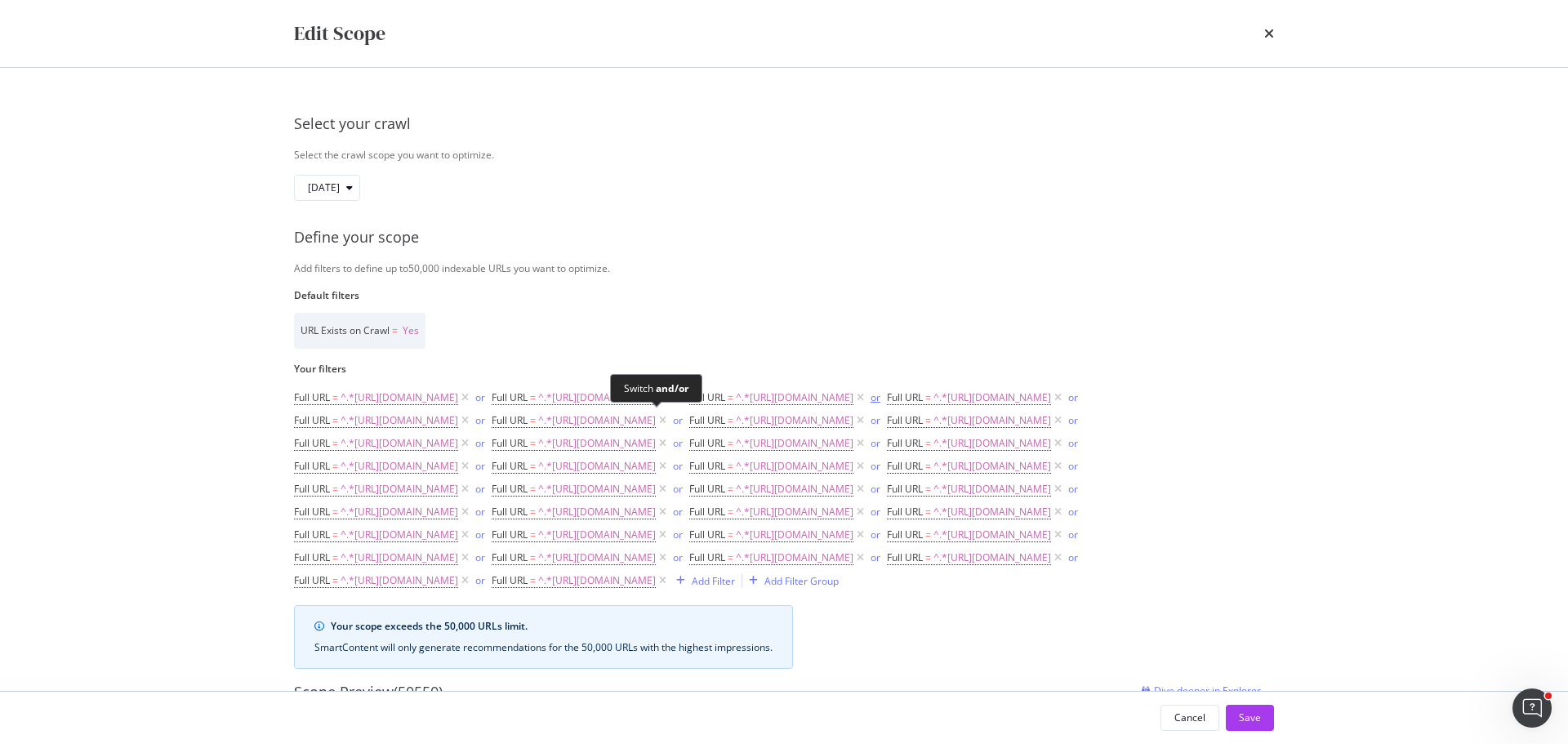
click at [871, 404] on div "or" at bounding box center [875, 397] width 9 height 14
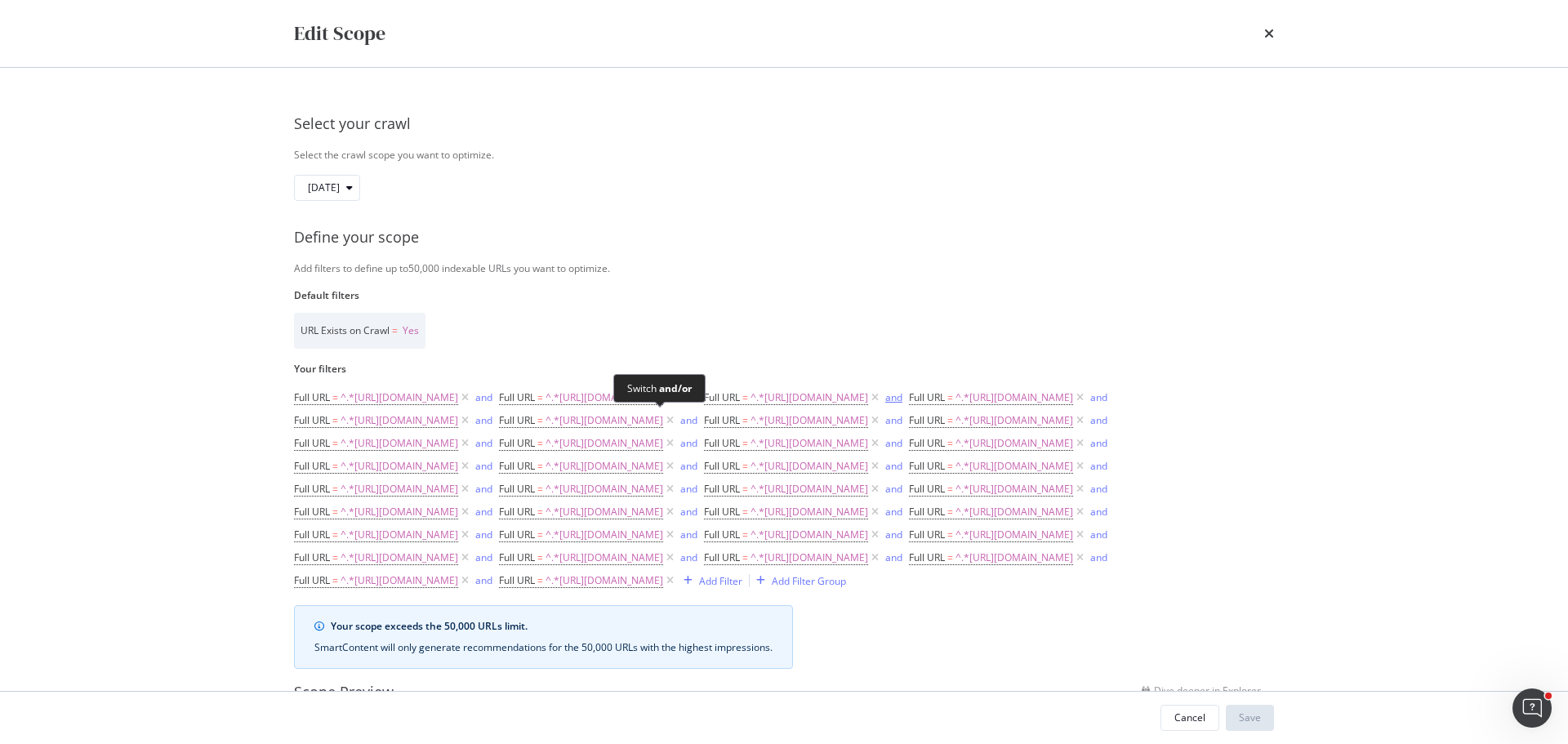
click at [885, 404] on div "and" at bounding box center [893, 397] width 17 height 14
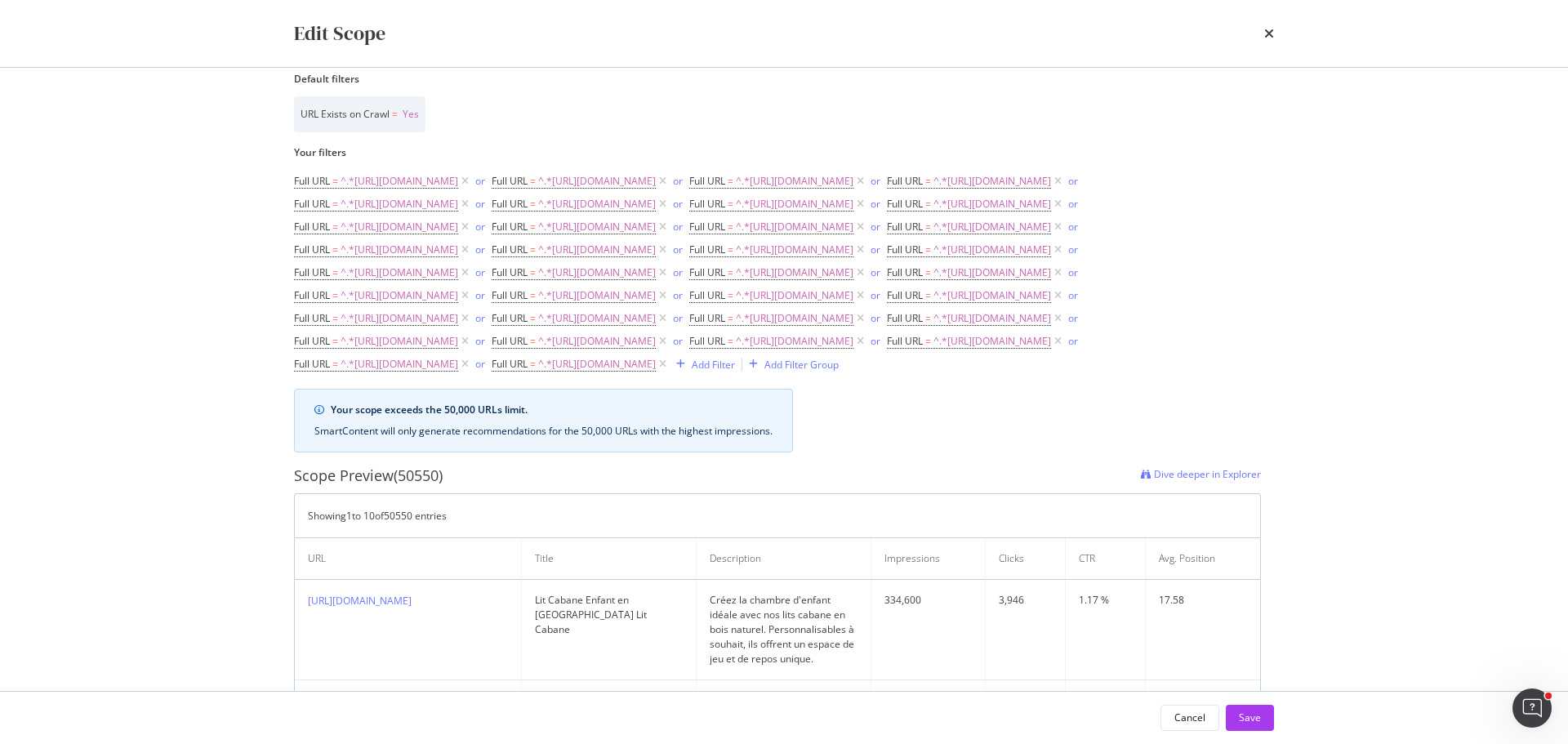
scroll to position [211, 0]
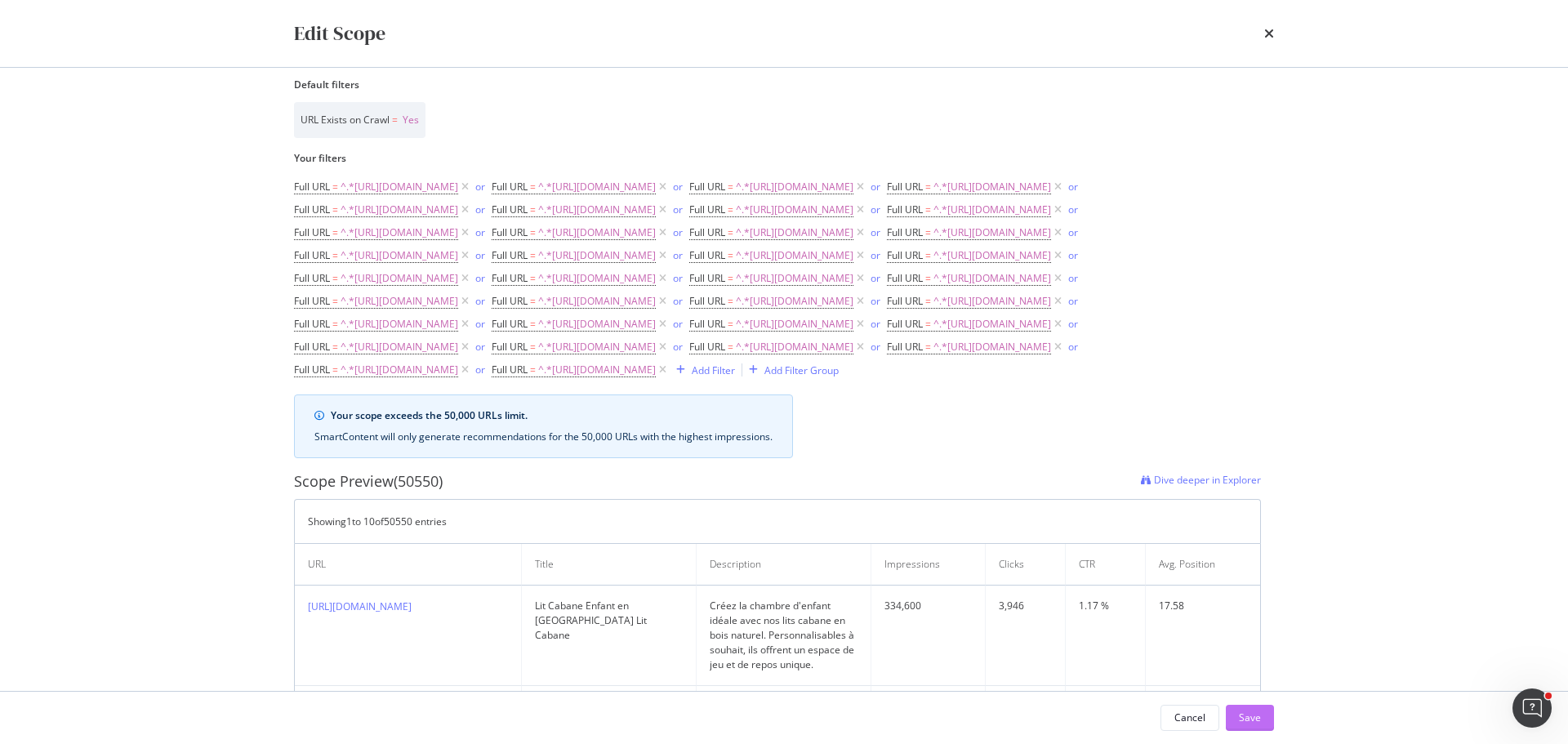
click at [1253, 715] on div "Save" at bounding box center [1250, 717] width 22 height 14
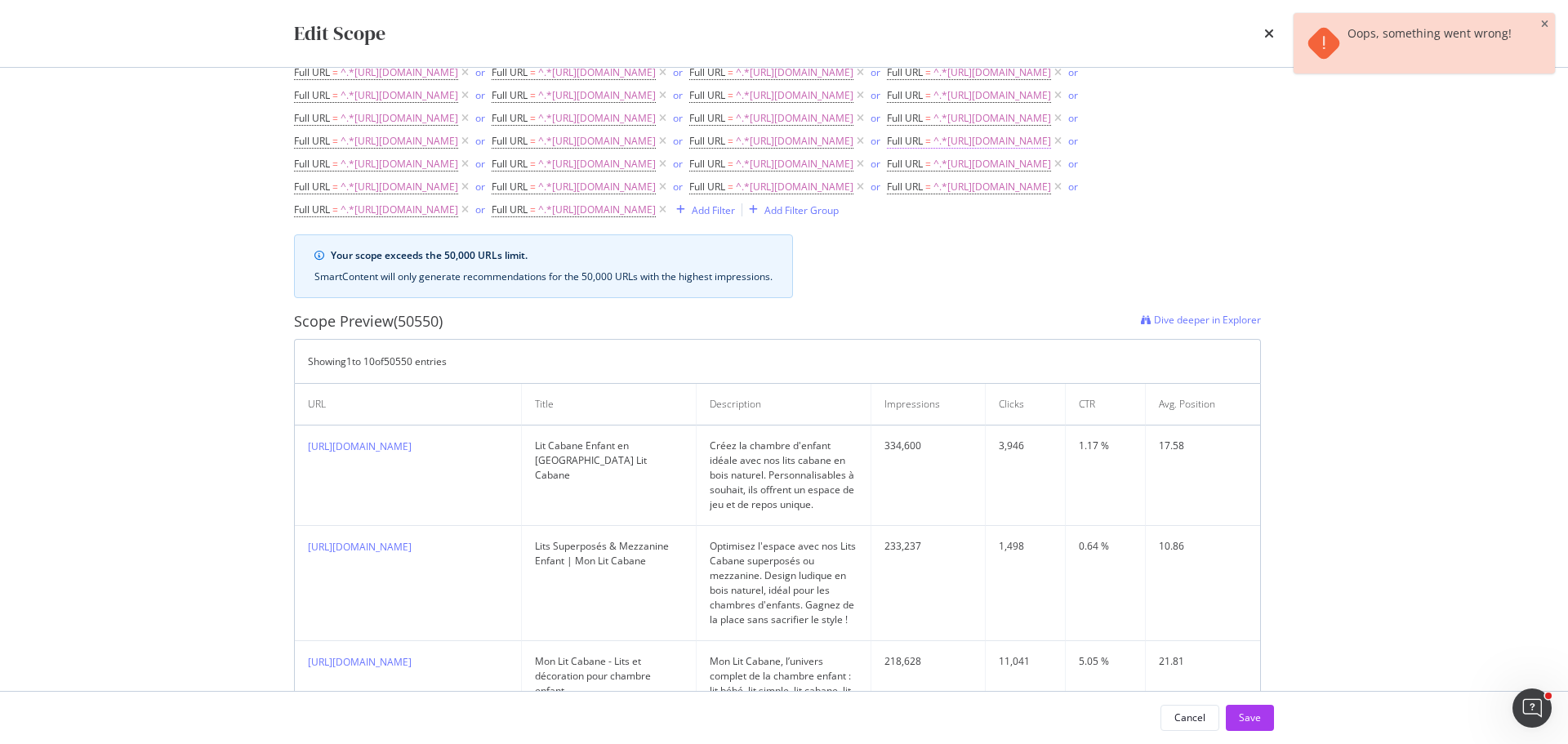
scroll to position [456, 0]
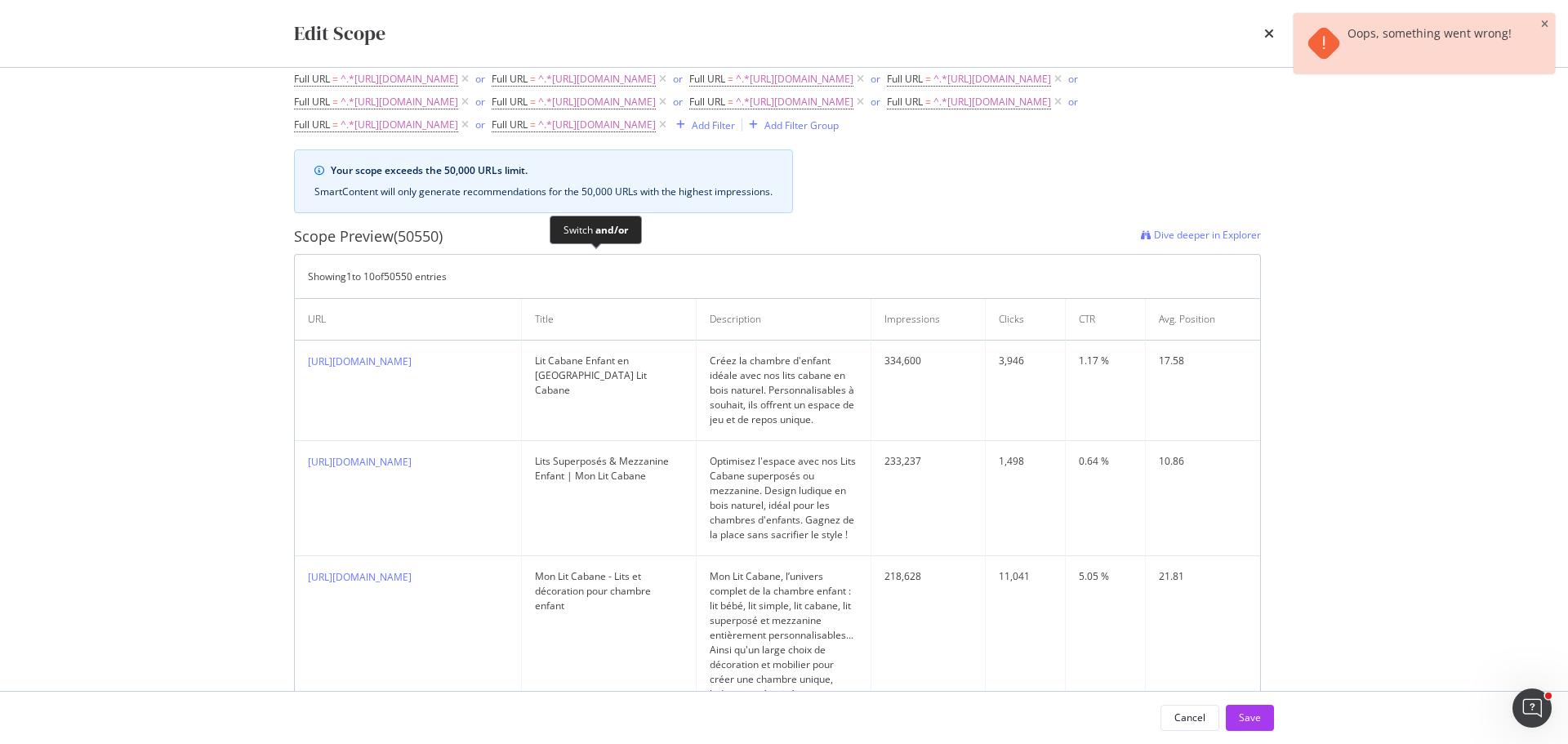
click at [1064, 113] on span "or" at bounding box center [1074, 102] width 20 height 22
click at [1068, 109] on div "or" at bounding box center [1073, 101] width 9 height 14
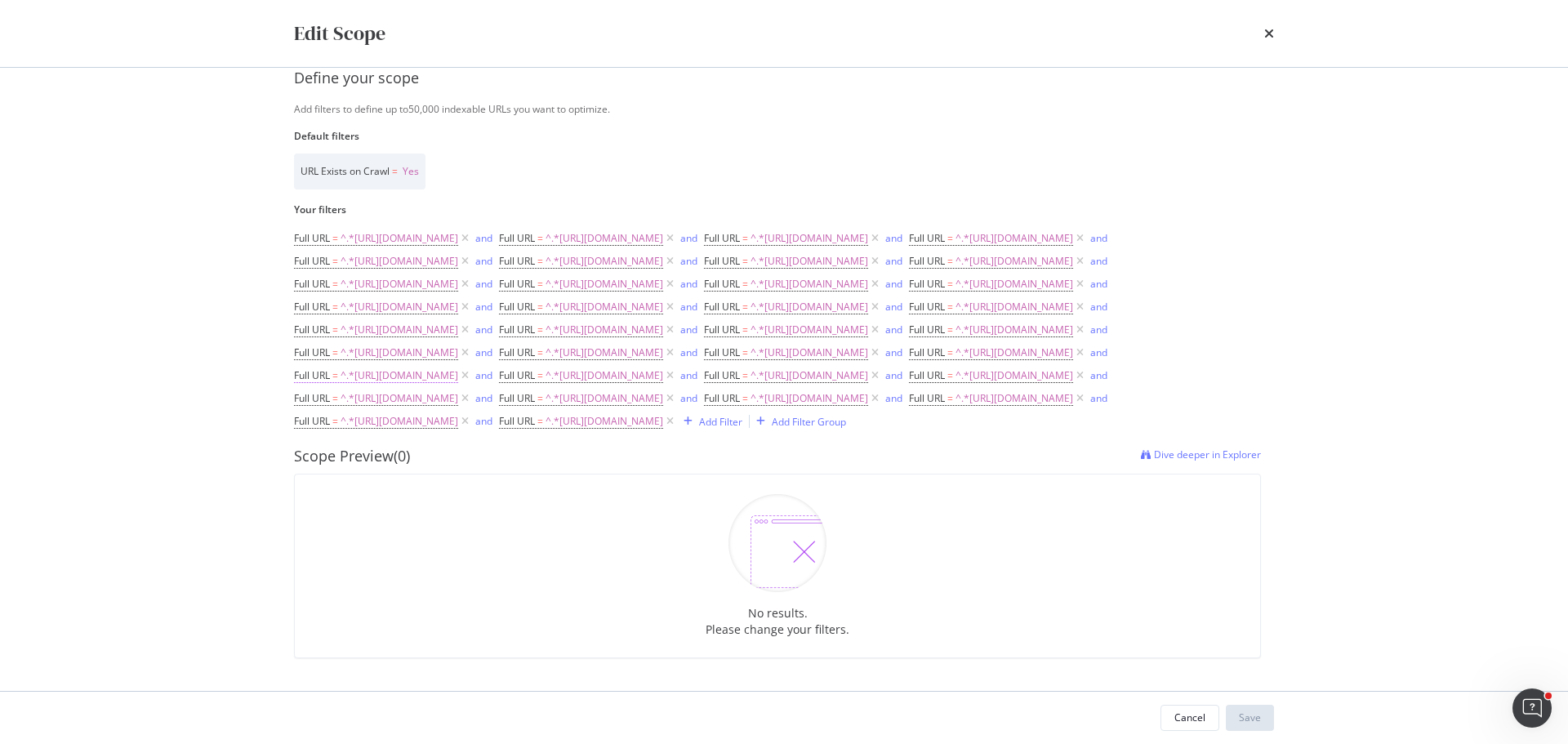
scroll to position [319, 0]
click at [885, 368] on div "and" at bounding box center [893, 374] width 17 height 14
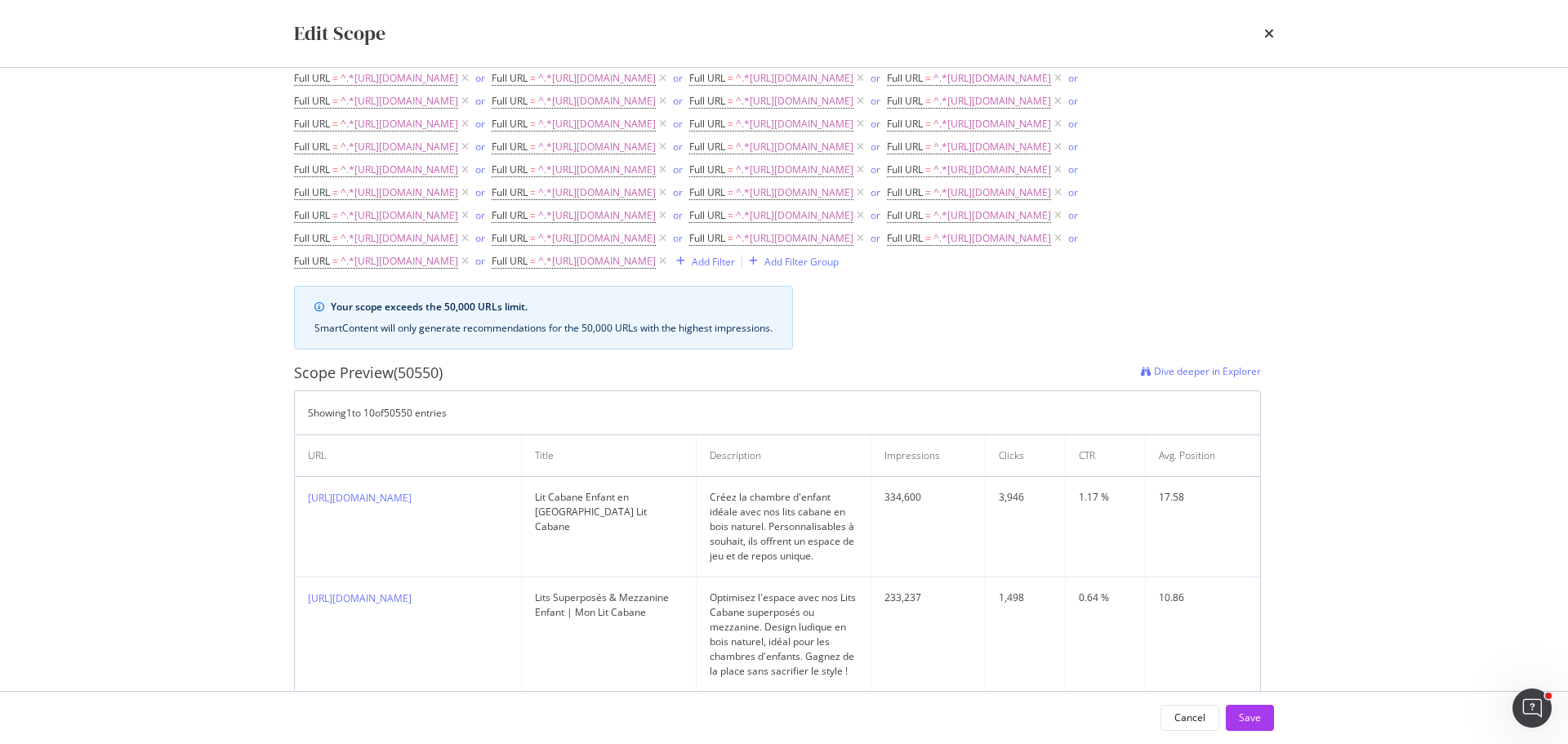
click at [1239, 731] on div "Cancel Save" at bounding box center [784, 718] width 1045 height 52
click at [1246, 717] on div "Save" at bounding box center [1250, 717] width 22 height 14
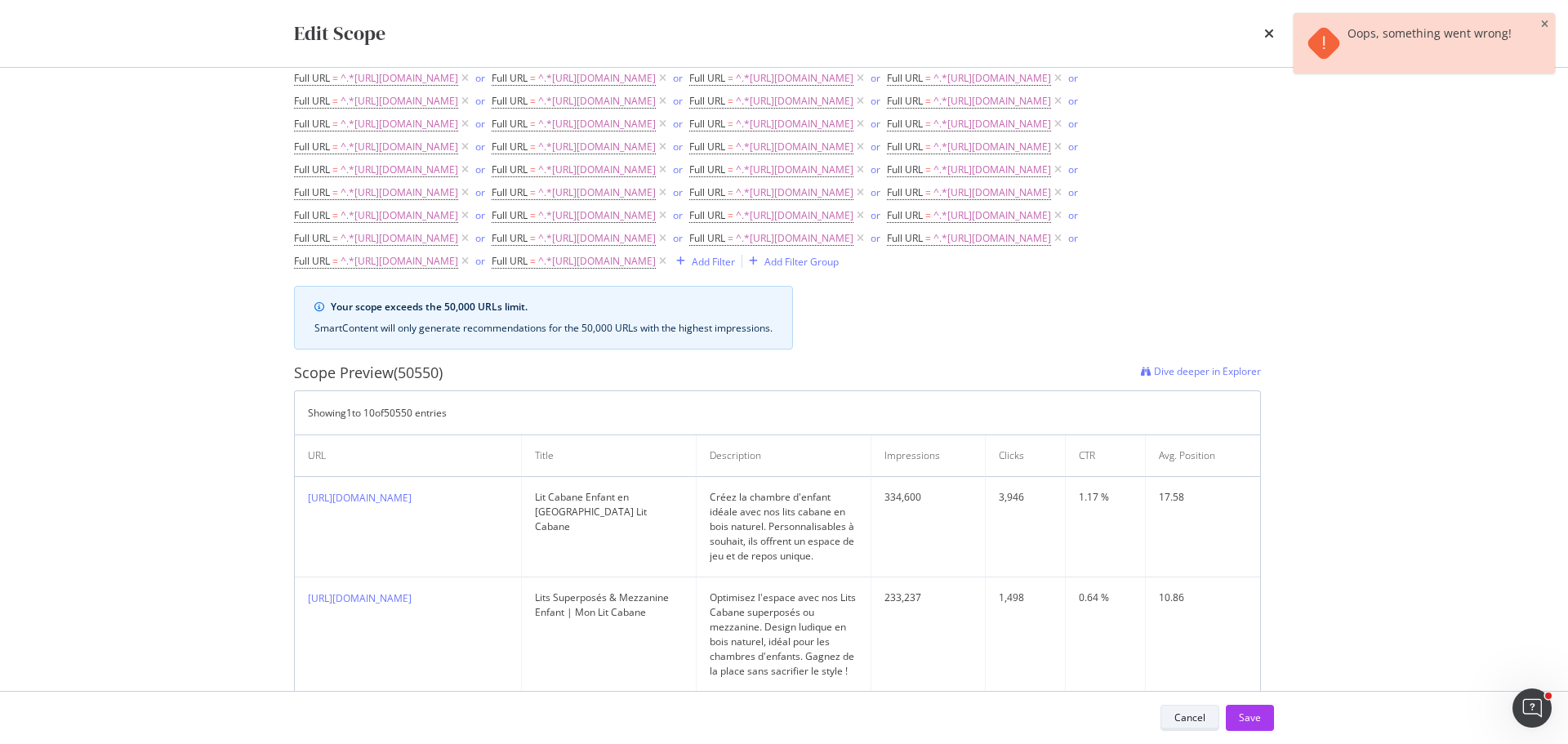
click at [1183, 722] on div "Cancel" at bounding box center [1189, 717] width 31 height 14
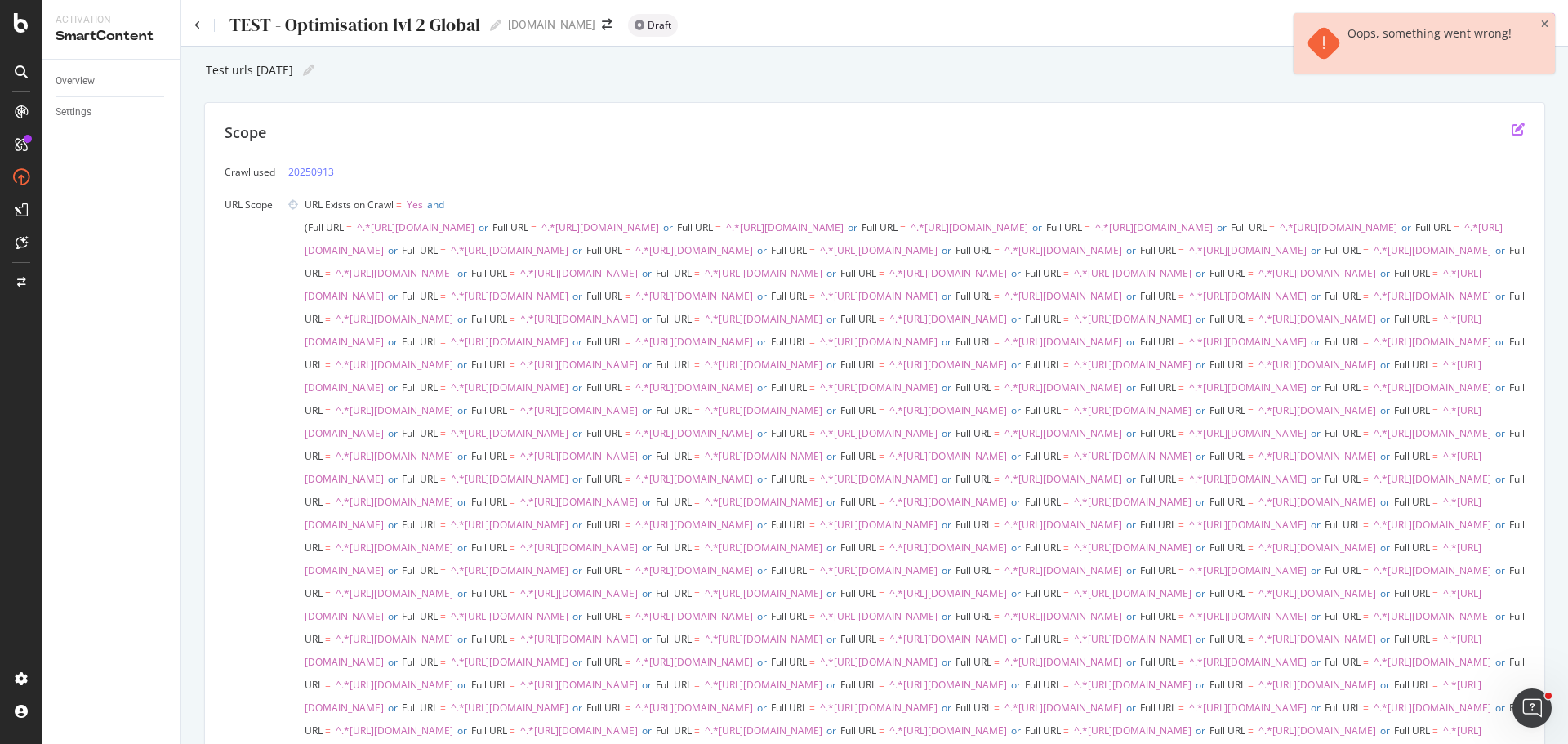
click at [1511, 124] on icon "edit" at bounding box center [1517, 129] width 13 height 13
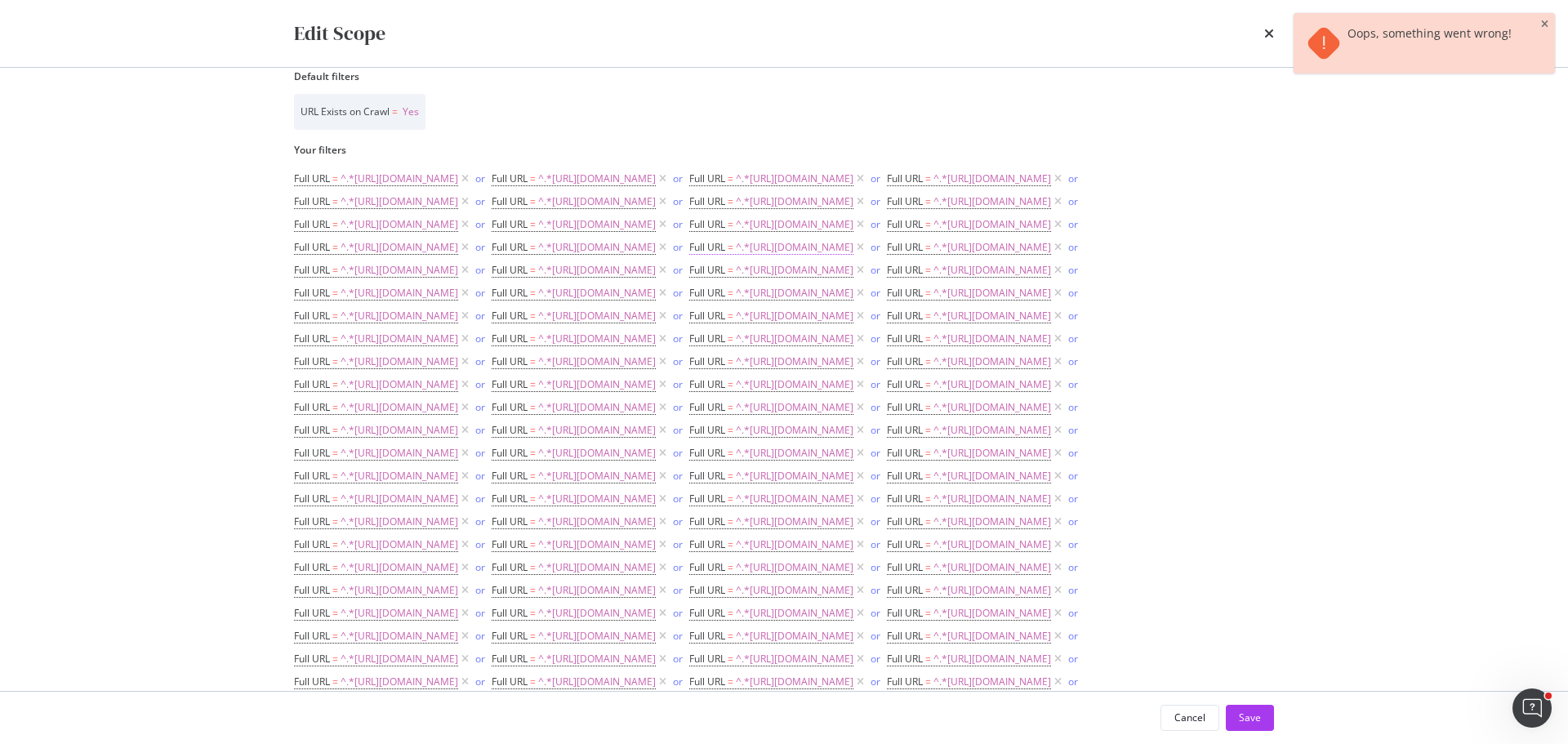
scroll to position [245, 0]
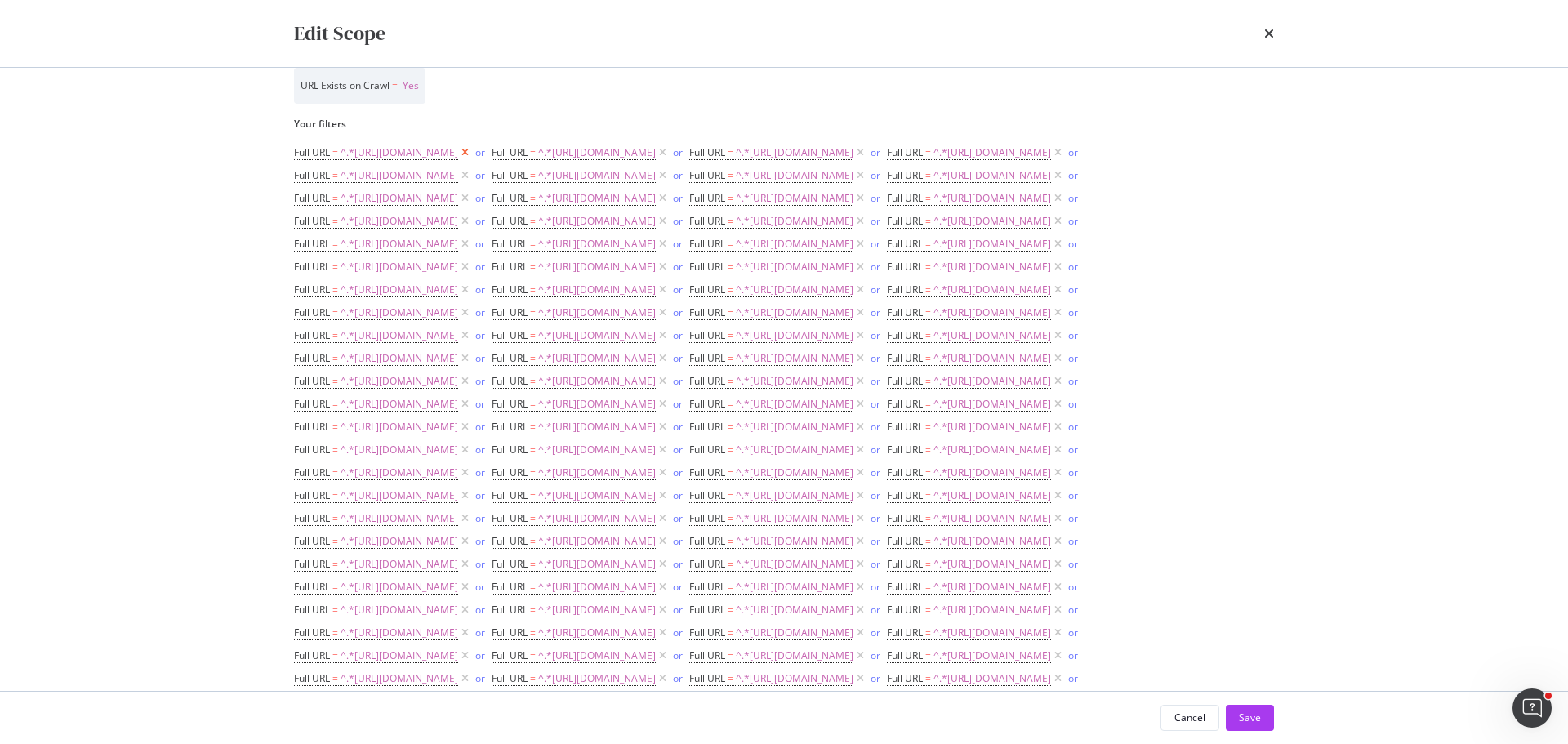
click at [472, 153] on icon "modal" at bounding box center [464, 152] width 14 height 16
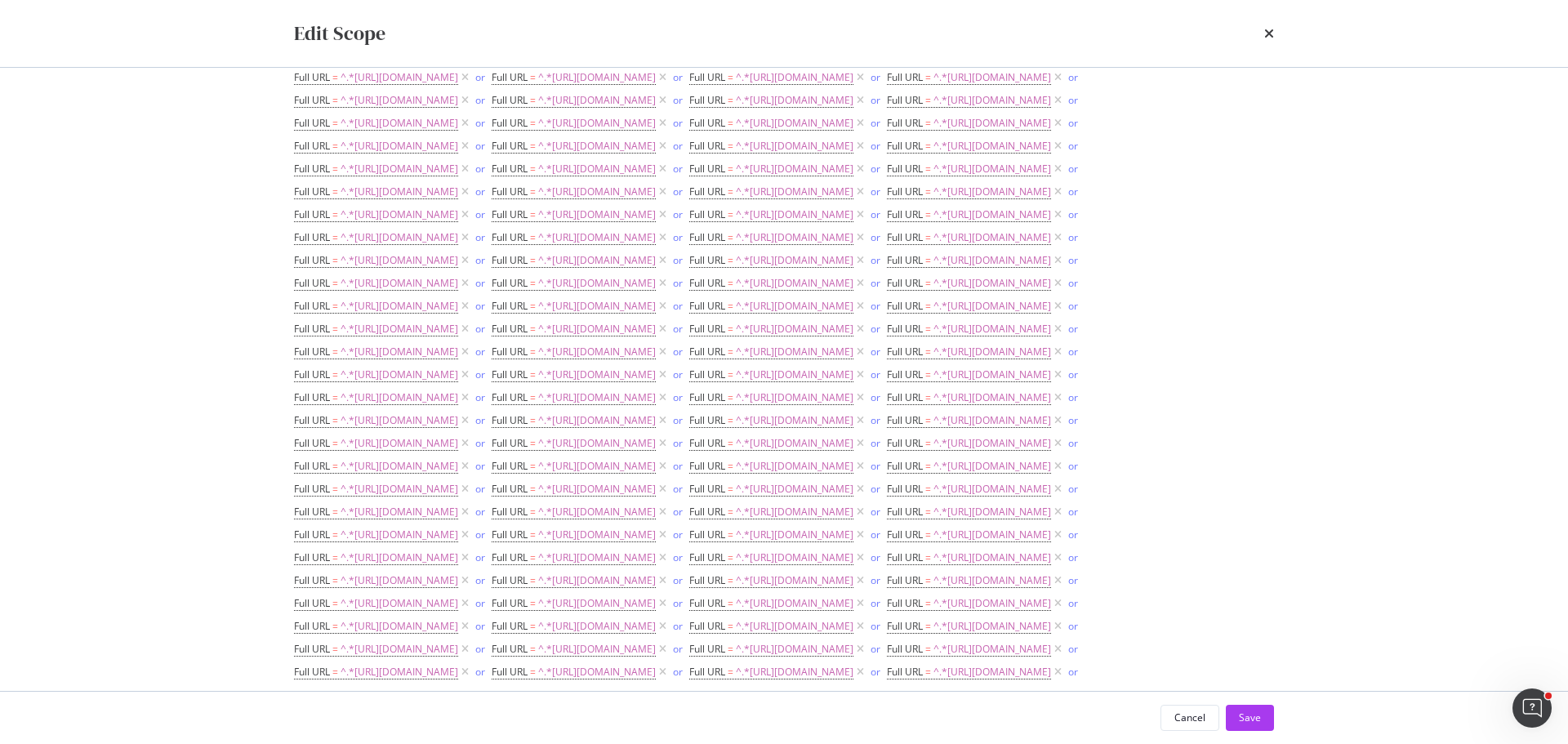
scroll to position [408, 0]
click at [472, 226] on icon "modal" at bounding box center [464, 217] width 14 height 16
click at [853, 203] on icon "modal" at bounding box center [859, 195] width 14 height 16
click at [472, 203] on icon "modal" at bounding box center [464, 195] width 14 height 16
click at [853, 181] on icon "modal" at bounding box center [859, 171] width 14 height 16
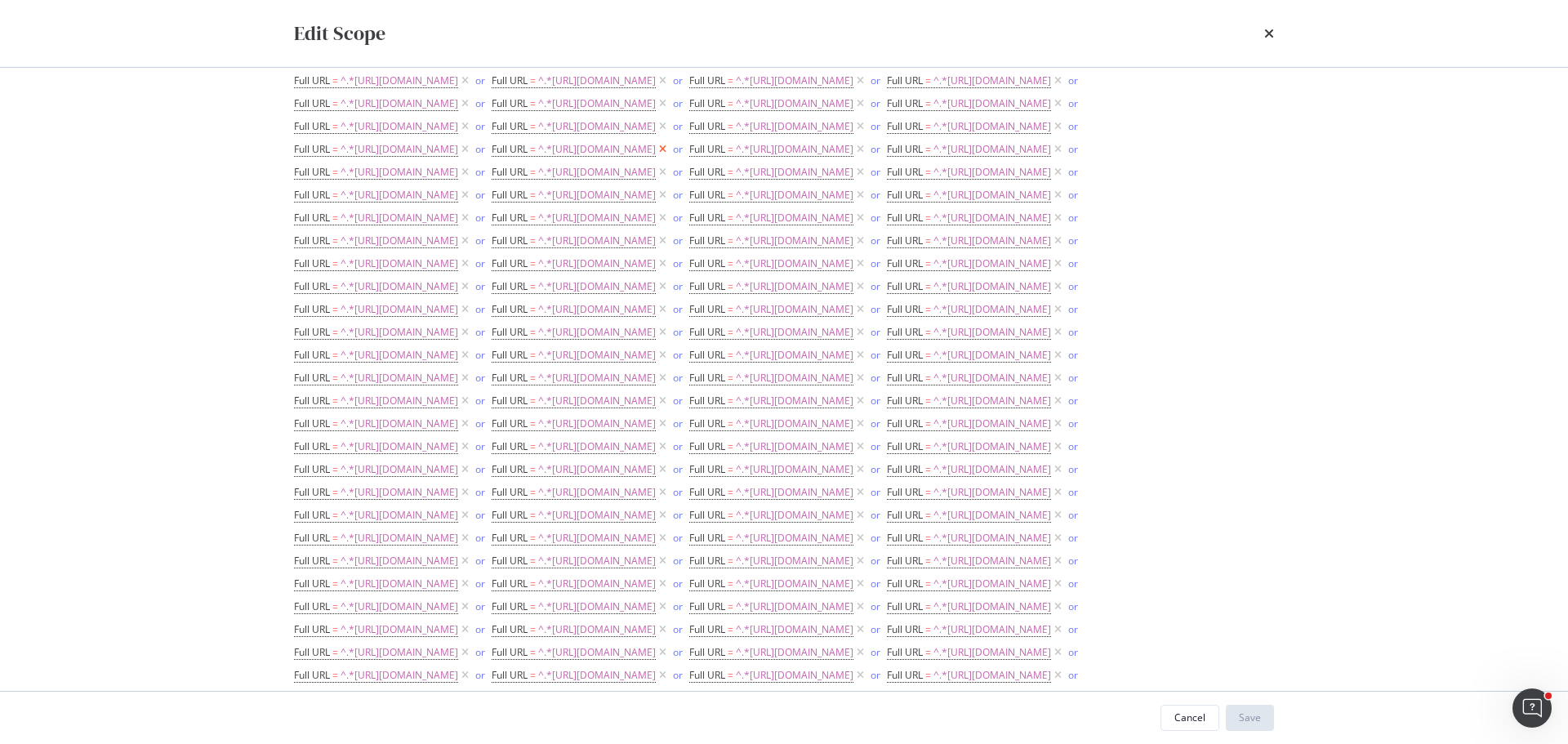
click at [472, 181] on icon "modal" at bounding box center [464, 171] width 14 height 16
click at [655, 157] on icon "modal" at bounding box center [662, 149] width 14 height 16
click at [1050, 135] on icon "modal" at bounding box center [1057, 125] width 14 height 16
click at [655, 135] on icon "modal" at bounding box center [662, 125] width 14 height 16
click at [1050, 111] on icon "modal" at bounding box center [1057, 103] width 14 height 16
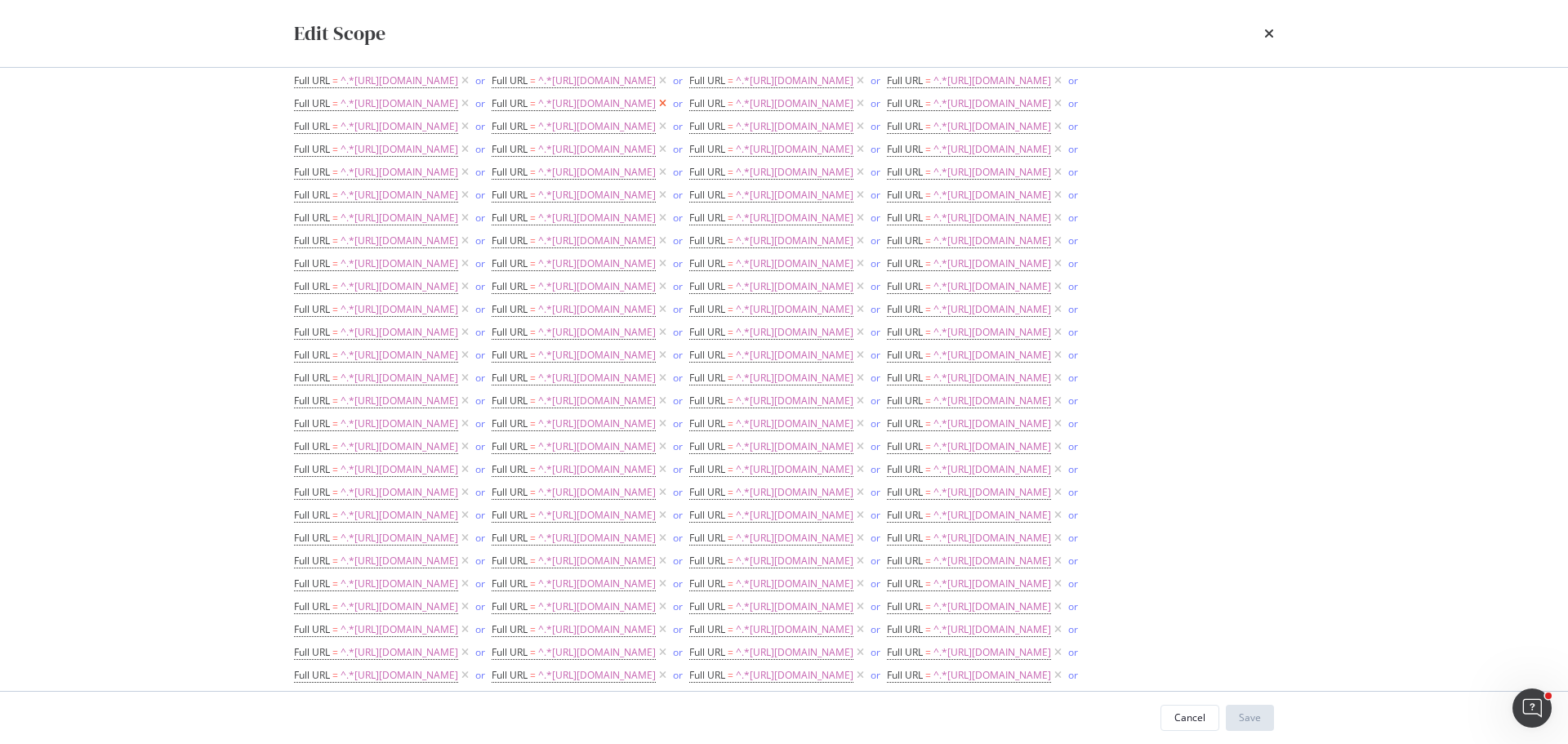
click at [655, 111] on icon "modal" at bounding box center [662, 103] width 14 height 16
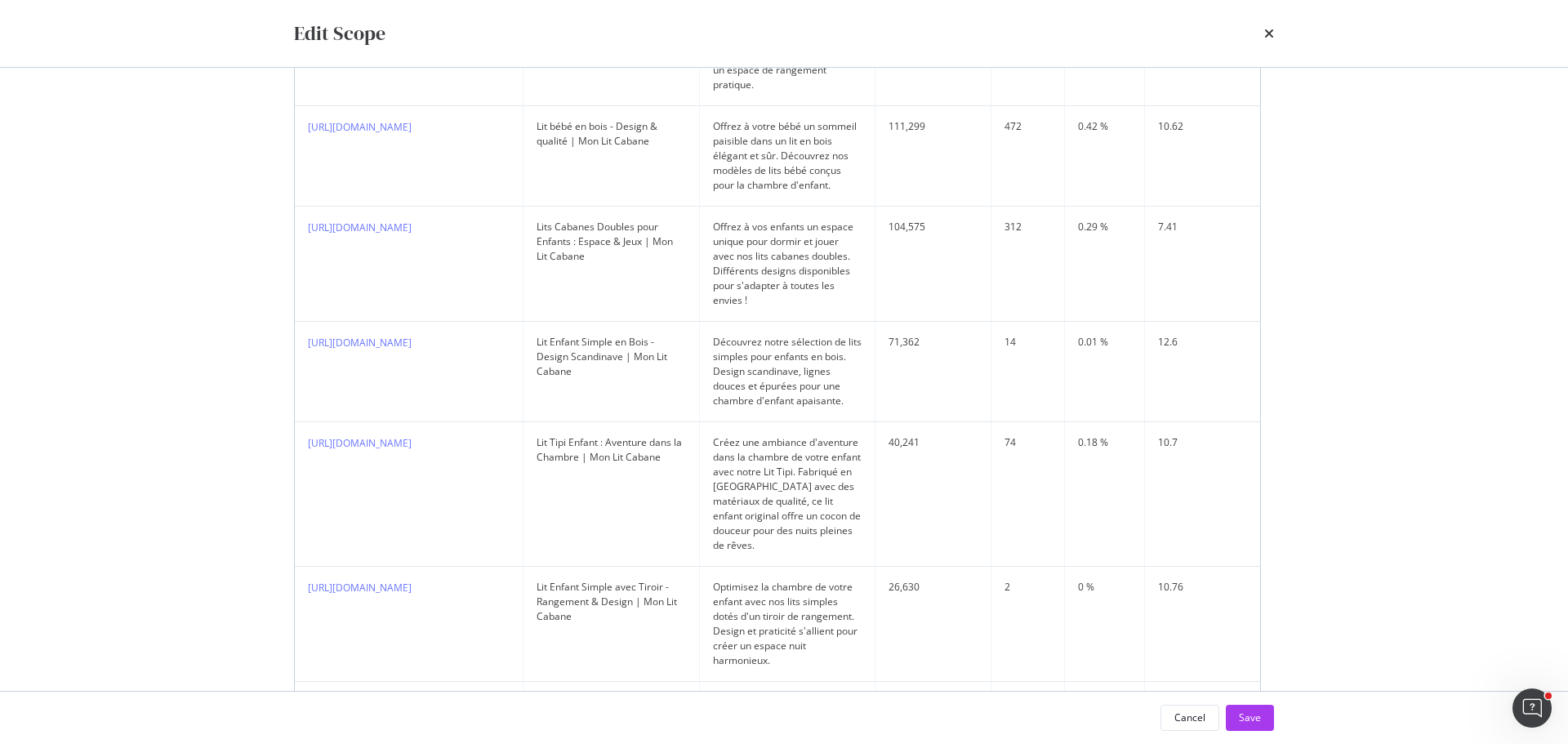
scroll to position [1796, 0]
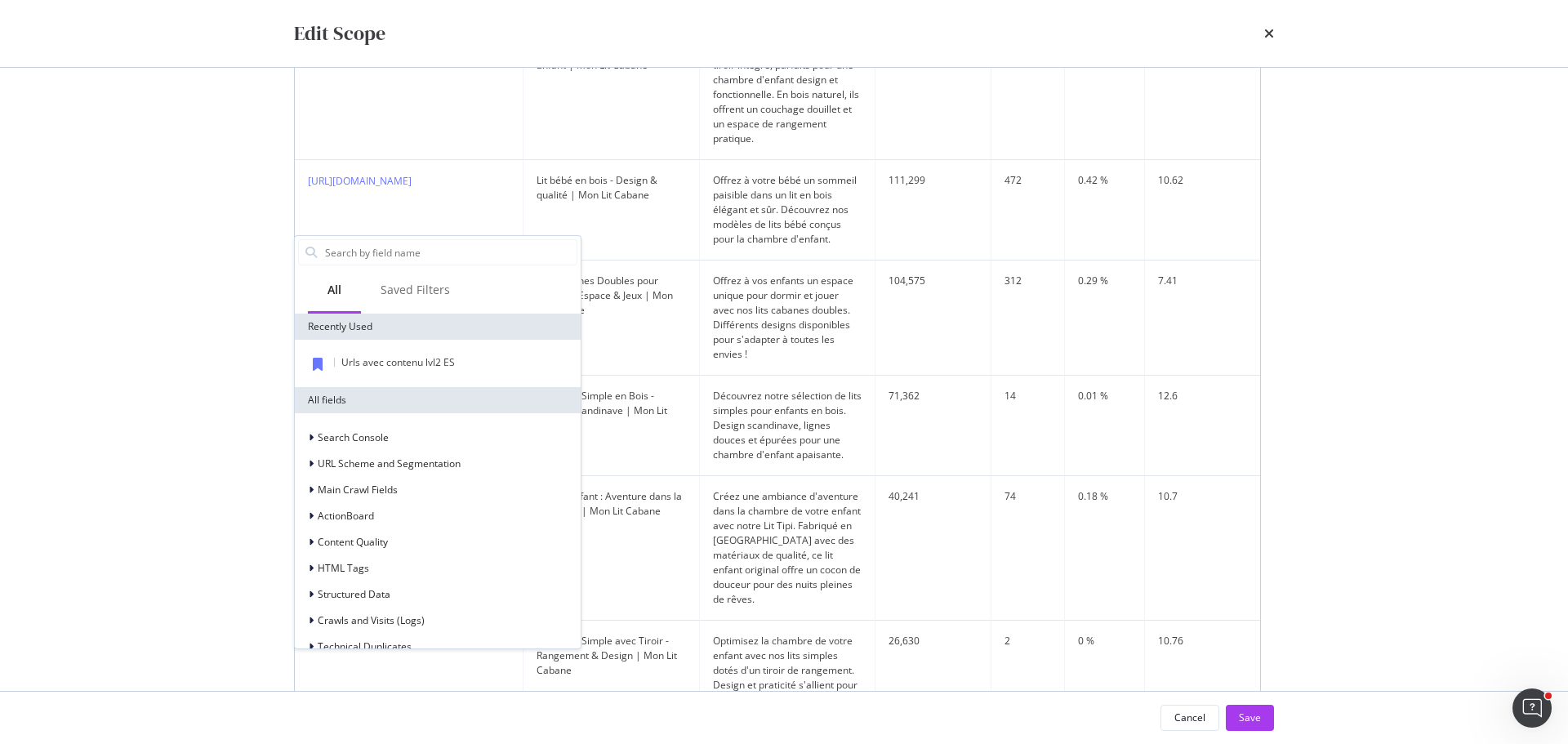
click at [692, 680] on div "Scope Preview (257) Dive deeper in Explorer Showing 1 to 10 of 257 entries URL …" at bounding box center [777, 554] width 967 height 1707
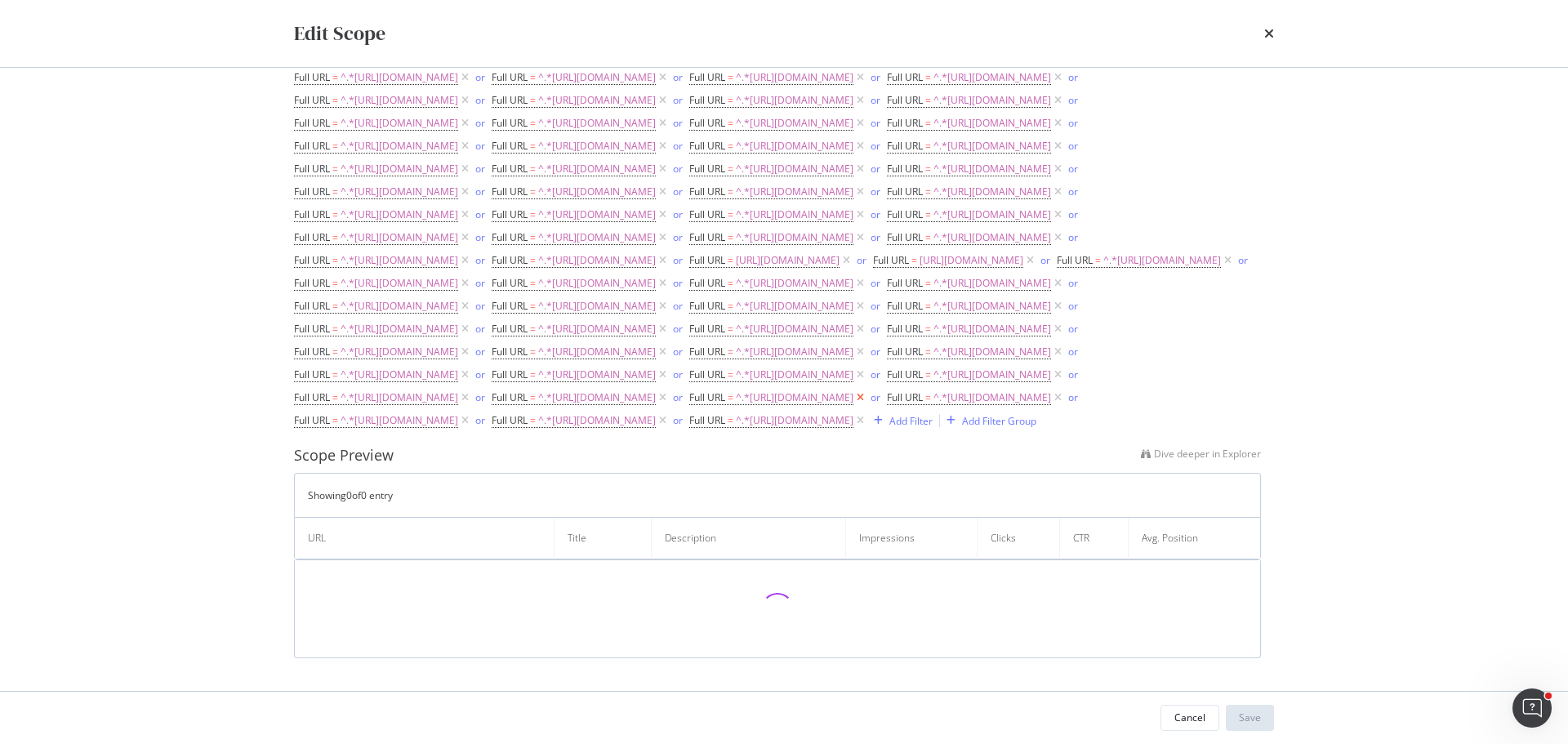
click at [853, 405] on icon "modal" at bounding box center [859, 397] width 14 height 16
click at [485, 404] on div "or" at bounding box center [480, 397] width 9 height 14
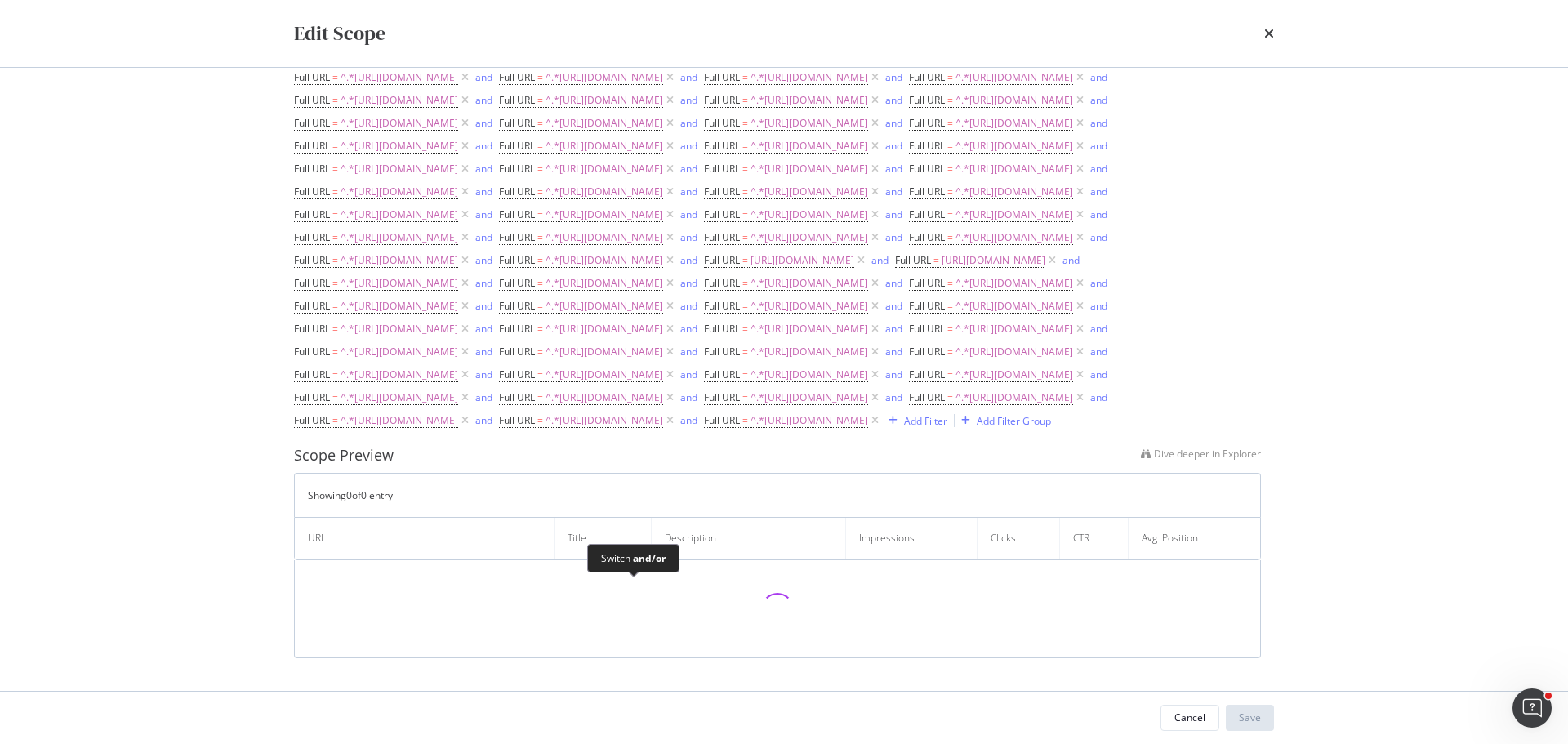
scroll to position [1818, 0]
click at [681, 404] on div "and" at bounding box center [689, 397] width 17 height 14
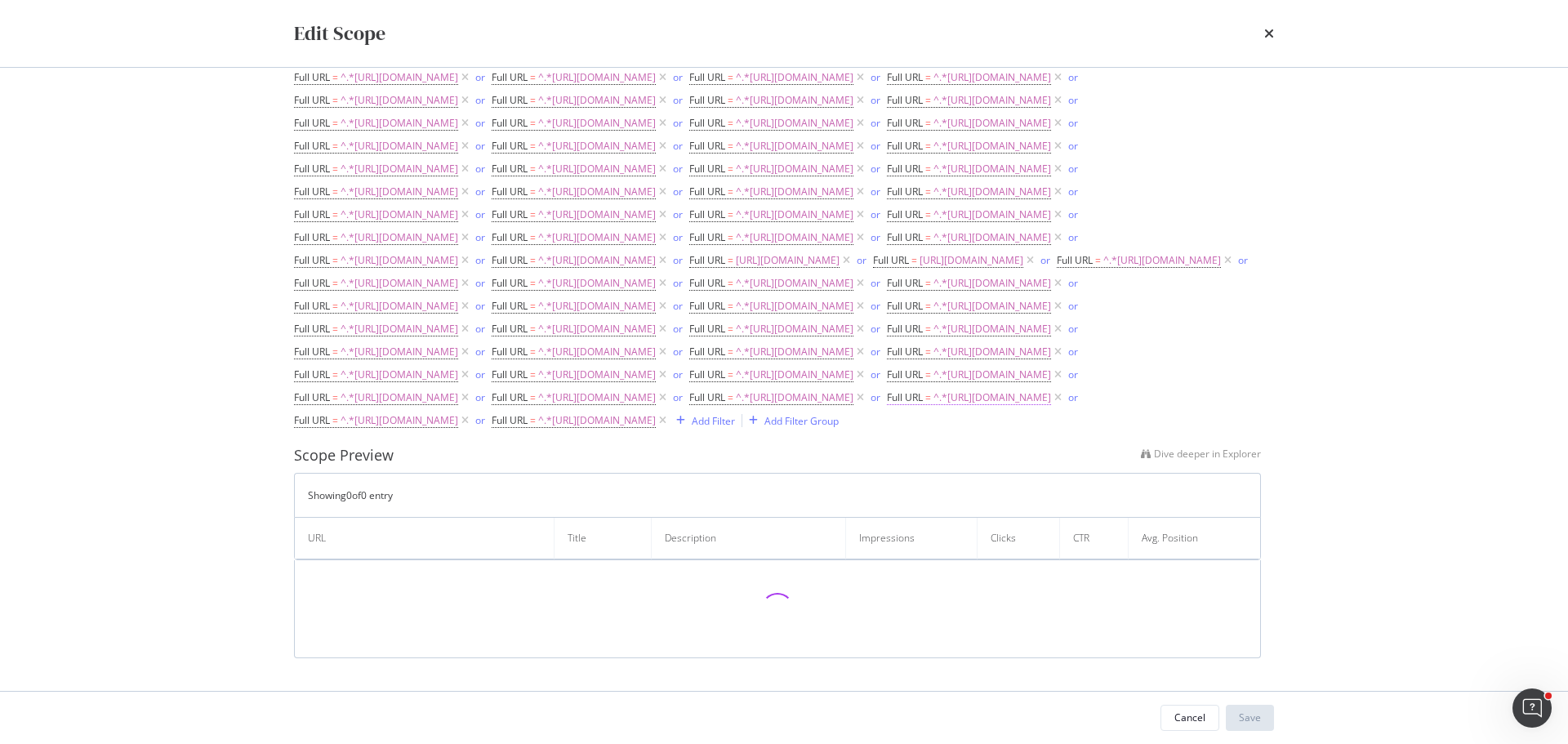
scroll to position [1796, 0]
click at [472, 405] on icon "modal" at bounding box center [464, 397] width 14 height 16
click at [853, 383] on icon "modal" at bounding box center [859, 374] width 14 height 16
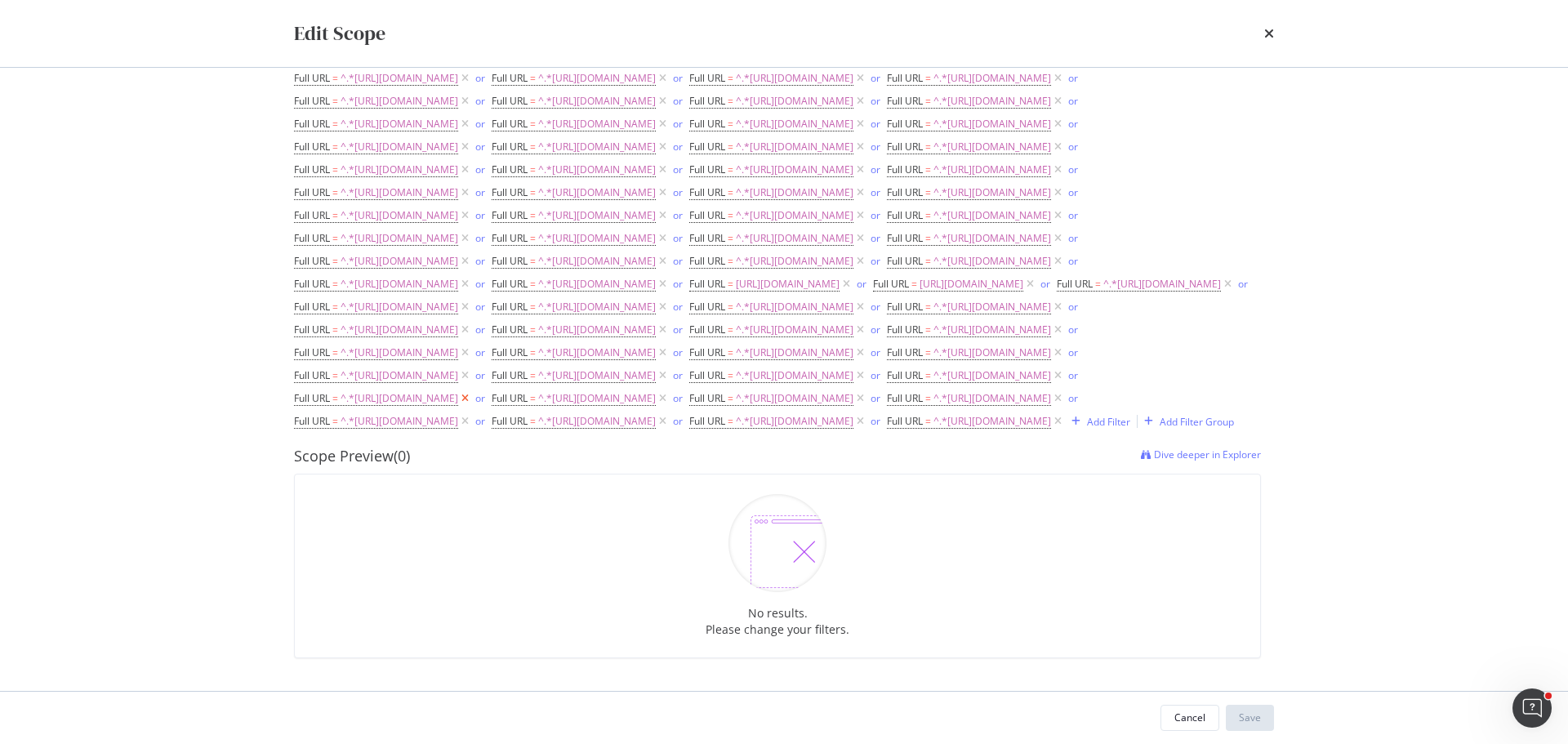
click at [472, 406] on icon "modal" at bounding box center [464, 398] width 14 height 16
click at [655, 384] on icon "modal" at bounding box center [662, 374] width 14 height 16
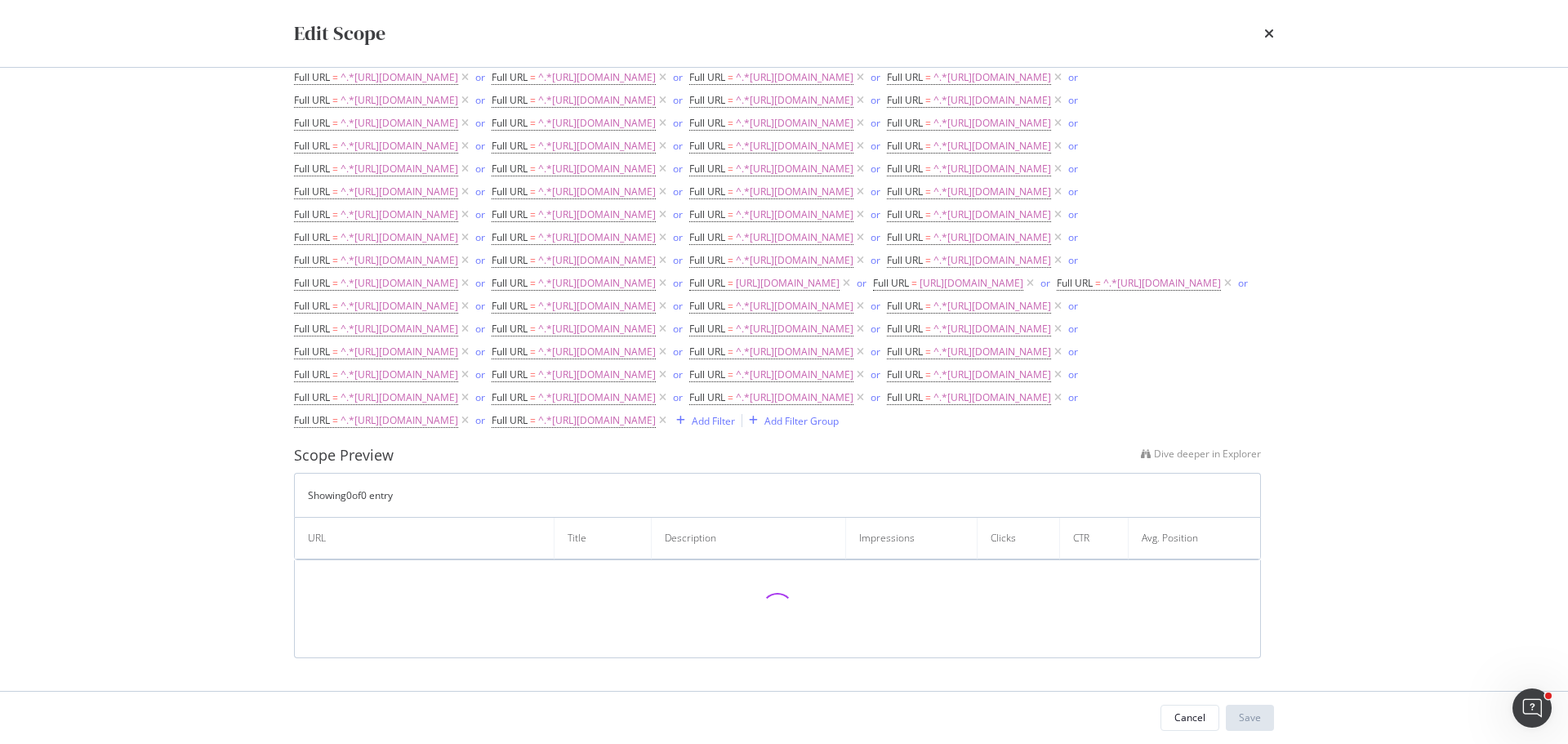
scroll to position [1714, 0]
click at [655, 383] on icon "modal" at bounding box center [662, 374] width 14 height 16
click at [853, 360] on icon "modal" at bounding box center [859, 351] width 14 height 16
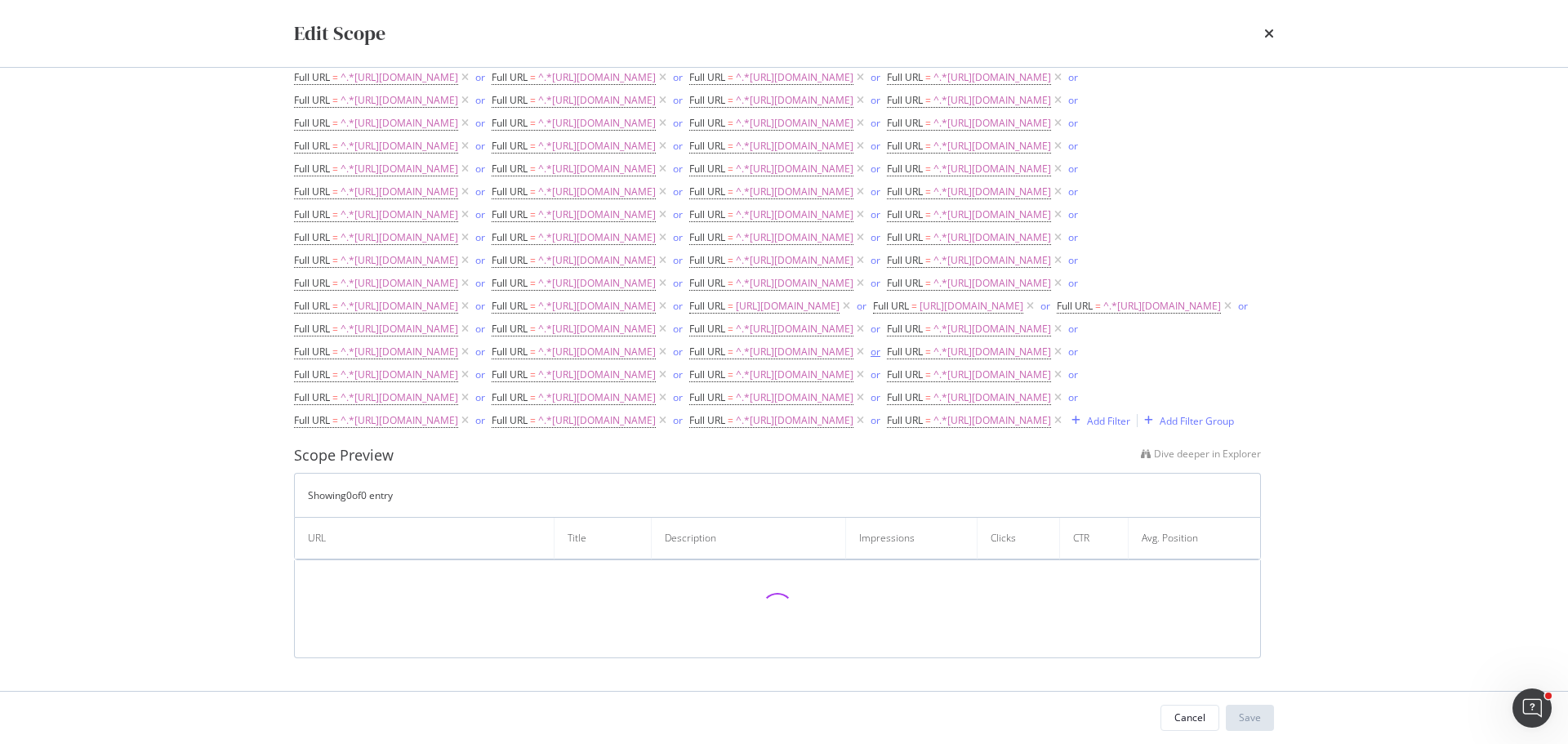
click at [472, 383] on icon "modal" at bounding box center [464, 374] width 14 height 16
click at [853, 360] on icon "modal" at bounding box center [859, 351] width 14 height 16
click at [1050, 337] on icon "modal" at bounding box center [1057, 328] width 14 height 16
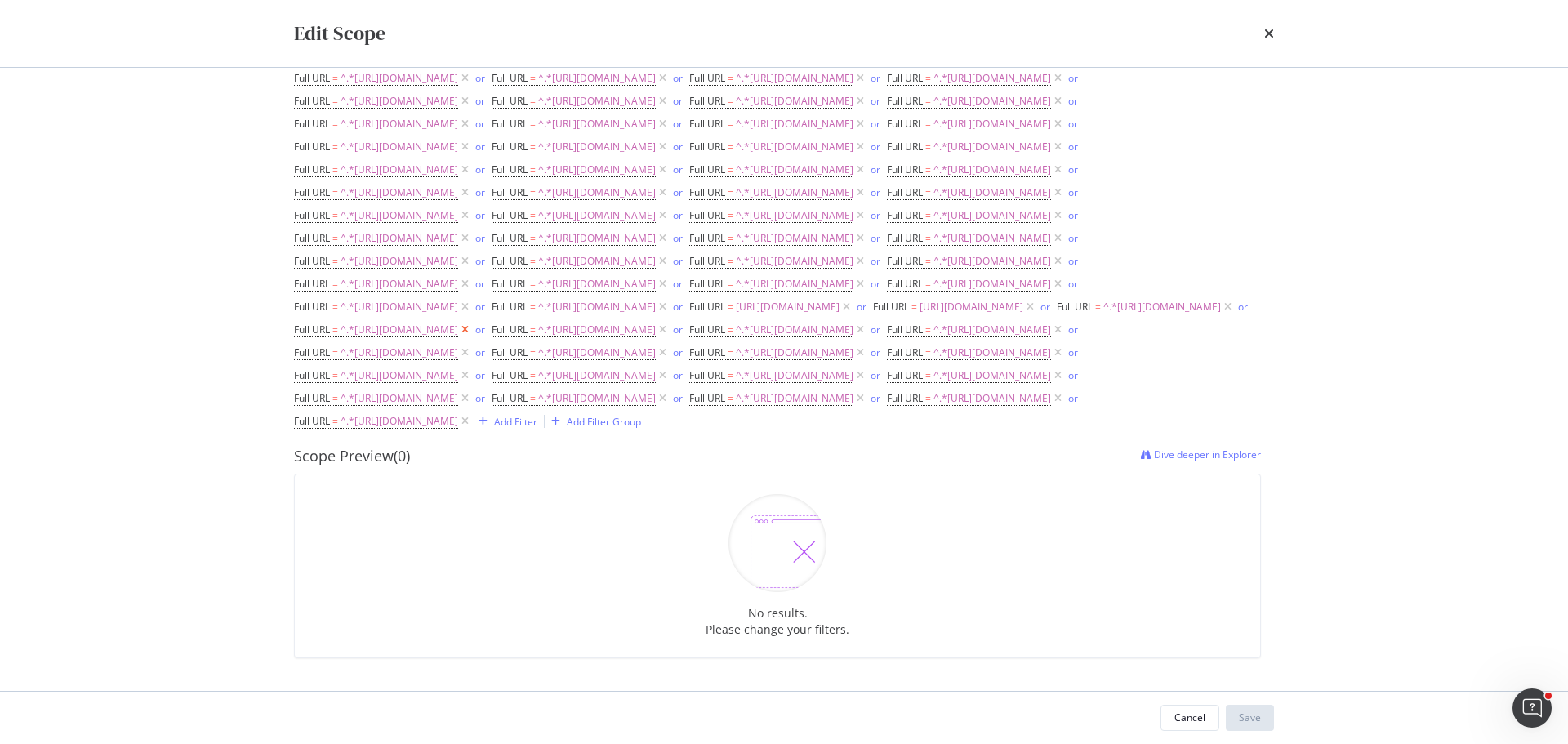
click at [472, 338] on icon "modal" at bounding box center [464, 329] width 14 height 16
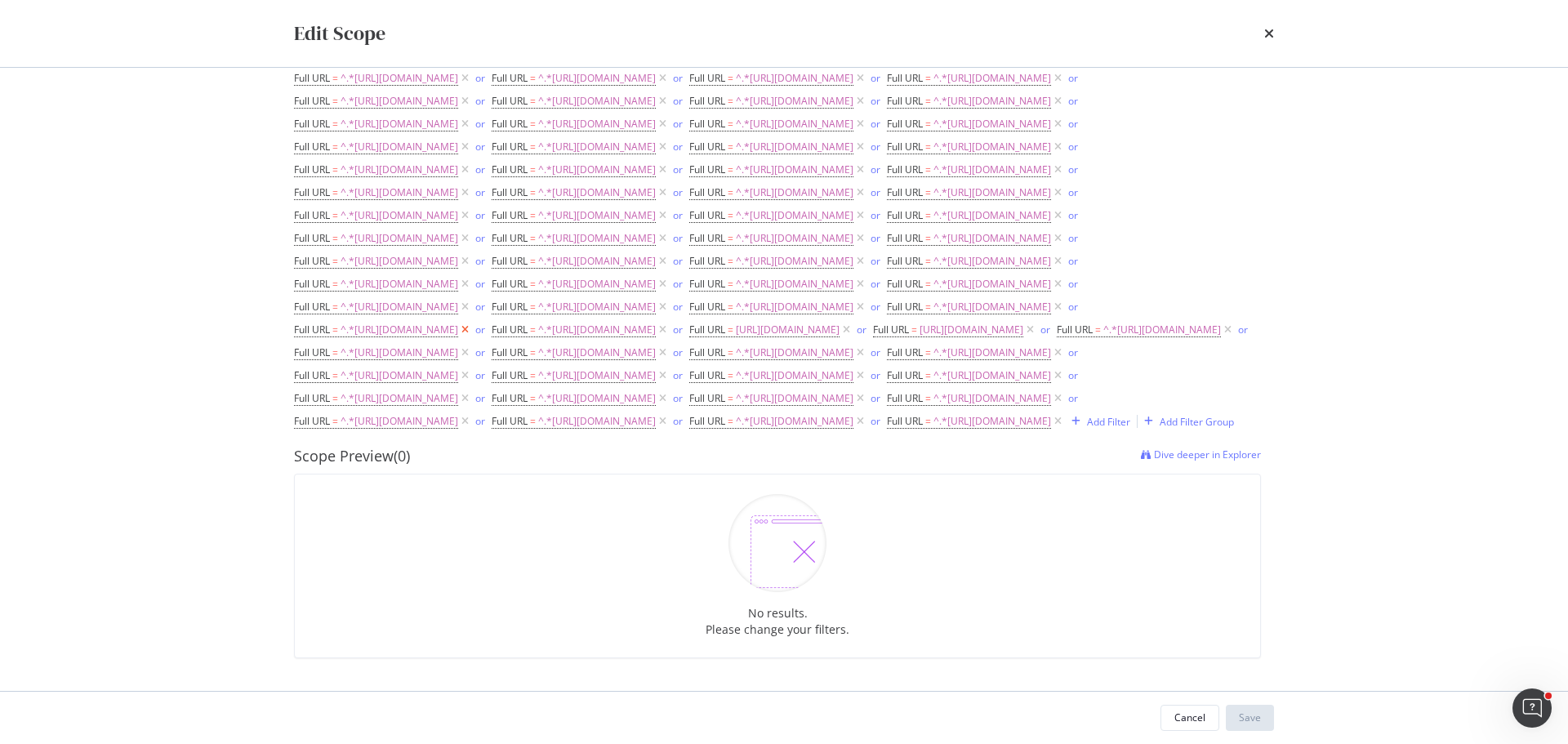
click at [472, 338] on icon "modal" at bounding box center [464, 329] width 14 height 16
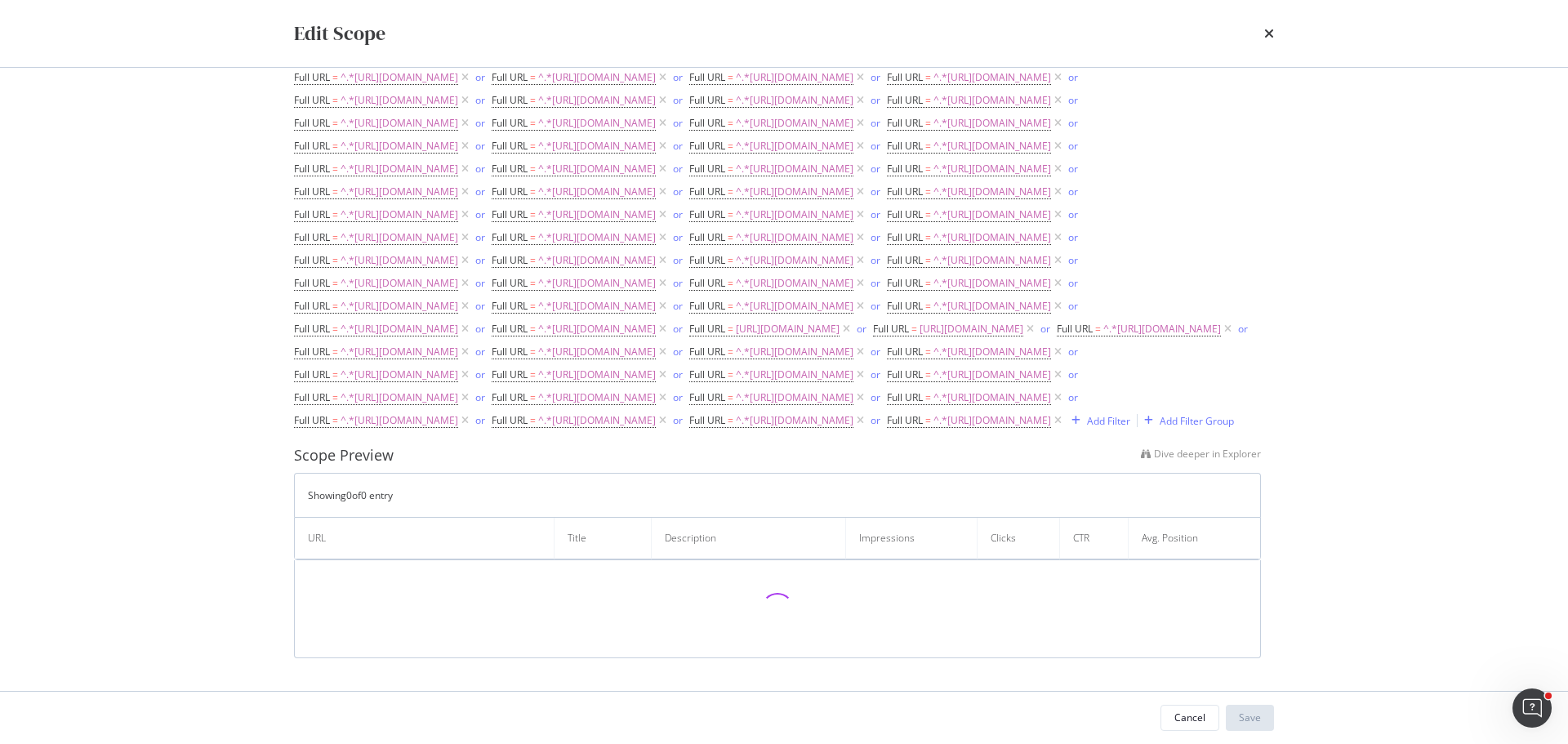
drag, startPoint x: 570, startPoint y: 212, endPoint x: 605, endPoint y: 188, distance: 42.4
drag, startPoint x: 604, startPoint y: 169, endPoint x: 609, endPoint y: 153, distance: 16.8
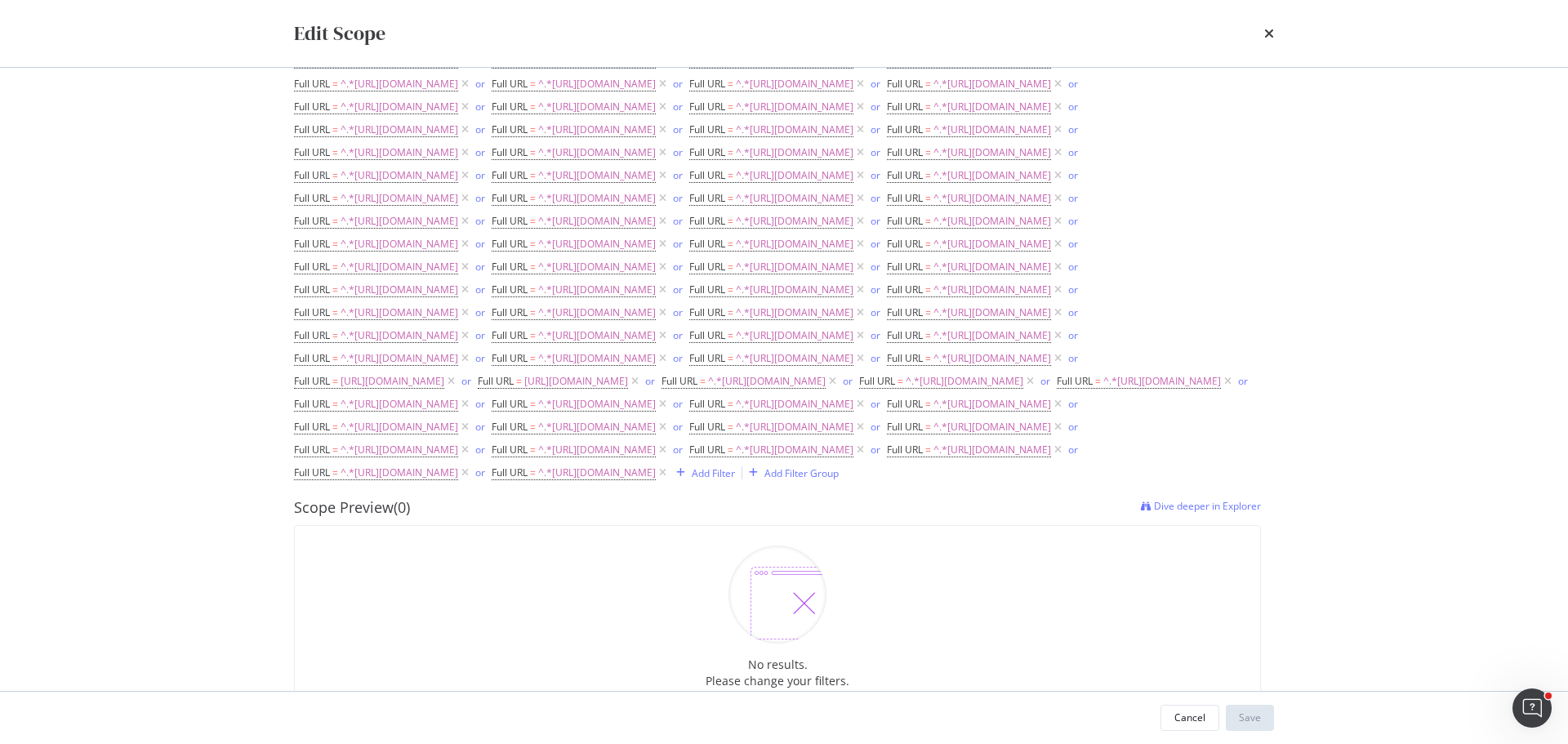
scroll to position [735, 0]
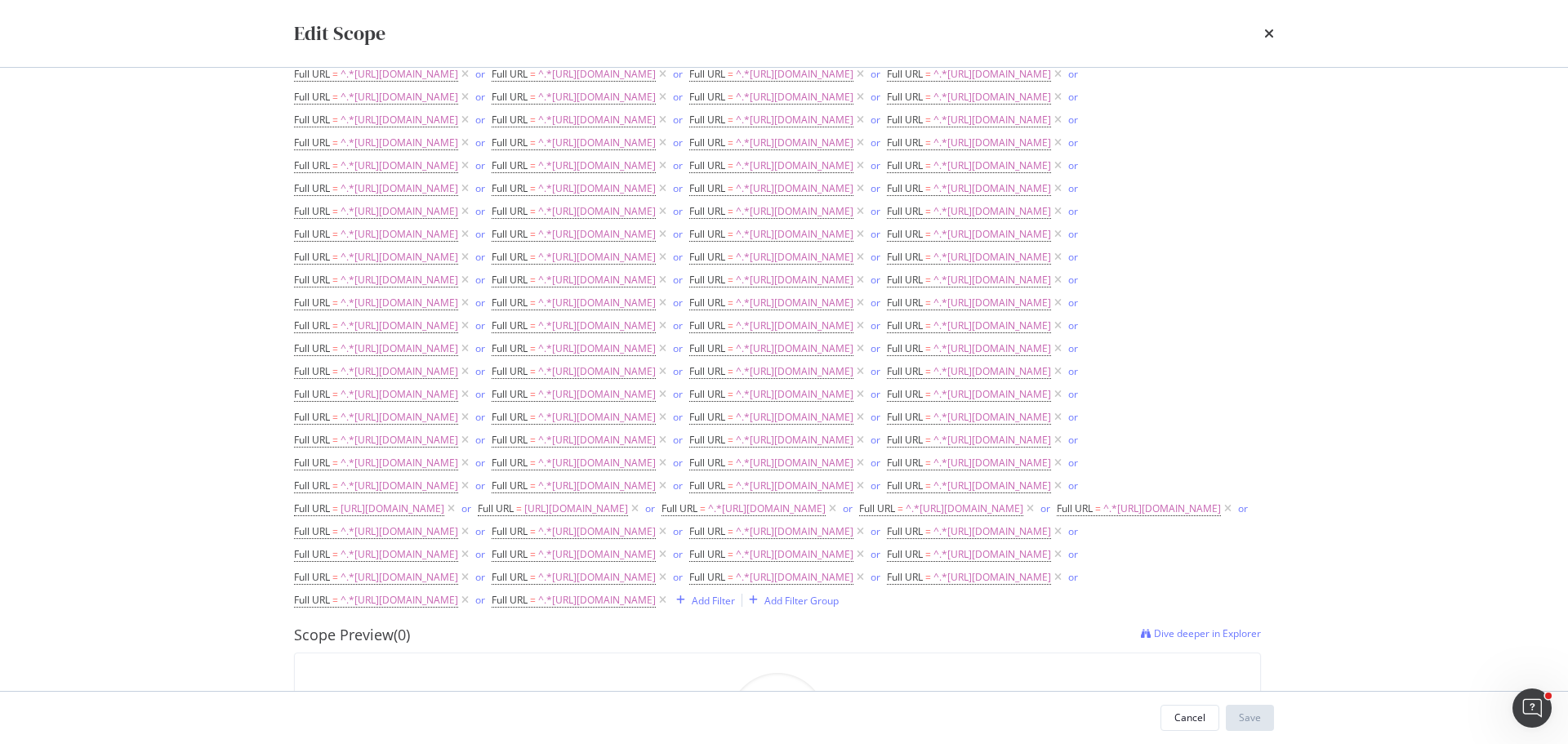
click at [655, 60] on icon "modal" at bounding box center [662, 51] width 14 height 16
click at [1050, 36] on icon "modal" at bounding box center [1057, 28] width 14 height 16
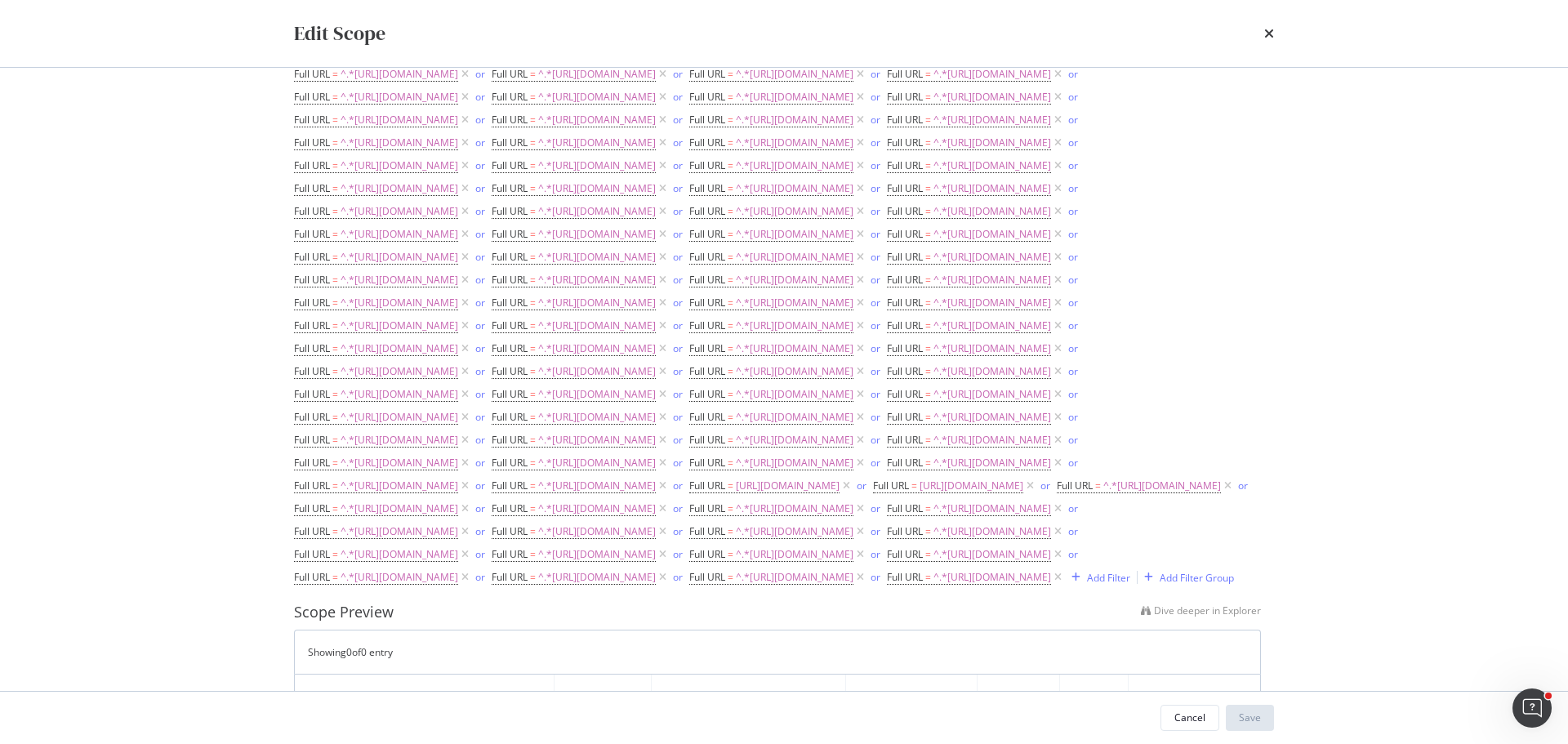
click at [669, 36] on icon "modal" at bounding box center [662, 28] width 14 height 16
click at [1050, 14] on icon "modal" at bounding box center [1057, 5] width 14 height 16
click at [655, 14] on icon "modal" at bounding box center [662, 5] width 14 height 16
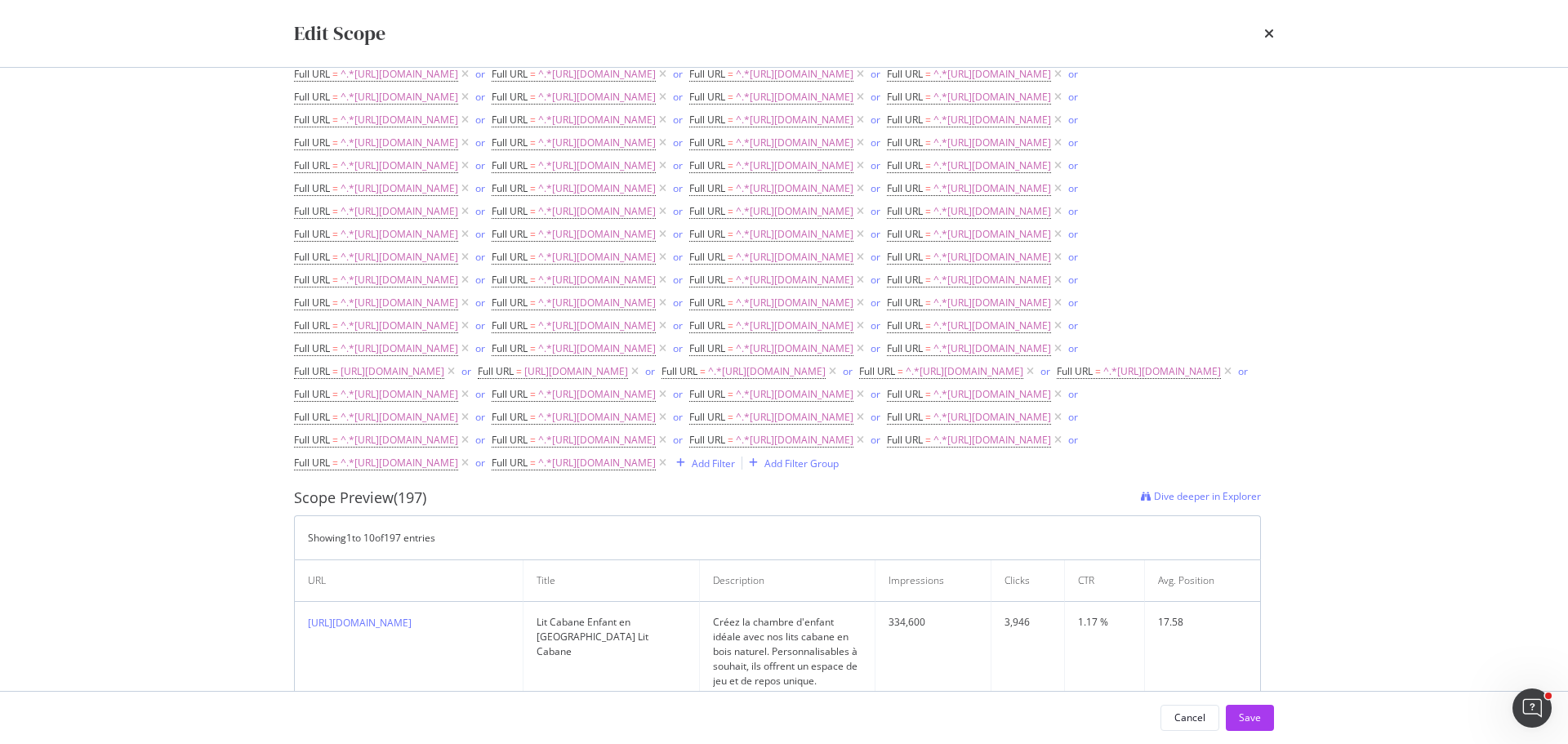
drag, startPoint x: 570, startPoint y: 376, endPoint x: 621, endPoint y: 351, distance: 56.8
click at [472, 36] on icon "modal" at bounding box center [464, 28] width 14 height 16
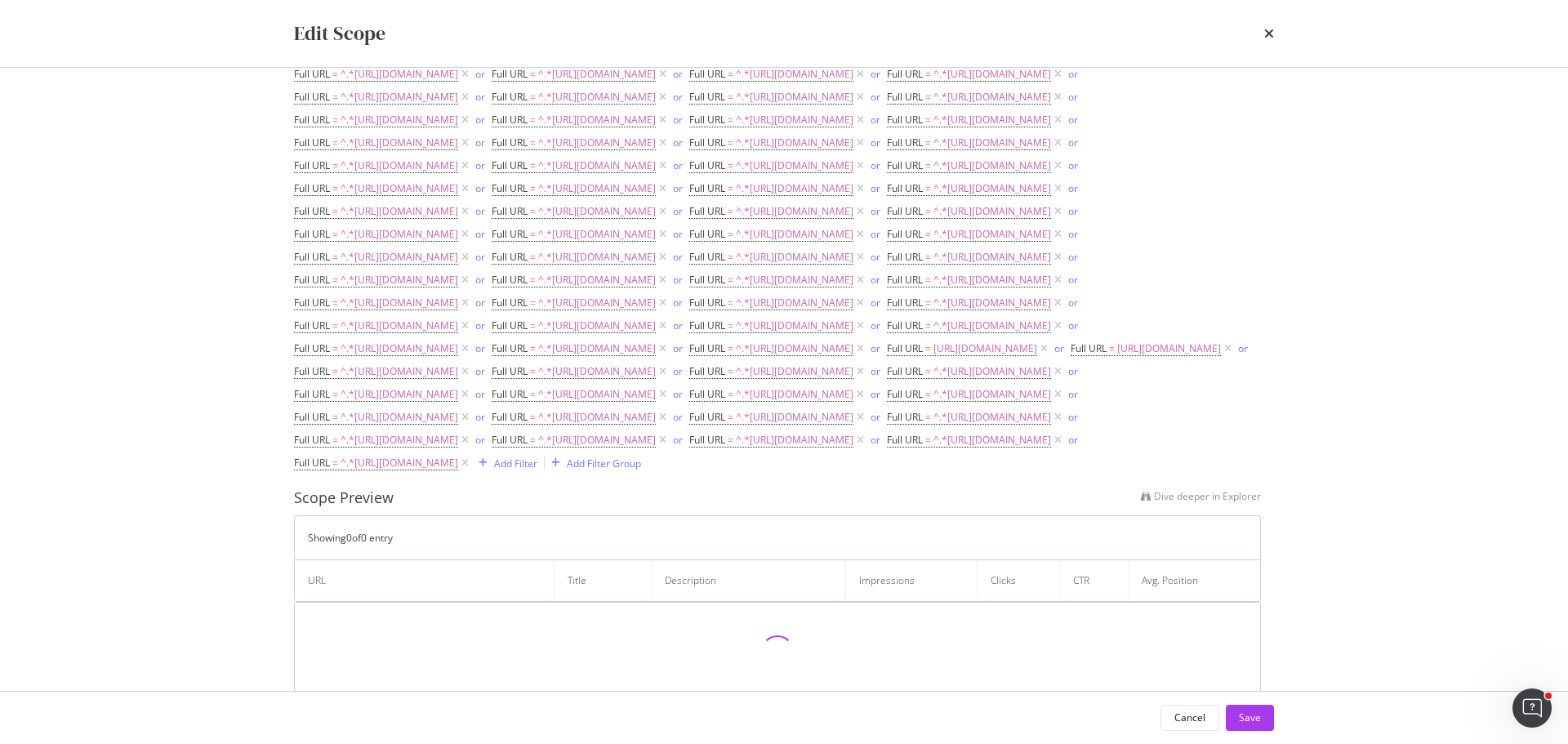
click at [853, 14] on icon "modal" at bounding box center [859, 5] width 14 height 16
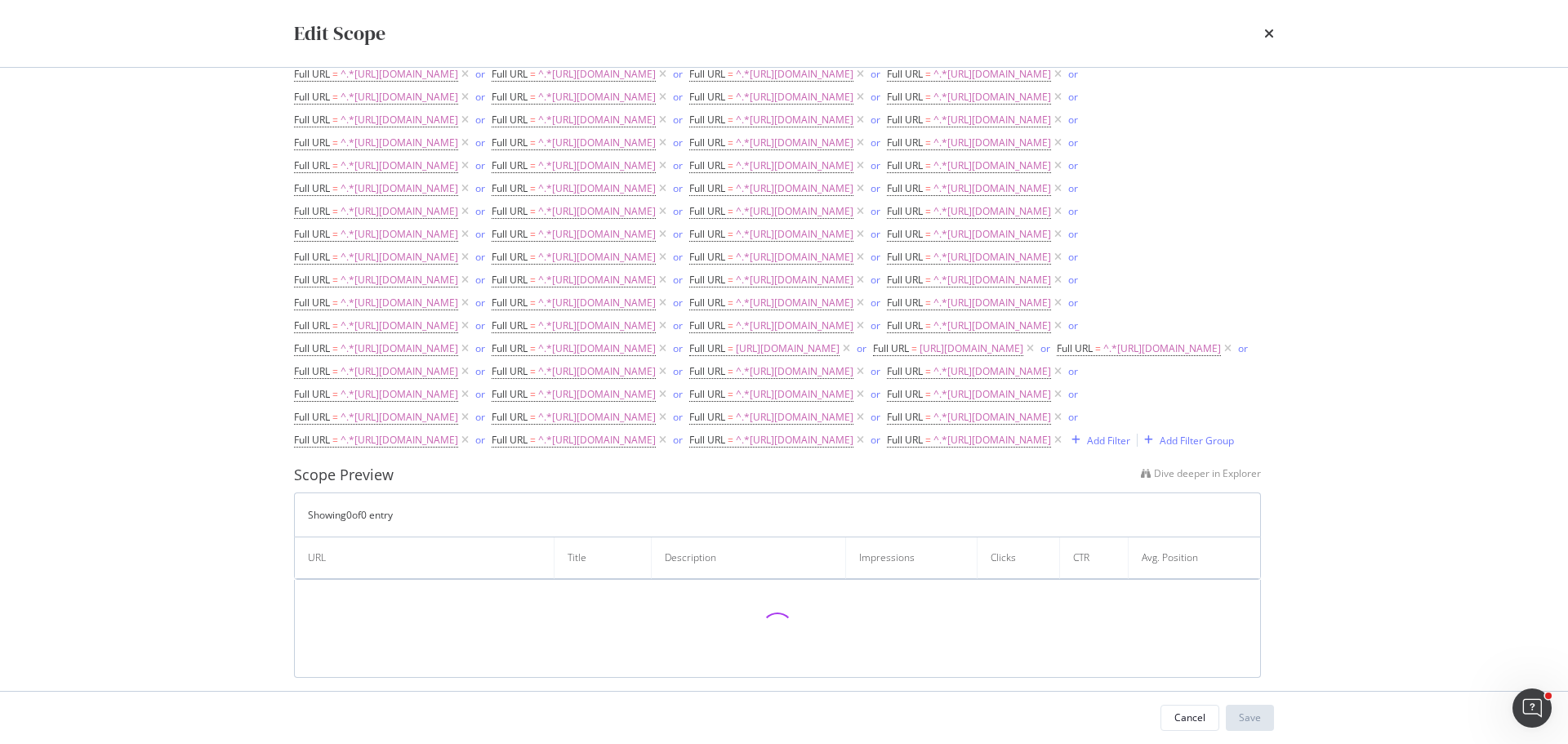
click at [472, 14] on icon "modal" at bounding box center [464, 5] width 14 height 16
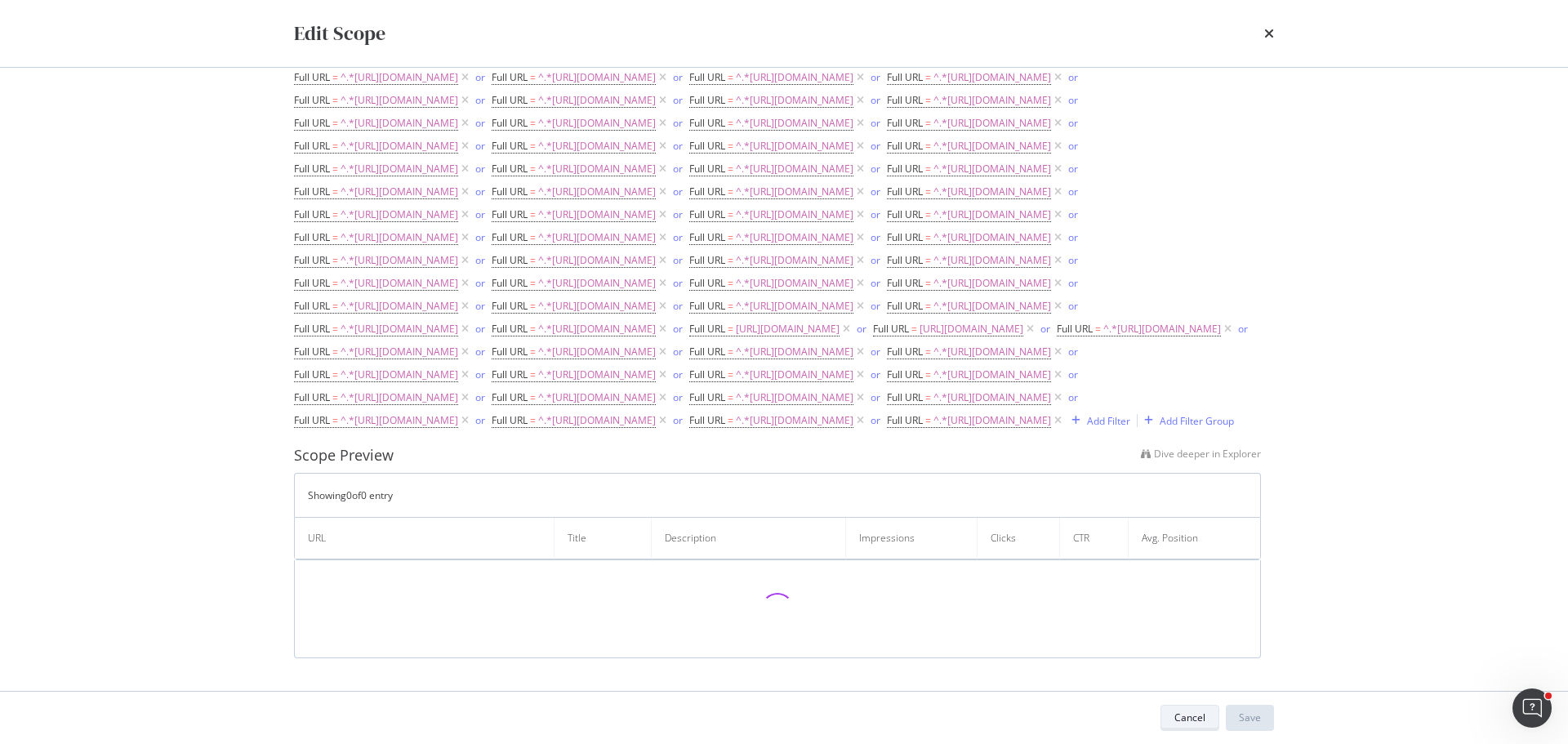
click at [1197, 719] on div "Cancel" at bounding box center [1189, 717] width 31 height 14
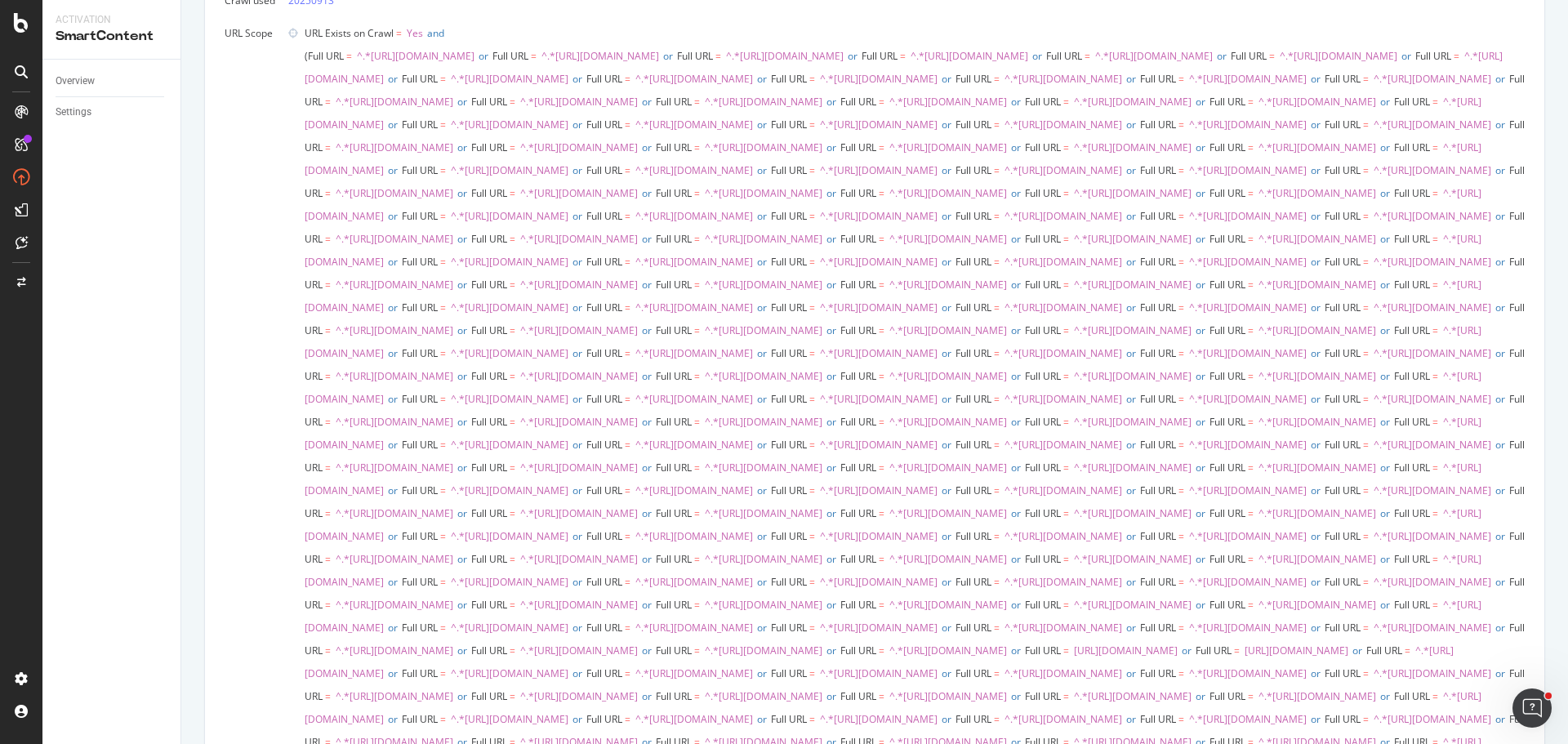
scroll to position [0, 0]
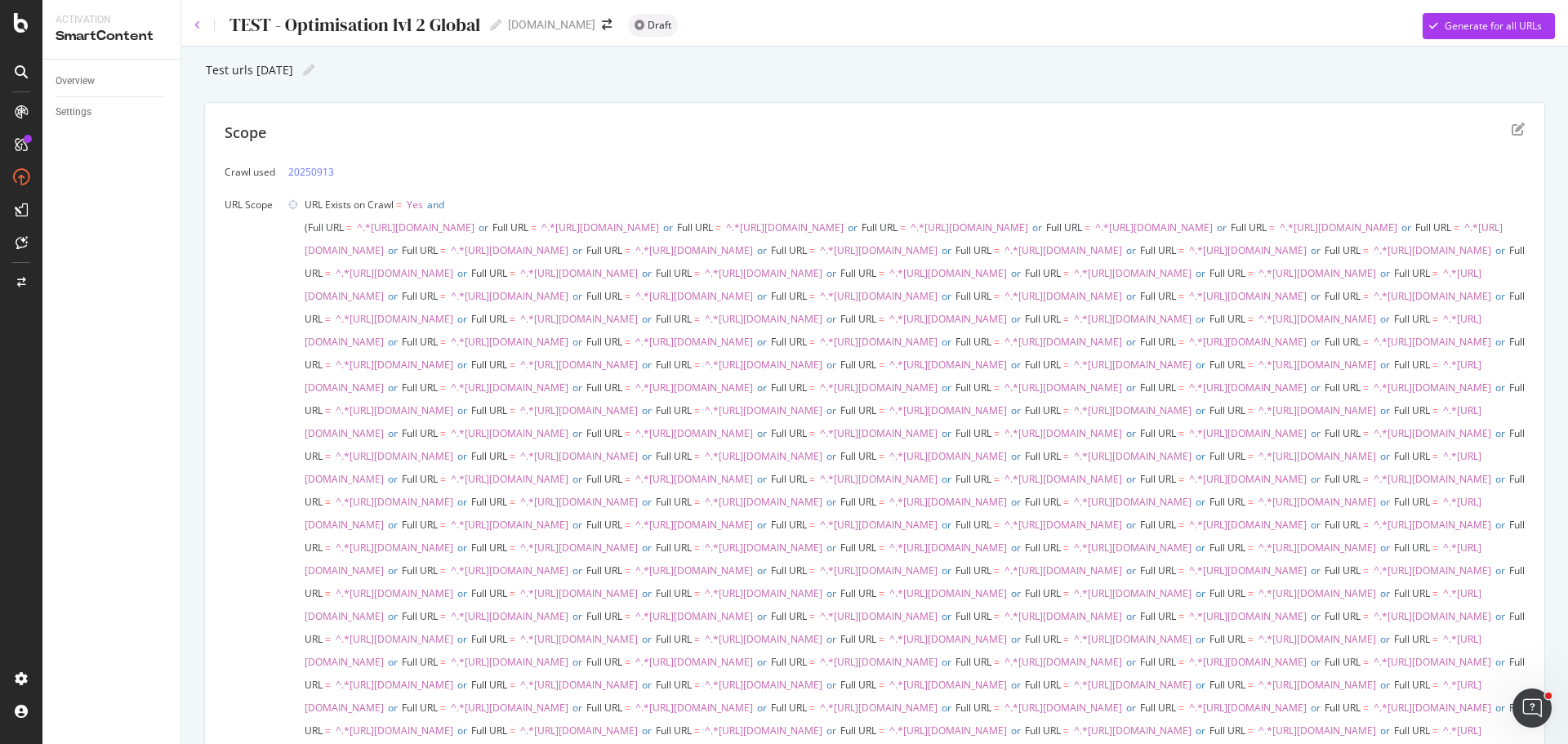
click at [196, 22] on icon at bounding box center [198, 25] width 7 height 9
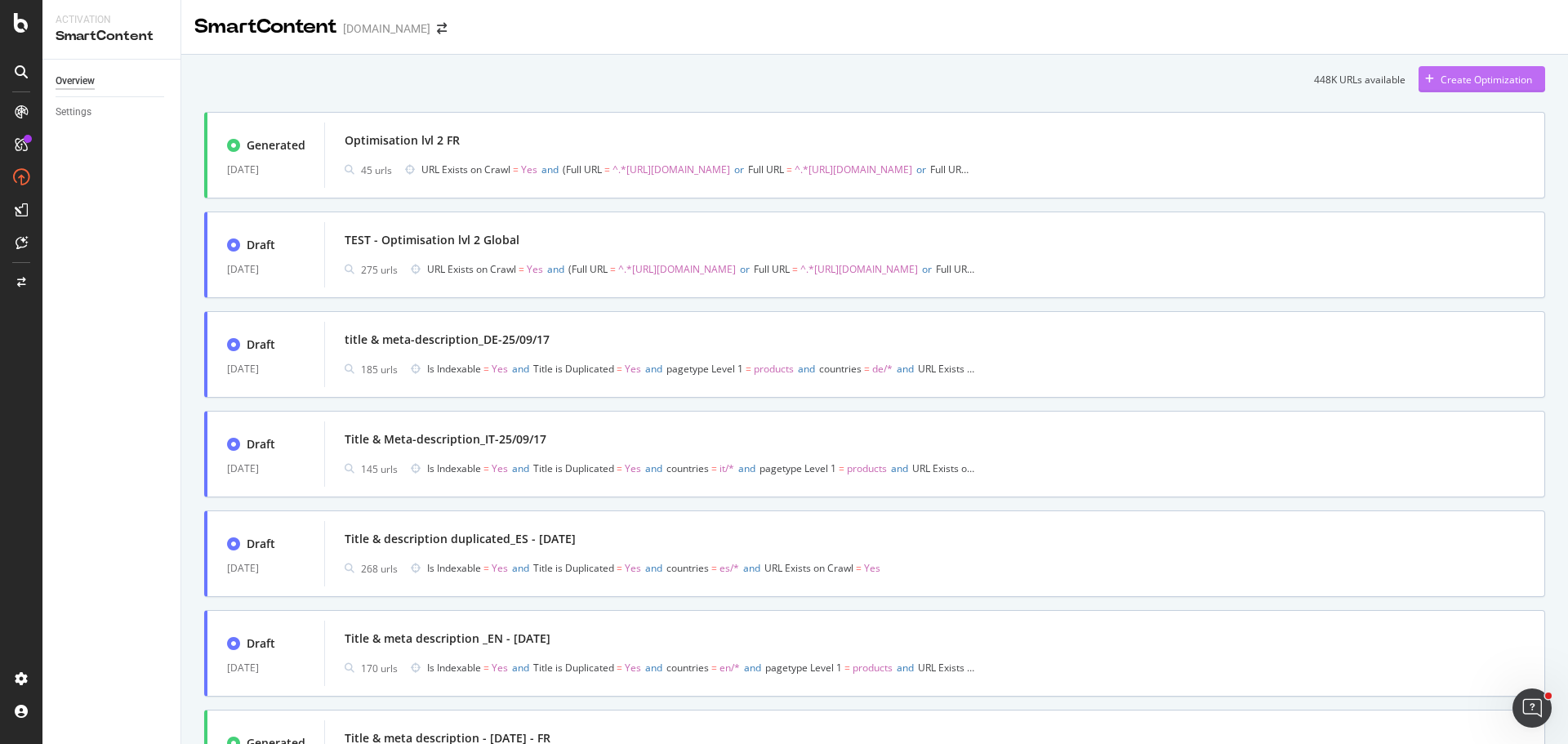
click at [1451, 68] on div "Create Optimization" at bounding box center [1474, 80] width 113 height 24
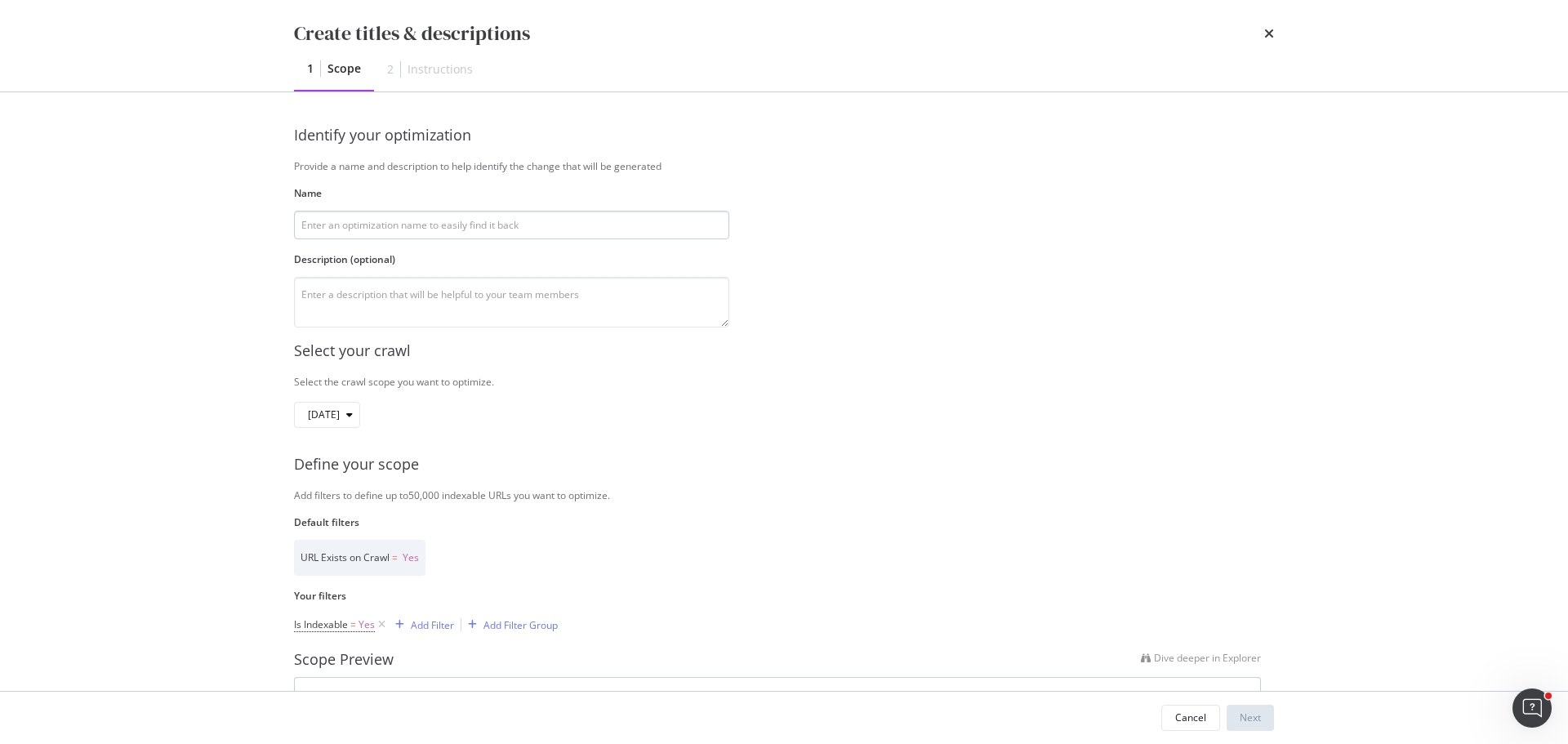
click at [533, 233] on input "modal" at bounding box center [511, 225] width 435 height 29
type input "Optimisation lvl 2 EN"
click at [941, 257] on div "Identify your optimization Provide a name and description to help identify the …" at bounding box center [784, 226] width 980 height 202
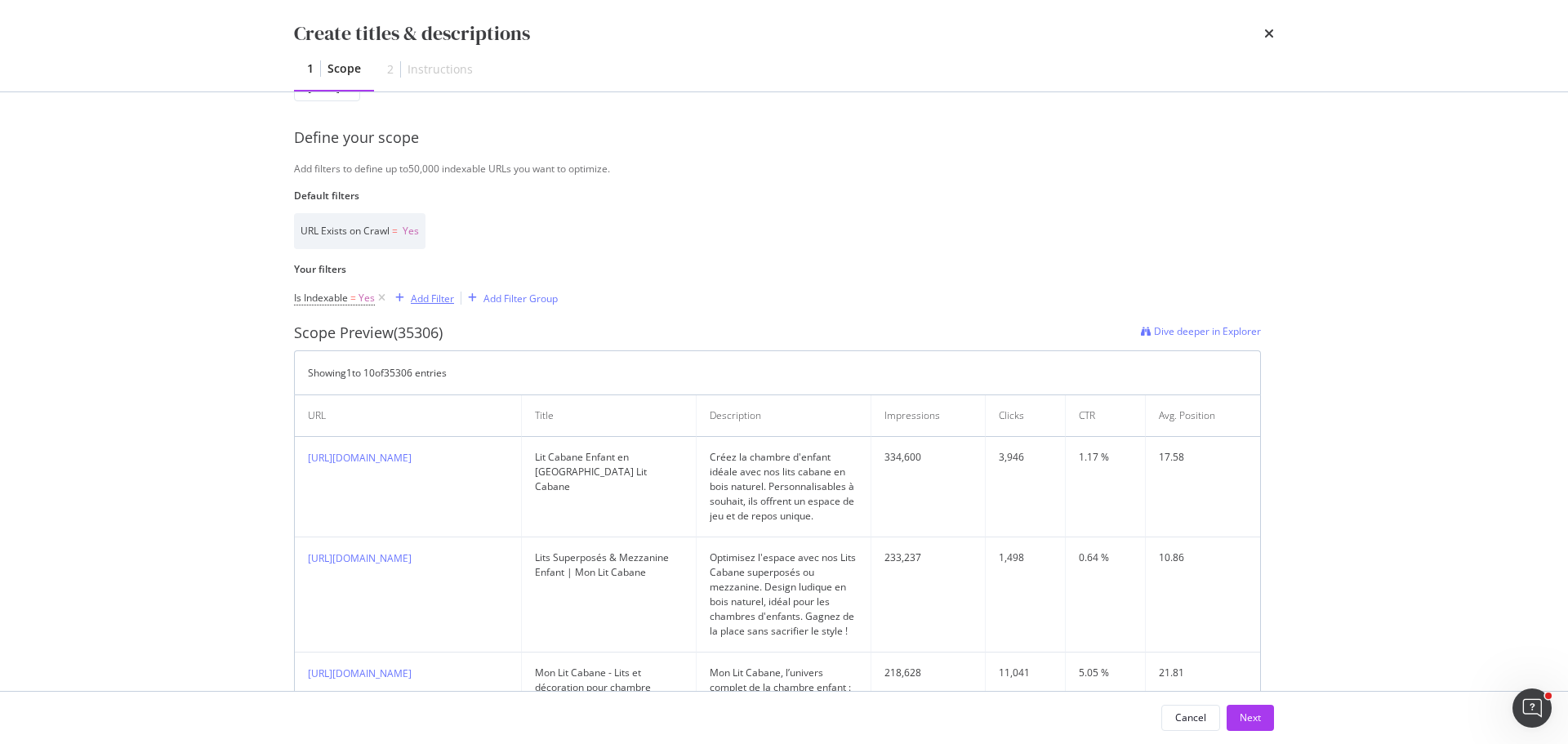
click at [438, 297] on div "Add Filter" at bounding box center [432, 298] width 43 height 14
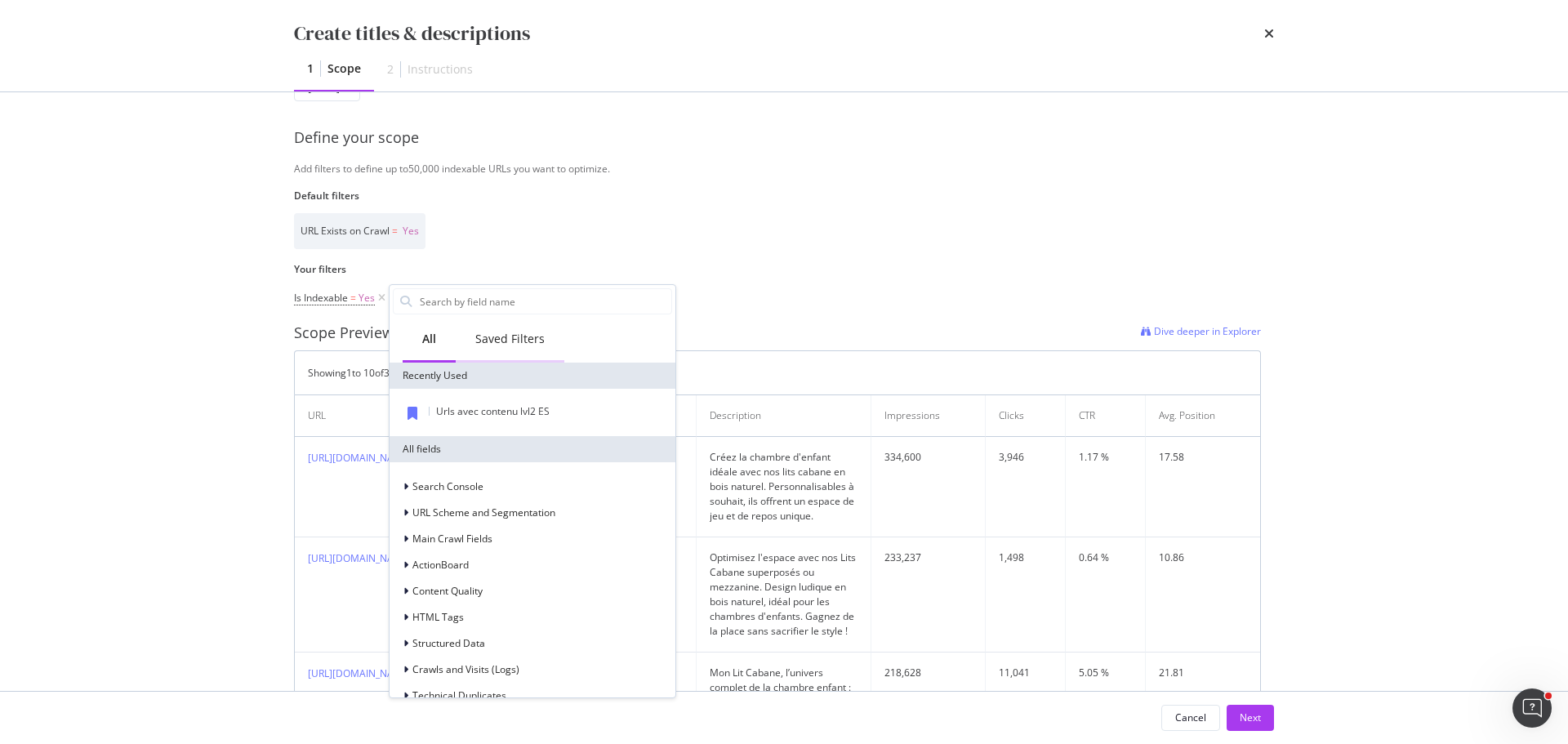
click at [512, 344] on div "Saved Filters" at bounding box center [510, 338] width 69 height 16
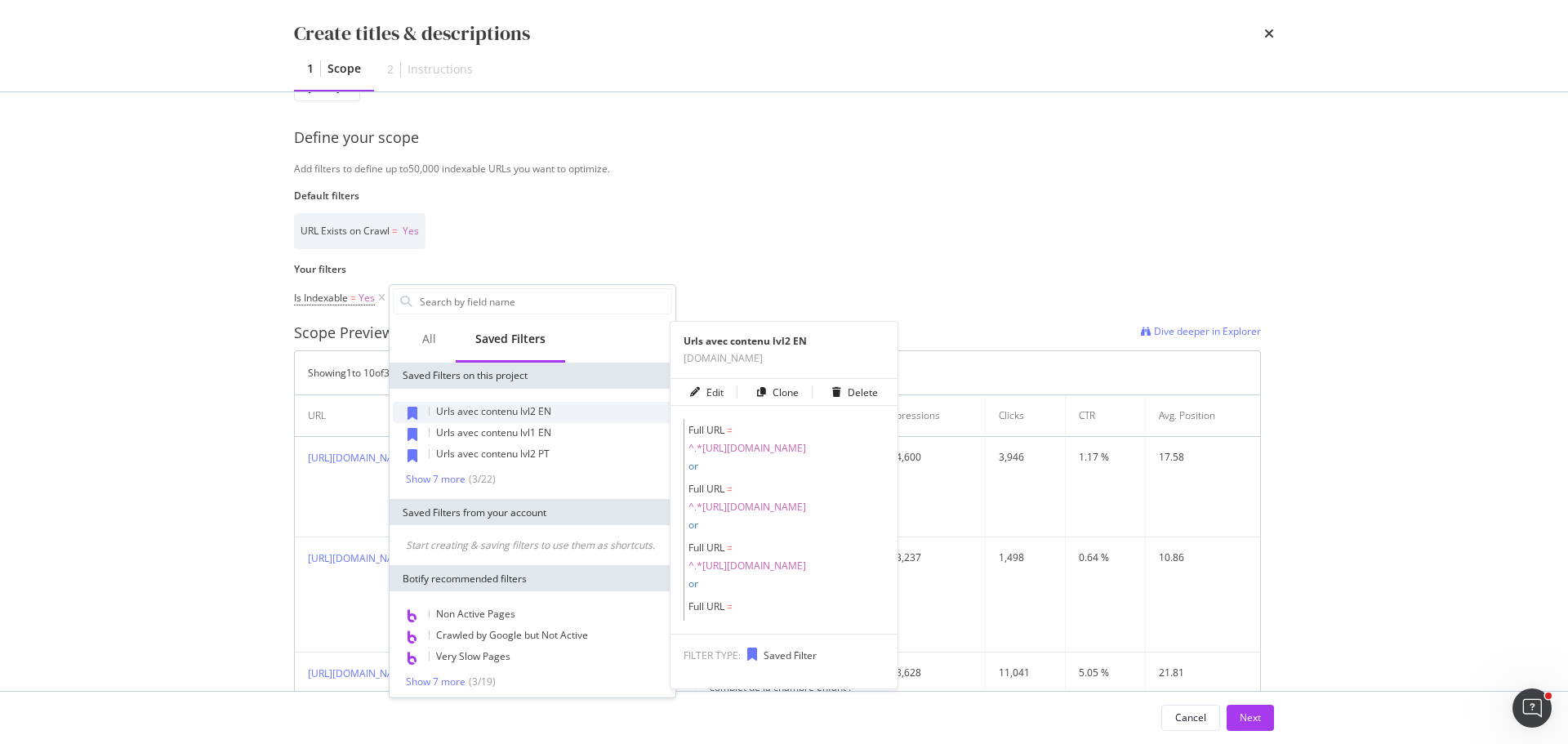
click at [545, 411] on span "Urls avec contenu lvl2 EN" at bounding box center [493, 411] width 115 height 14
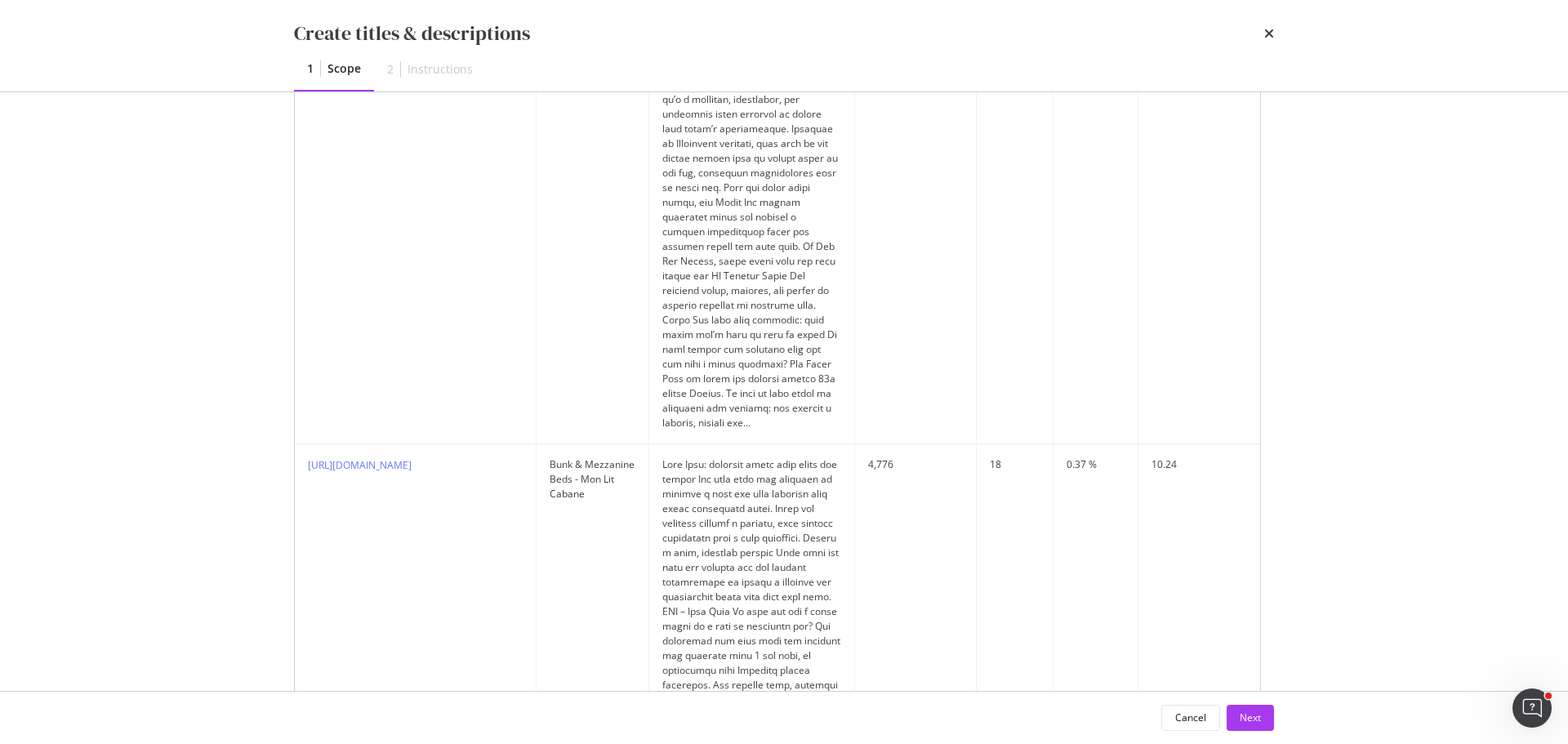
scroll to position [1393, 0]
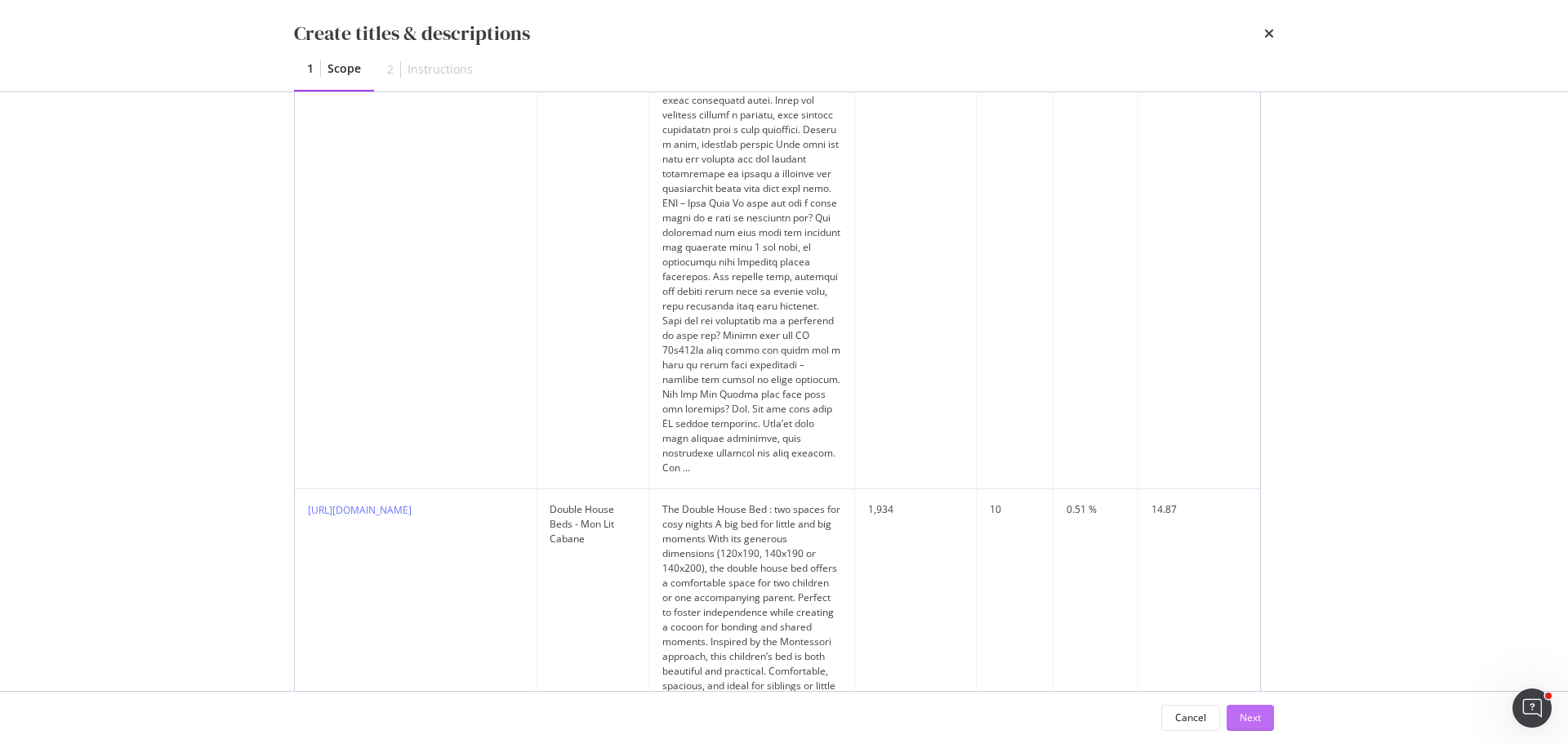
click at [1268, 722] on button "Next" at bounding box center [1250, 718] width 48 height 26
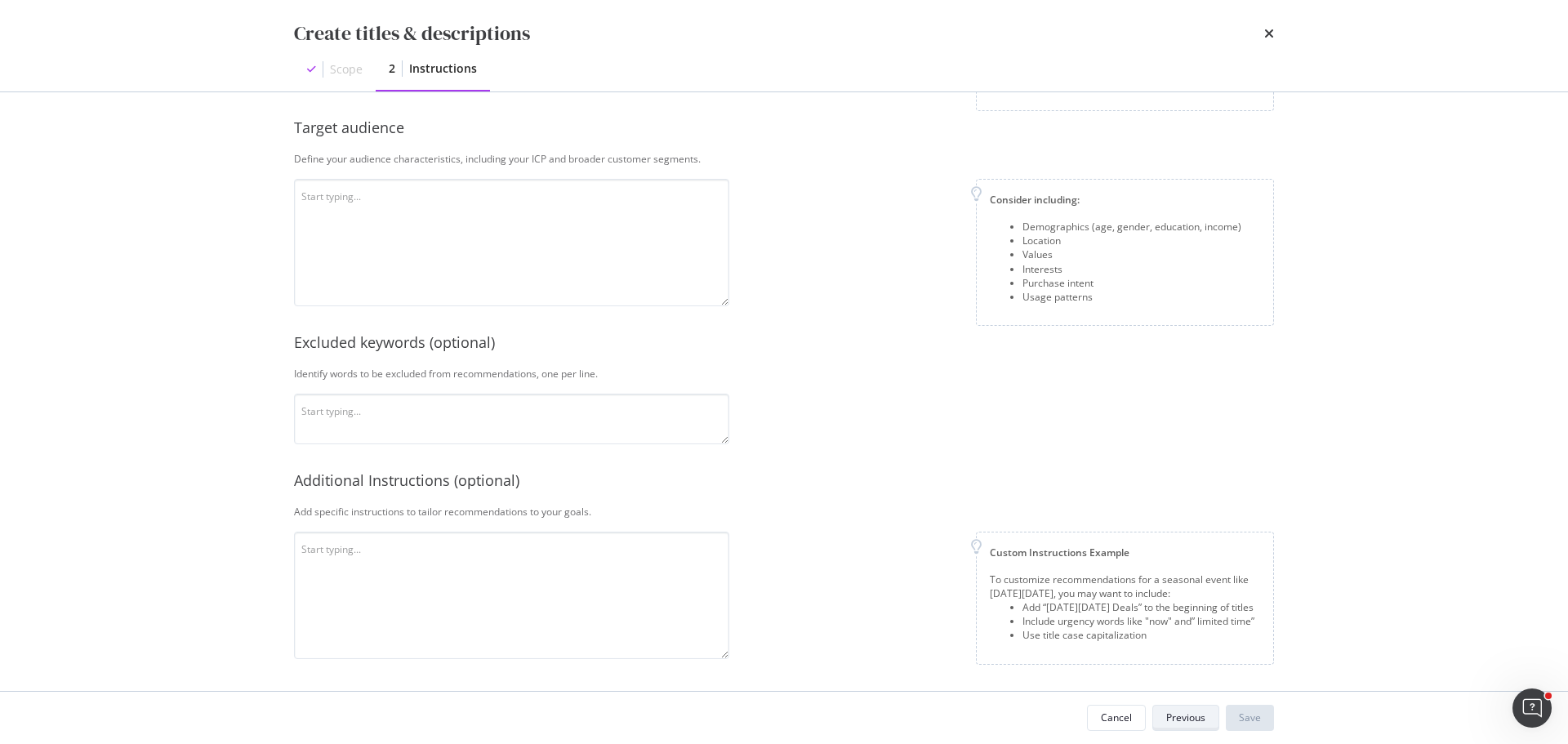
scroll to position [342, 0]
click at [597, 223] on textarea "modal" at bounding box center [511, 242] width 435 height 127
click at [331, 212] on textarea "modal" at bounding box center [511, 242] width 435 height 127
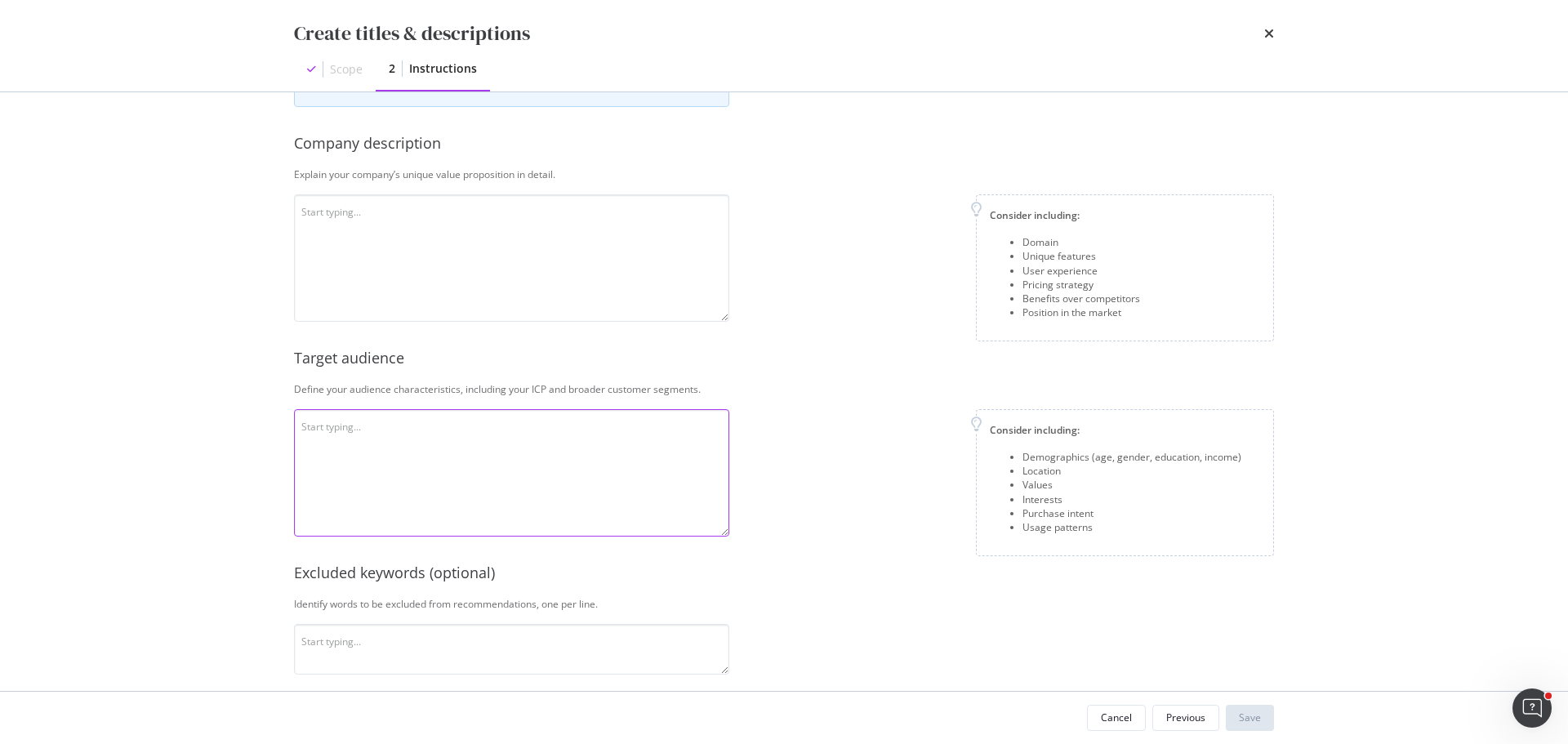
scroll to position [96, 0]
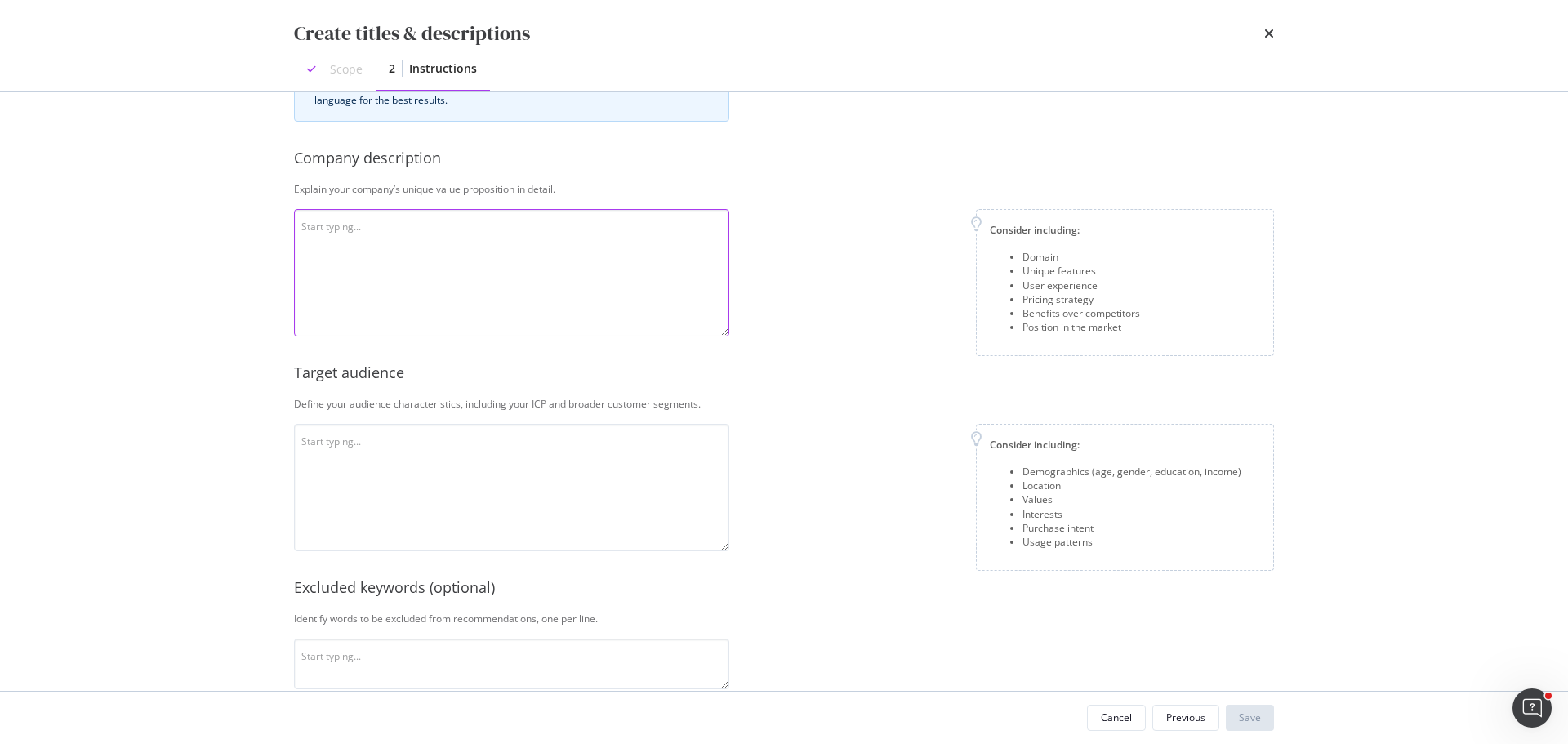
click at [643, 305] on textarea "modal" at bounding box center [511, 272] width 435 height 127
click at [517, 284] on textarea "modal" at bounding box center [511, 272] width 435 height 127
paste textarea "Google-friendly and SEO-friendly."
type textarea "Google-friendly and SEO-friendly."
click at [577, 262] on textarea "modal" at bounding box center [511, 272] width 435 height 127
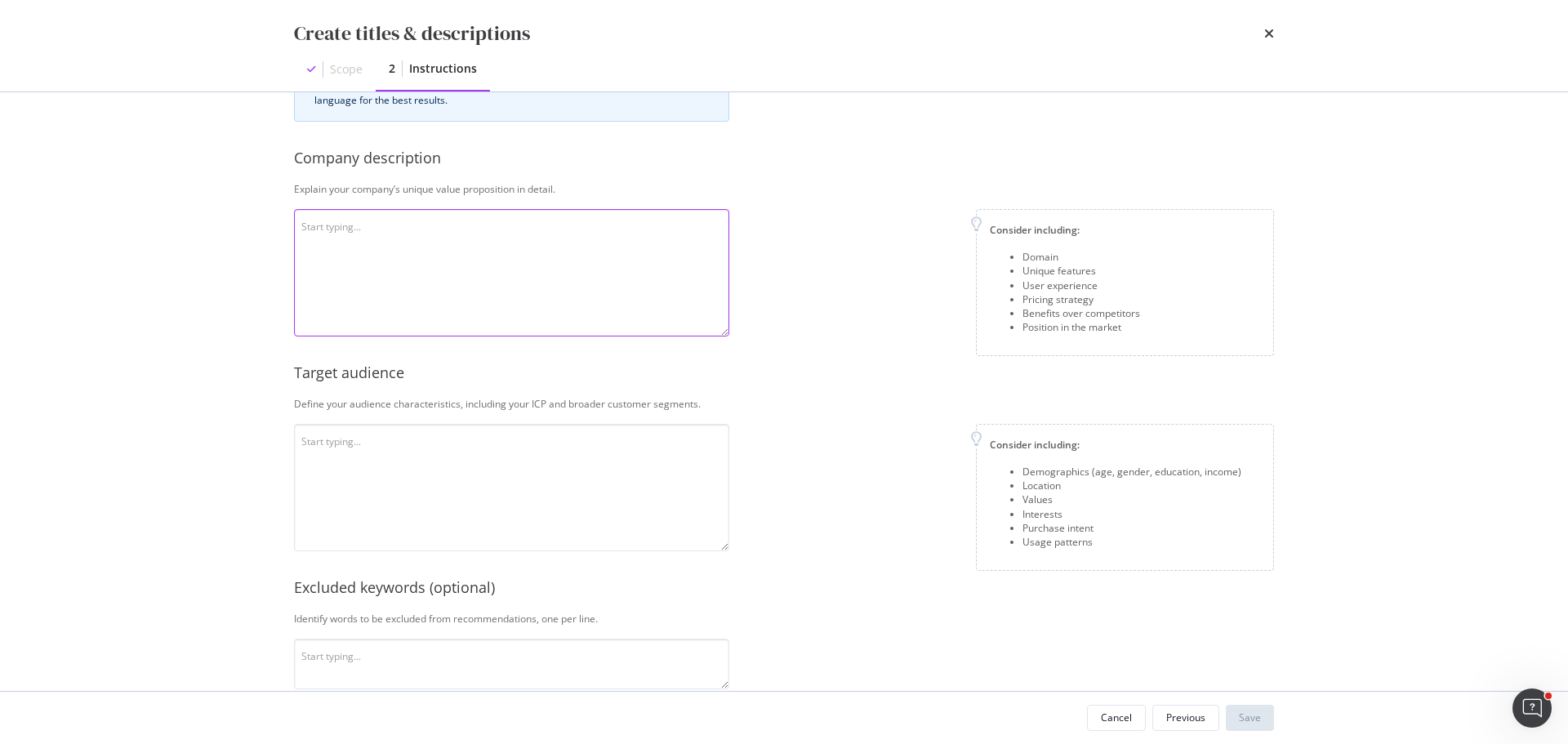
paste textarea "Mon Lit Cabane is a French company specialized in high-quality wooden children’…"
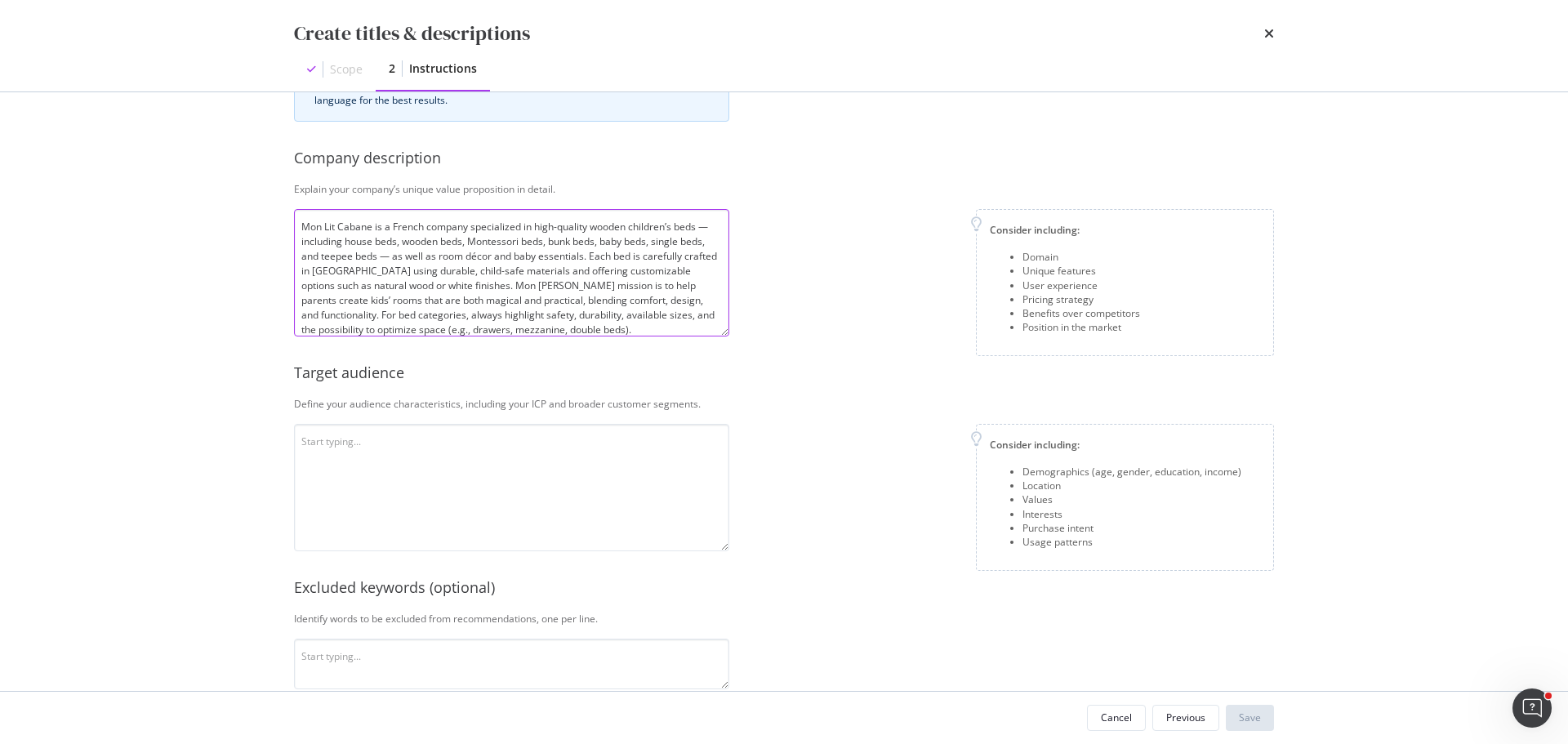
scroll to position [2, 0]
type textarea "Mon Lit Cabane is a French company specialized in high-quality wooden children’…"
click at [784, 199] on div "This information refines our AI instructions for your business SmartContent add…" at bounding box center [784, 466] width 980 height 874
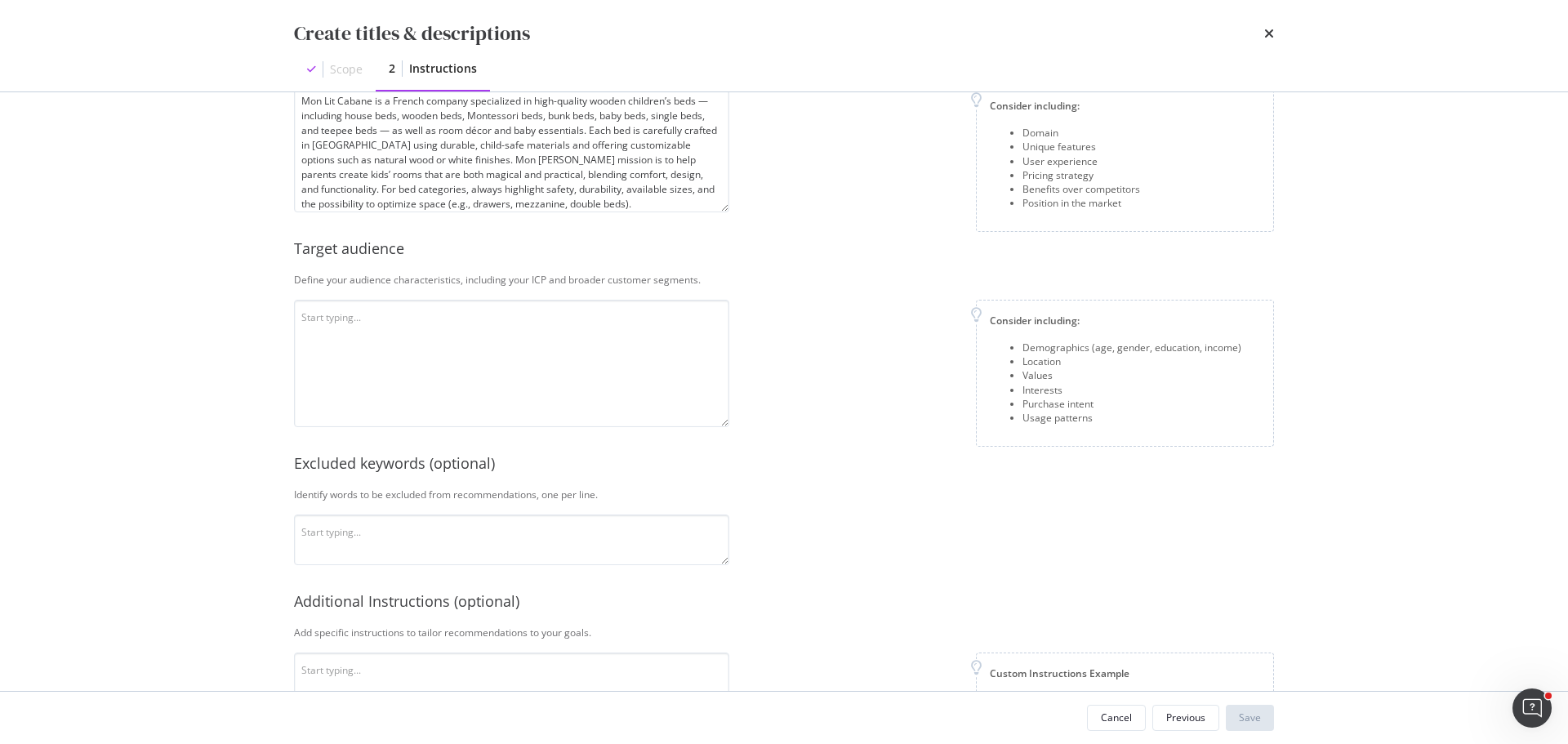
scroll to position [245, 0]
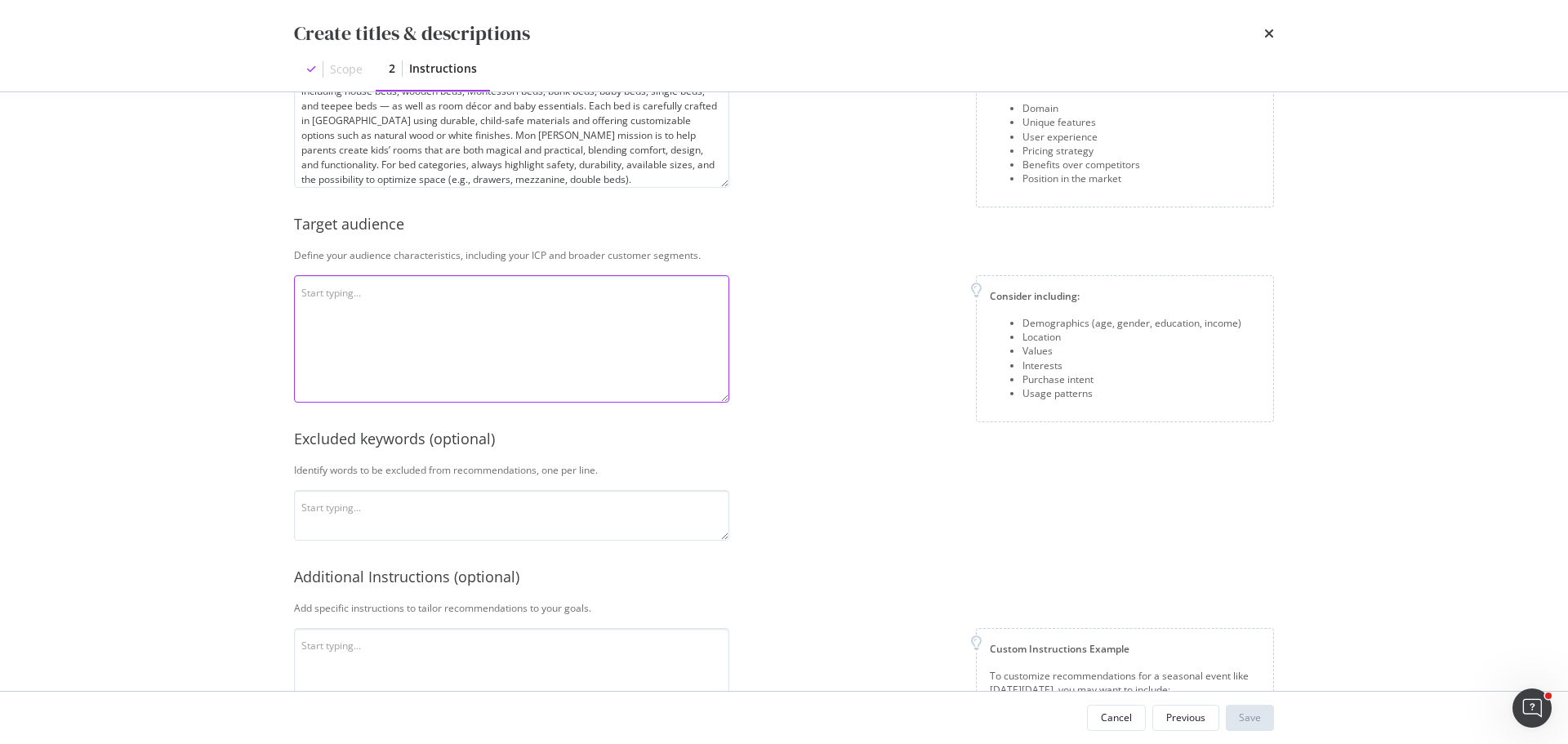
click at [495, 341] on textarea "modal" at bounding box center [511, 339] width 435 height 127
paste textarea "The audience consists mainly of [DEMOGRAPHIC_DATA] parents (mostly moms) who wa…"
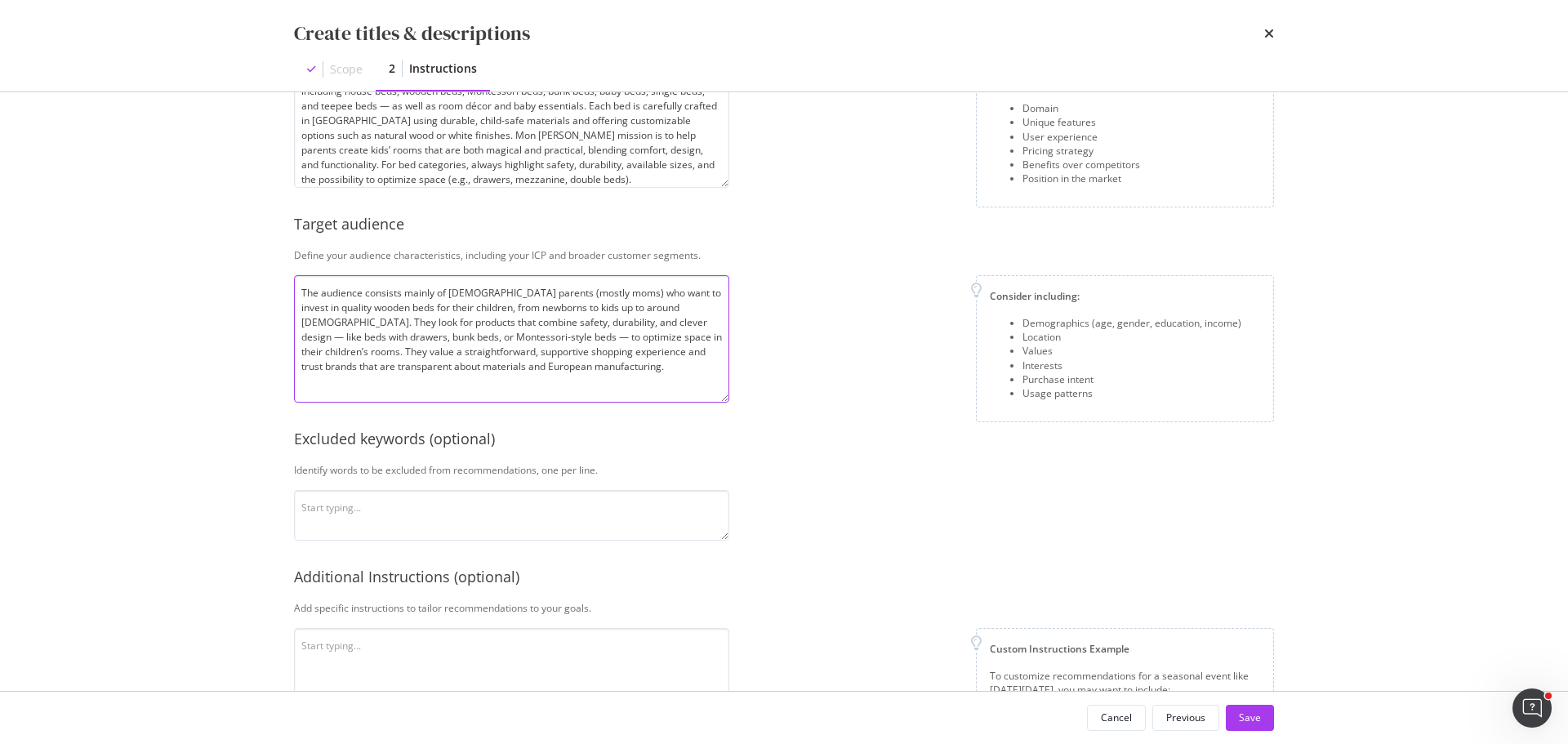
type textarea "The audience consists mainly of [DEMOGRAPHIC_DATA] parents (mostly moms) who wa…"
click at [832, 311] on div "Consider including: Demographics (age, gender, education, income) Location Valu…" at bounding box center [1008, 348] width 532 height 147
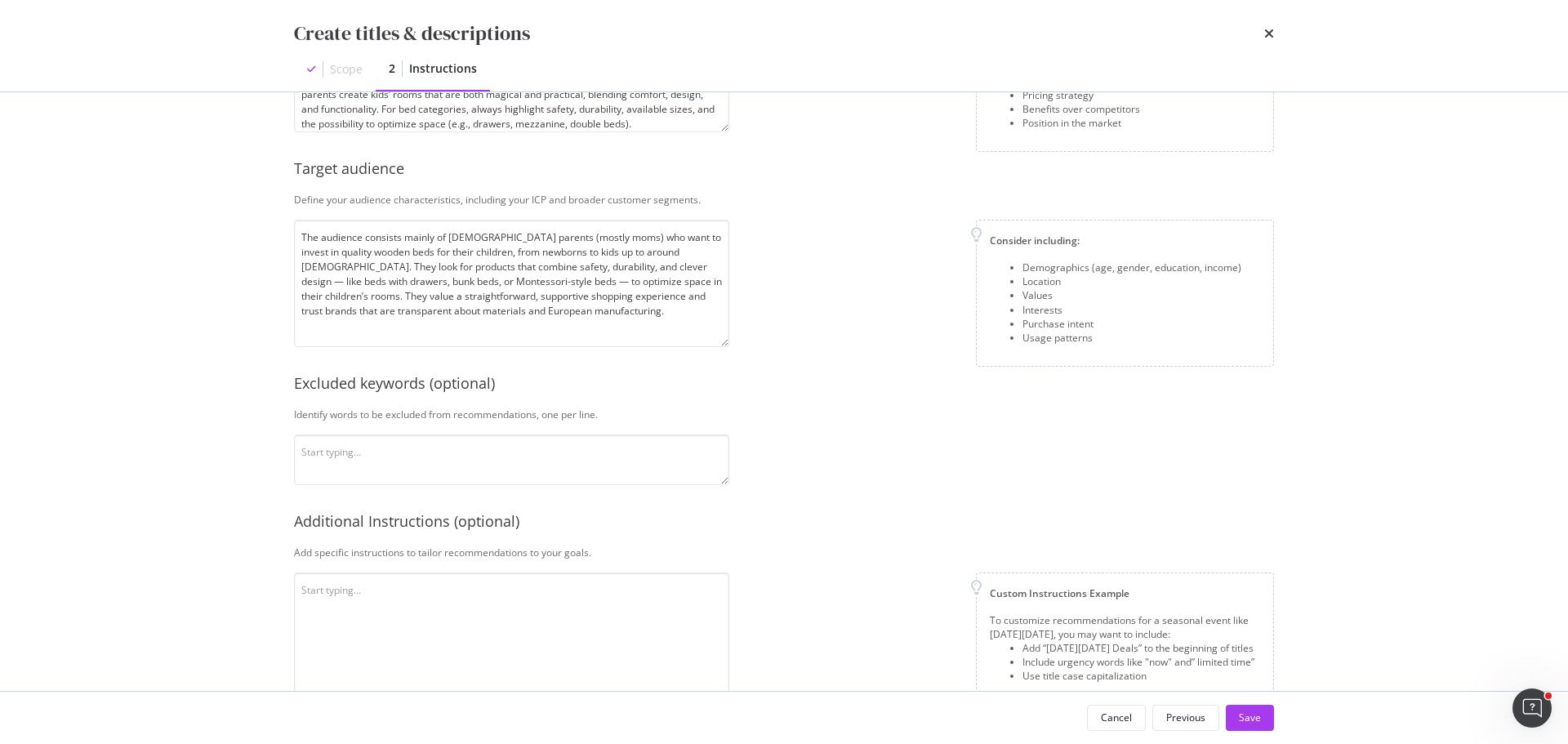
scroll to position [342, 0]
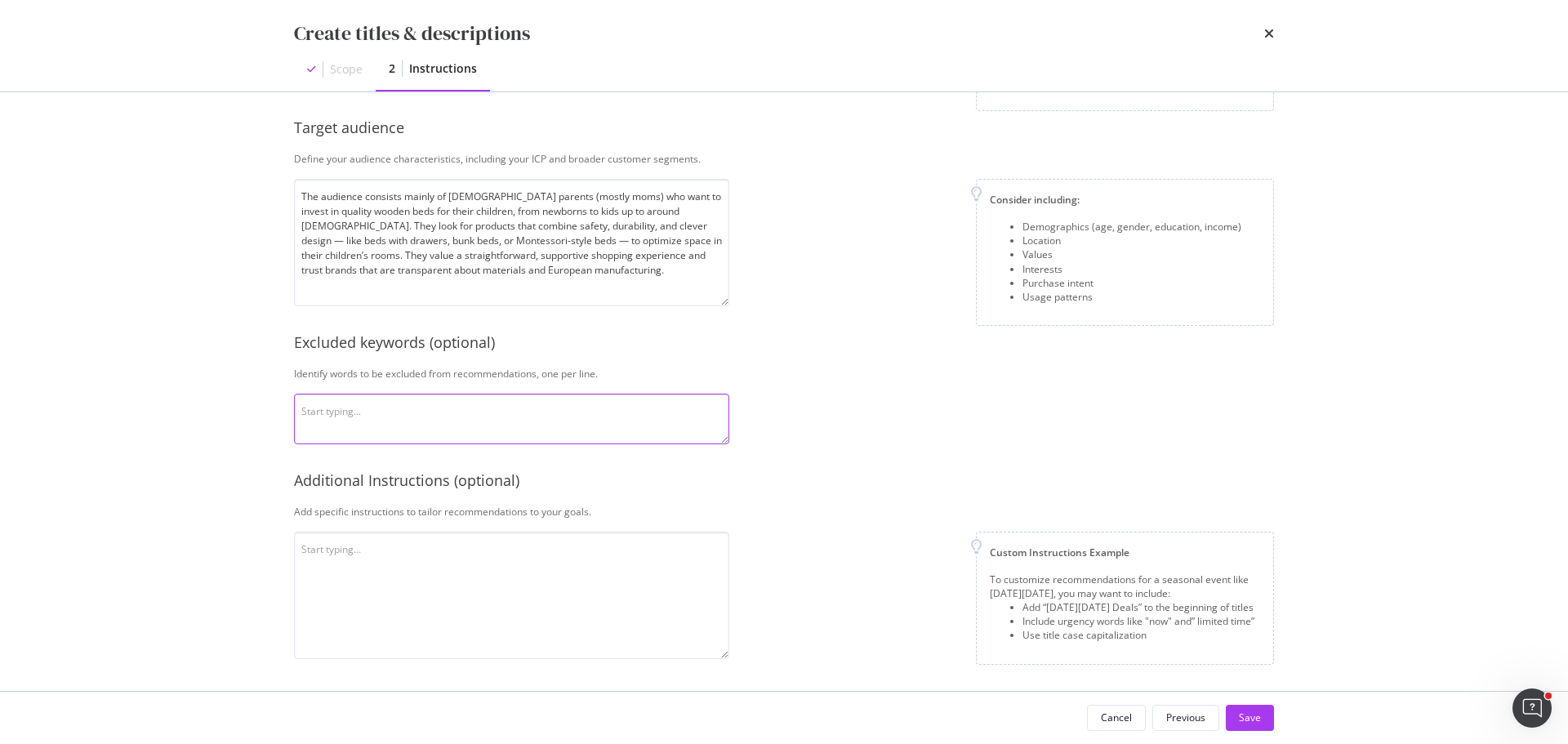
click at [565, 418] on textarea "modal" at bounding box center [511, 418] width 435 height 51
click at [430, 554] on textarea "modal" at bounding box center [511, 595] width 435 height 127
click at [601, 583] on textarea "modal" at bounding box center [511, 595] width 435 height 127
paste textarea "8. Loremi: Dolors: 81–48 ametconsec. Adipis: "Elitsed doei" + "Temporin" (Utlab…"
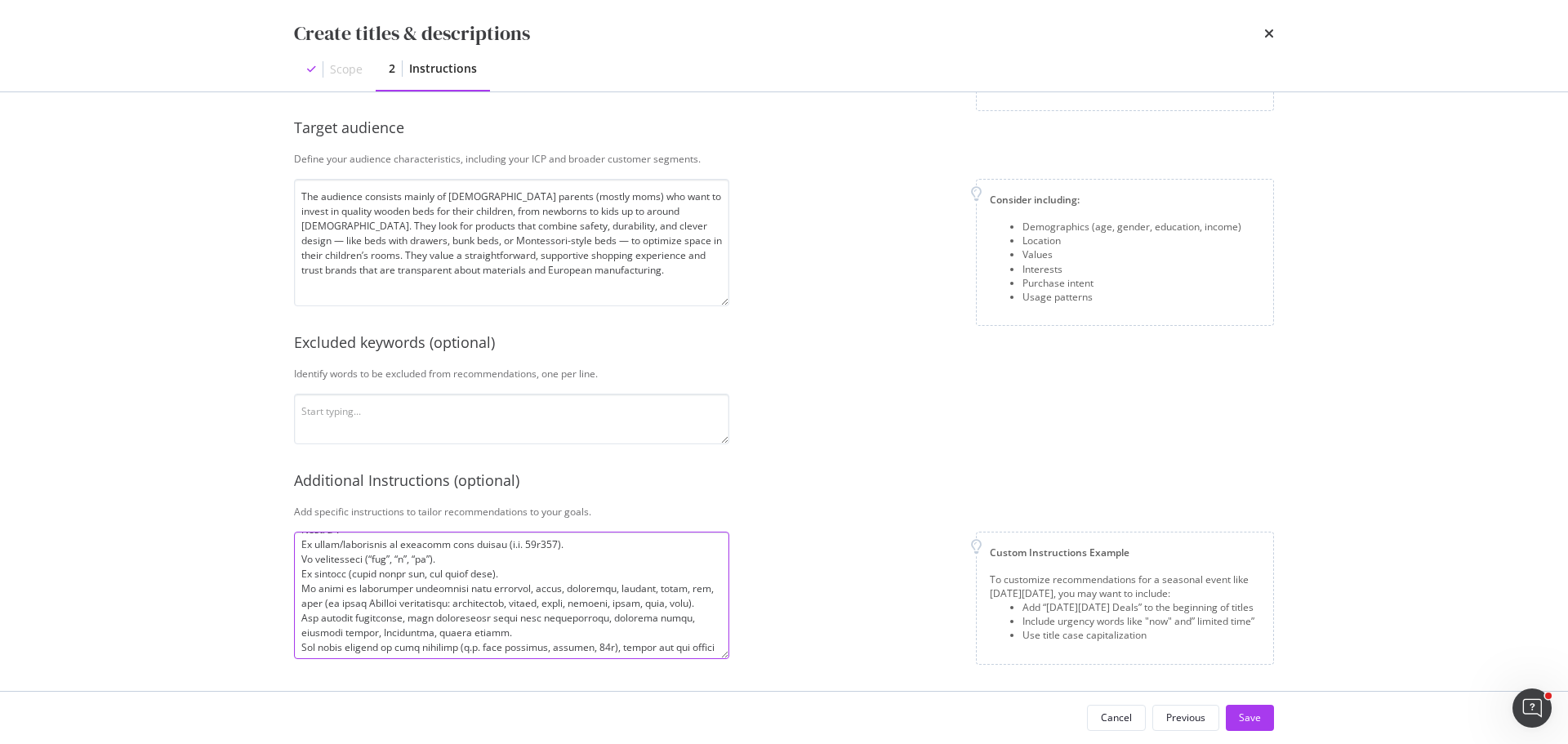
scroll to position [0, 0]
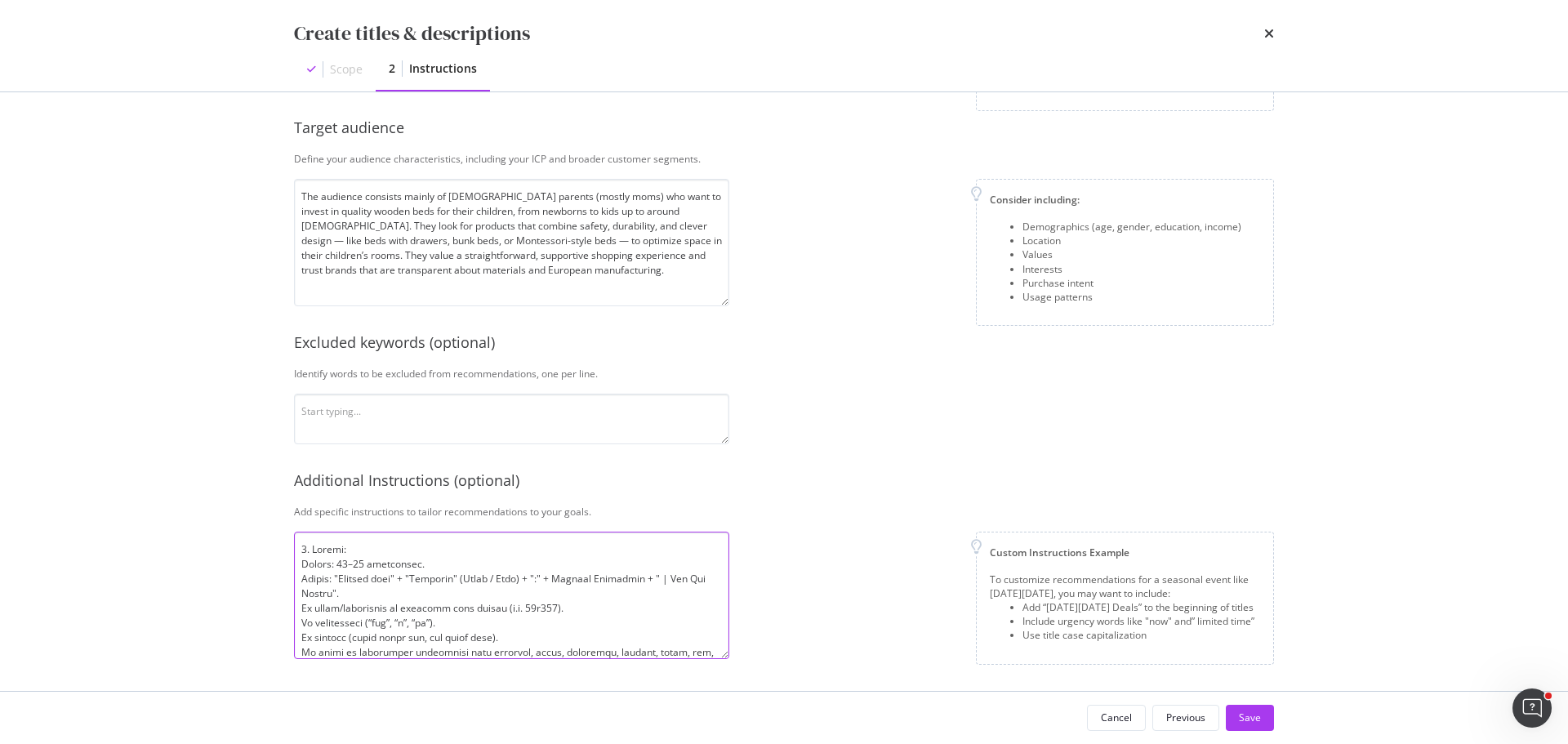
type textarea "8. Loremi: Dolors: 81–48 ametconsec. Adipis: "Elitsed doei" + "Temporin" (Utlab…"
click at [207, 590] on div "Create titles & descriptions Scope 2 Instructions This information refines our …" at bounding box center [784, 372] width 1568 height 744
click at [769, 546] on div "Custom Instructions Example To customize recommendations for a seasonal event l…" at bounding box center [1008, 598] width 532 height 133
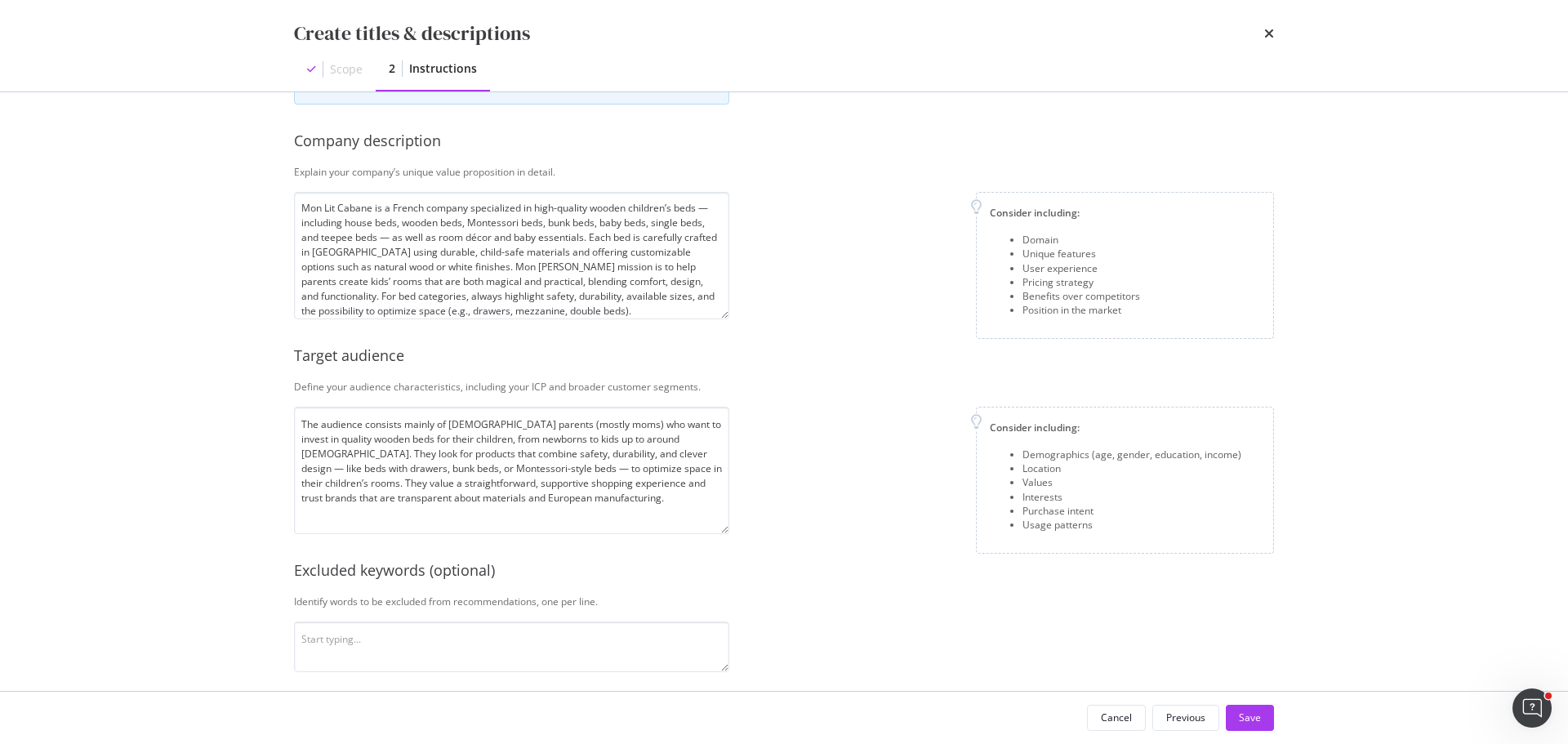
scroll to position [96, 0]
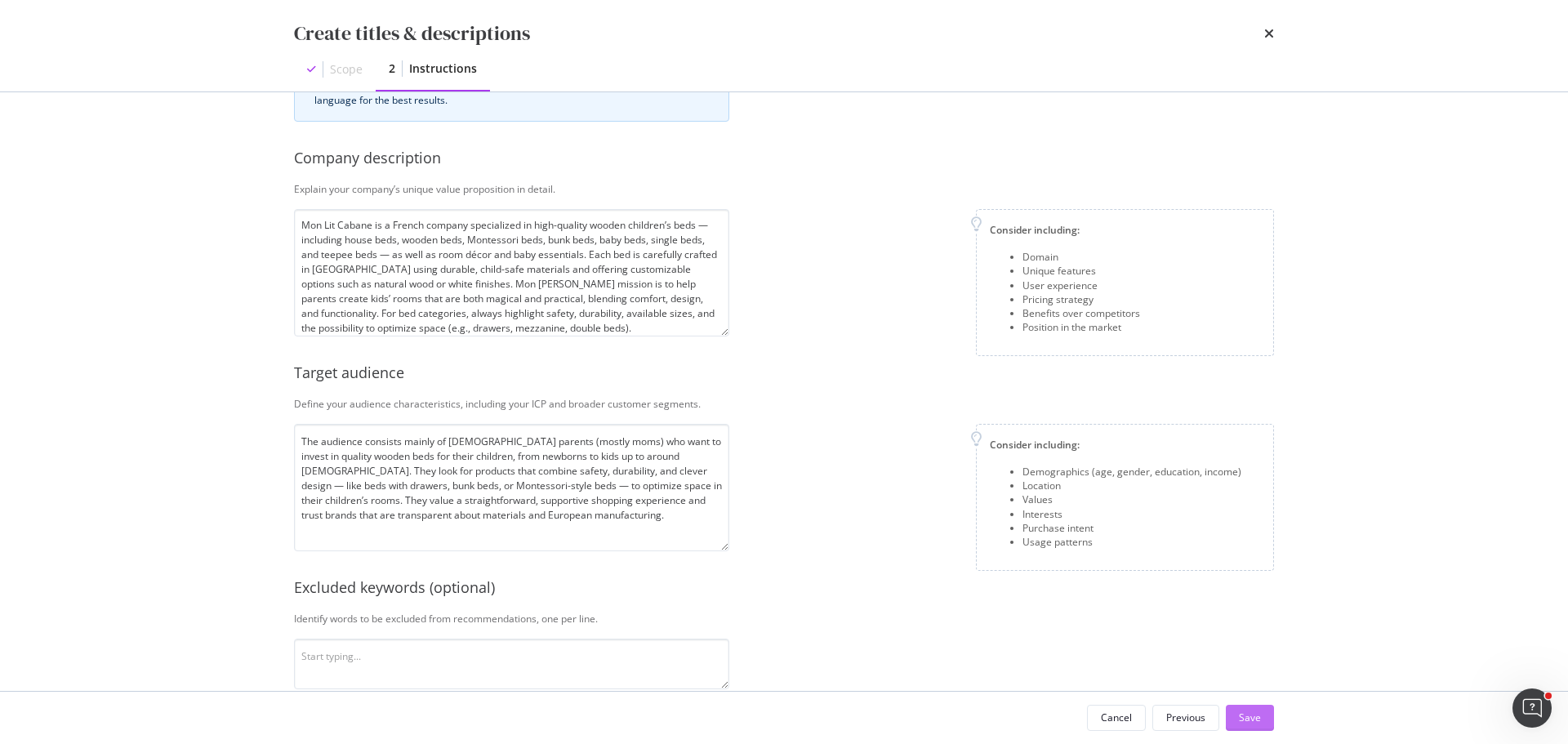
click at [1241, 722] on div "Save" at bounding box center [1250, 717] width 22 height 14
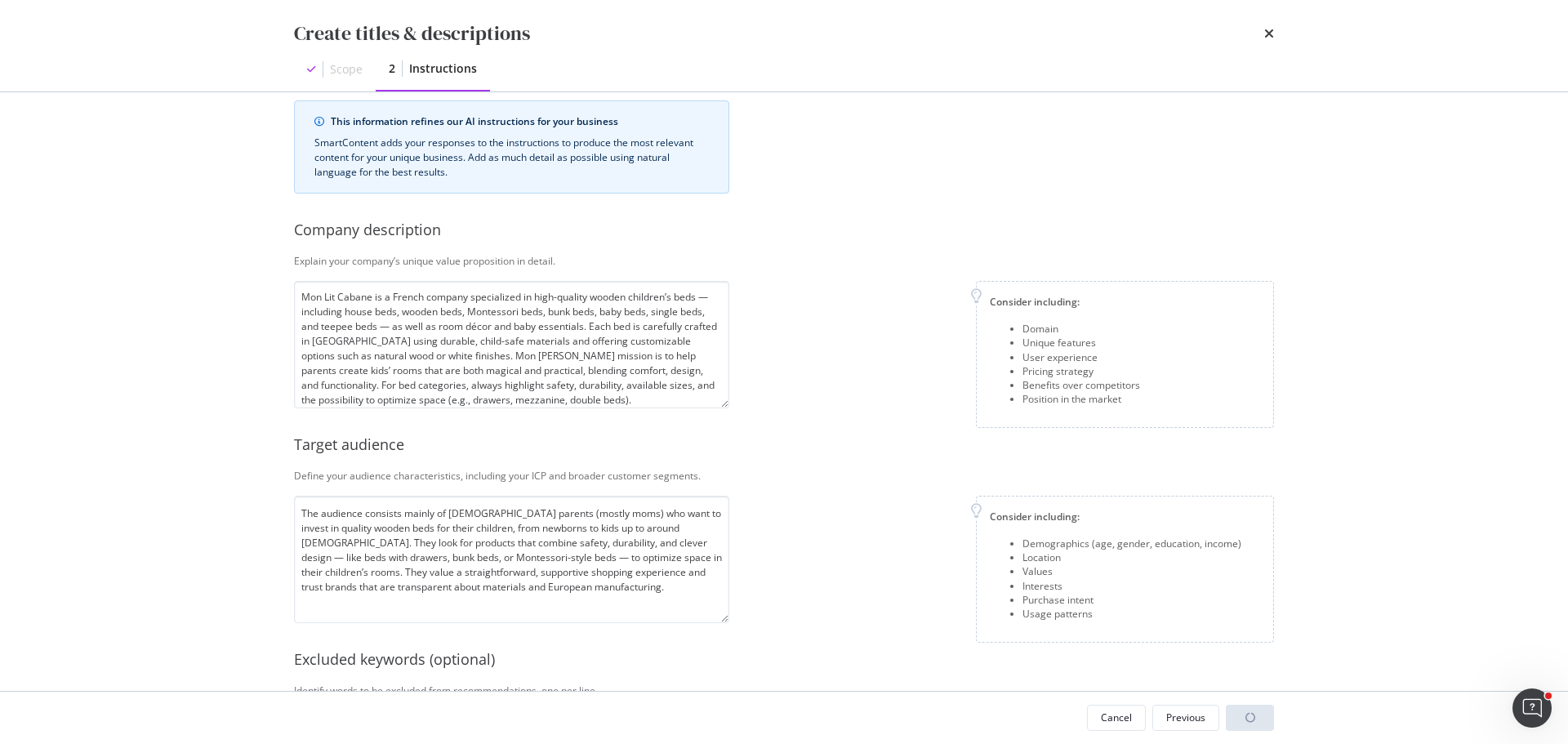
scroll to position [0, 0]
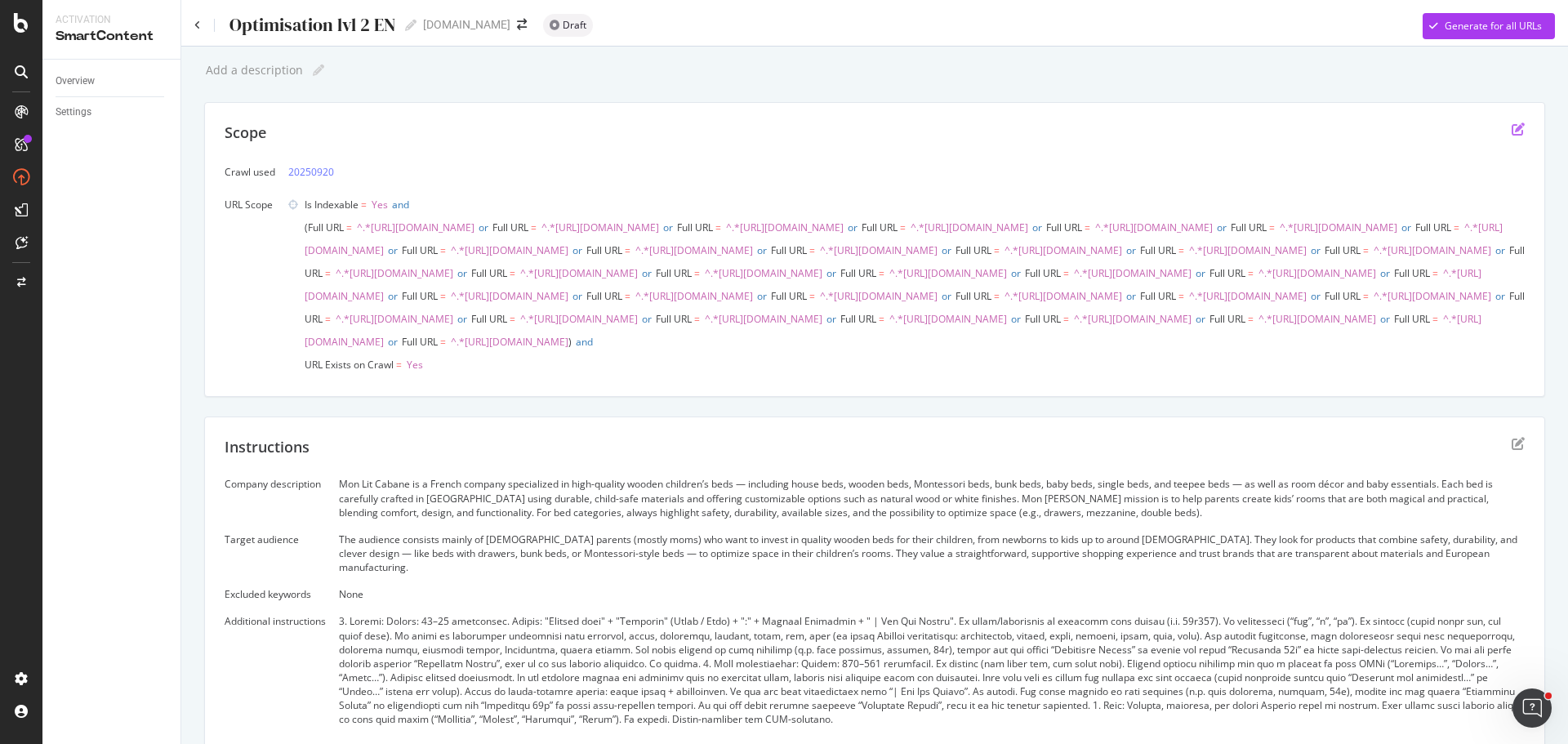
click at [1511, 126] on icon "edit" at bounding box center [1517, 129] width 13 height 13
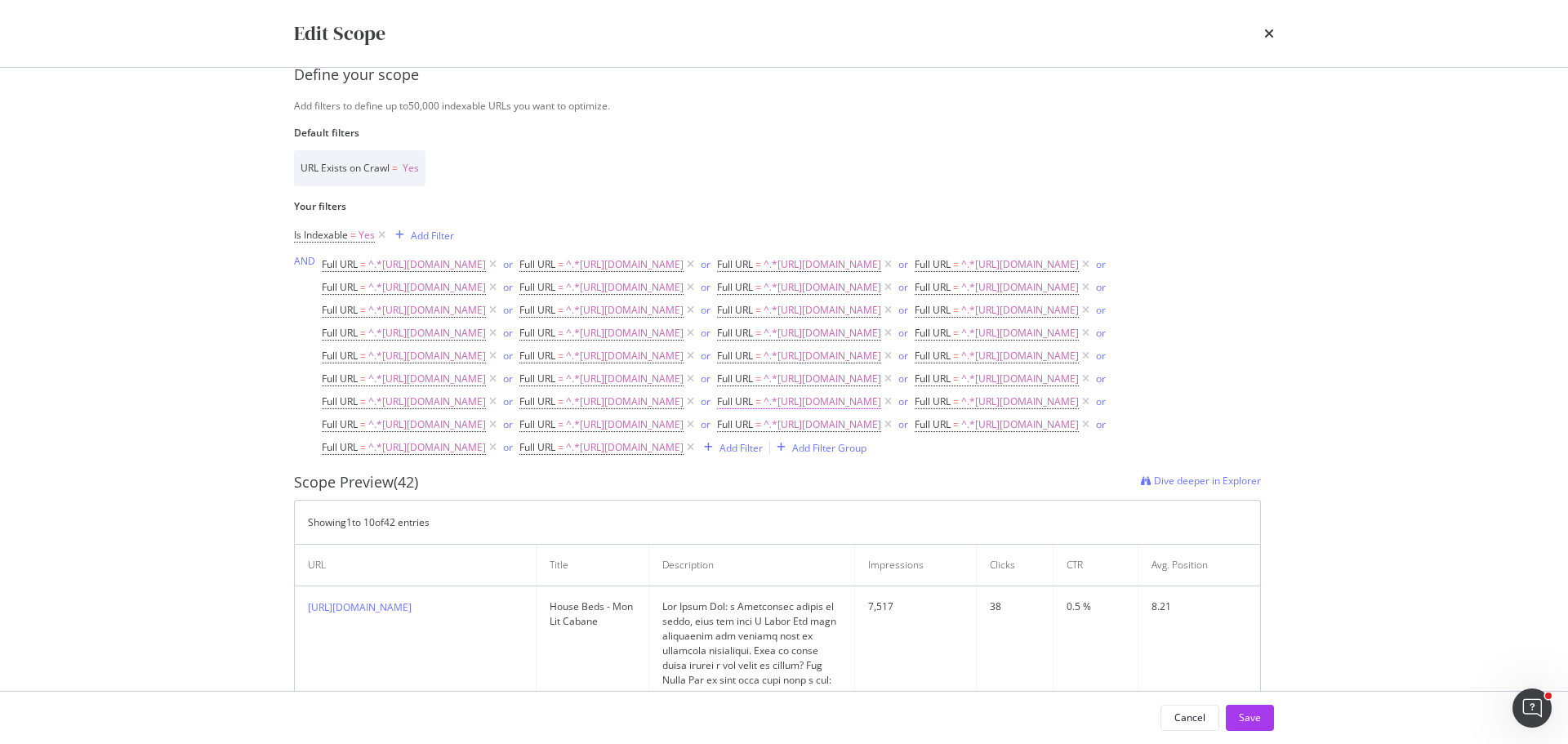
scroll to position [163, 0]
click at [700, 407] on div "or" at bounding box center [705, 400] width 9 height 14
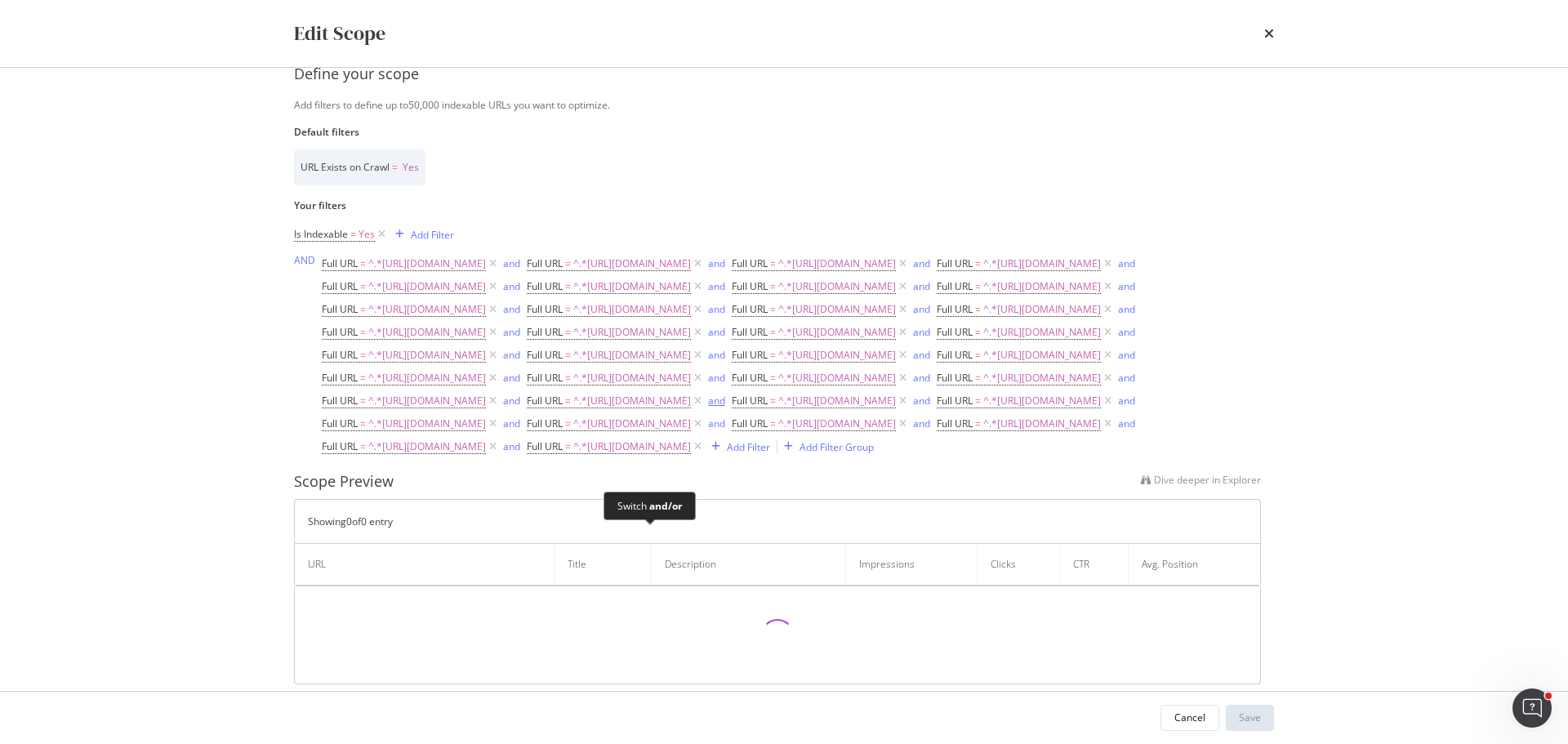
click at [708, 407] on div "and" at bounding box center [716, 400] width 17 height 14
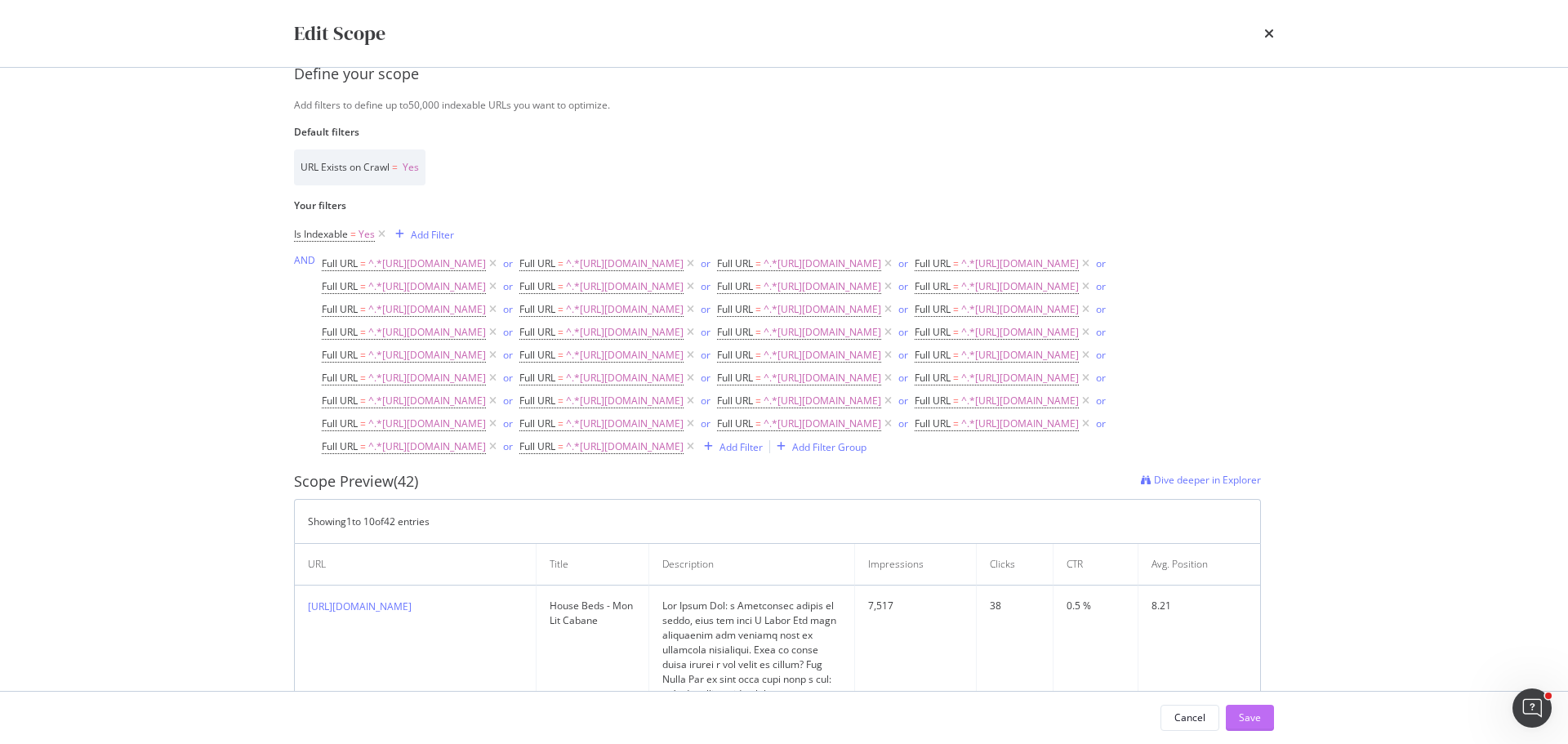
click at [1244, 710] on div "Save" at bounding box center [1250, 717] width 22 height 14
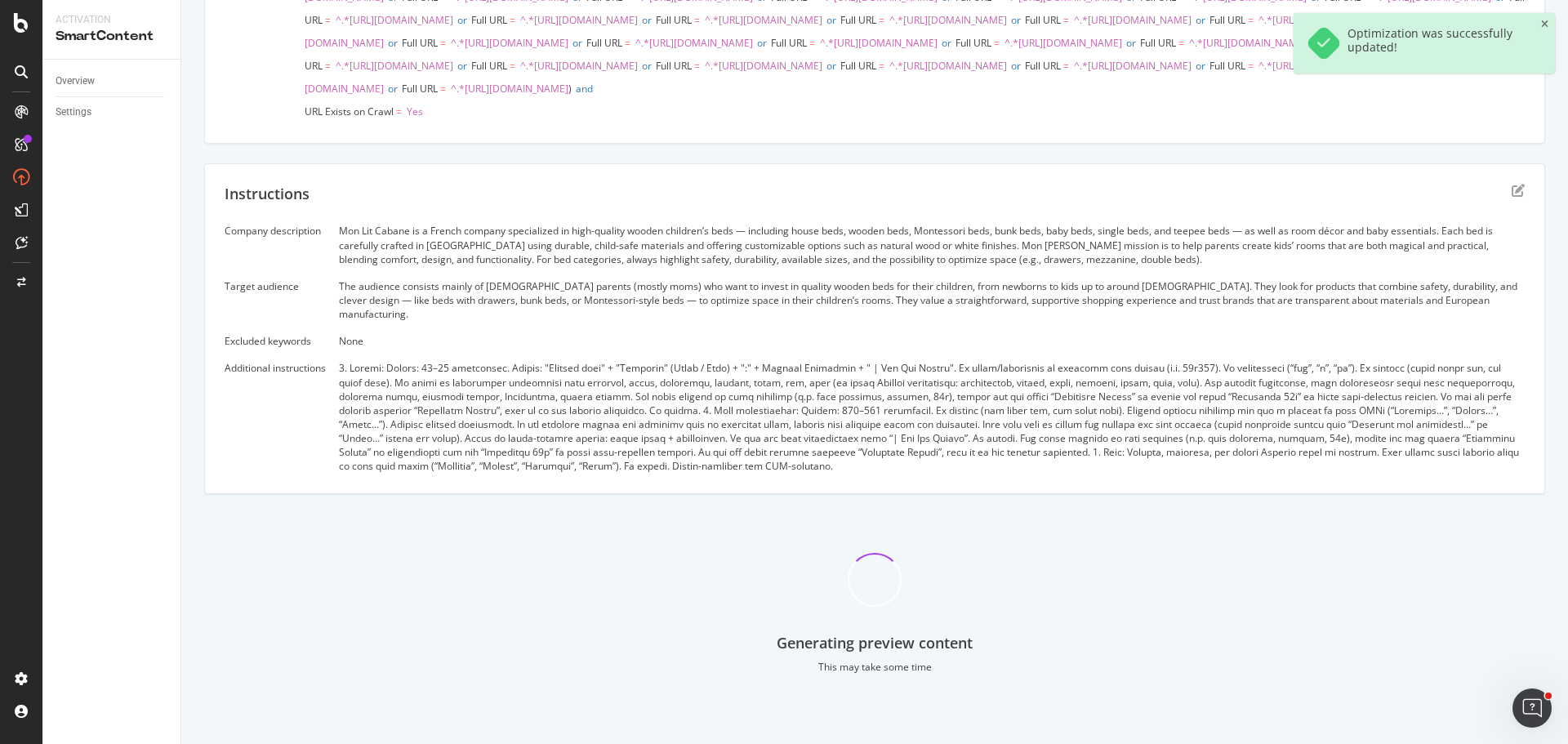
scroll to position [330, 0]
